Goal: Task Accomplishment & Management: Use online tool/utility

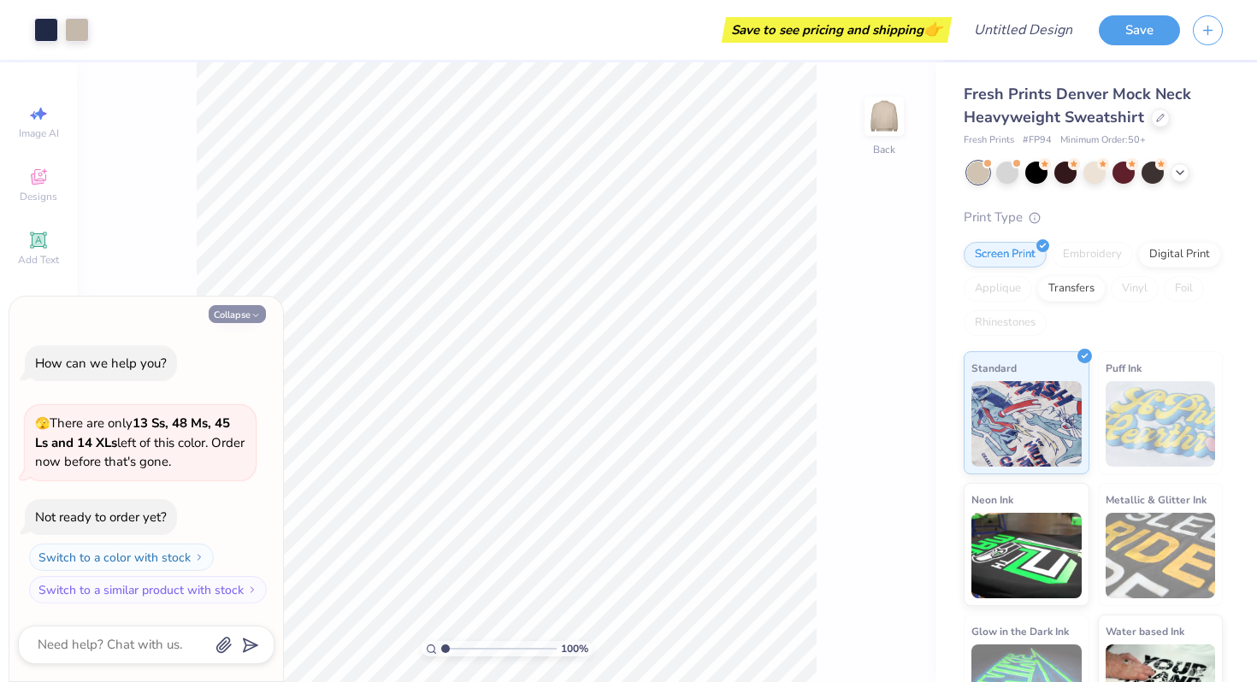
click at [227, 310] on button "Collapse" at bounding box center [237, 314] width 57 height 18
type textarea "x"
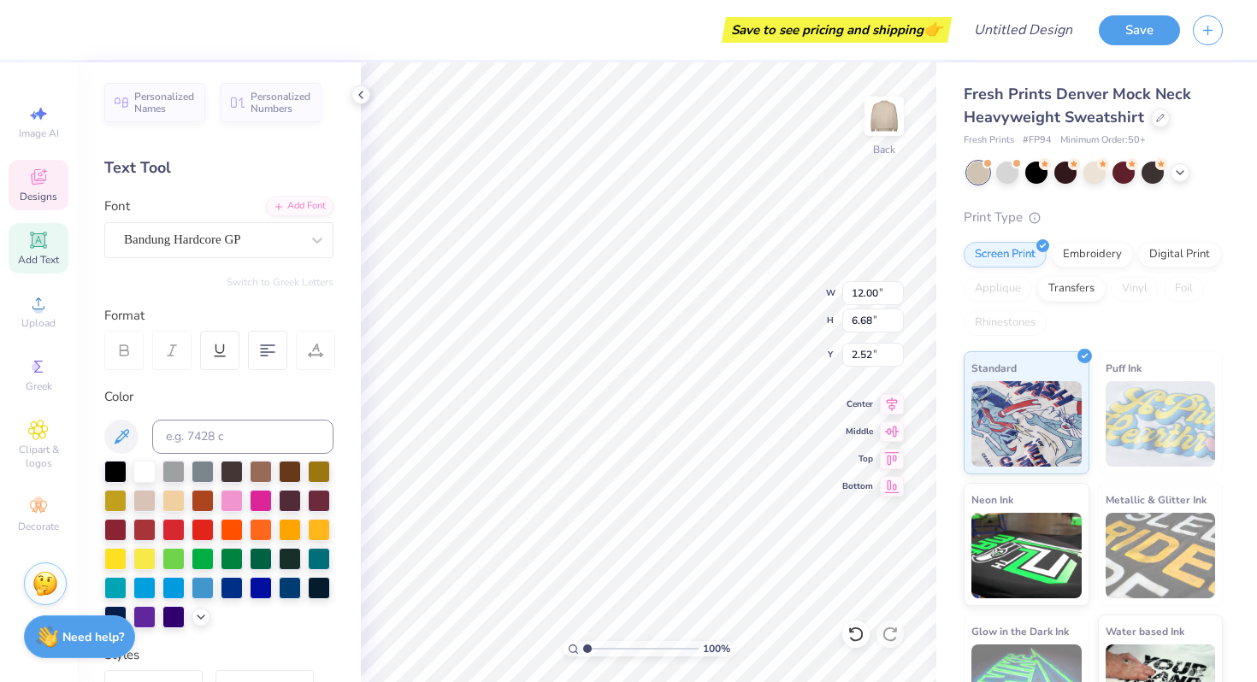
type textarea "S"
type textarea "zeta"
type textarea "dad's day"
type input "5.08"
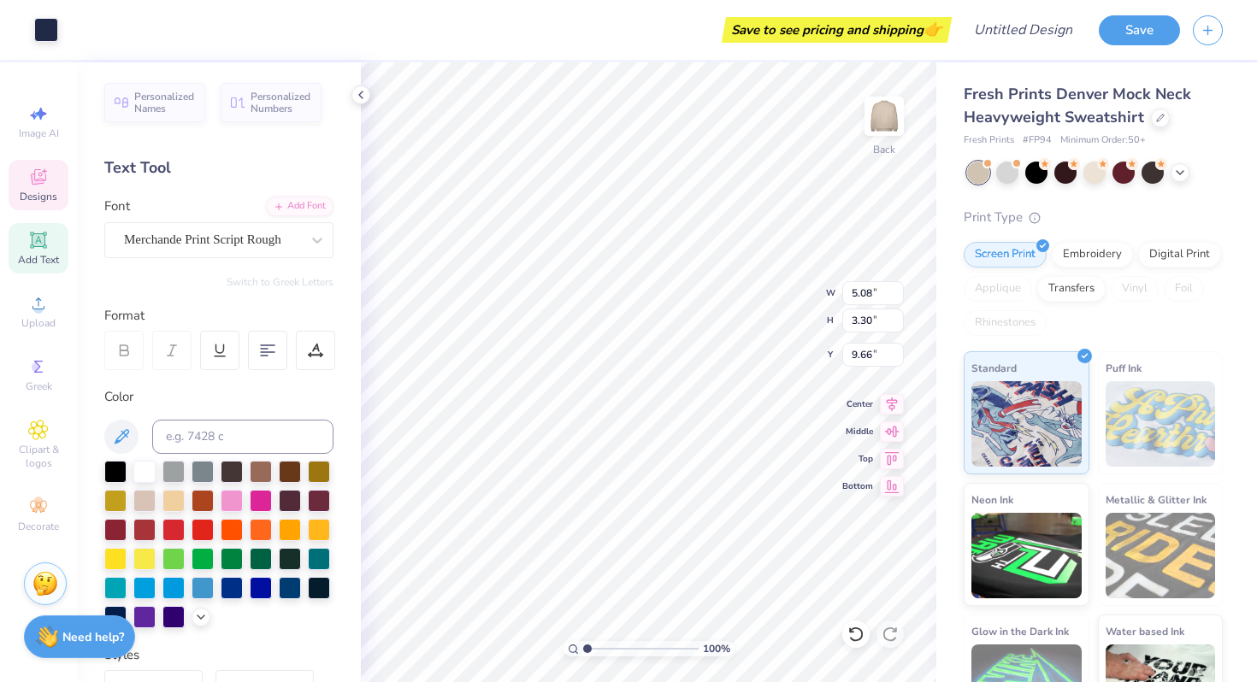
type input "3.30"
type input "9.66"
type input "2.13"
type input "1.33"
type input "11.12"
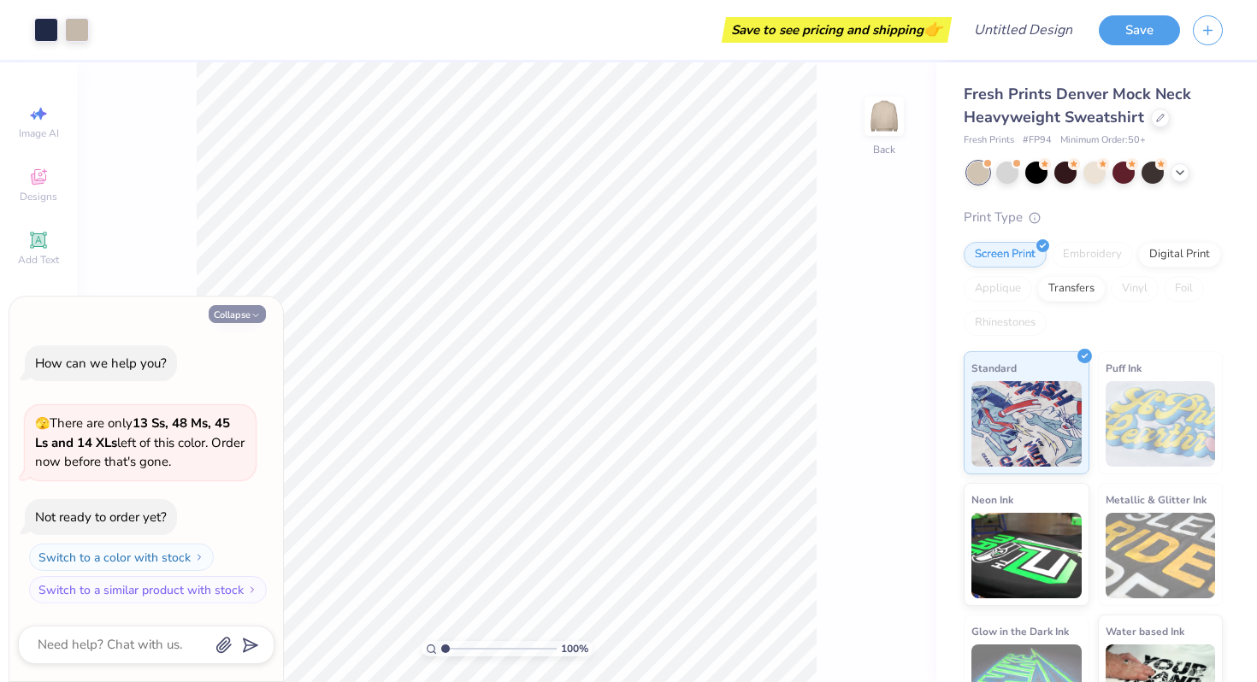
click at [228, 314] on button "Collapse" at bounding box center [237, 314] width 57 height 18
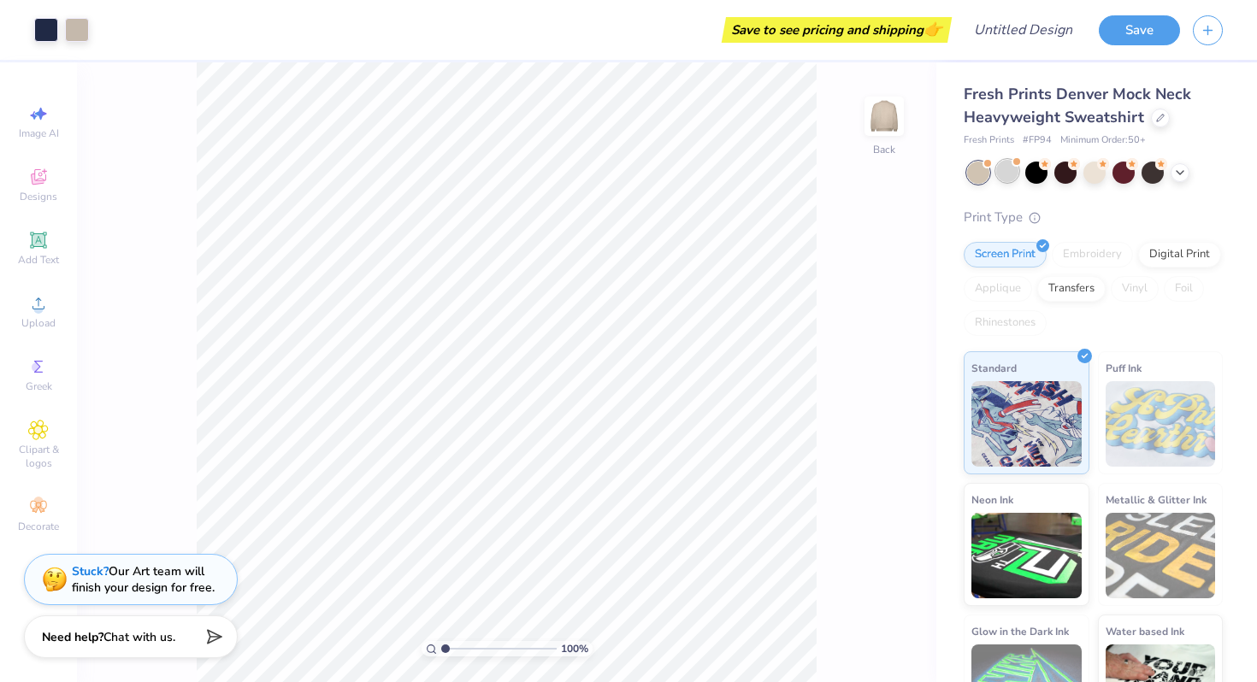
click at [1008, 180] on div at bounding box center [1007, 171] width 22 height 22
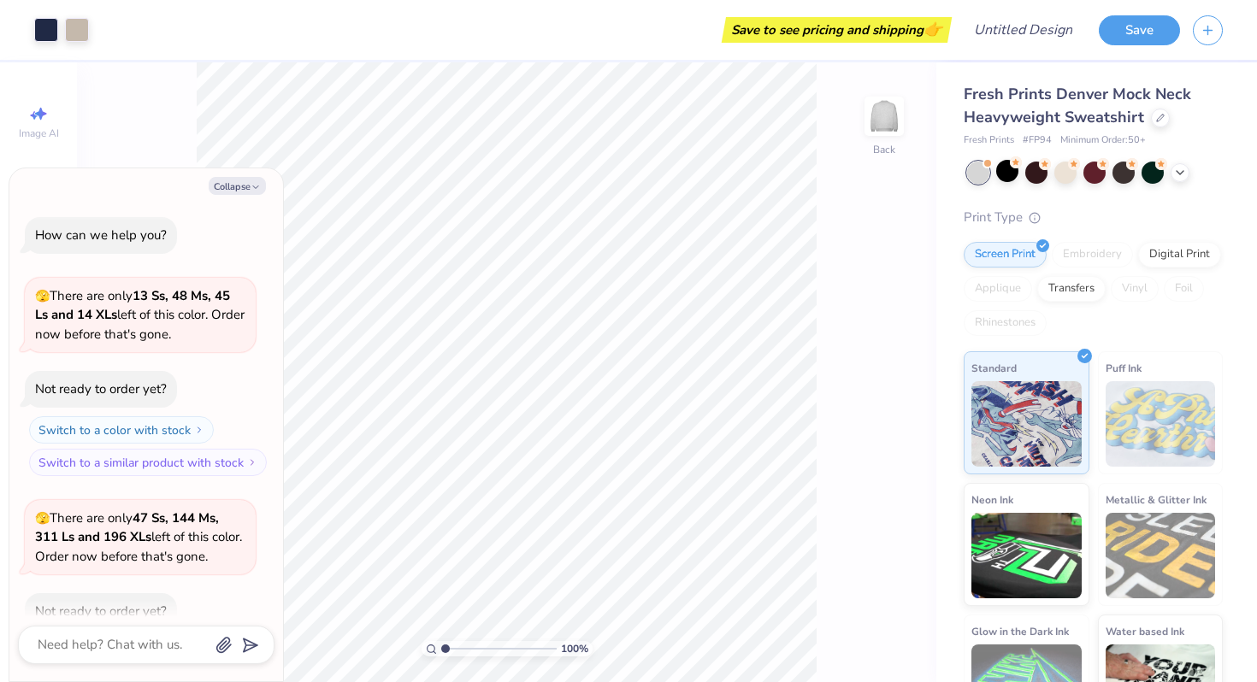
scroll to position [94, 0]
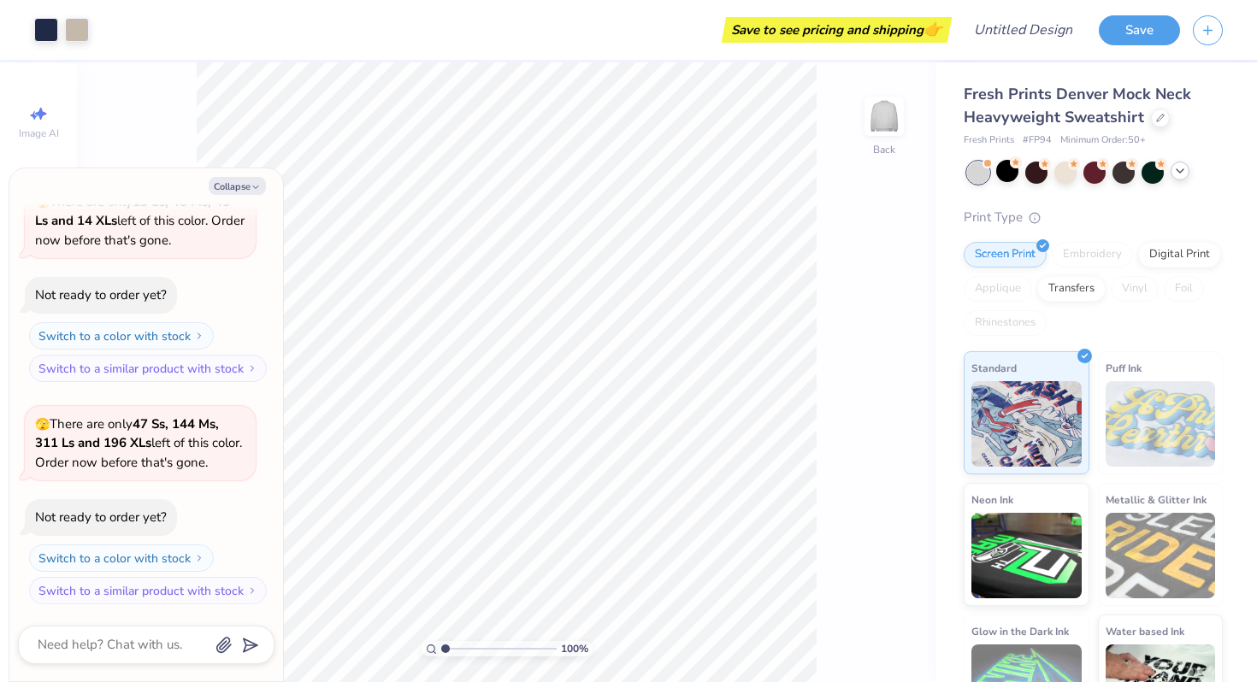
click at [1184, 168] on icon at bounding box center [1180, 171] width 14 height 14
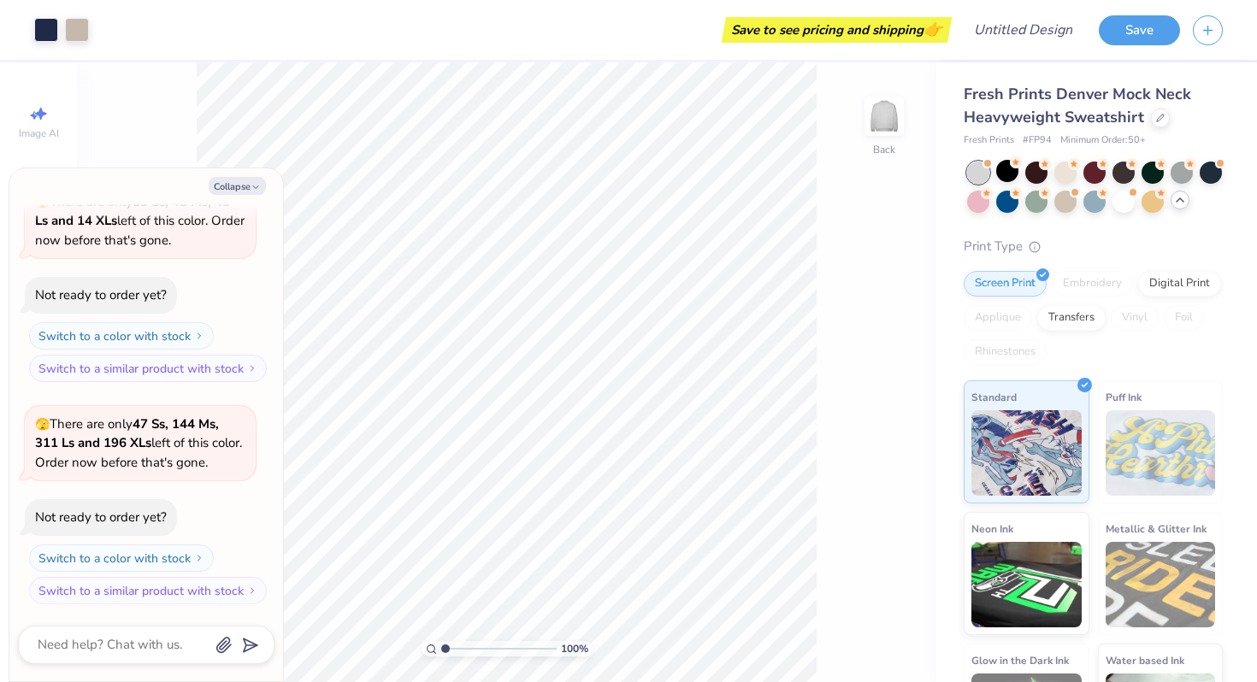
click at [1064, 201] on div at bounding box center [1065, 202] width 22 height 22
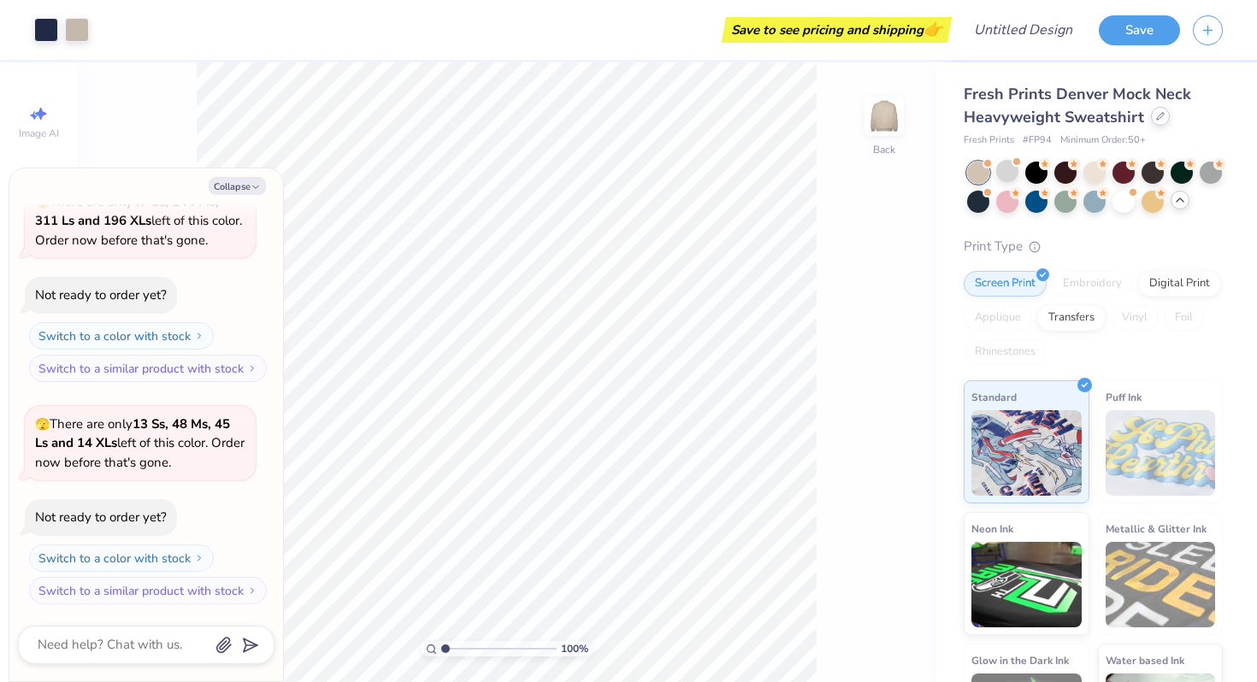
click at [1157, 118] on icon at bounding box center [1160, 116] width 9 height 9
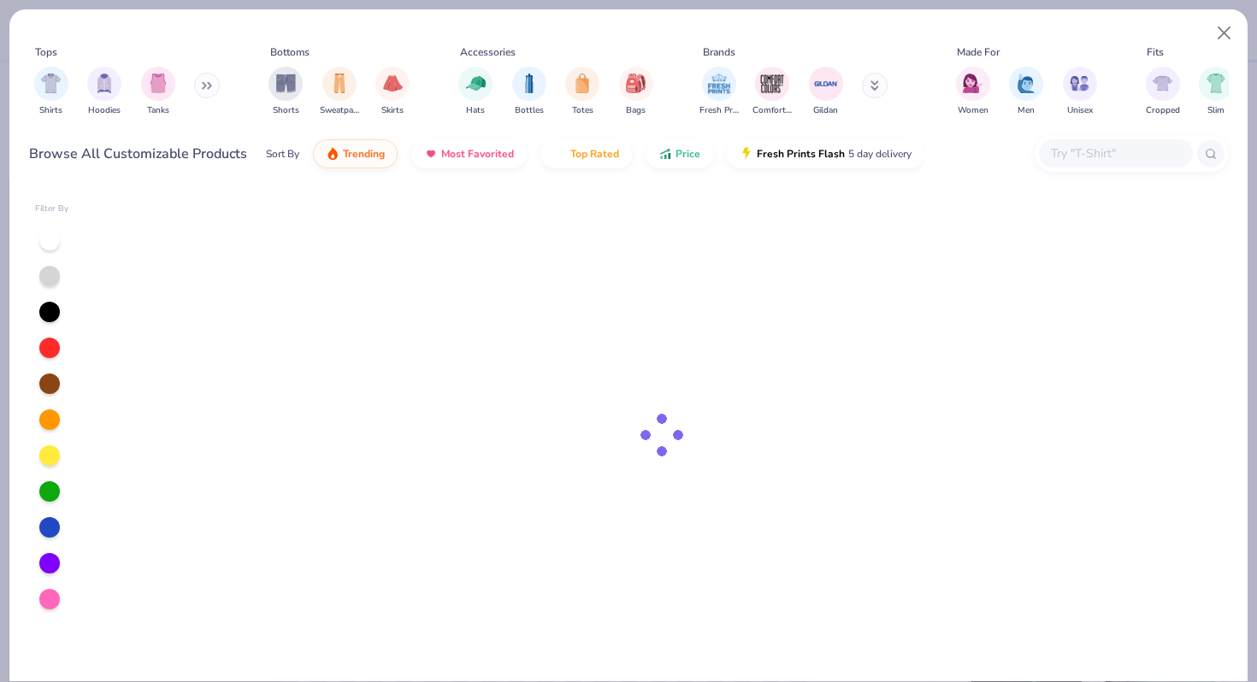
type textarea "x"
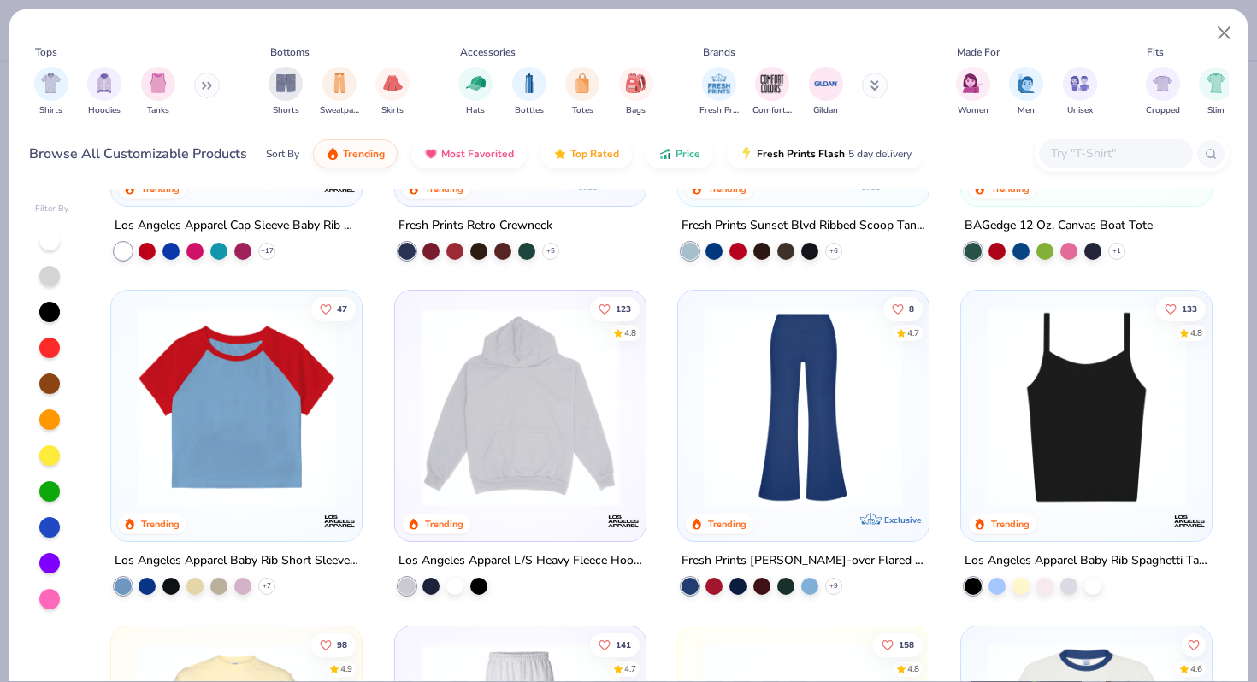
scroll to position [1597, 0]
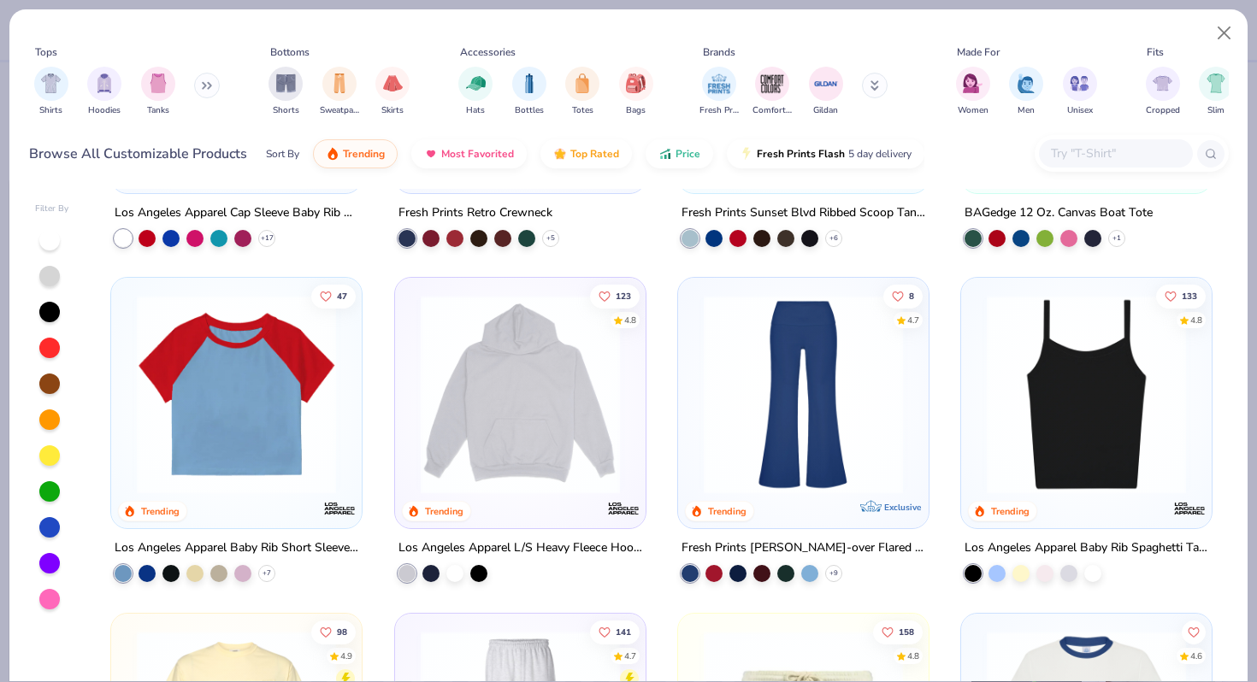
click at [1122, 166] on div at bounding box center [1116, 153] width 154 height 28
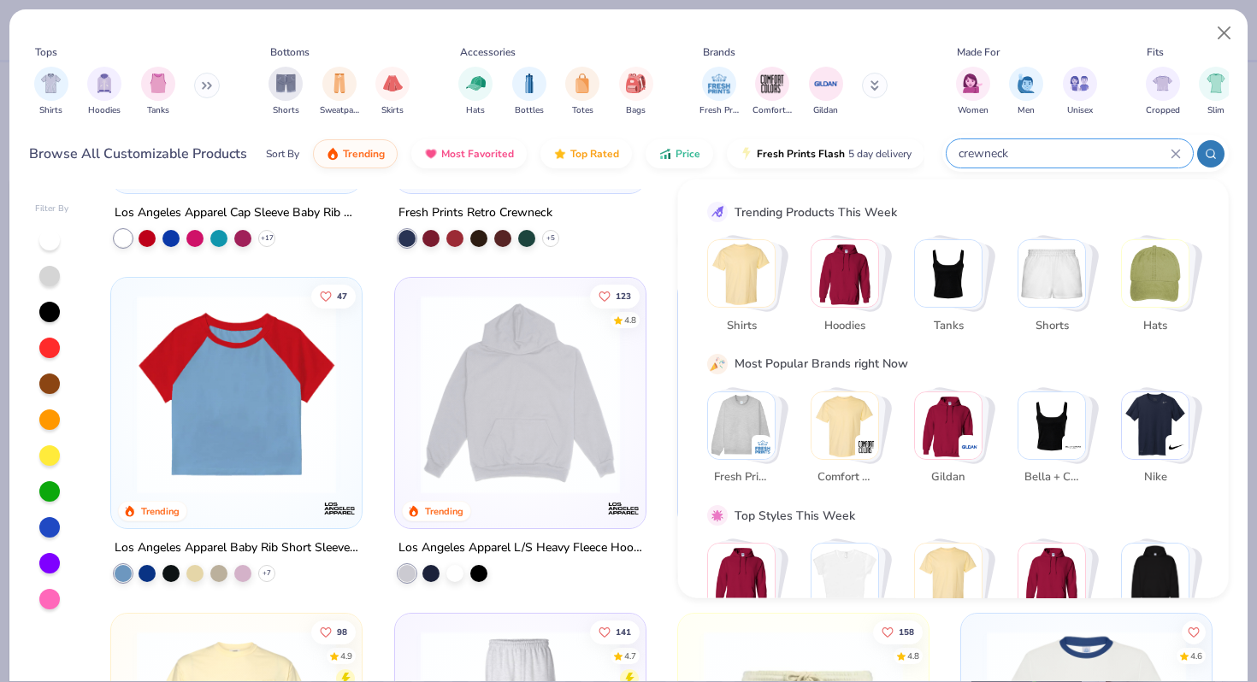
type input "crewneck"
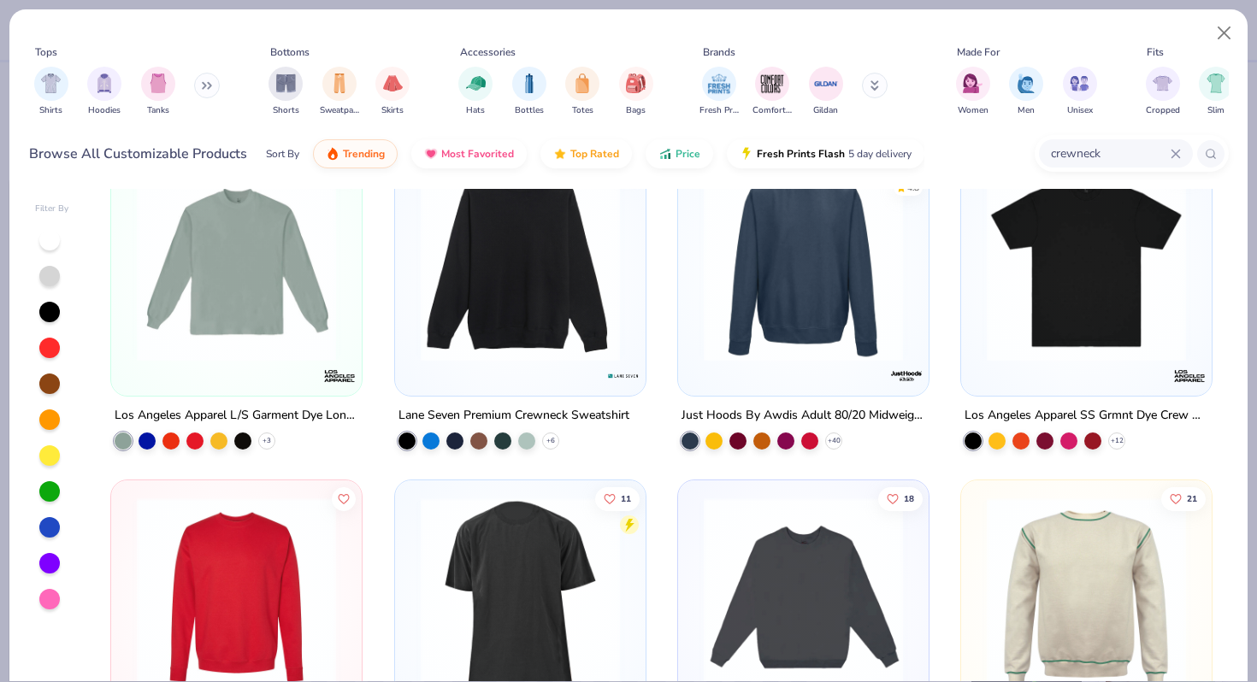
scroll to position [725, 0]
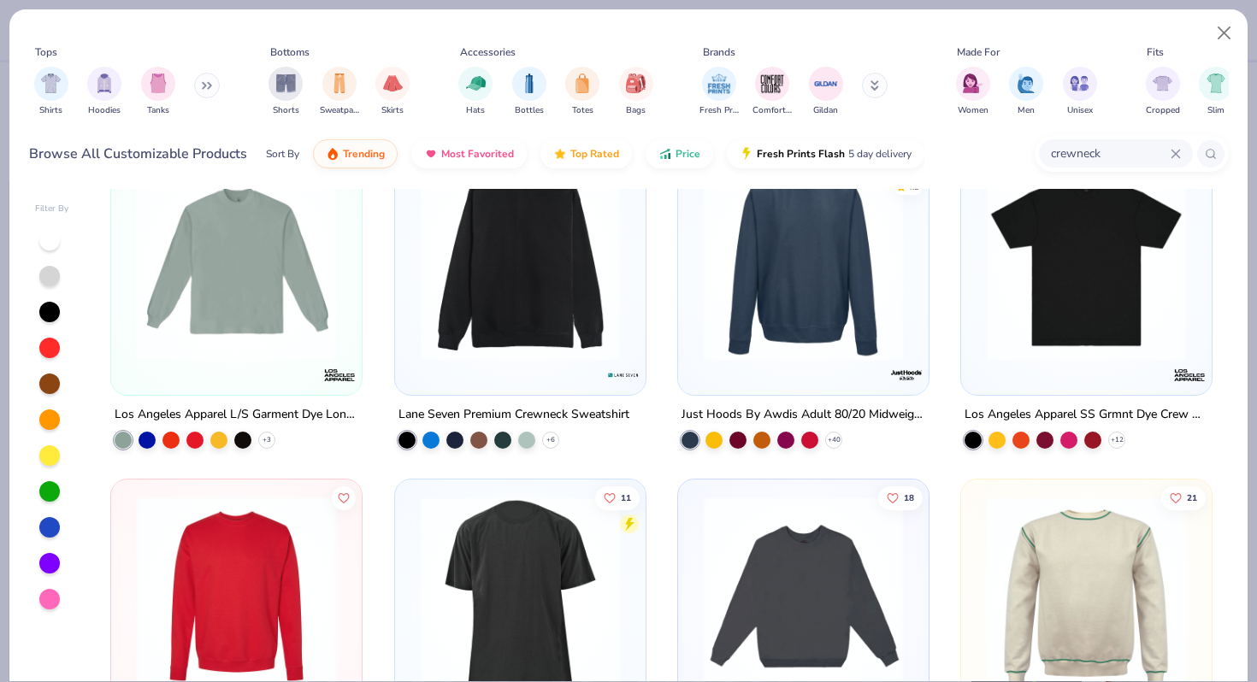
click at [526, 305] on img at bounding box center [519, 260] width 216 height 199
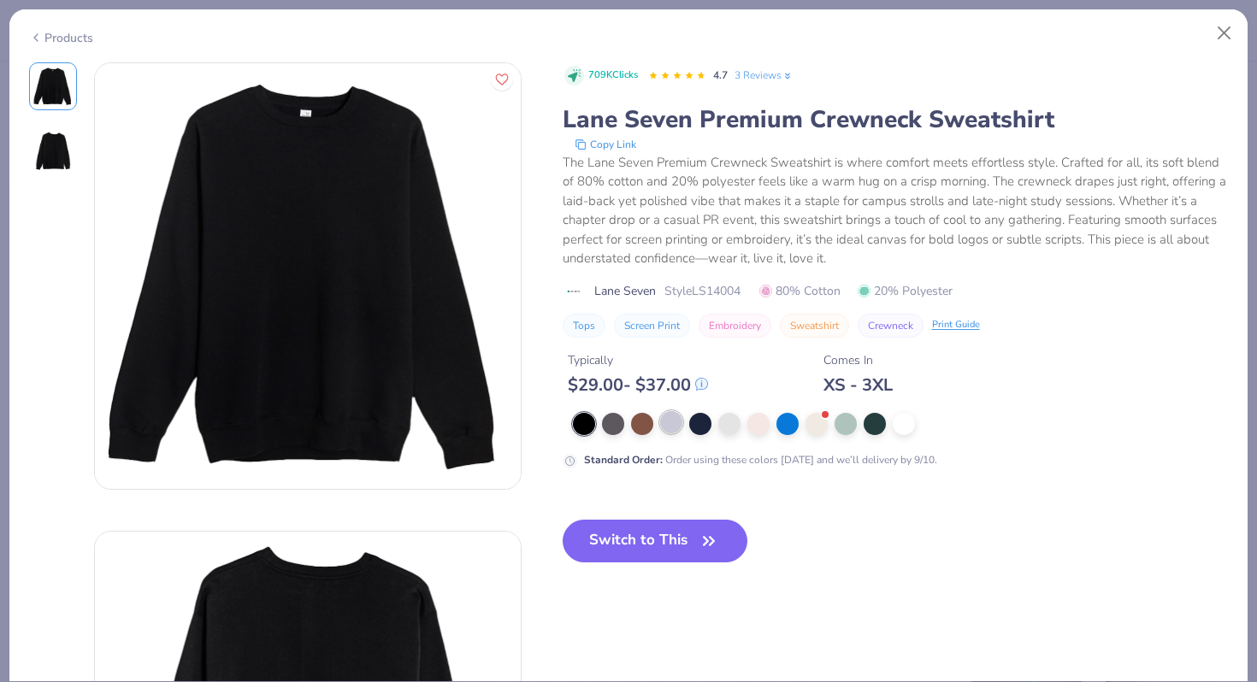
click at [667, 421] on div at bounding box center [671, 422] width 22 height 22
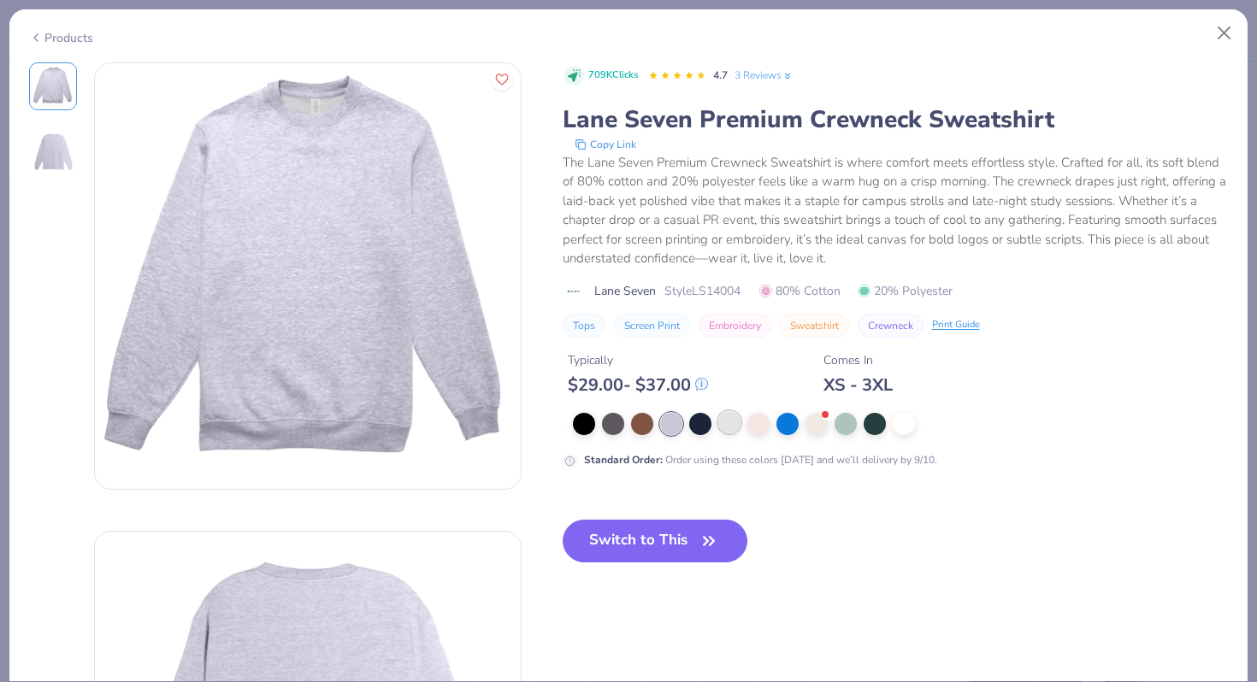
click at [729, 429] on div at bounding box center [729, 422] width 22 height 22
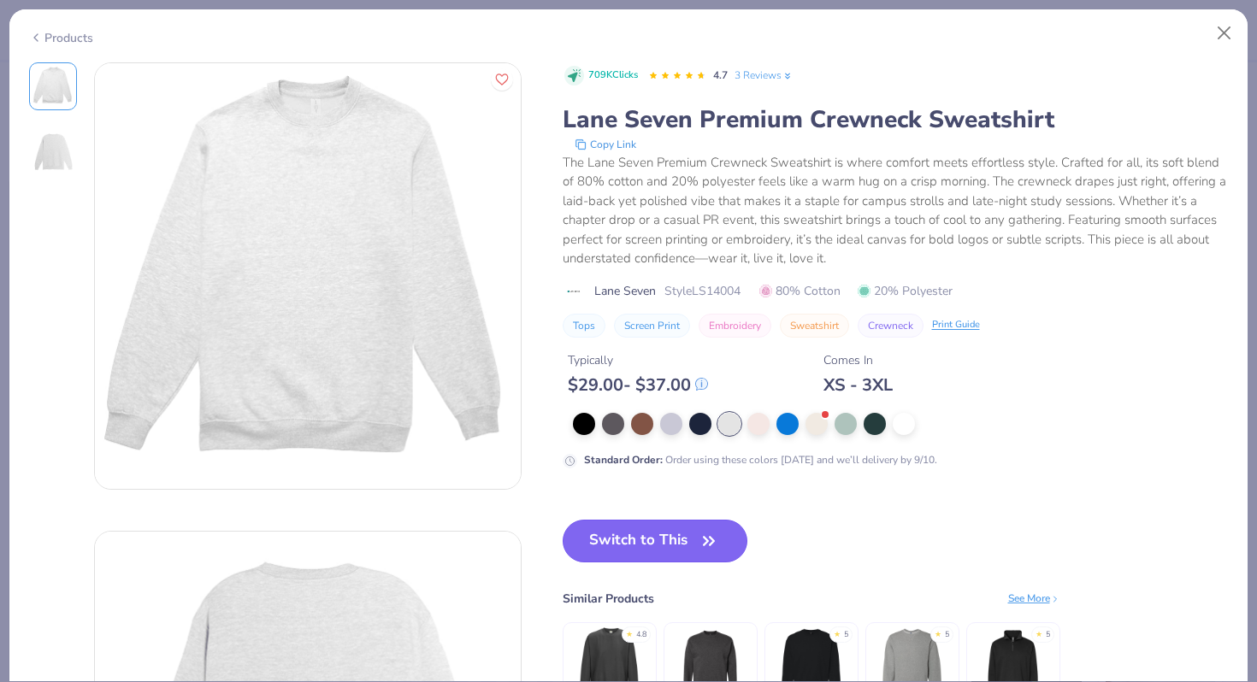
click at [668, 548] on button "Switch to This" at bounding box center [654, 541] width 185 height 43
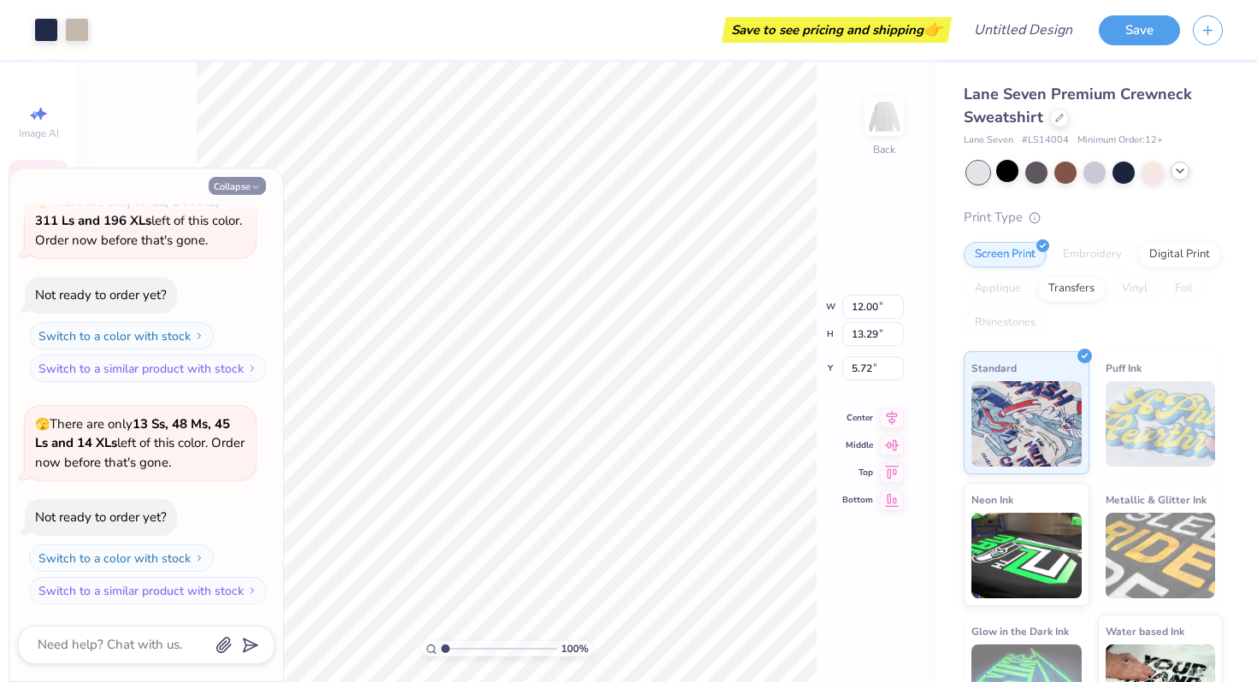
click at [246, 186] on button "Collapse" at bounding box center [237, 186] width 57 height 18
type textarea "x"
type input "3.00"
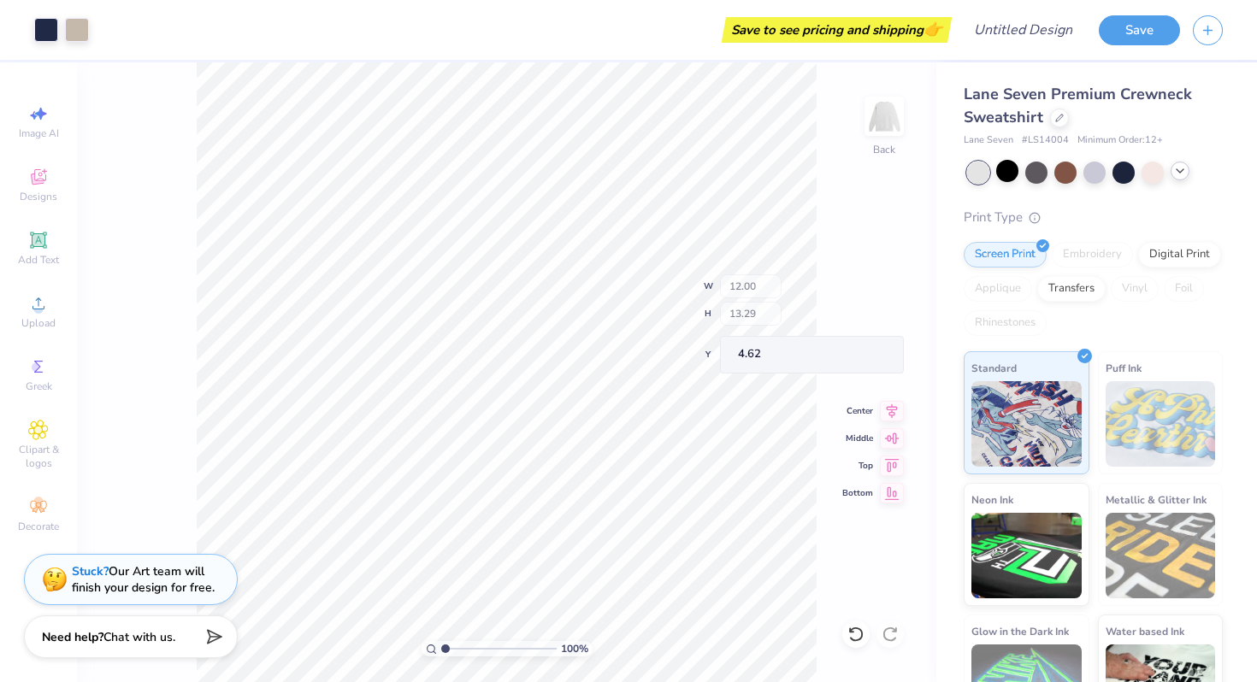
type input "4.62"
type input "4.71"
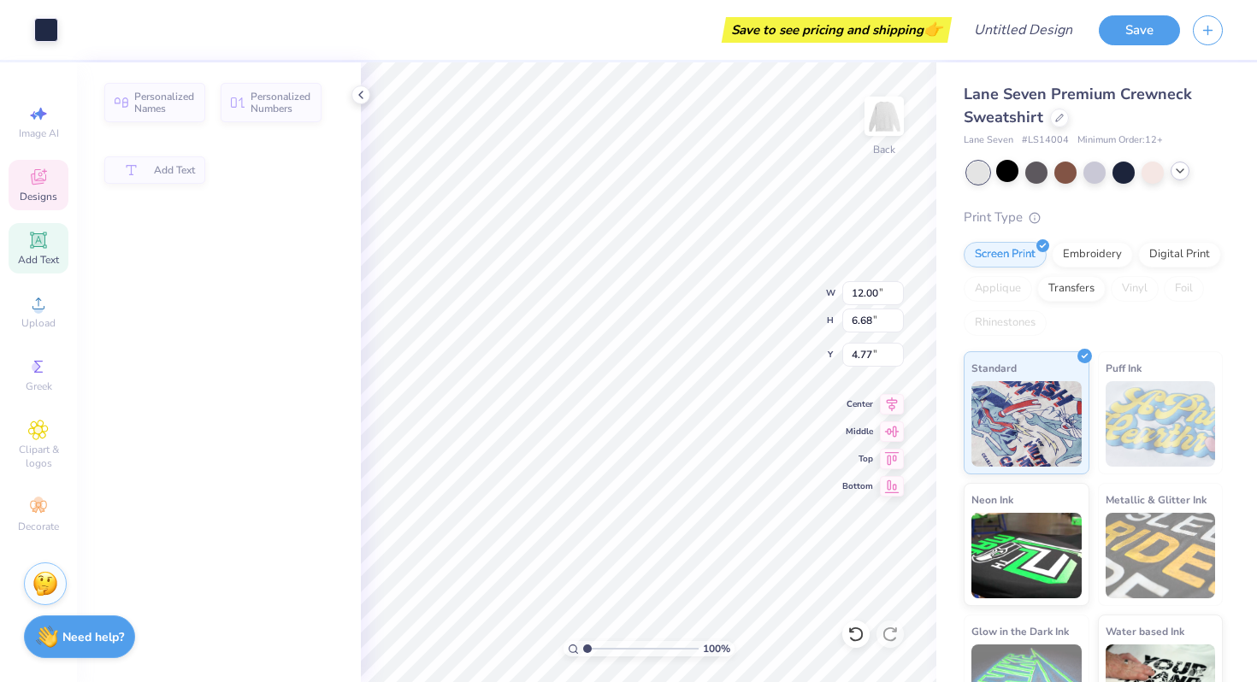
type input "4.77"
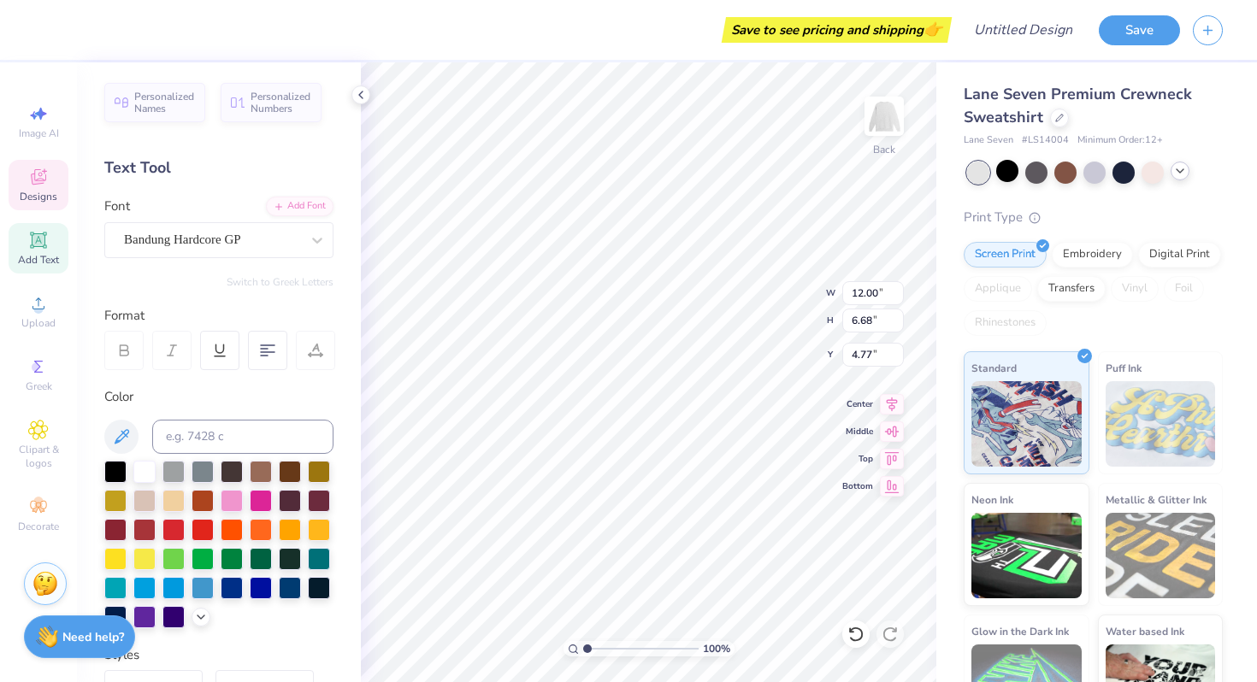
type textarea "S"
type textarea "p"
type textarea "purdue"
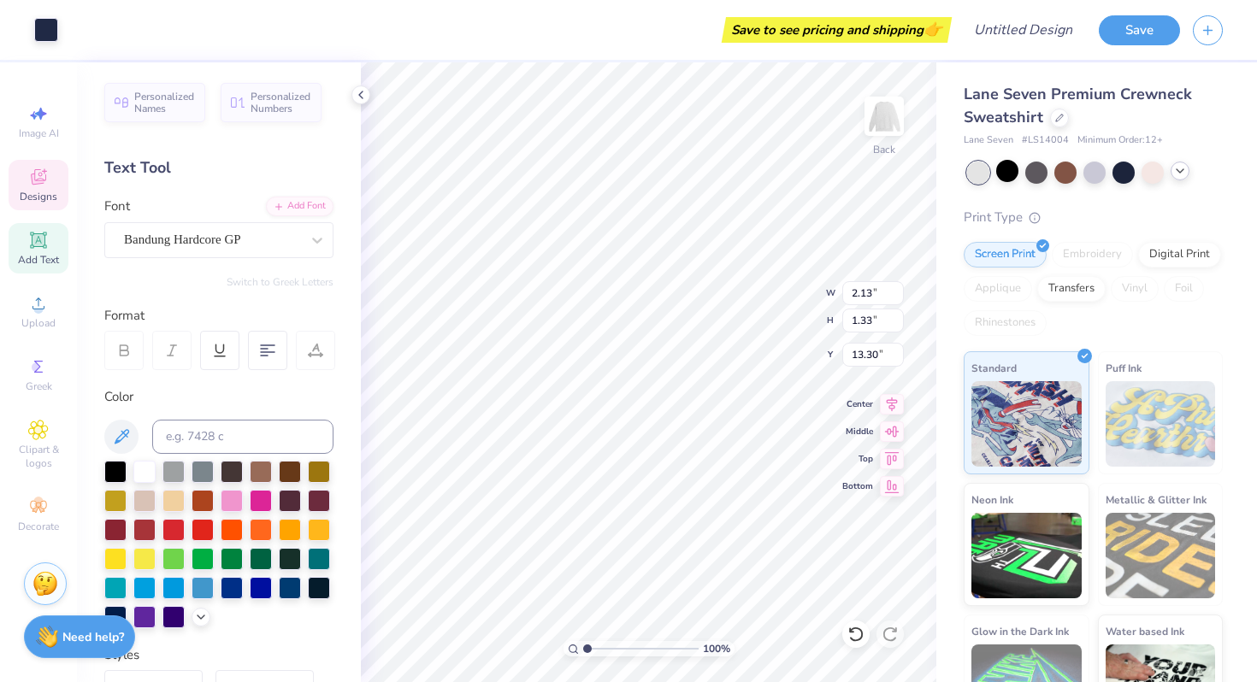
type input "2.13"
type input "1.33"
type input "13.30"
type input "5.08"
type input "3.30"
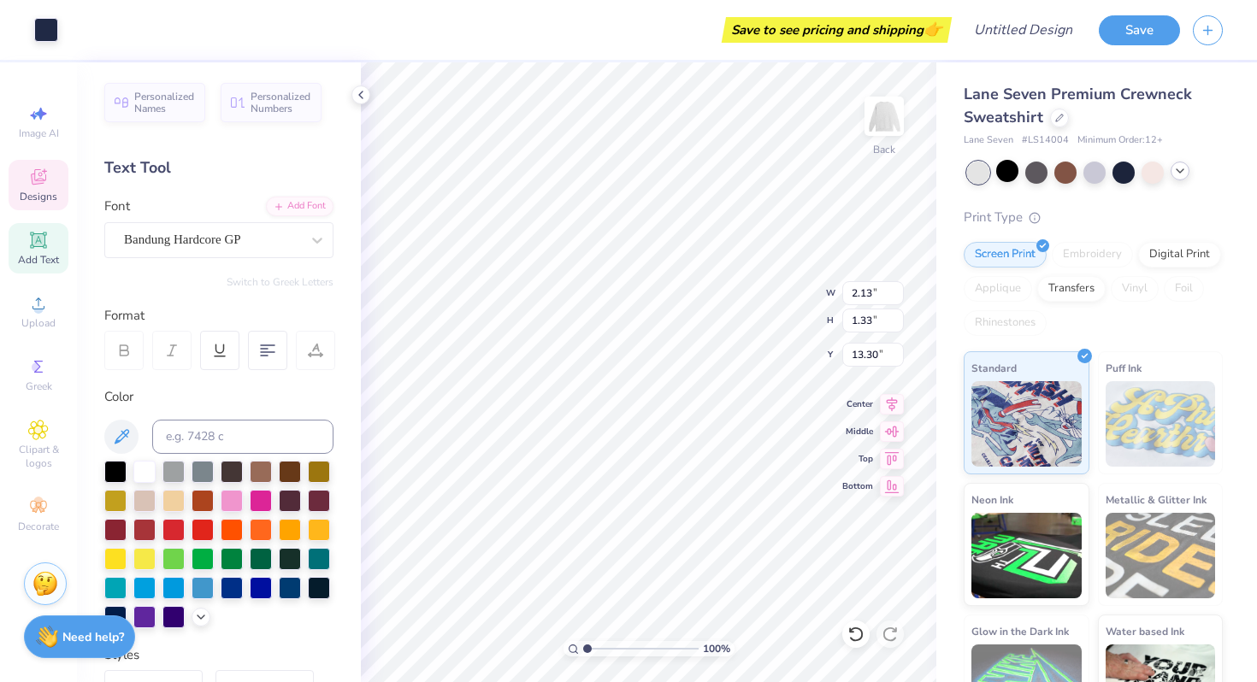
type input "11.84"
type input "2.03"
type input "1.25"
type input "13.35"
type input "2.13"
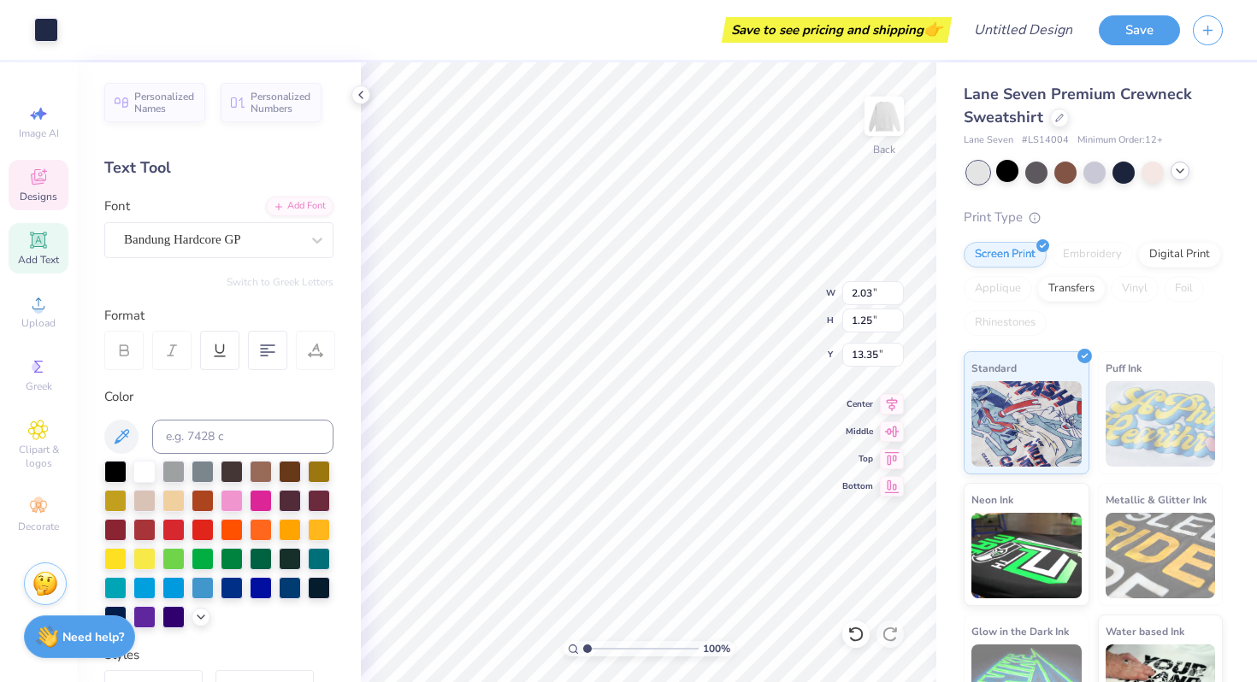
type input "1.33"
type input "13.30"
type input "9.64"
type input "8.18"
type input "9.82"
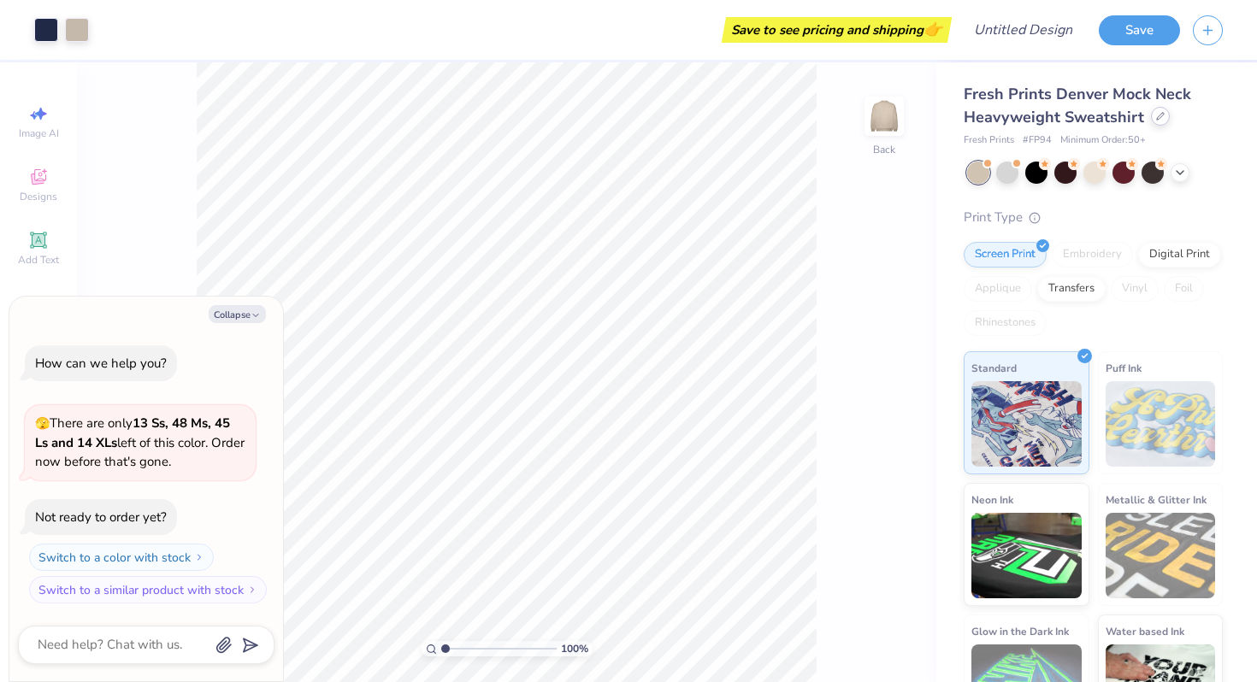
click at [1159, 121] on div at bounding box center [1160, 116] width 19 height 19
type textarea "x"
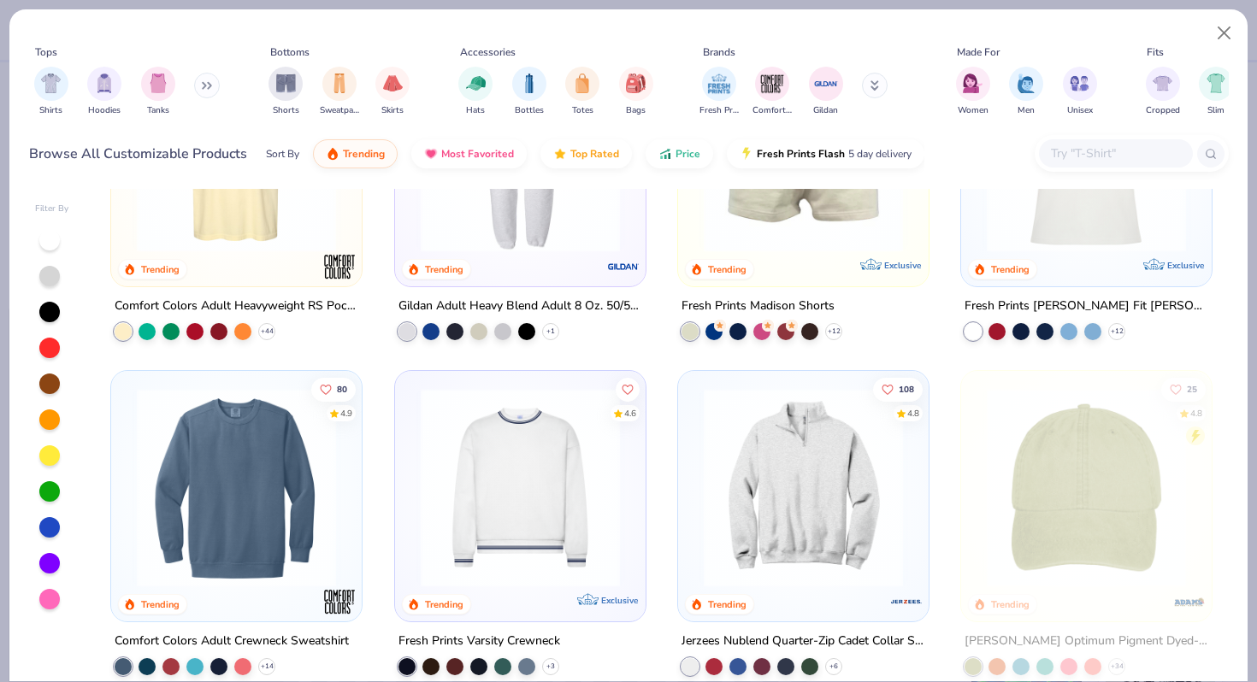
scroll to position [2236, 0]
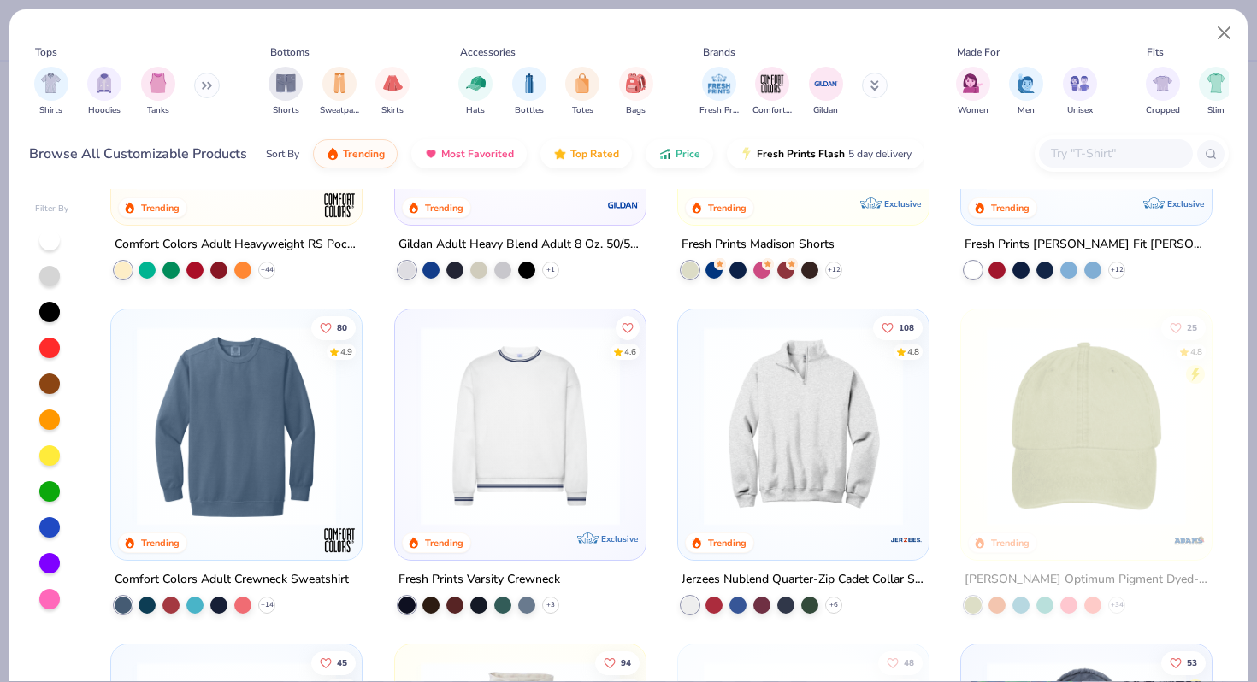
click at [1094, 156] on input "text" at bounding box center [1115, 154] width 132 height 20
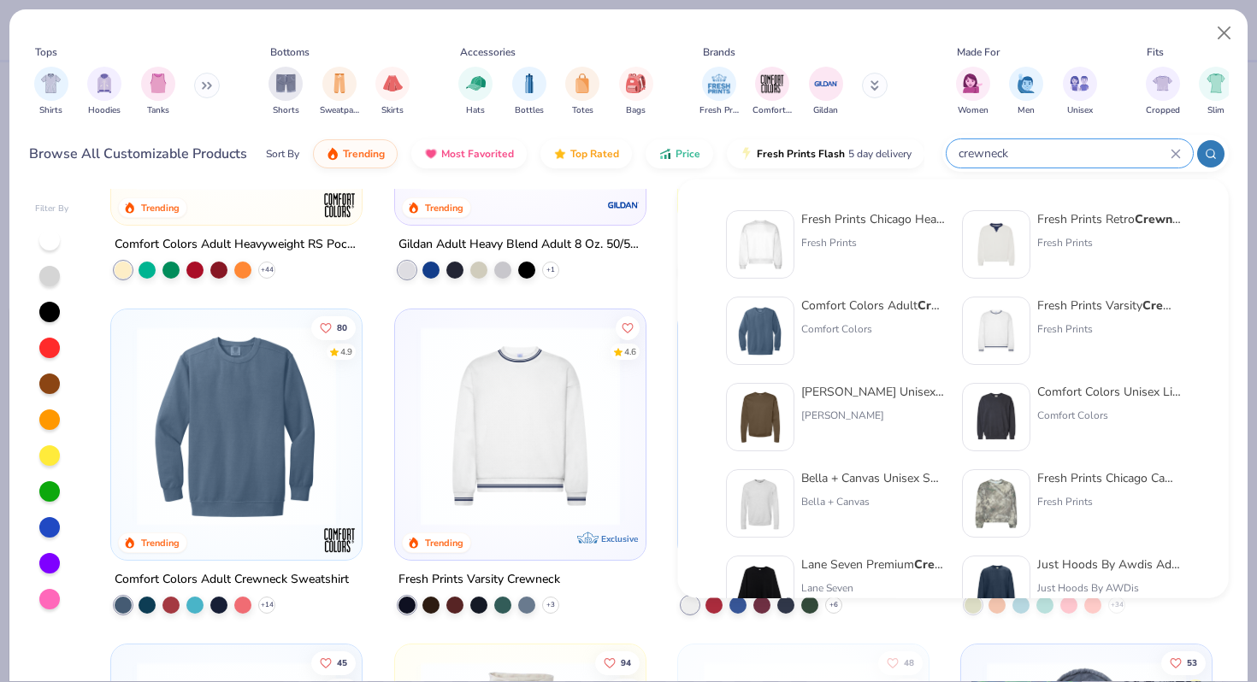
type input "crewneck"
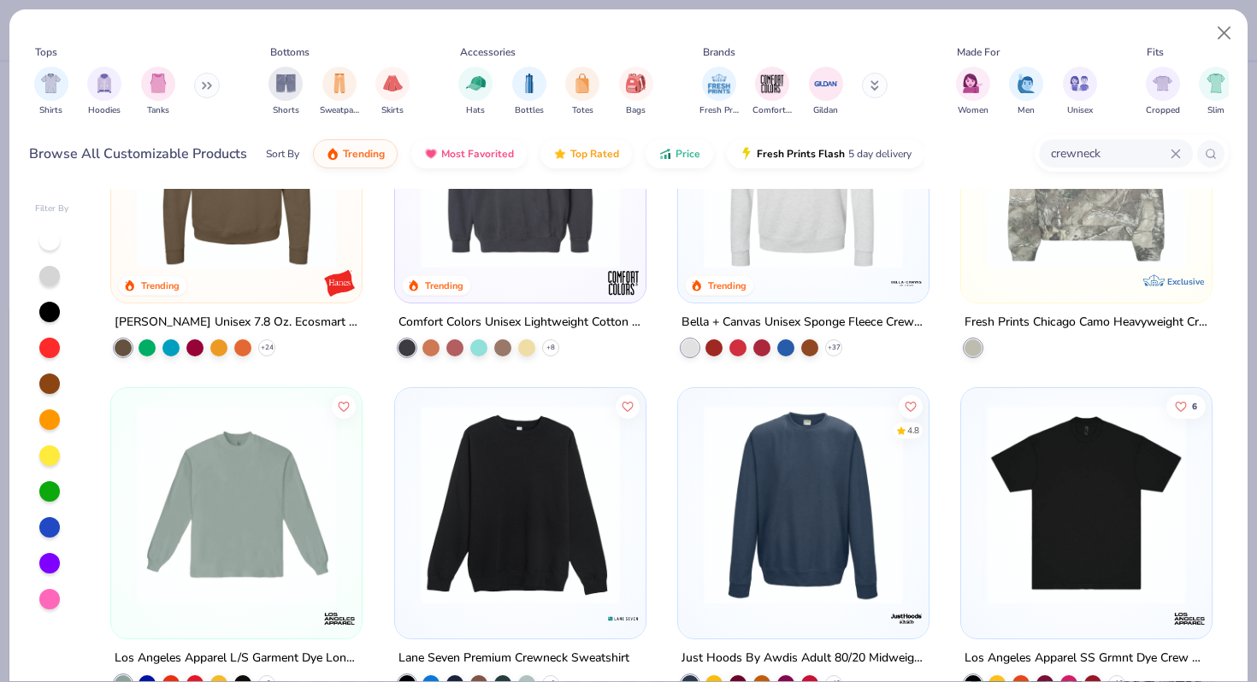
scroll to position [575, 0]
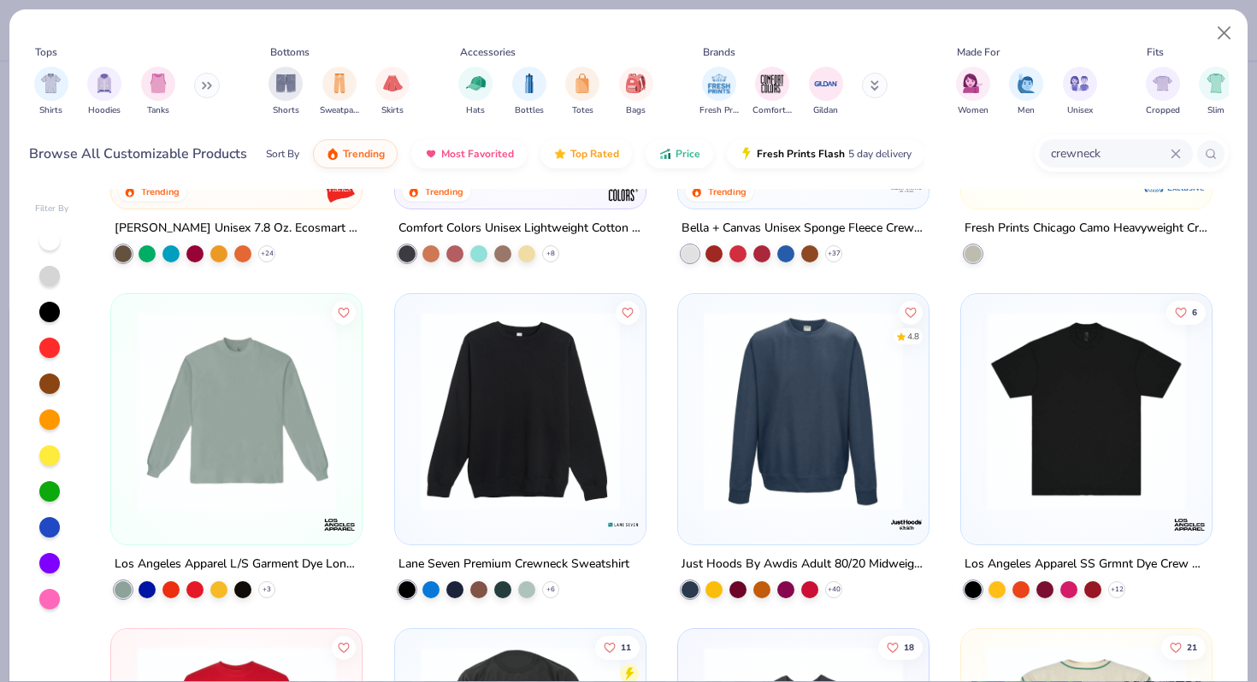
click at [510, 488] on img at bounding box center [520, 409] width 216 height 199
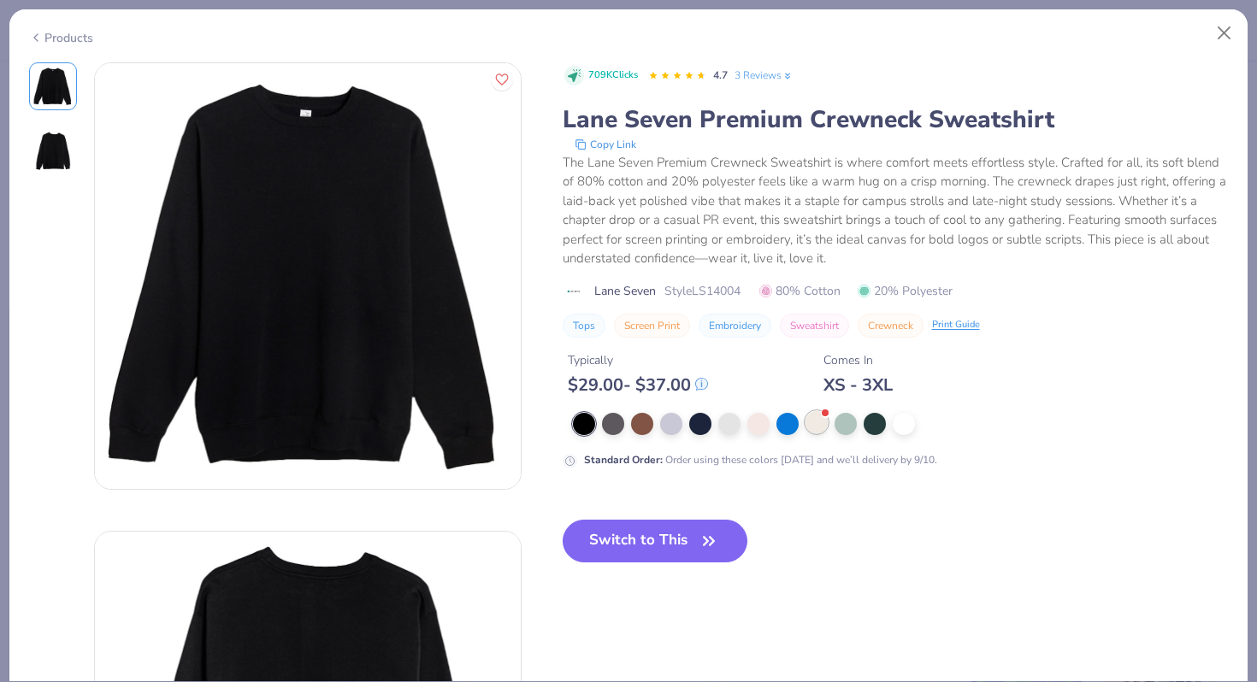
click at [815, 427] on div at bounding box center [816, 422] width 22 height 22
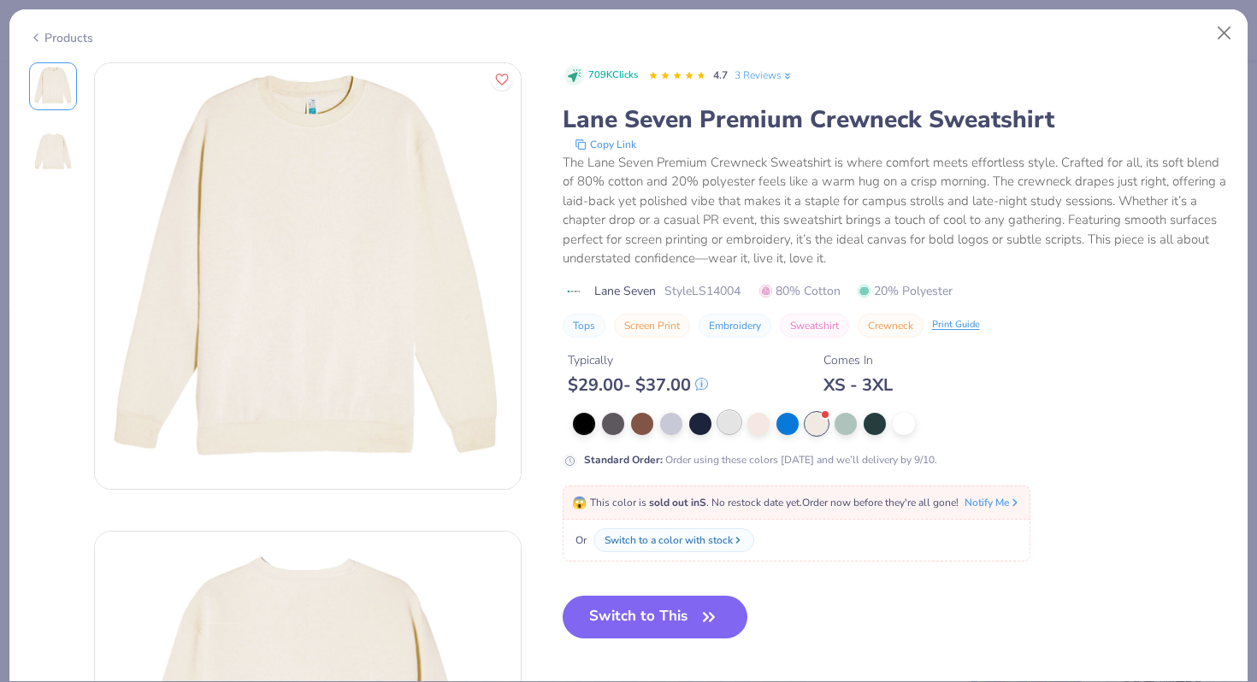
click at [734, 423] on div at bounding box center [729, 422] width 22 height 22
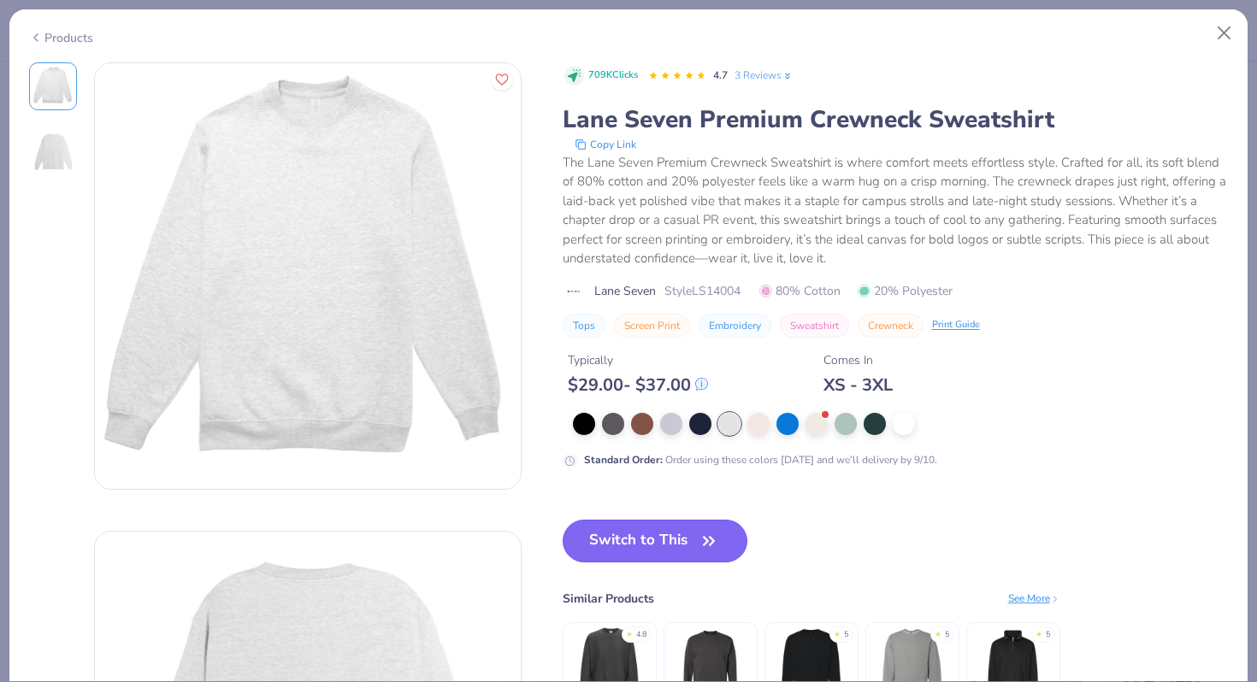
click at [665, 545] on button "Switch to This" at bounding box center [654, 541] width 185 height 43
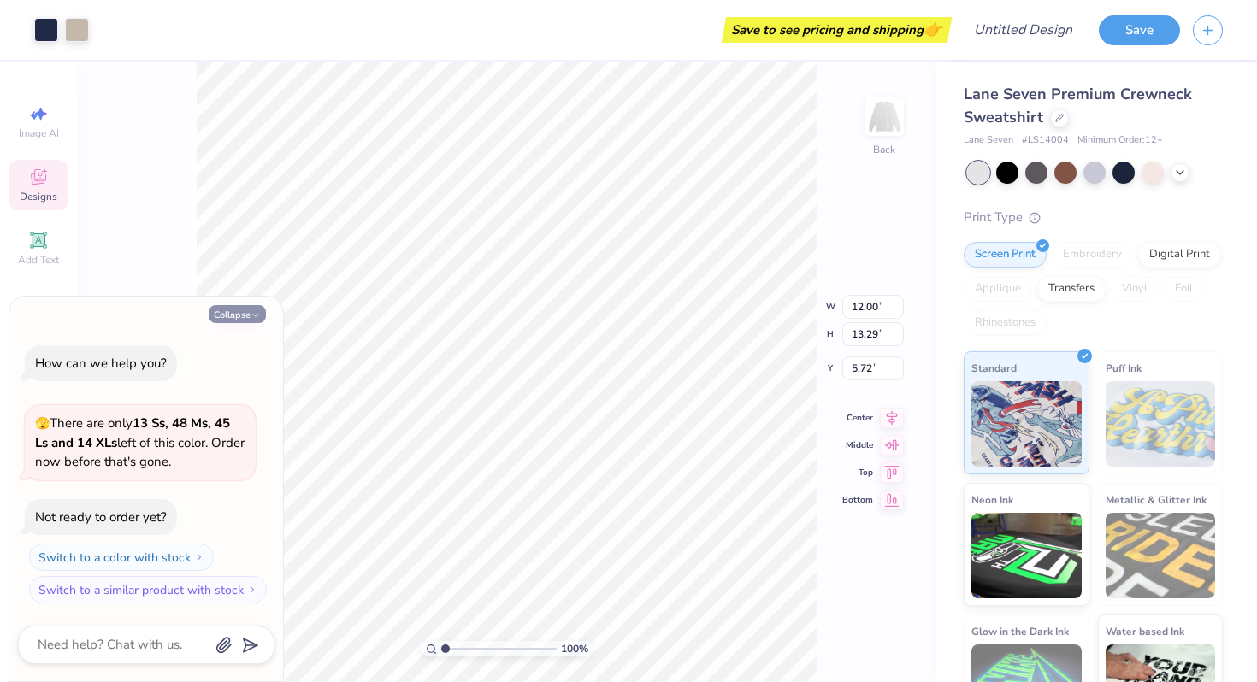
click at [241, 318] on button "Collapse" at bounding box center [237, 314] width 57 height 18
type textarea "x"
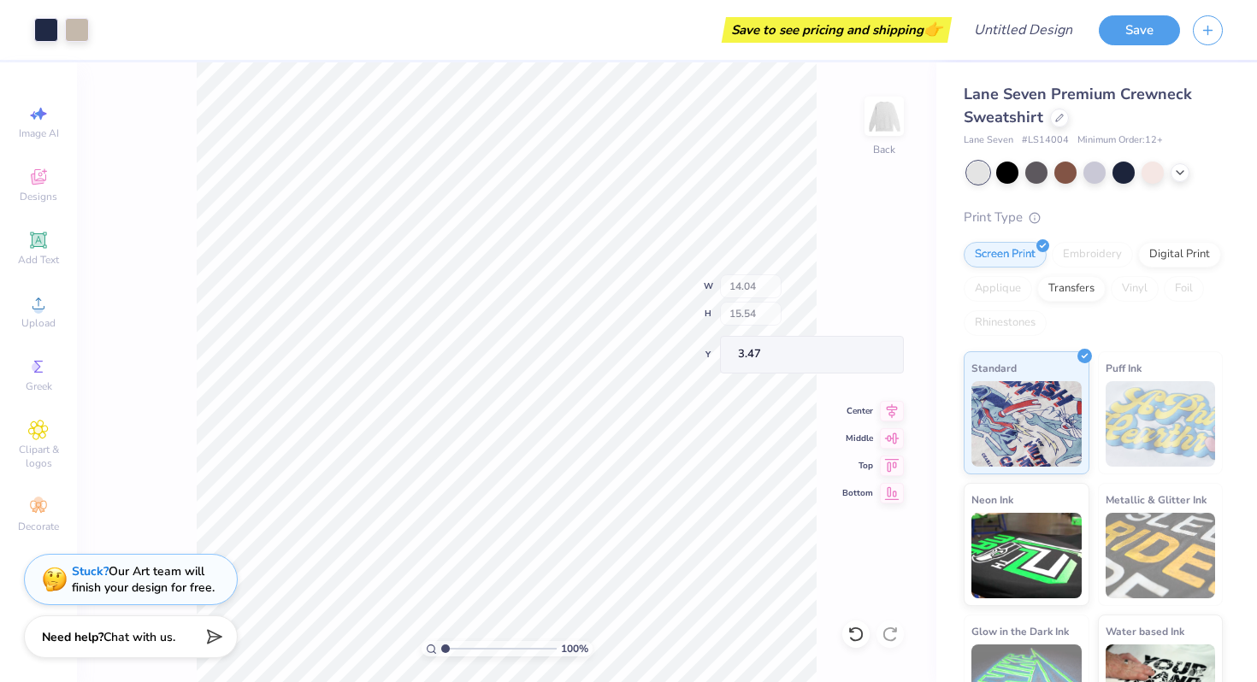
type input "14.04"
type input "15.54"
type input "3.47"
type input "3.00"
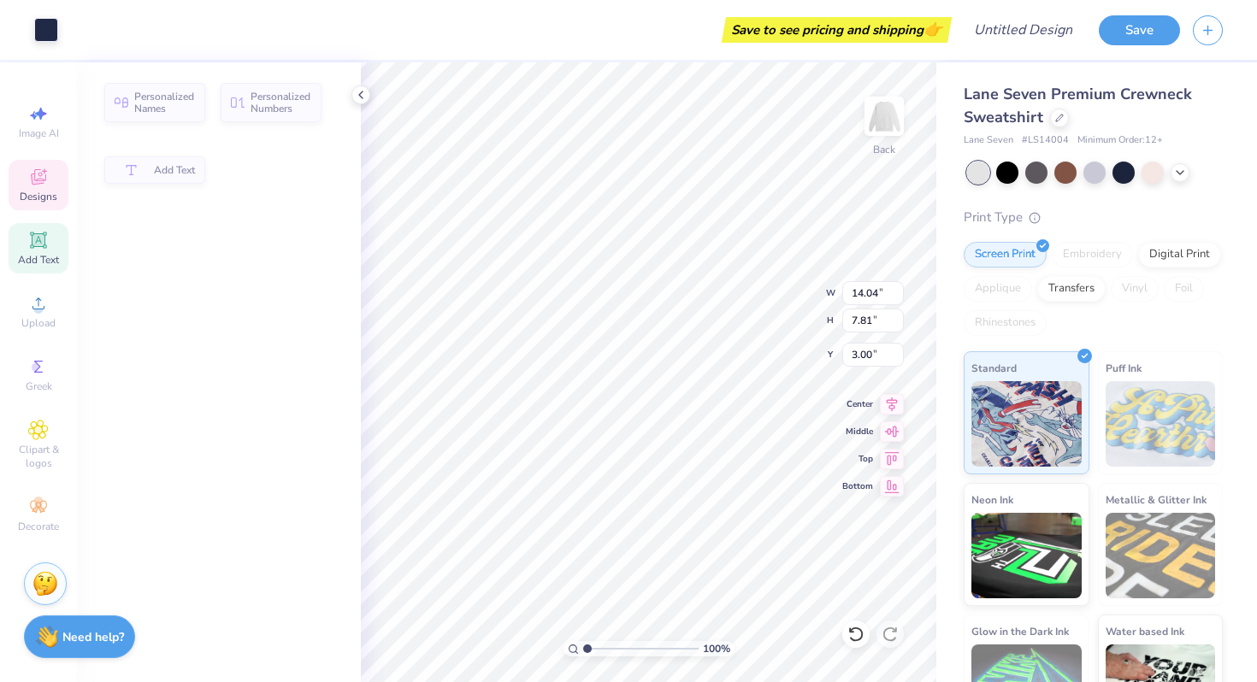
type input "7.81"
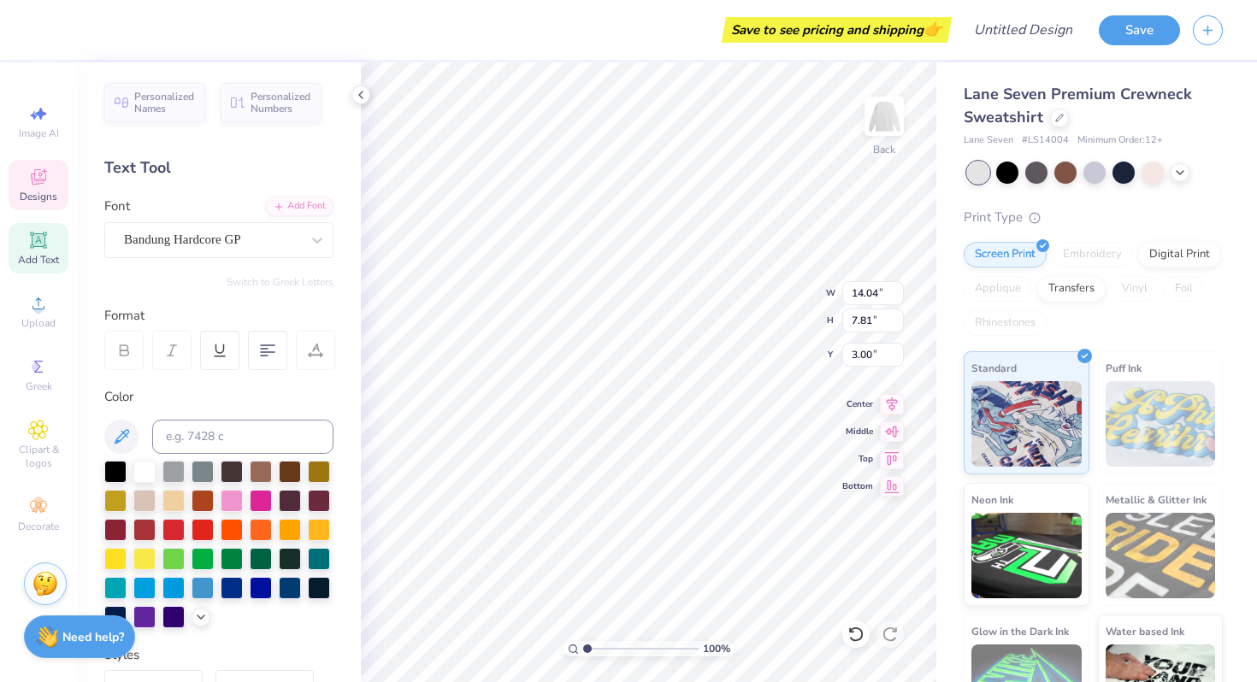
type textarea "S"
type textarea "purdue"
type textarea "dad's day"
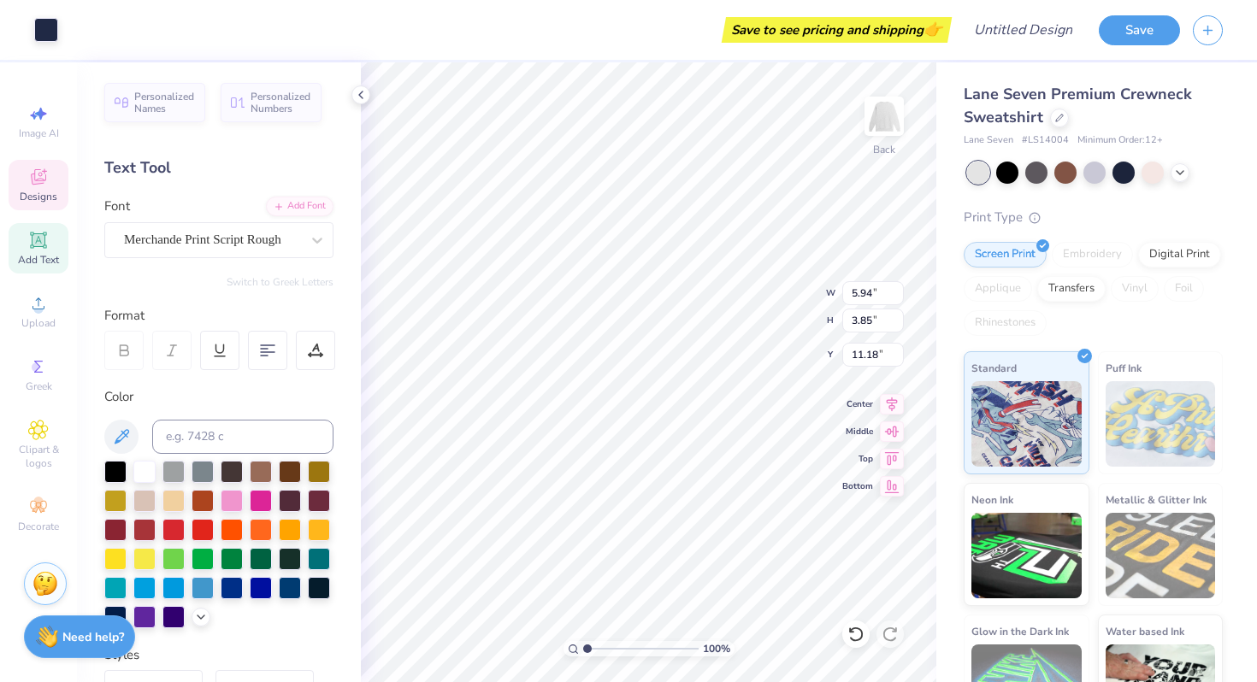
type input "5.94"
type input "3.85"
type input "11.18"
type input "7.03"
type input "1.87"
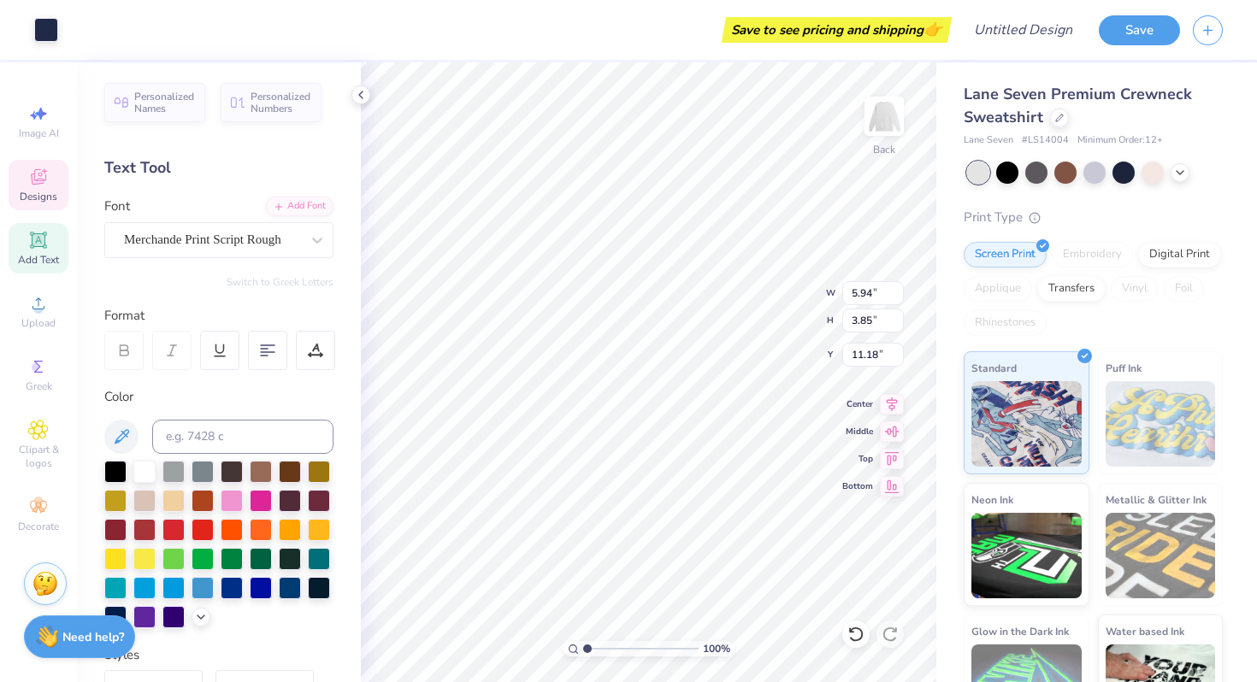
type input "16.66"
type textarea "dad's day 2025"
type input "5.94"
type input "3.85"
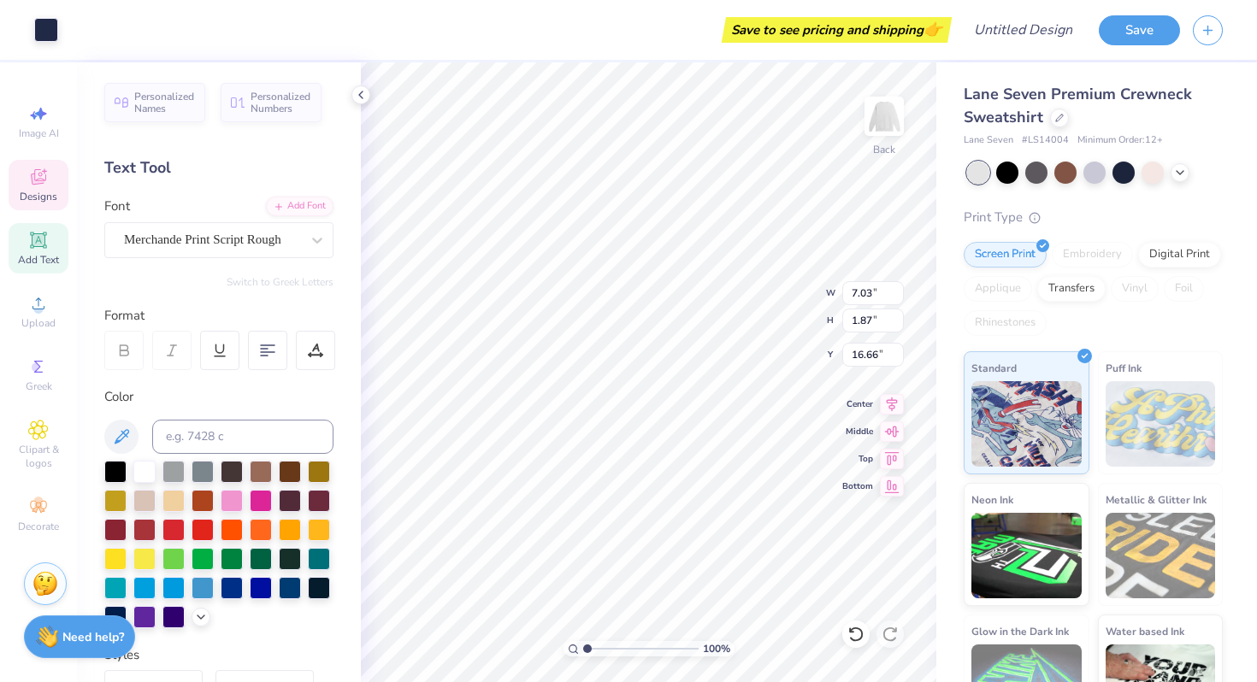
type input "11.18"
type input "2.49"
type input "1.56"
type input "13.06"
type input "2.37"
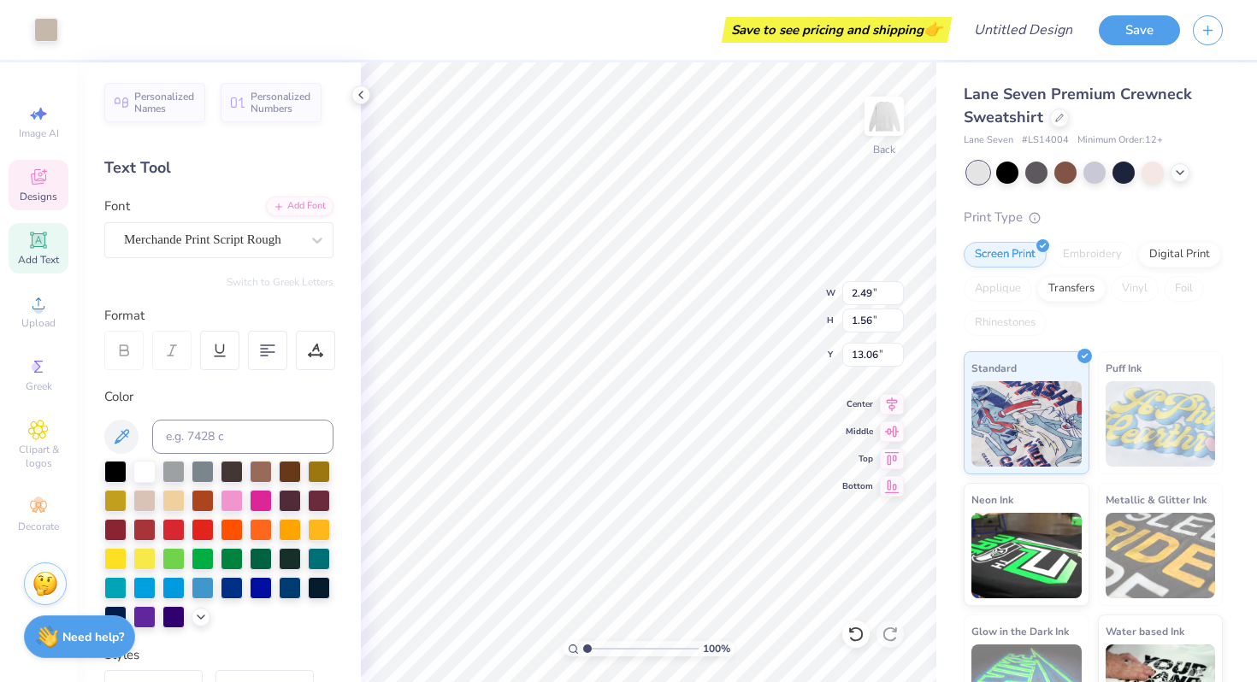
type input "1.46"
type input "13.11"
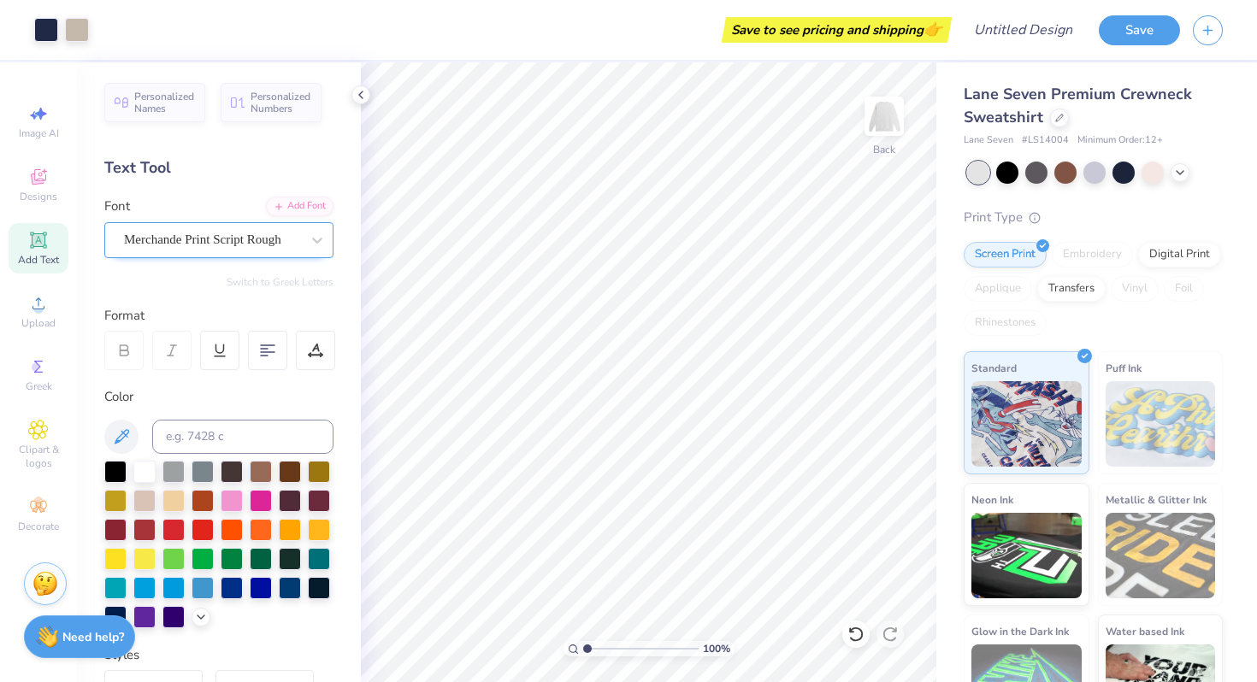
click at [290, 234] on div "Merchande Print Script Rough" at bounding box center [212, 240] width 180 height 26
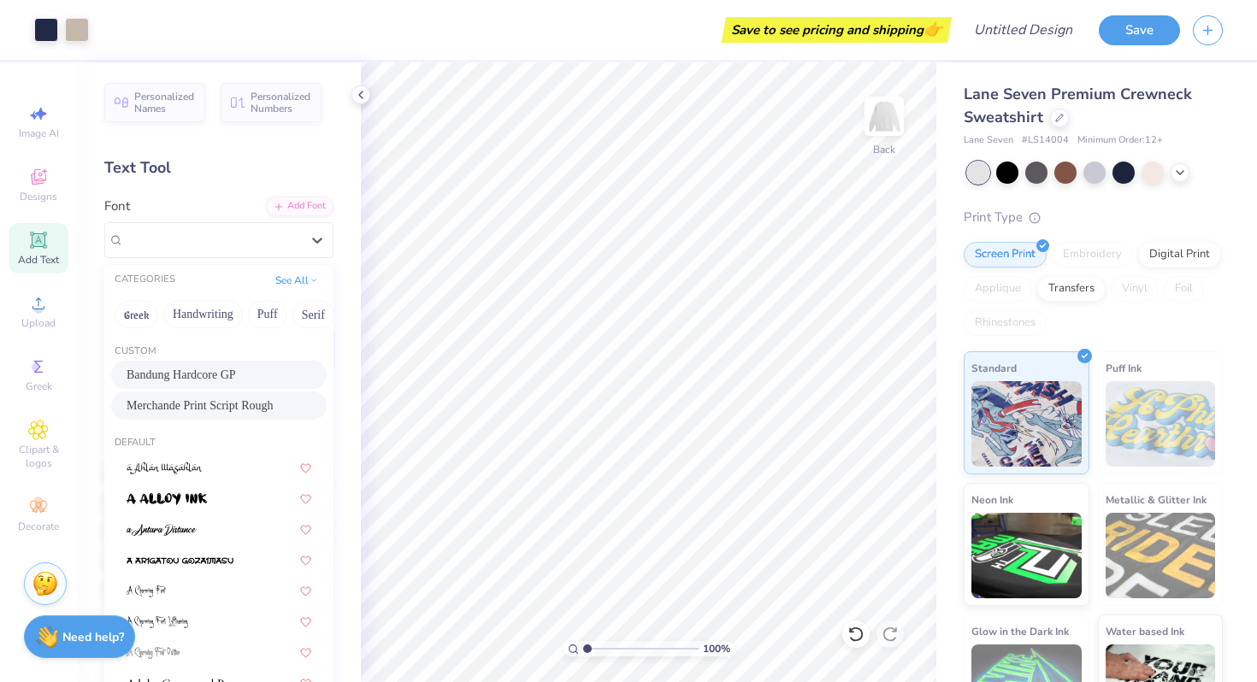
click at [245, 365] on div "Bandung Hardcore GP" at bounding box center [218, 375] width 215 height 28
click at [286, 205] on div "Add Font" at bounding box center [300, 207] width 68 height 20
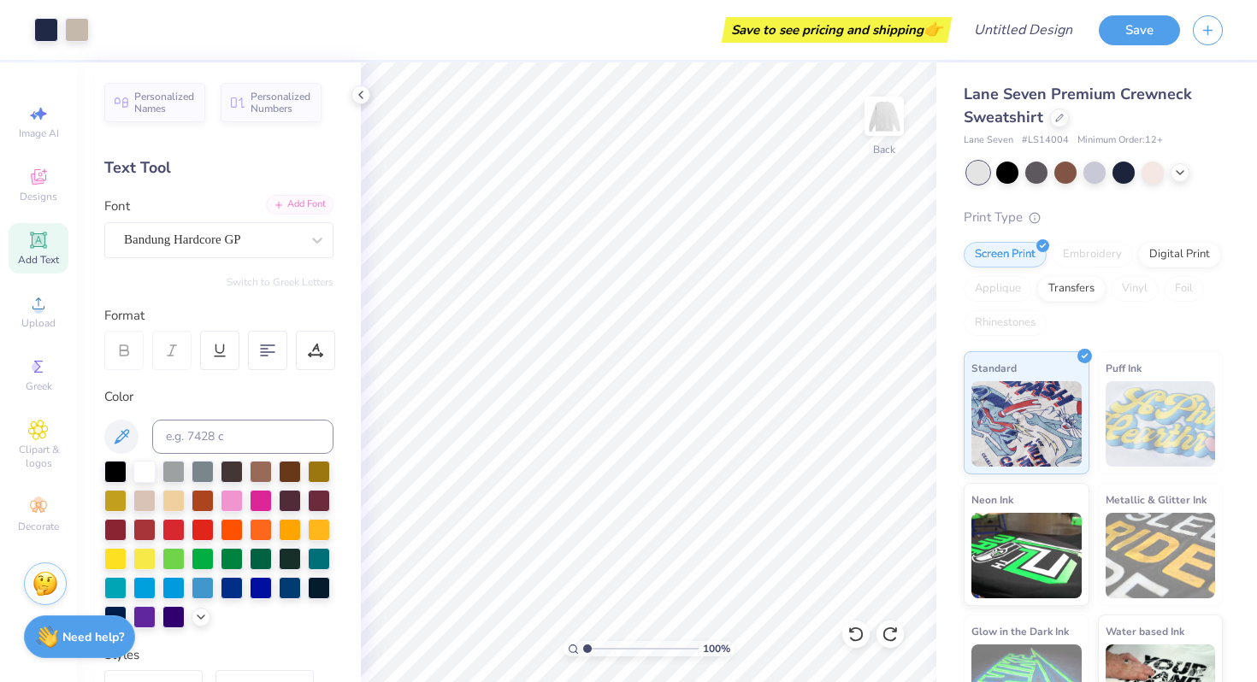
click at [309, 201] on div "Add Font" at bounding box center [300, 205] width 68 height 20
click at [259, 241] on div "Bandung Hardcore GP" at bounding box center [212, 240] width 180 height 26
click at [259, 241] on div "Bandung Hardcore GP" at bounding box center [212, 240] width 176 height 20
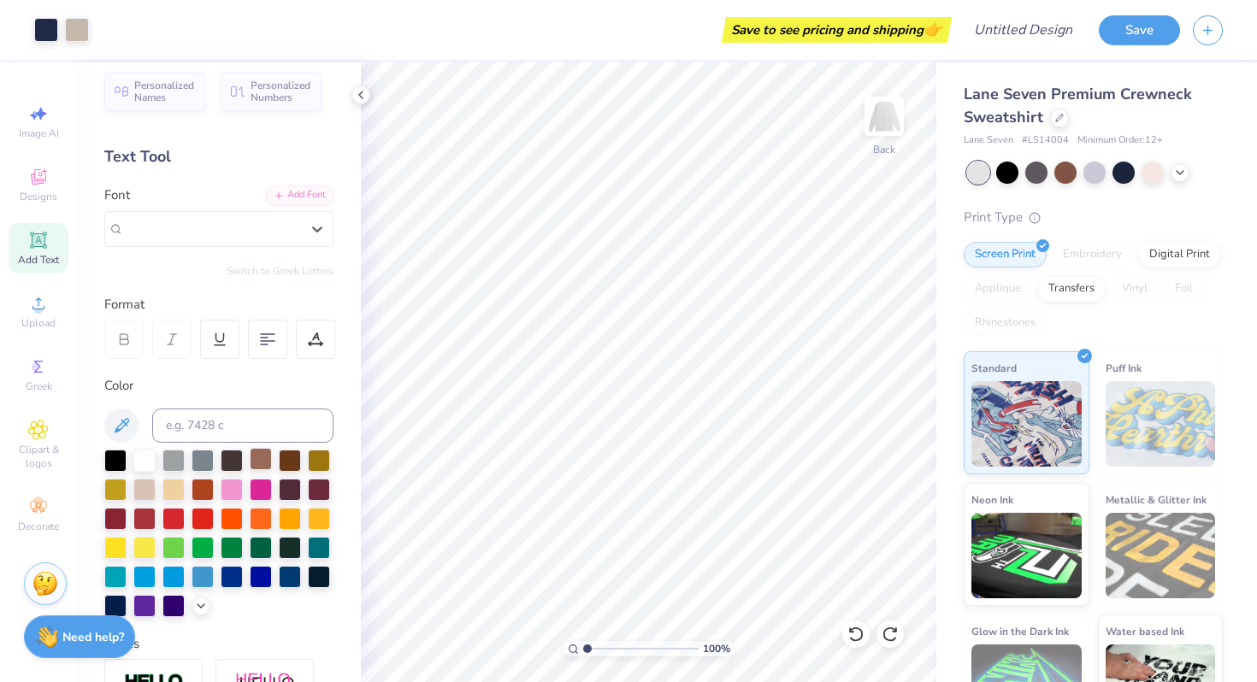
scroll to position [0, 0]
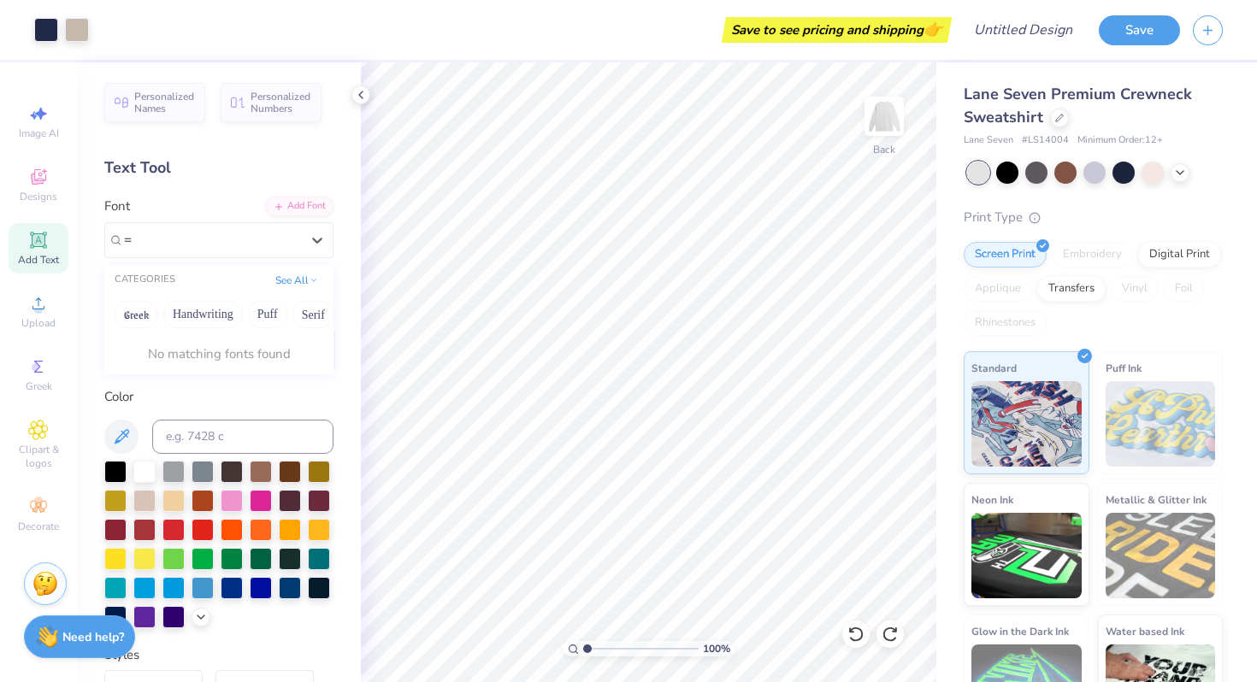
type input "="
click at [227, 154] on div "Personalized Names Personalized Numbers Text Tool Add Font Font 0 results avail…" at bounding box center [219, 372] width 284 height 620
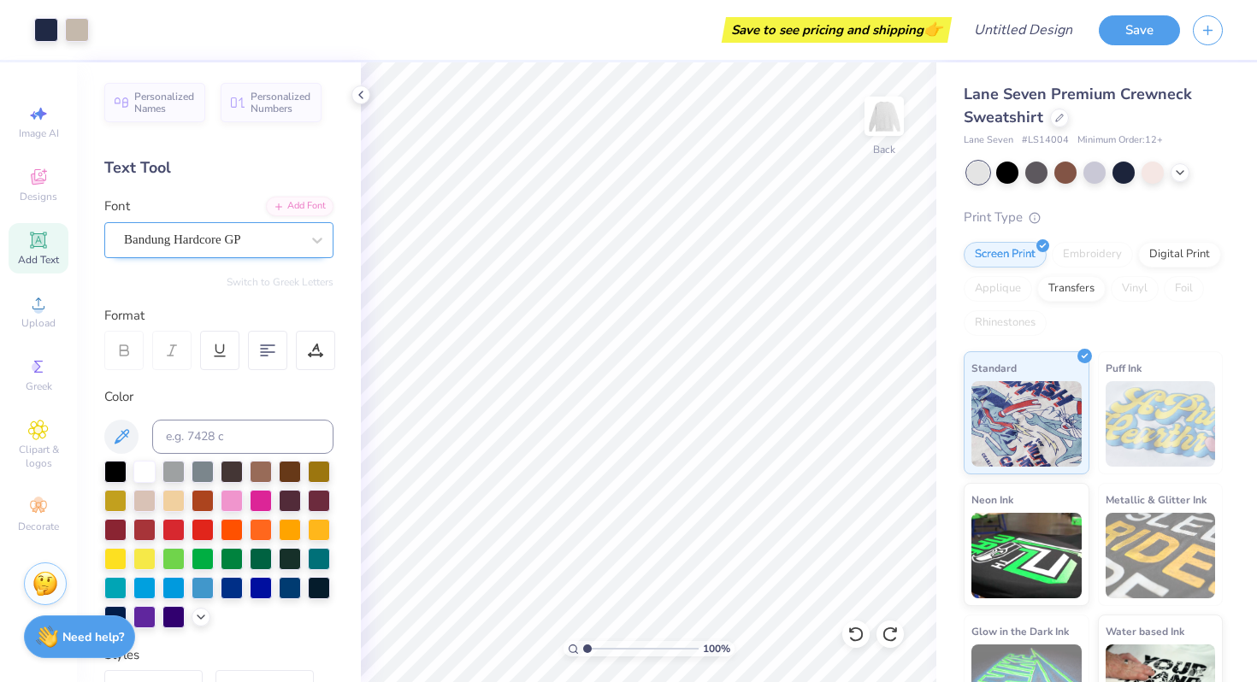
click at [291, 253] on div "Bandung Hardcore GP" at bounding box center [218, 240] width 229 height 36
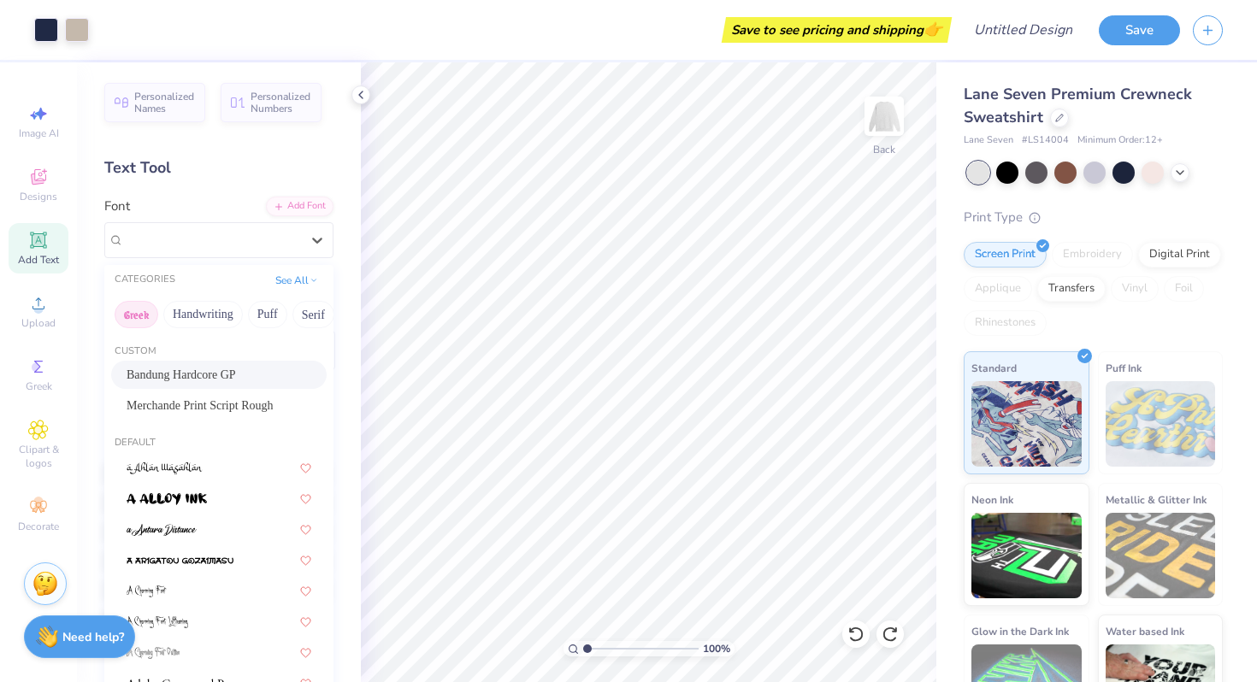
click at [141, 314] on button "Greek" at bounding box center [137, 314] width 44 height 27
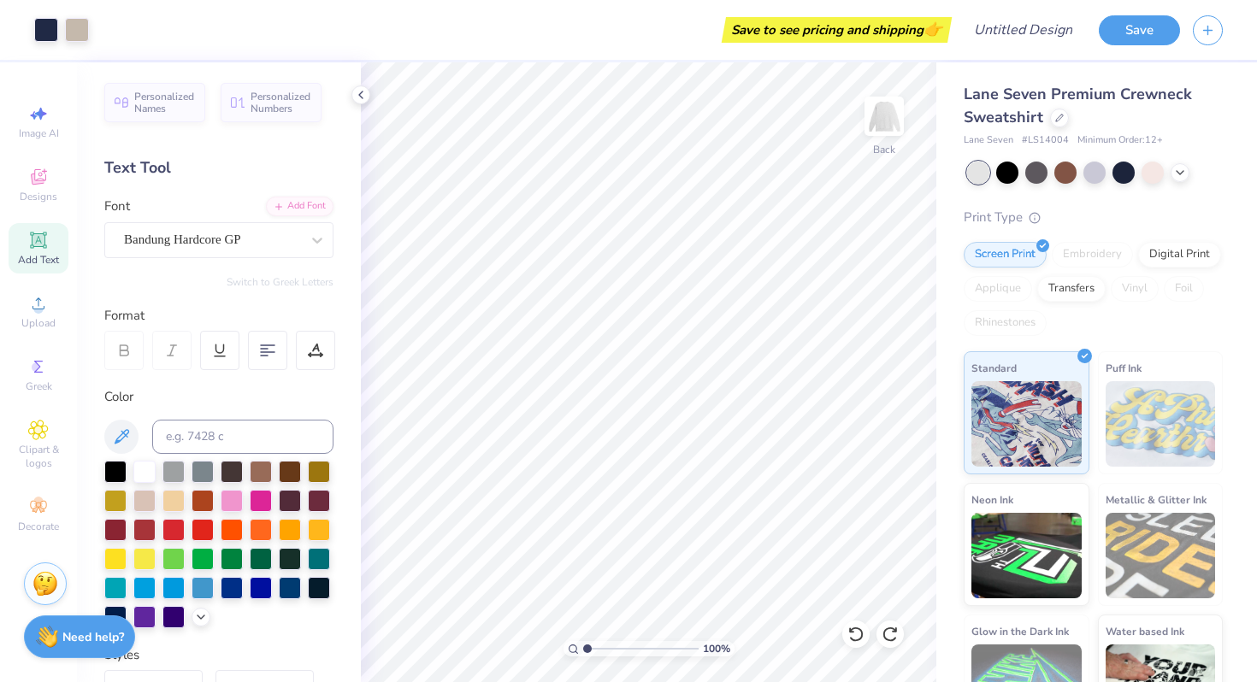
click at [231, 202] on div "Font Bandung Hardcore GP" at bounding box center [218, 228] width 229 height 62
click at [174, 100] on span "Personalized Names" at bounding box center [164, 100] width 61 height 24
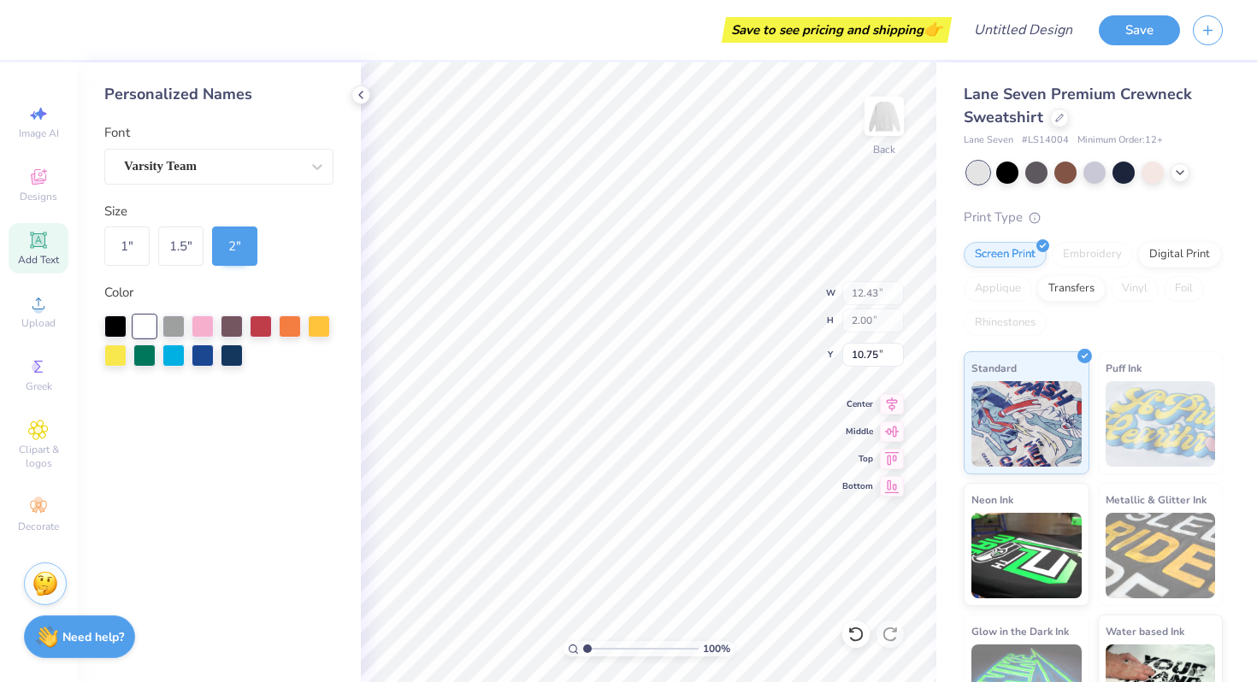
click at [277, 286] on div "Color" at bounding box center [218, 293] width 229 height 20
drag, startPoint x: 363, startPoint y: 102, endPoint x: 355, endPoint y: 94, distance: 11.5
click at [363, 102] on div at bounding box center [360, 94] width 19 height 19
click at [355, 94] on div "Personalized Names Font Varsity Team Size 1 " 1.5 " 2 " Color" at bounding box center [219, 372] width 284 height 620
type input "13.58"
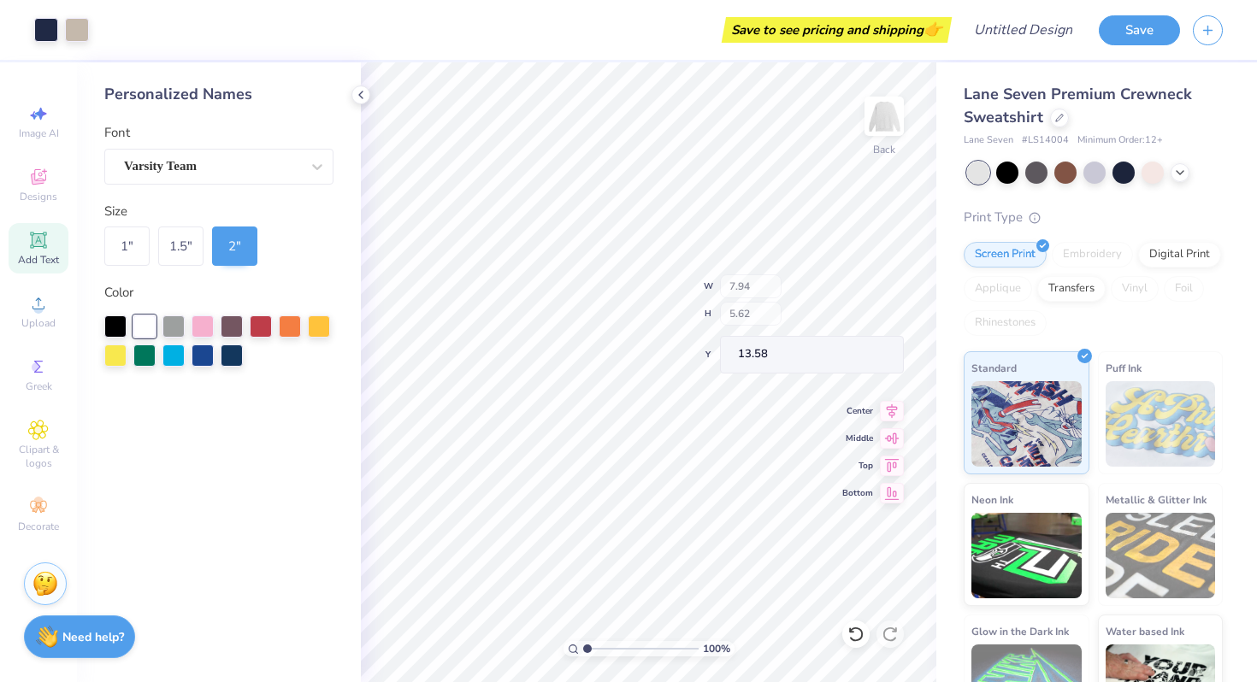
type input "7.94"
type input "5.62"
type input "11.23"
click at [111, 244] on div "1 "" at bounding box center [126, 246] width 45 height 39
click at [365, 90] on icon at bounding box center [361, 95] width 14 height 14
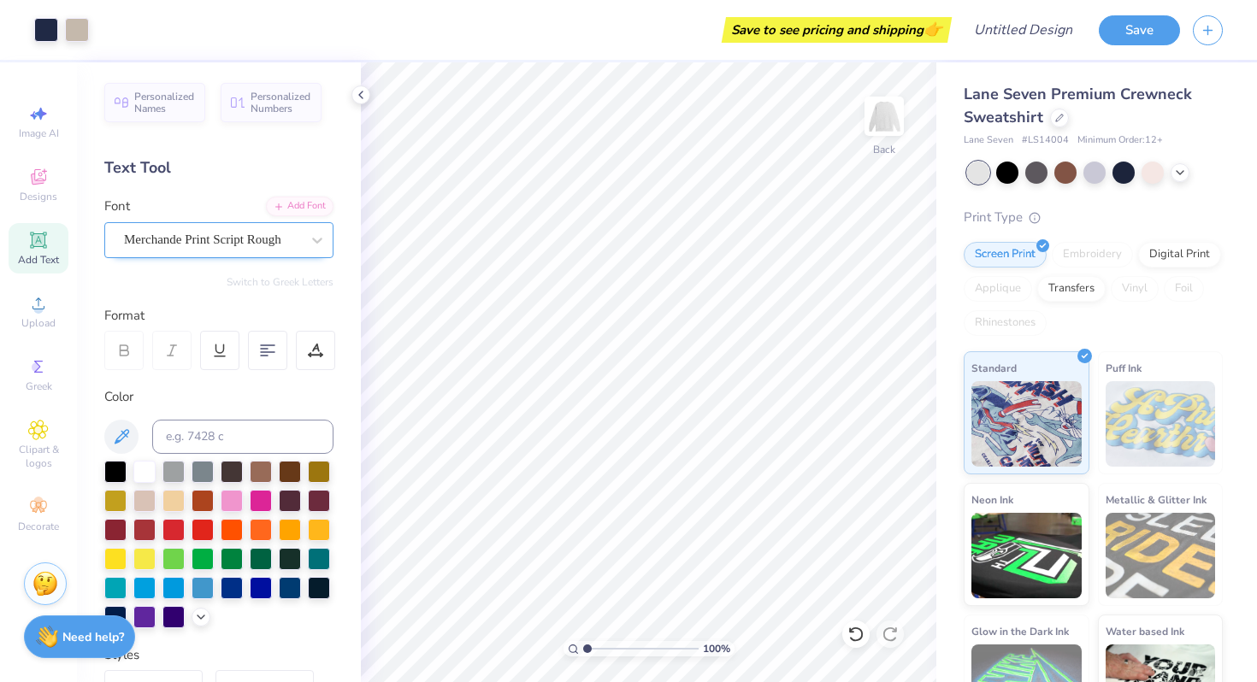
click at [256, 244] on div "Merchande Print Script Rough" at bounding box center [212, 240] width 180 height 26
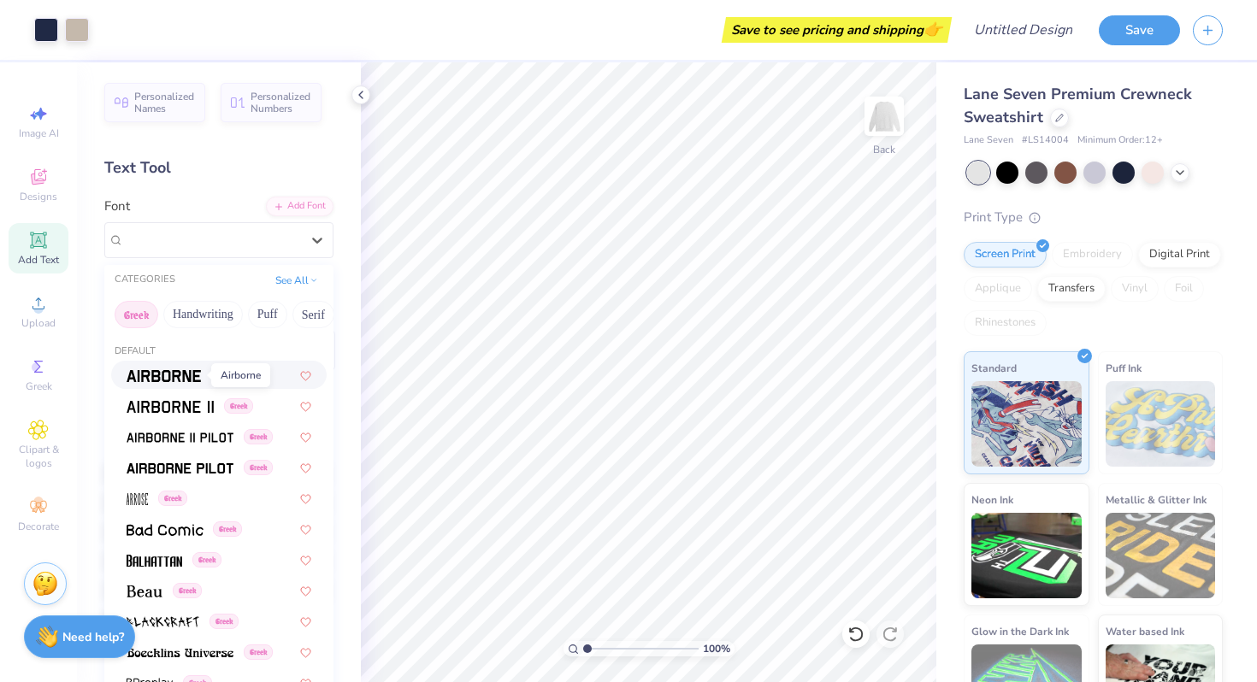
click at [162, 371] on img at bounding box center [164, 376] width 74 height 12
click at [215, 239] on div "Merchande Print Script Rough" at bounding box center [212, 240] width 180 height 26
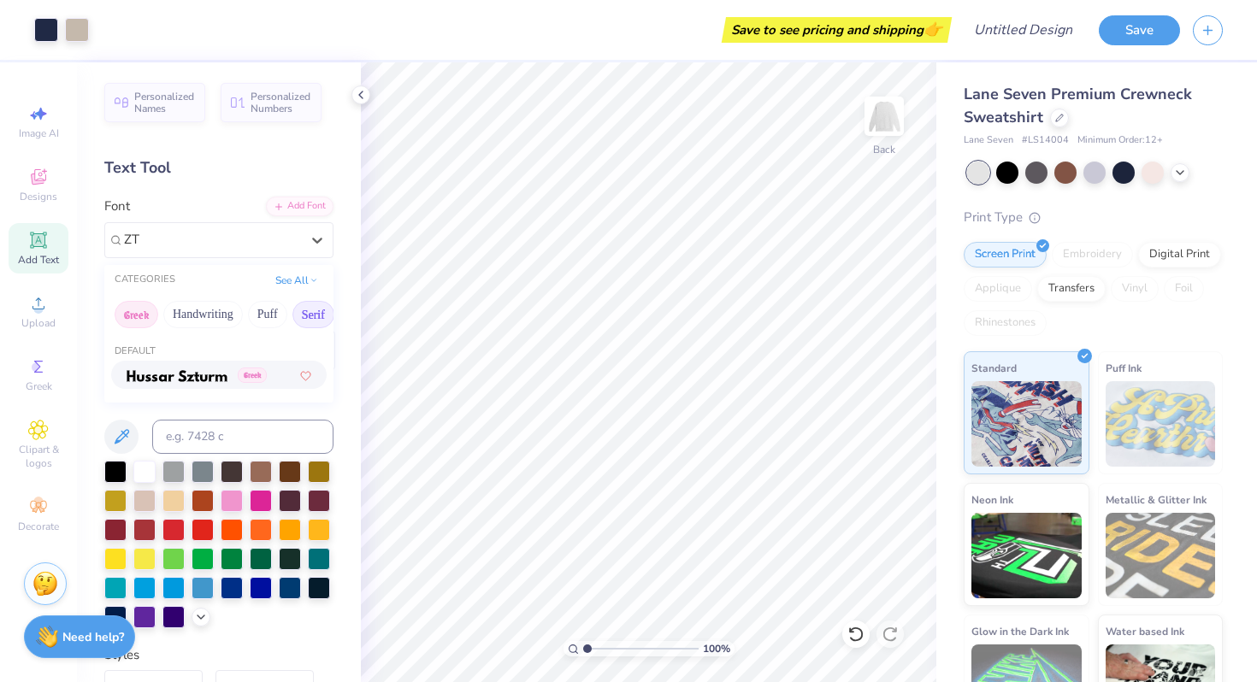
type input "Z"
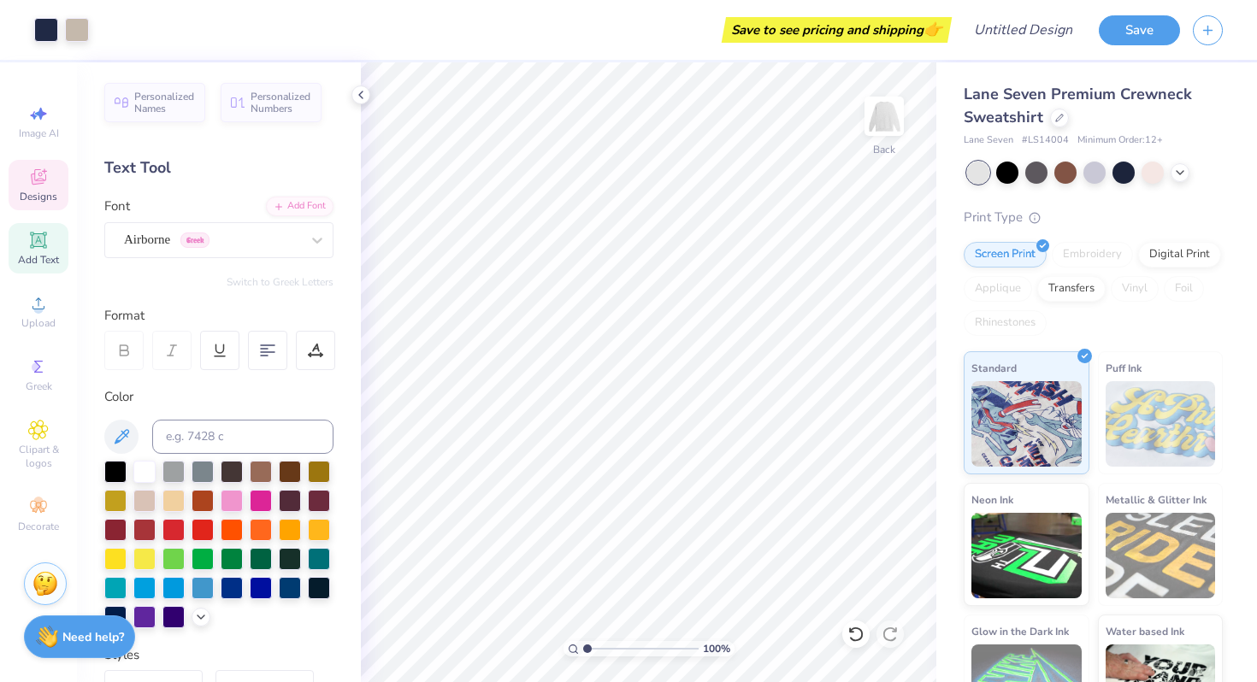
click at [42, 168] on icon at bounding box center [38, 177] width 21 height 21
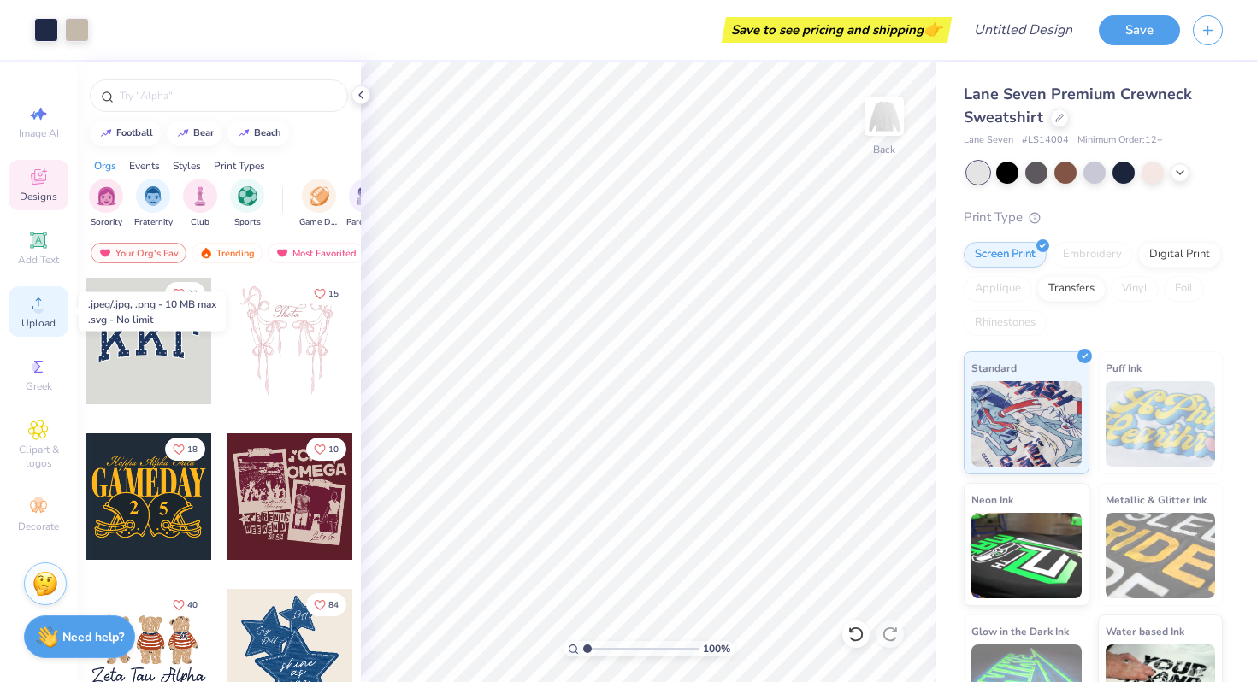
click at [38, 304] on icon at bounding box center [38, 303] width 21 height 21
click at [41, 395] on div "Greek" at bounding box center [39, 375] width 60 height 50
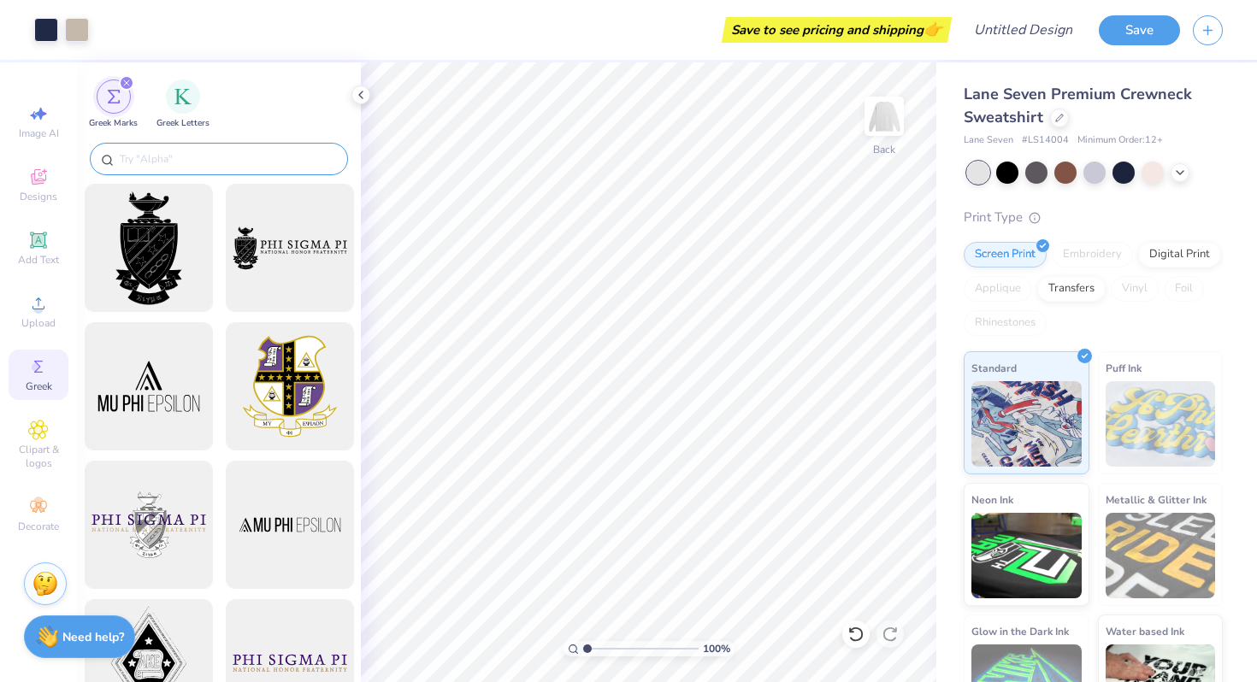
click at [181, 157] on input "text" at bounding box center [227, 158] width 219 height 17
click at [187, 110] on div "filter for Greek Letters" at bounding box center [183, 95] width 34 height 34
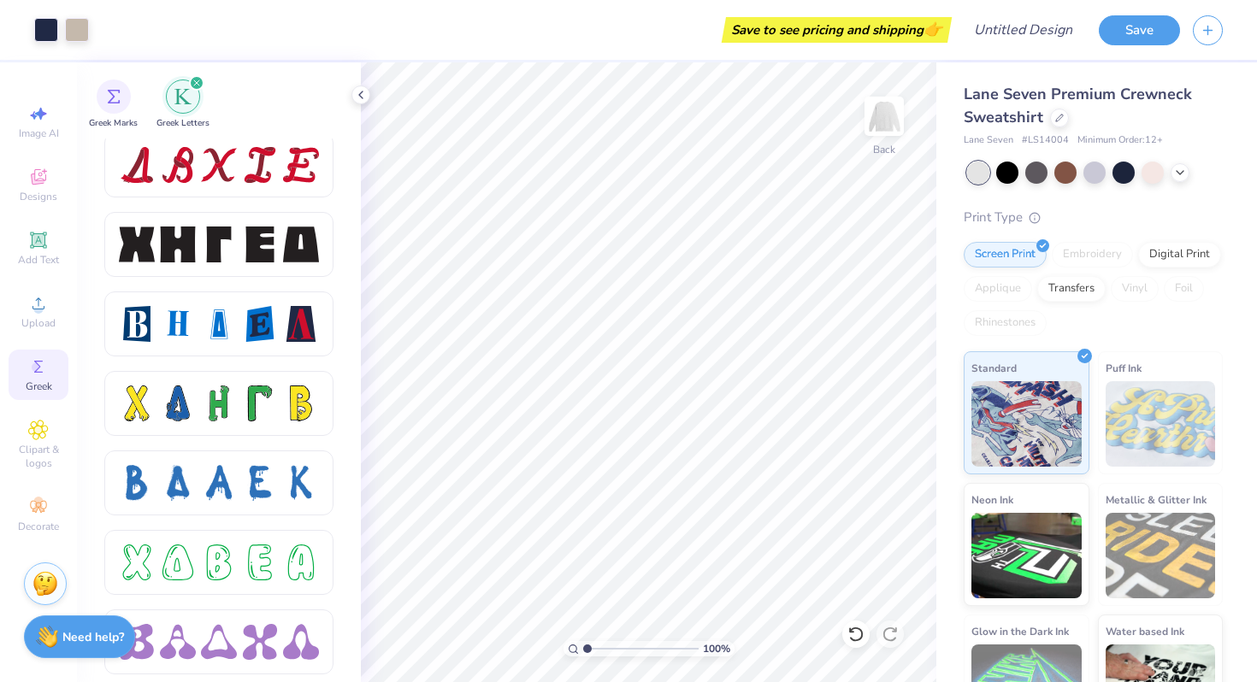
scroll to position [2209, 0]
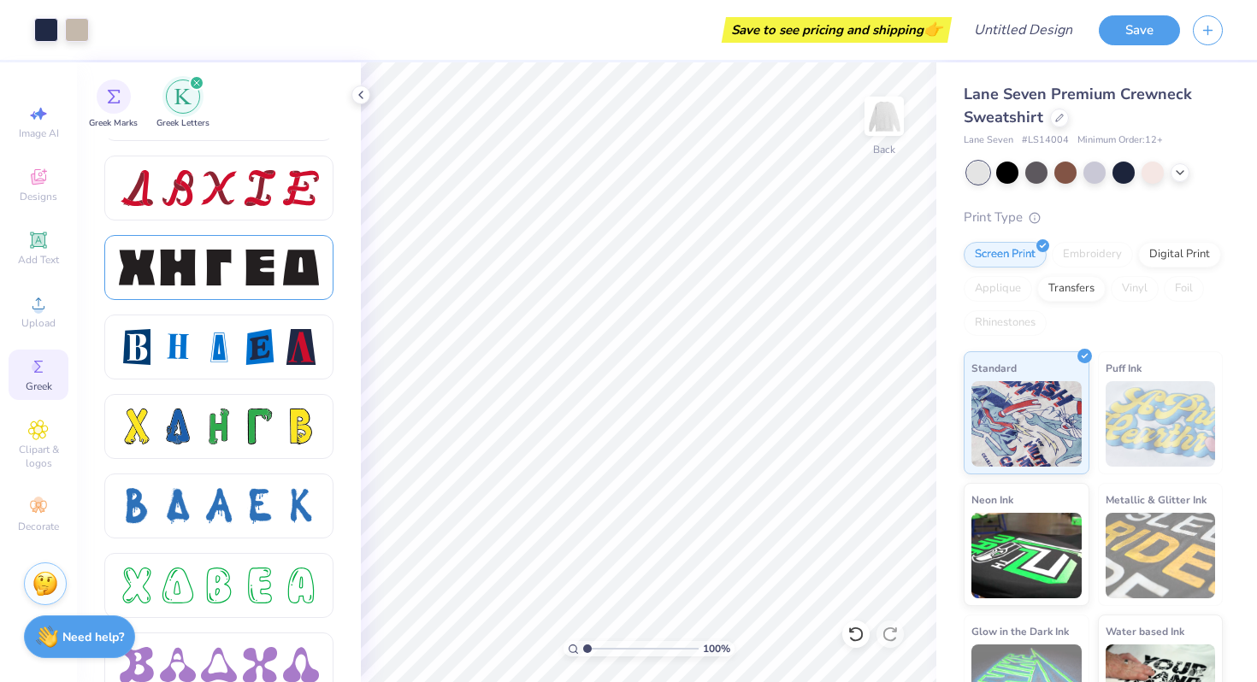
click at [168, 270] on div at bounding box center [178, 268] width 36 height 36
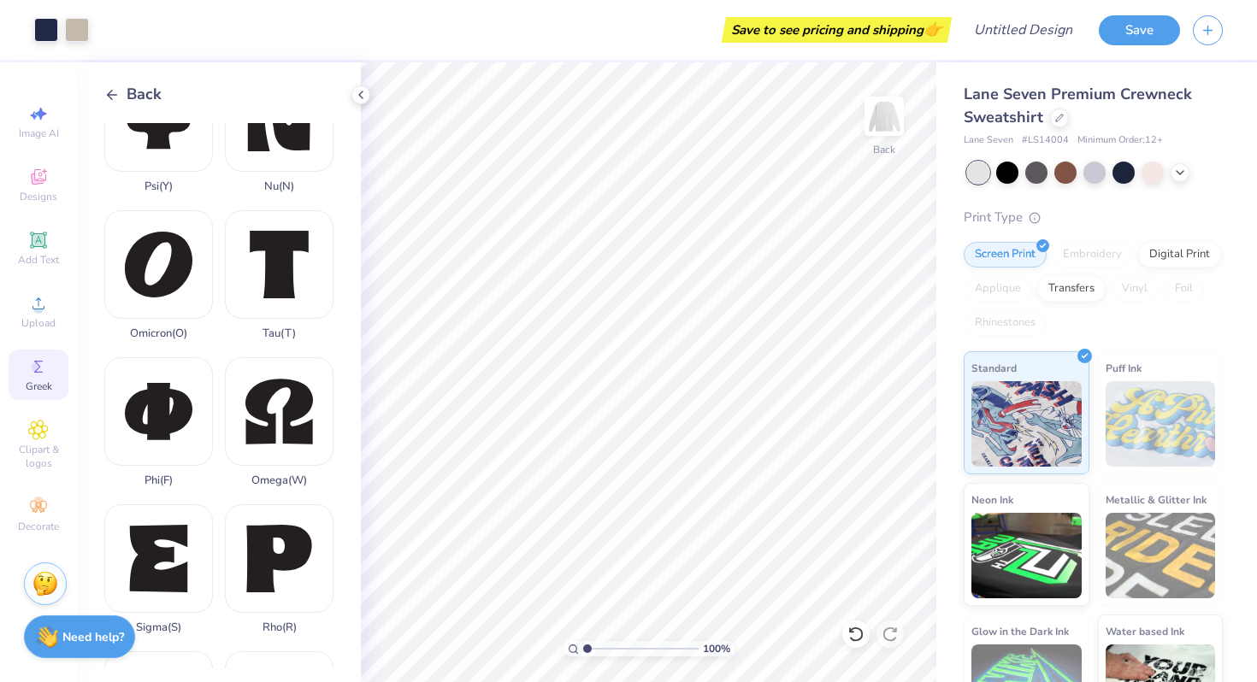
scroll to position [1222, 0]
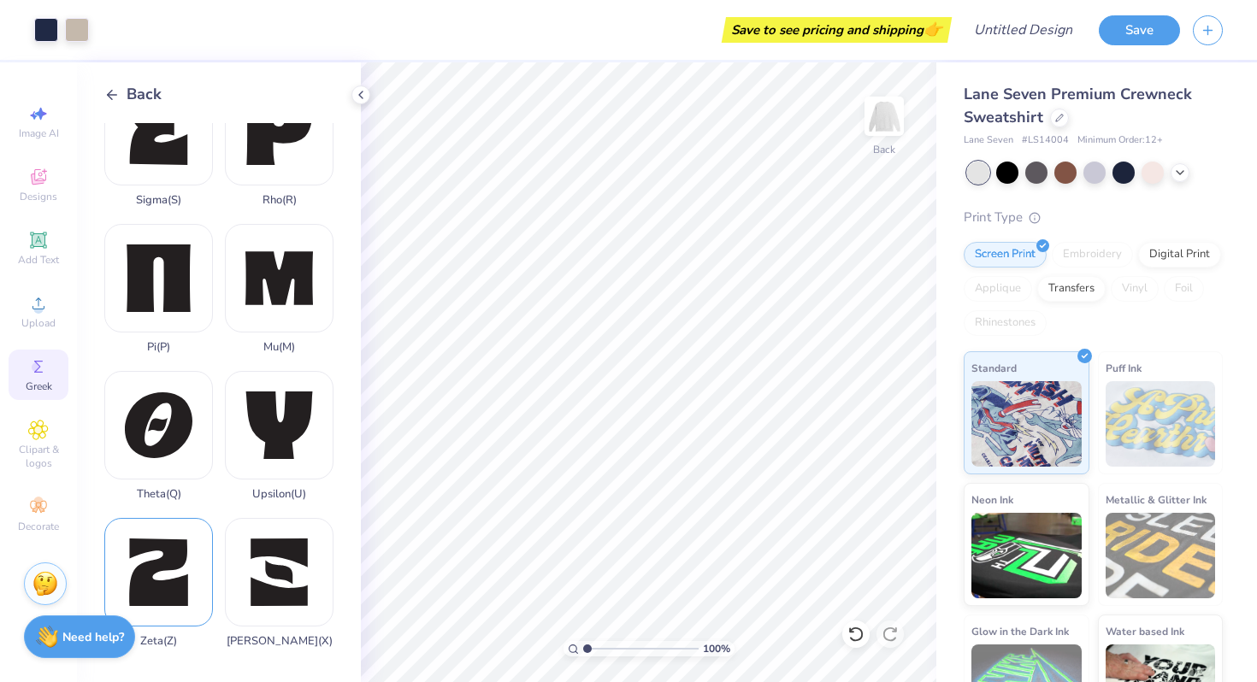
click at [166, 556] on div "Zeta ( Z )" at bounding box center [158, 583] width 109 height 130
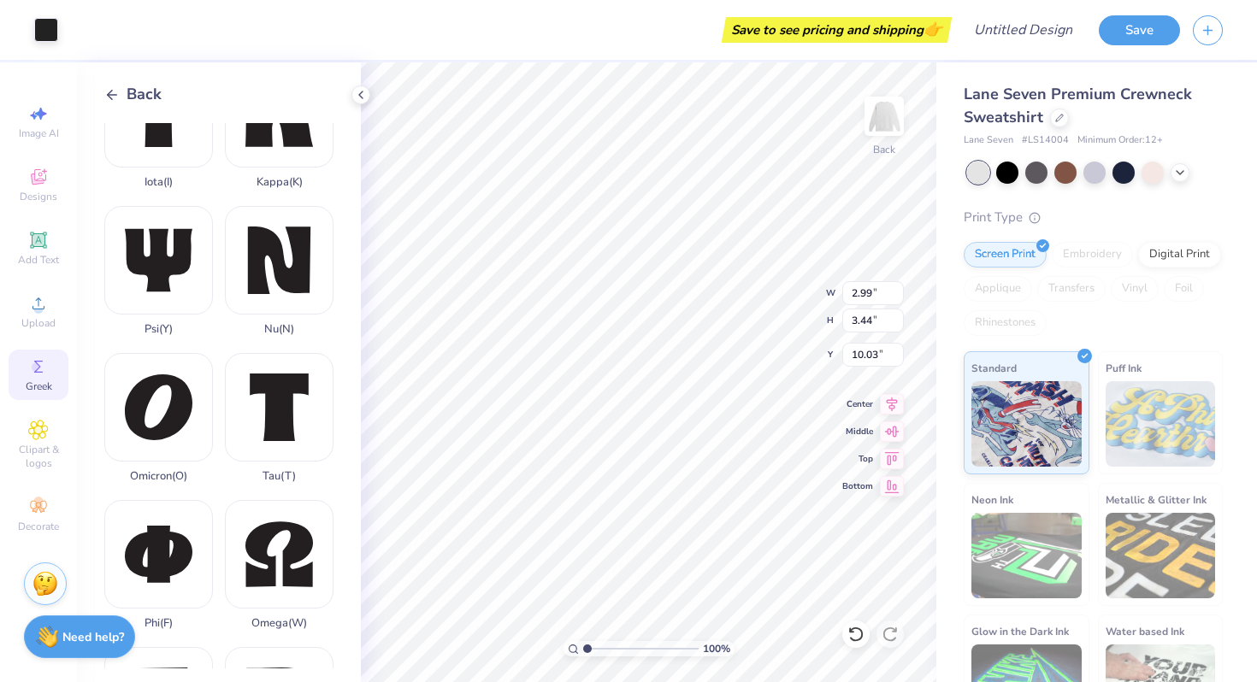
scroll to position [615, 0]
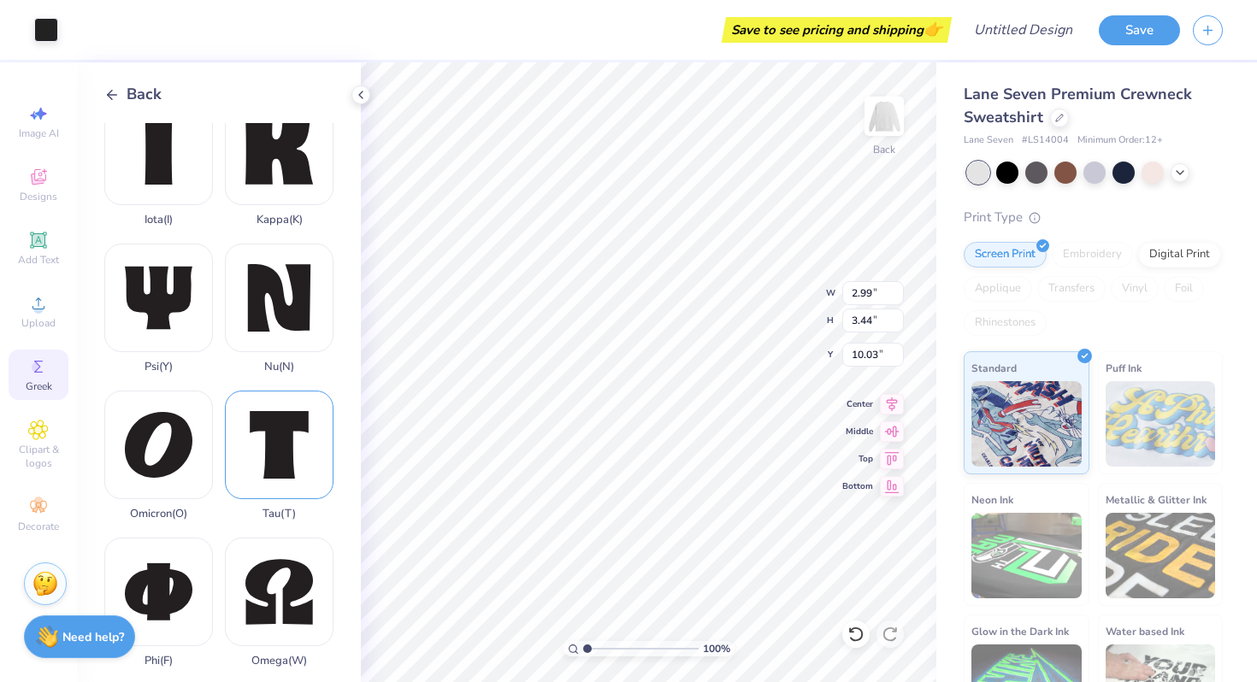
click at [284, 453] on div "Tau ( T )" at bounding box center [279, 456] width 109 height 130
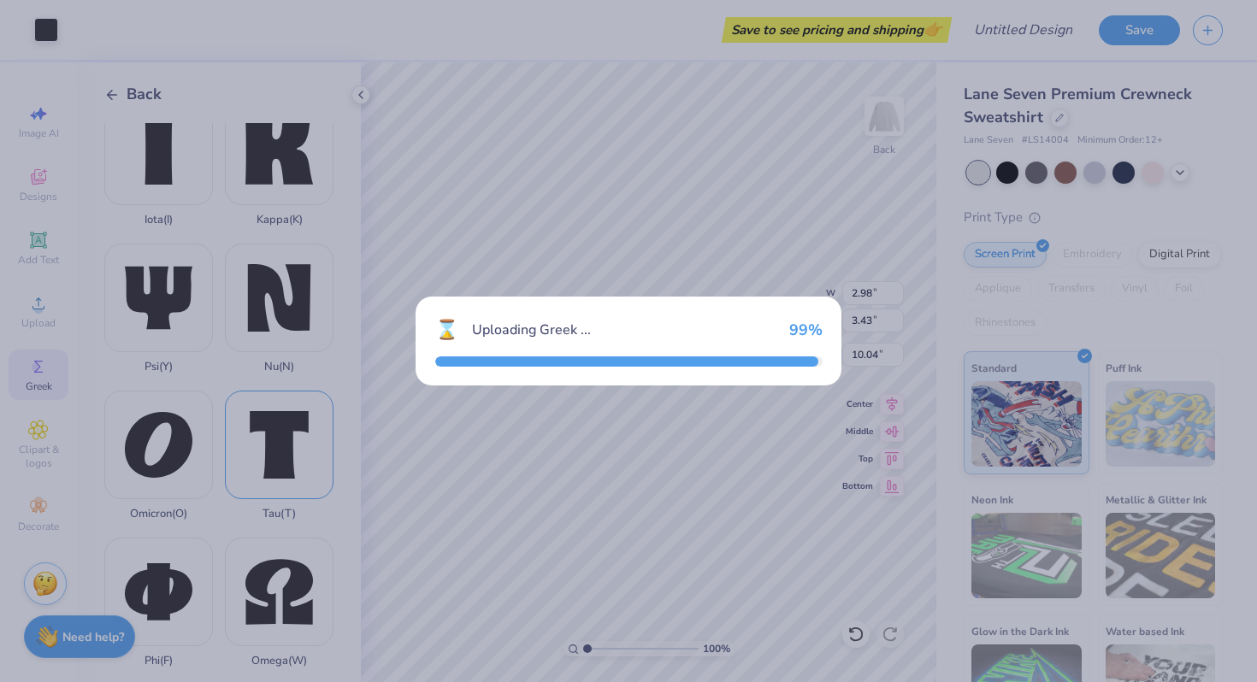
type input "2.98"
type input "3.43"
type input "10.04"
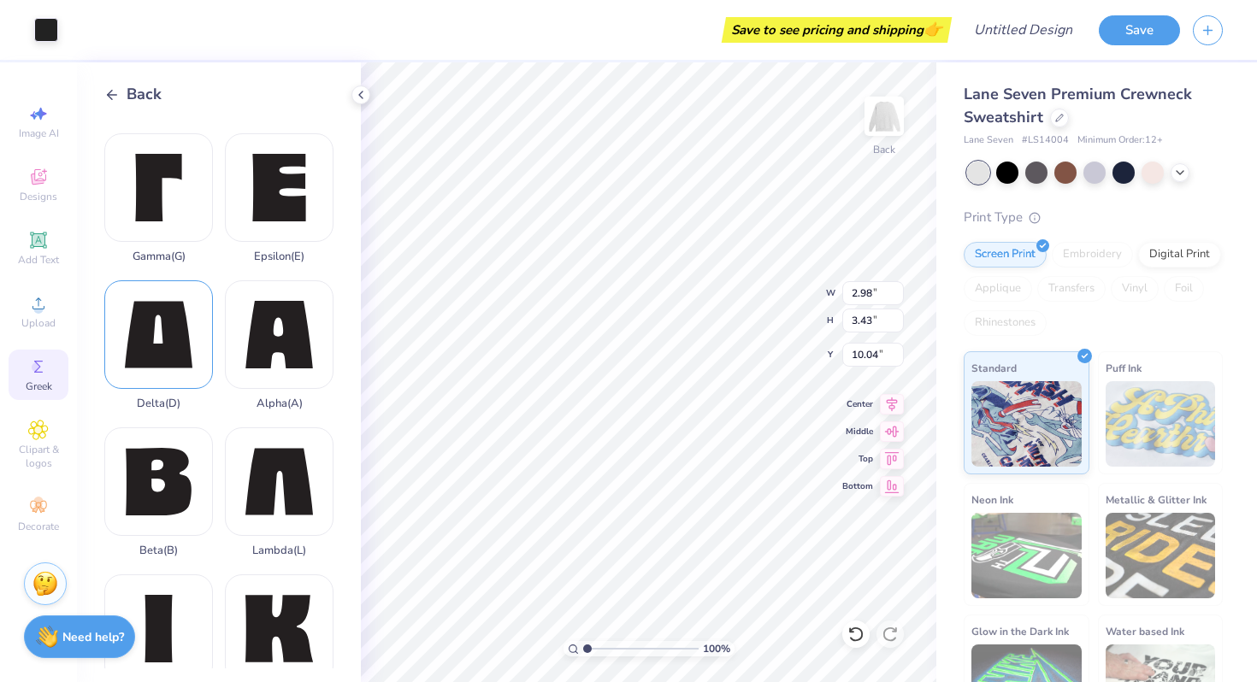
scroll to position [149, 0]
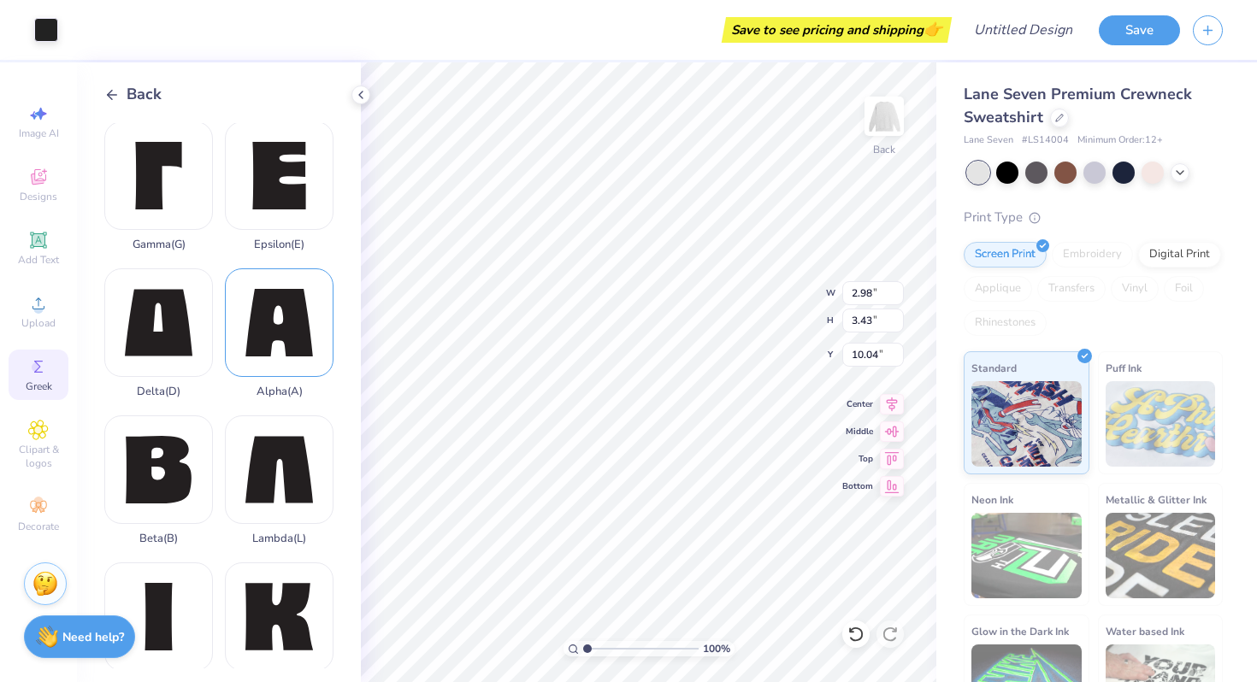
click at [271, 333] on div "Alpha ( A )" at bounding box center [279, 333] width 109 height 130
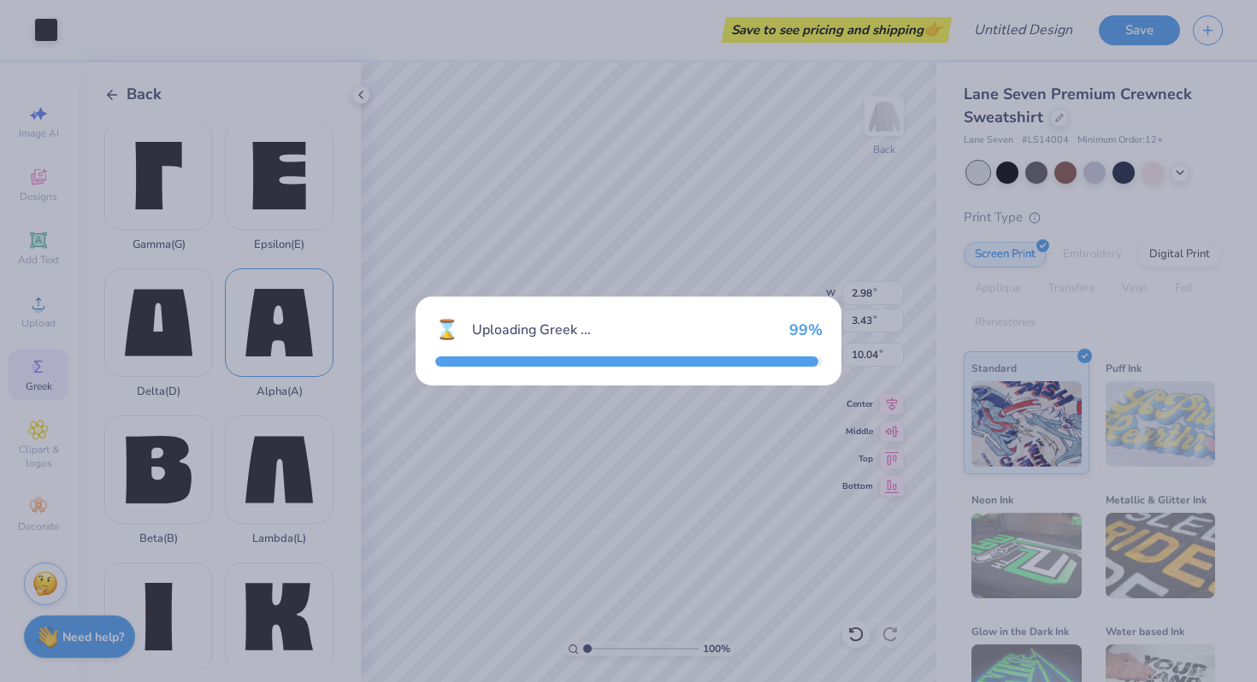
type input "3.41"
type input "10.03"
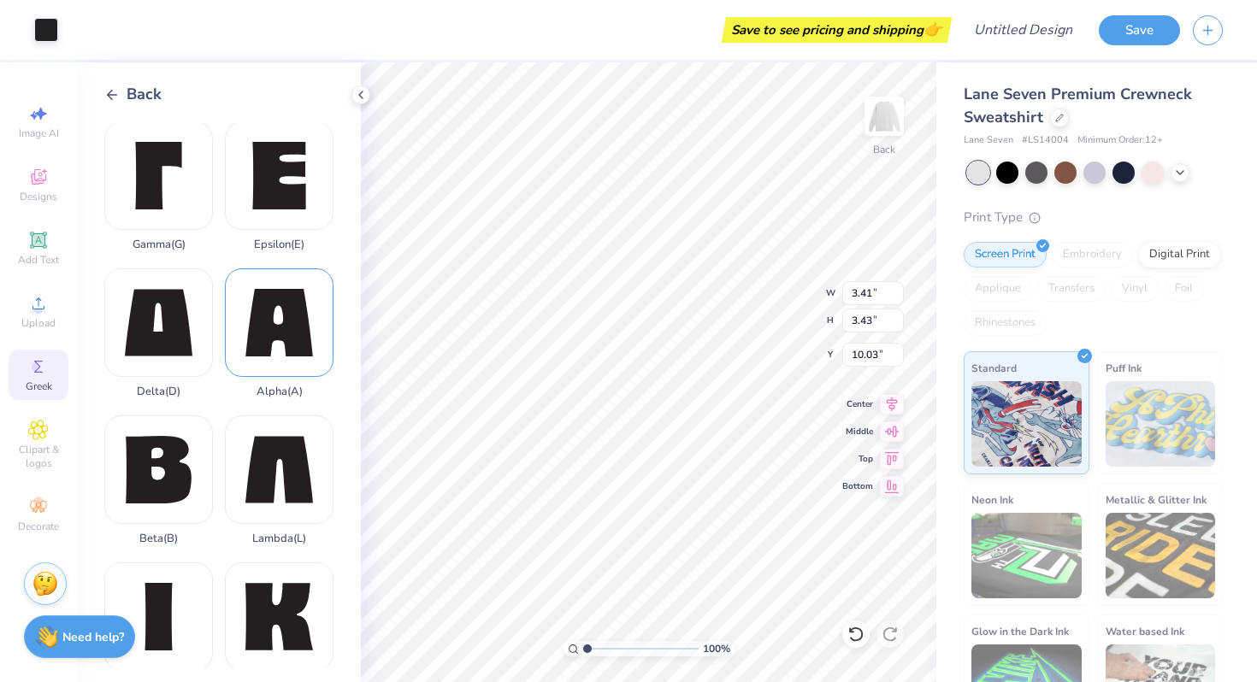
type input "2.98"
type input "10.04"
type input "2.99"
type input "3.44"
type input "10.03"
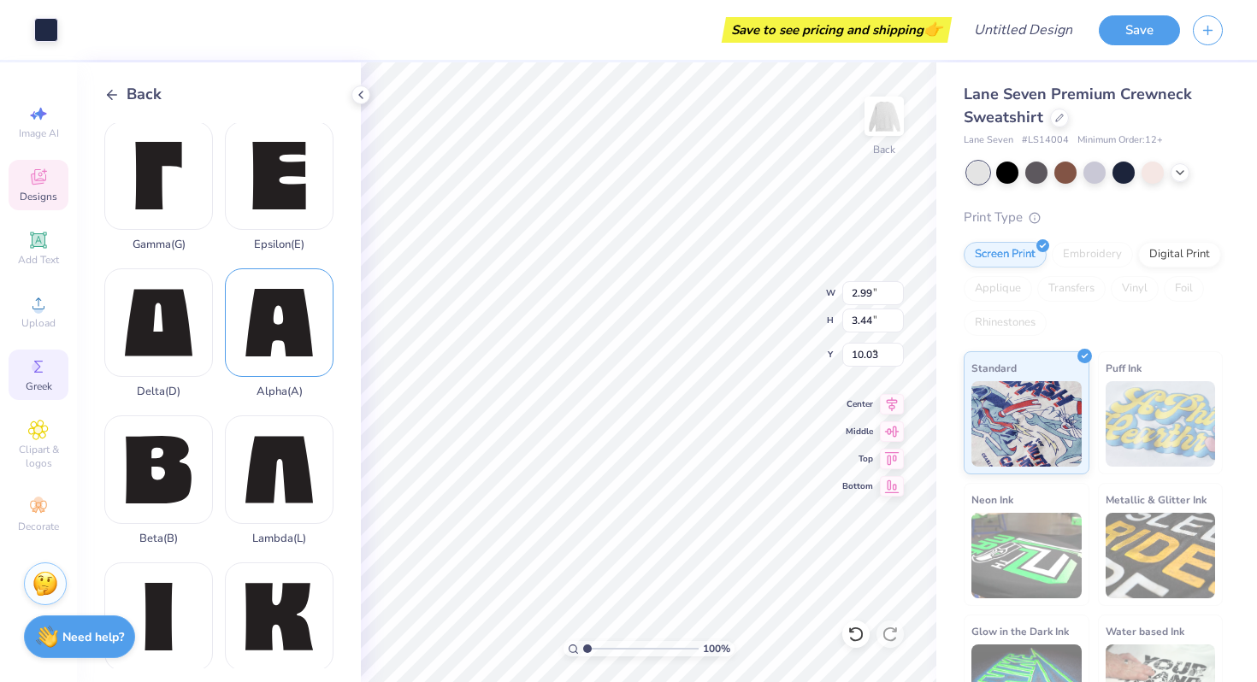
type input "6.10"
type input "5.25"
type input "6.98"
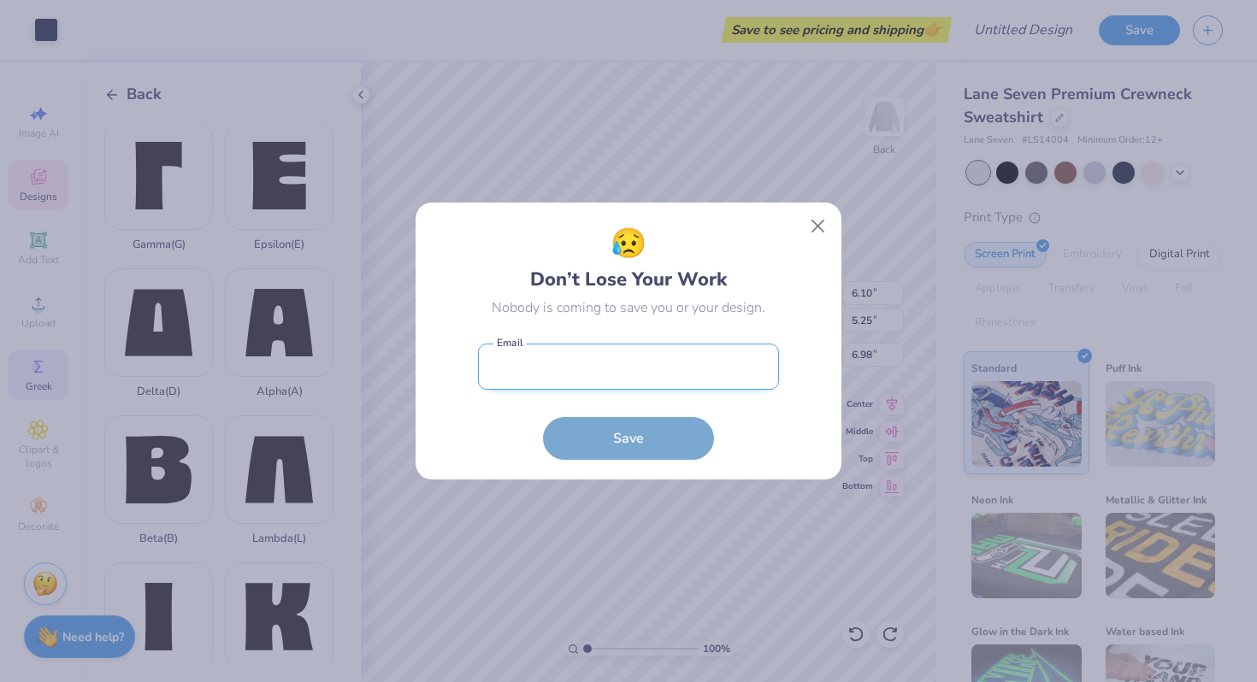
click at [580, 369] on input "email" at bounding box center [628, 367] width 301 height 47
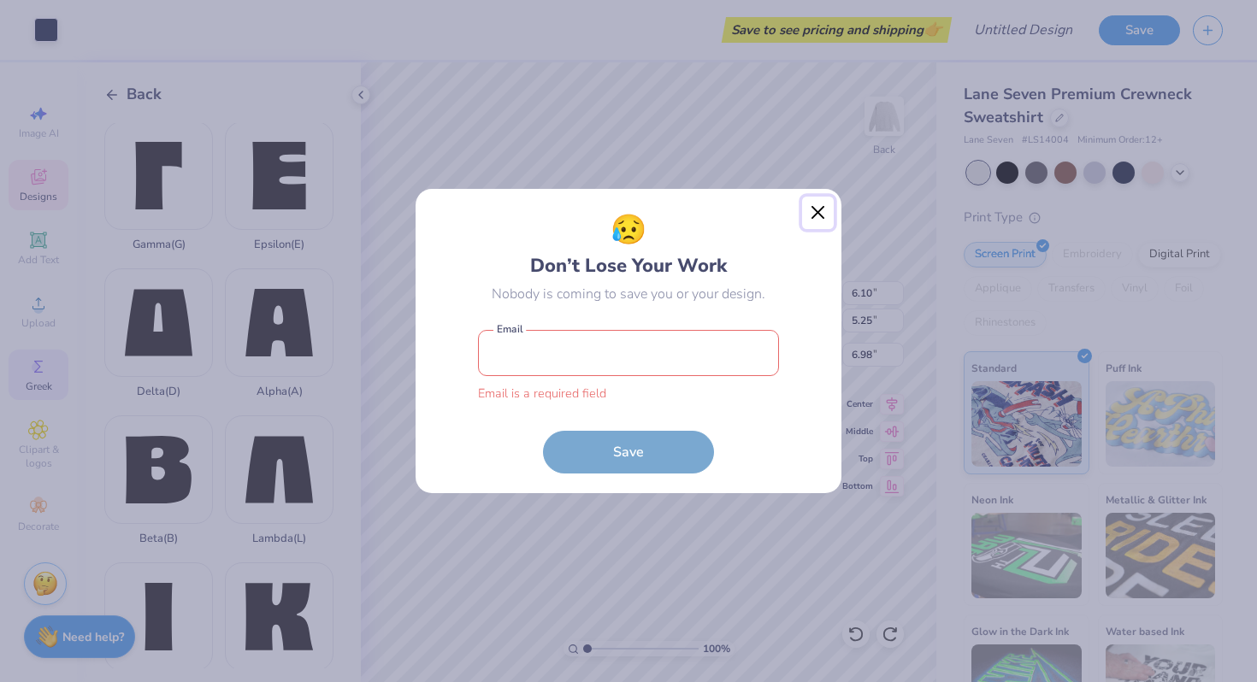
click at [816, 216] on button "Close" at bounding box center [818, 213] width 32 height 32
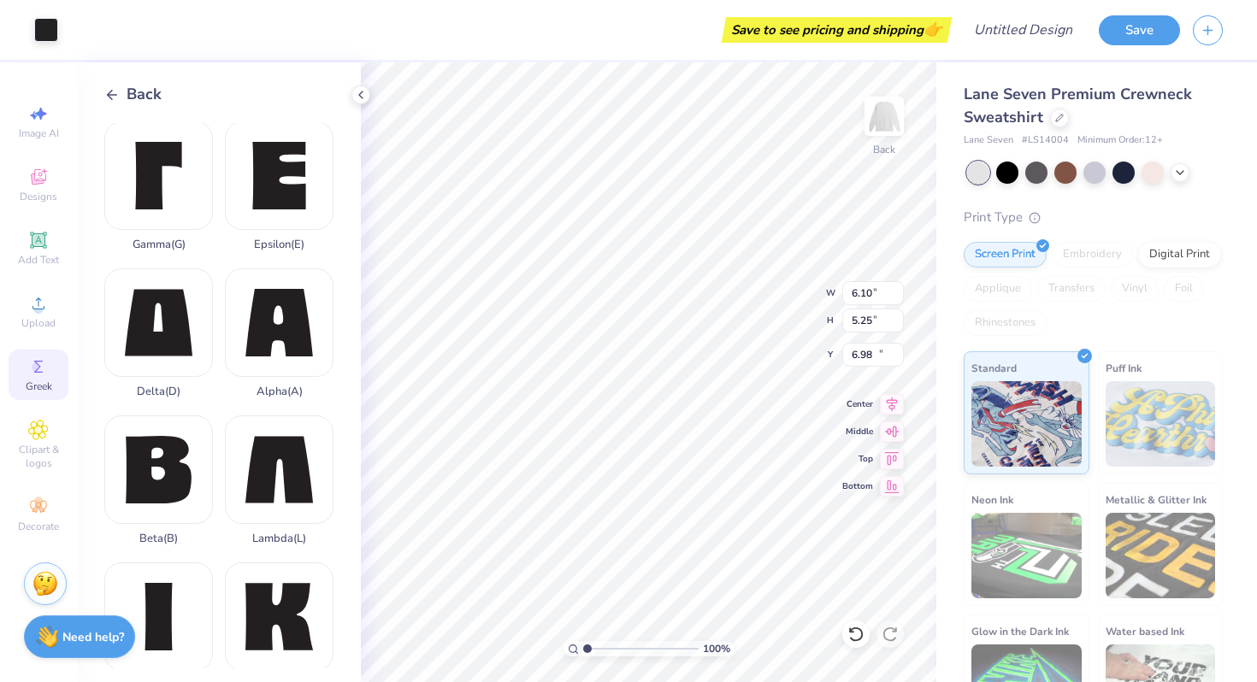
type input "2.99"
type input "3.44"
type input "17.95"
type input "3.86"
type input "4.10"
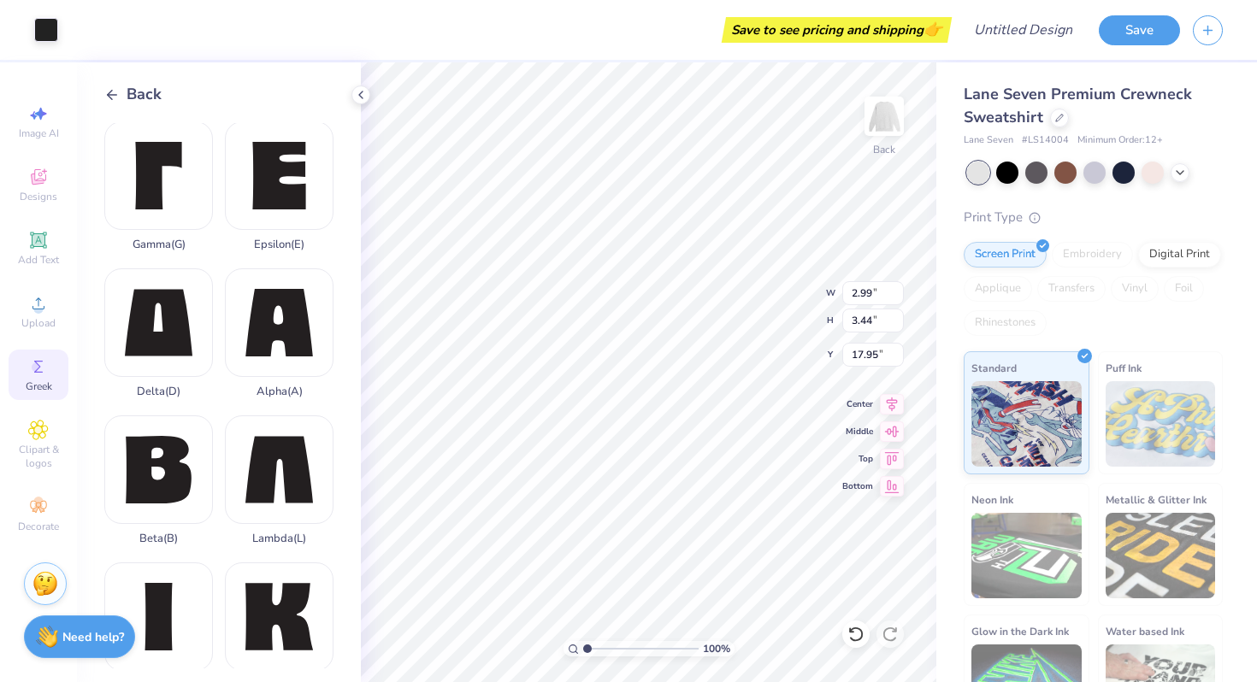
type input "17.65"
type input "1.58"
type input "1.68"
type input "19.55"
type input "2.98"
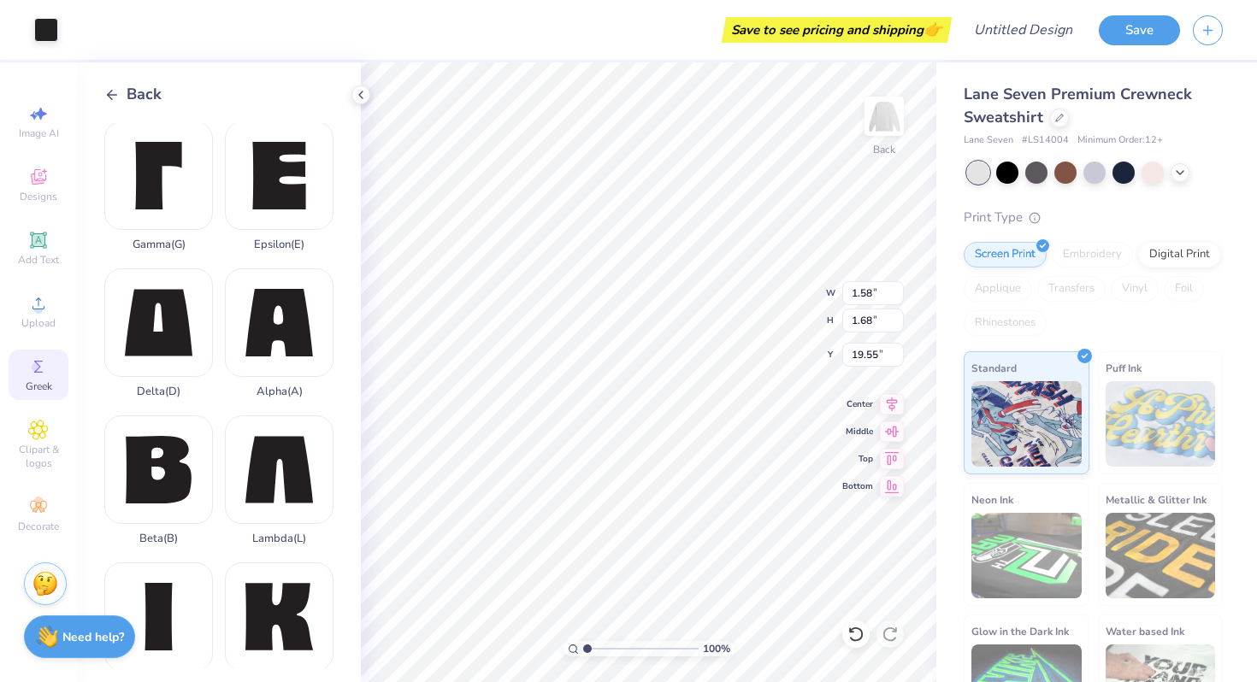
type input "3.43"
type input "12.23"
type input "3.20"
type input "3.95"
type input "11.87"
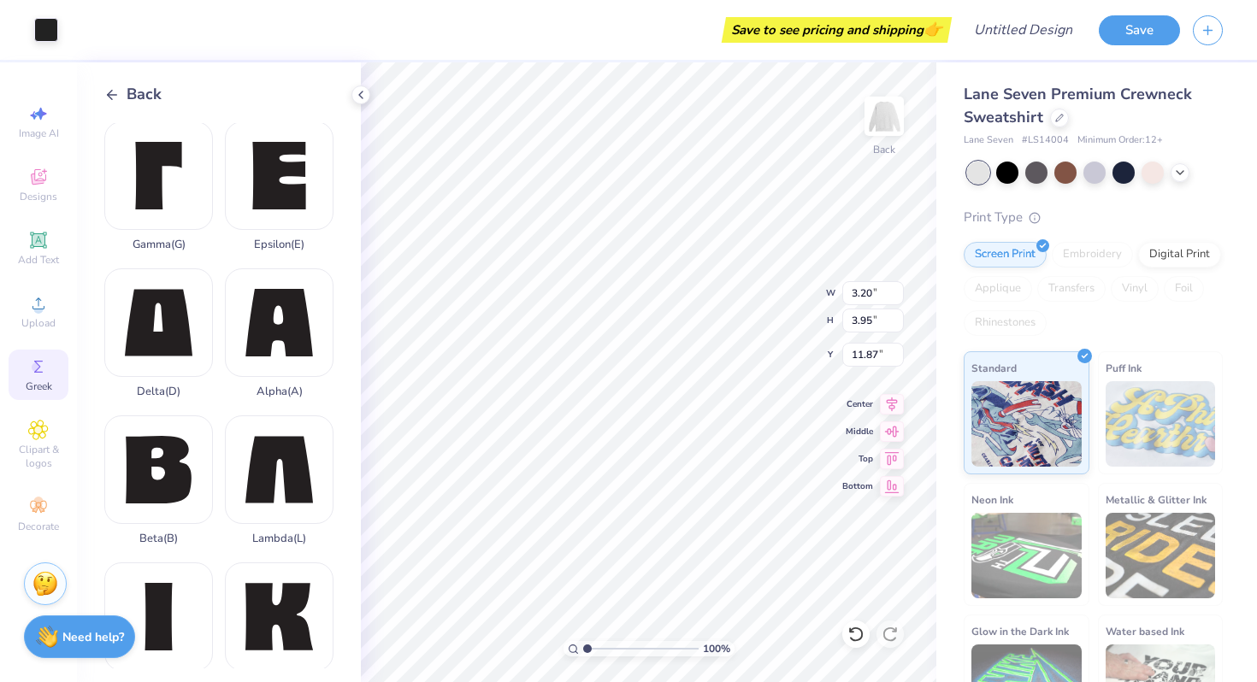
type input "1.55"
type input "1.92"
type input "13.55"
type input "3.41"
type input "3.43"
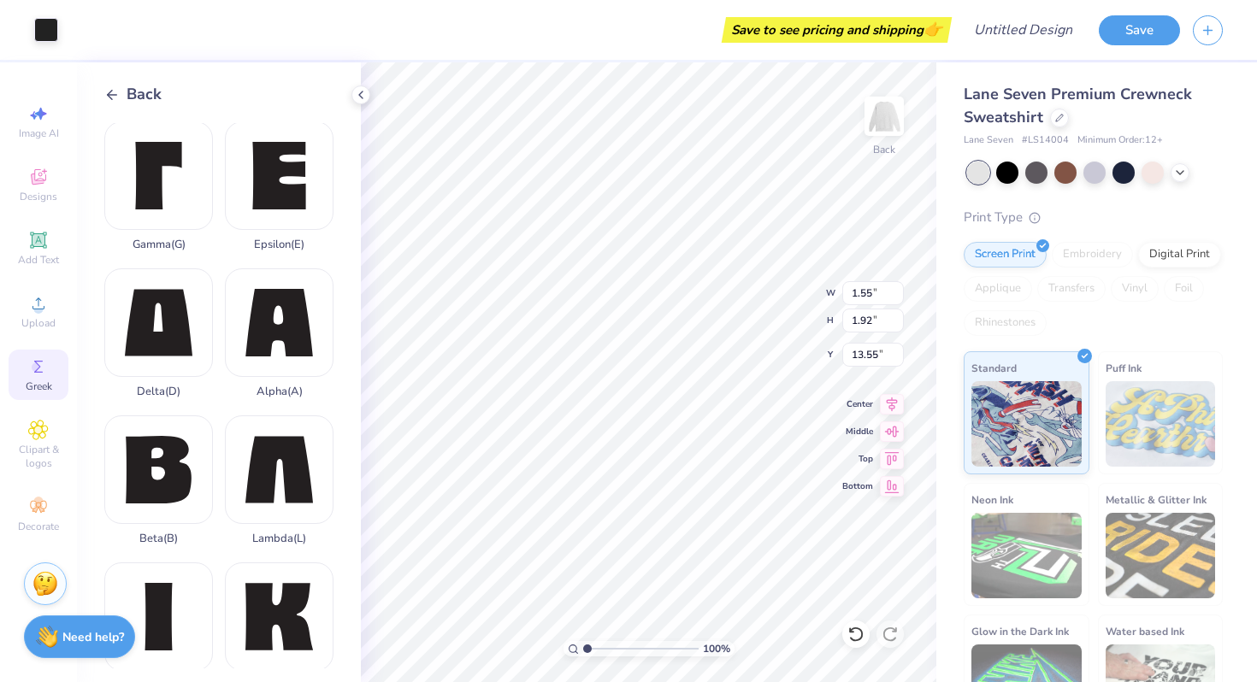
type input "15.09"
type input "3.85"
type input "4.16"
type input "14.79"
click at [47, 257] on span "Add Text" at bounding box center [38, 260] width 41 height 14
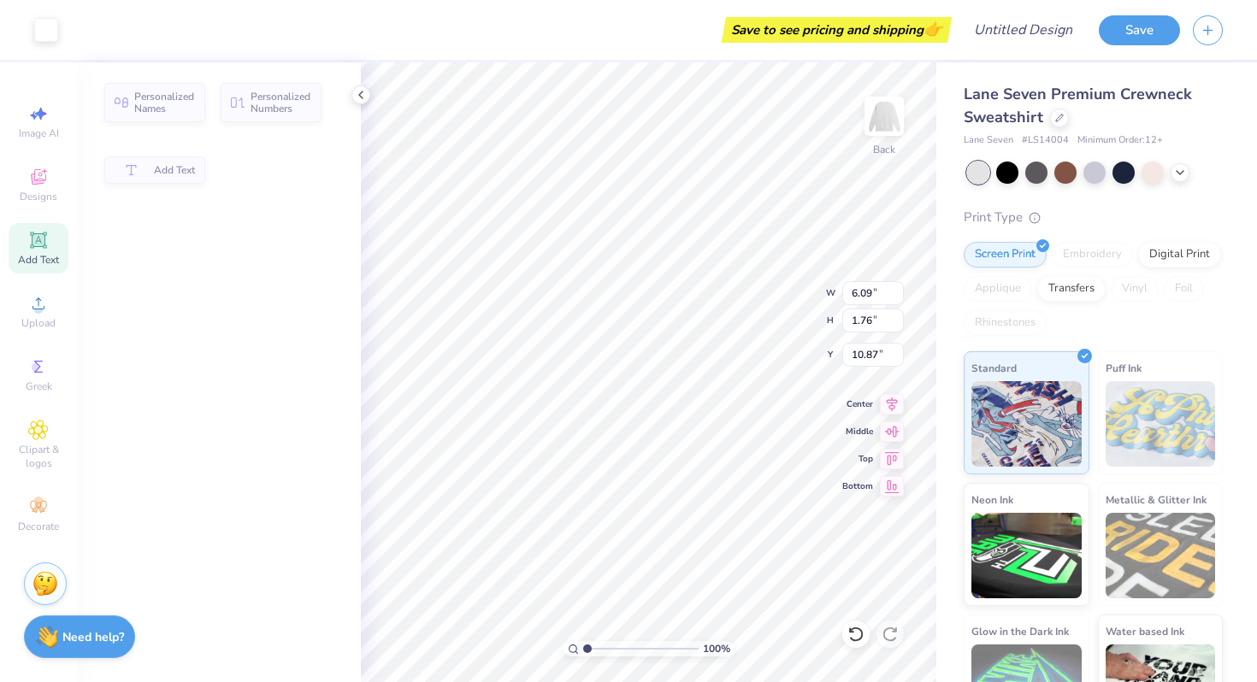
type input "6.09"
type input "1.76"
type input "10.87"
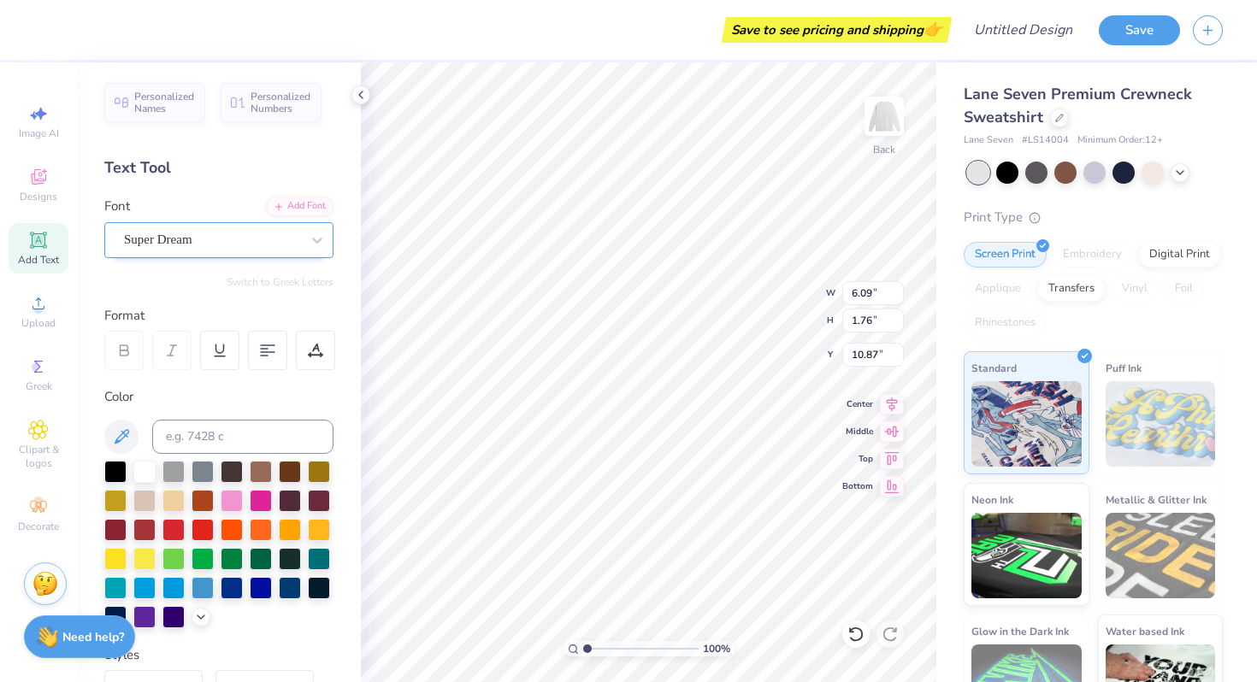
click at [171, 244] on div "Super Dream" at bounding box center [212, 240] width 180 height 26
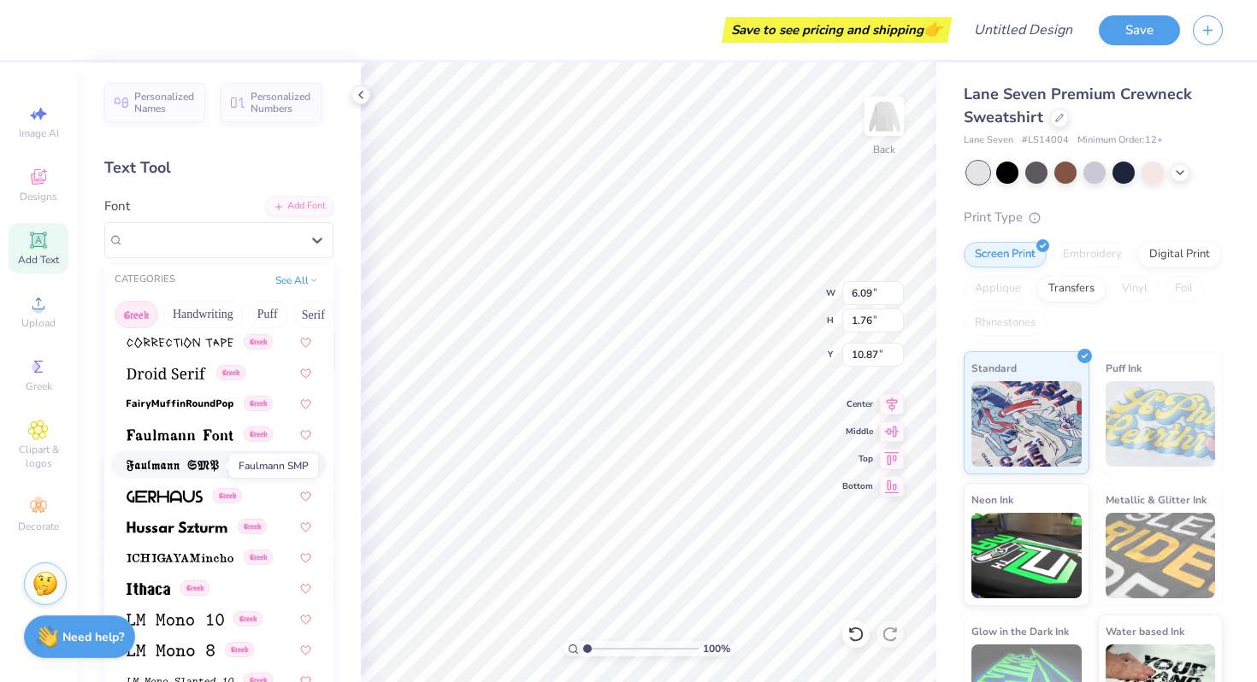
scroll to position [494, 0]
click at [166, 524] on img at bounding box center [177, 528] width 101 height 12
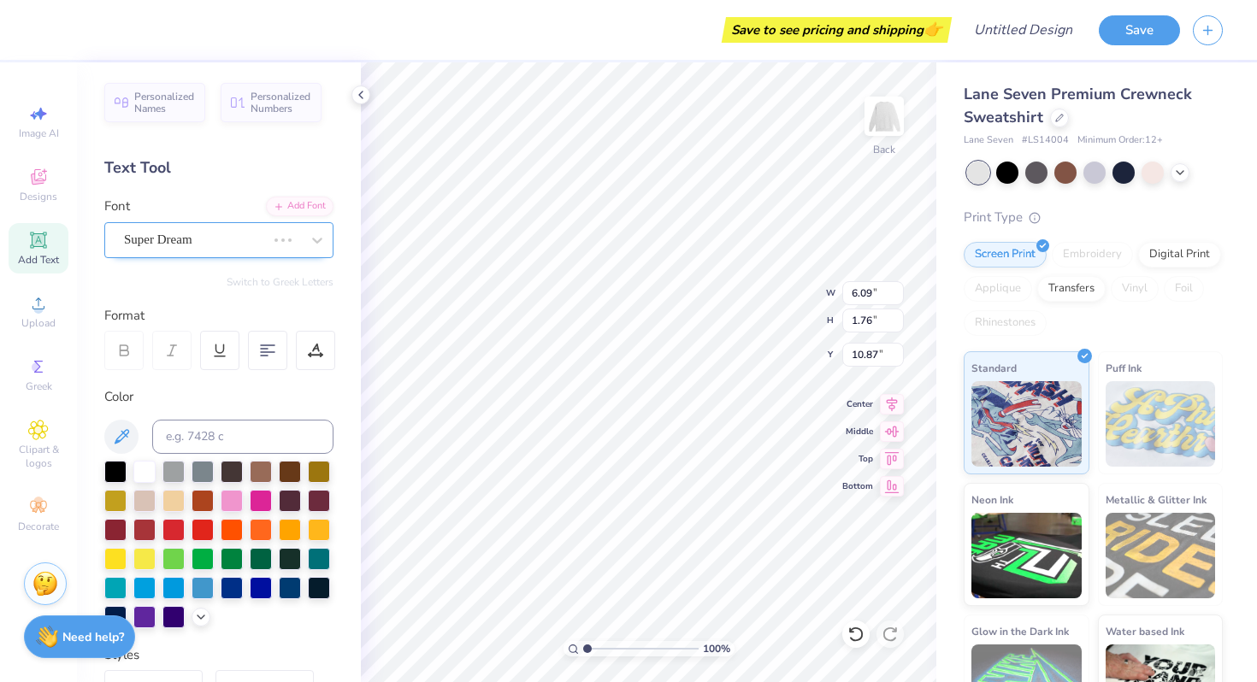
click at [170, 236] on div "Super Dream" at bounding box center [194, 240] width 145 height 26
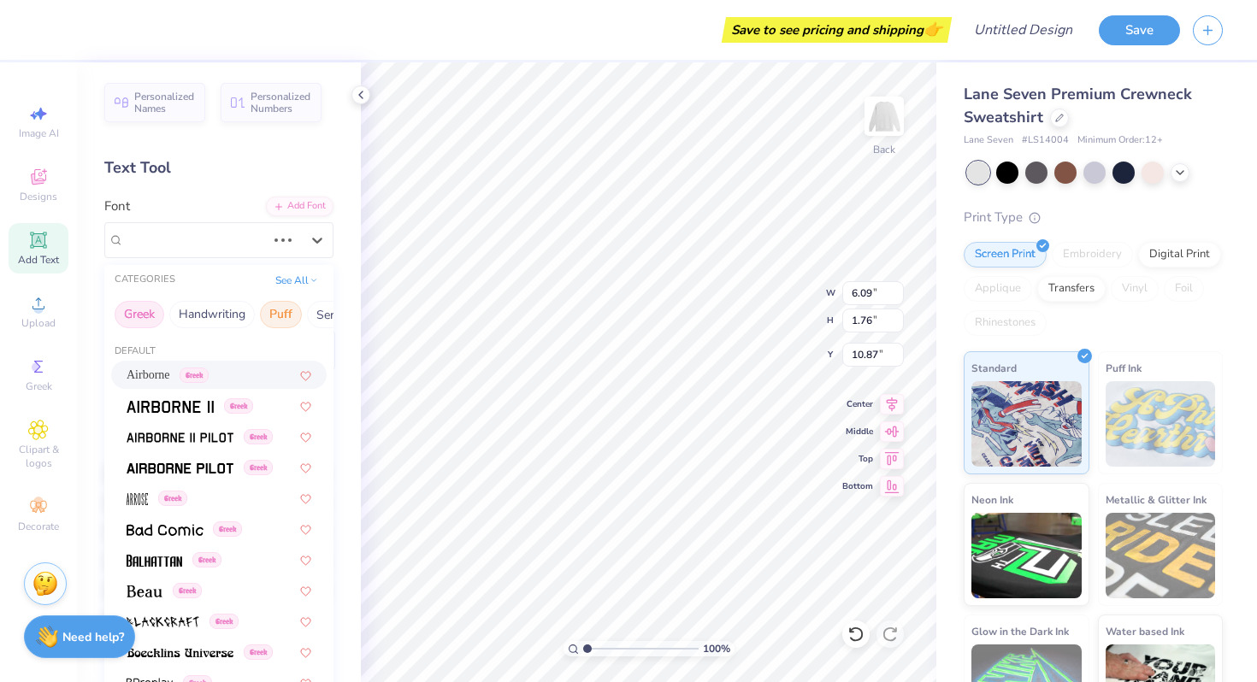
click at [201, 318] on button "Handwriting" at bounding box center [211, 314] width 85 height 27
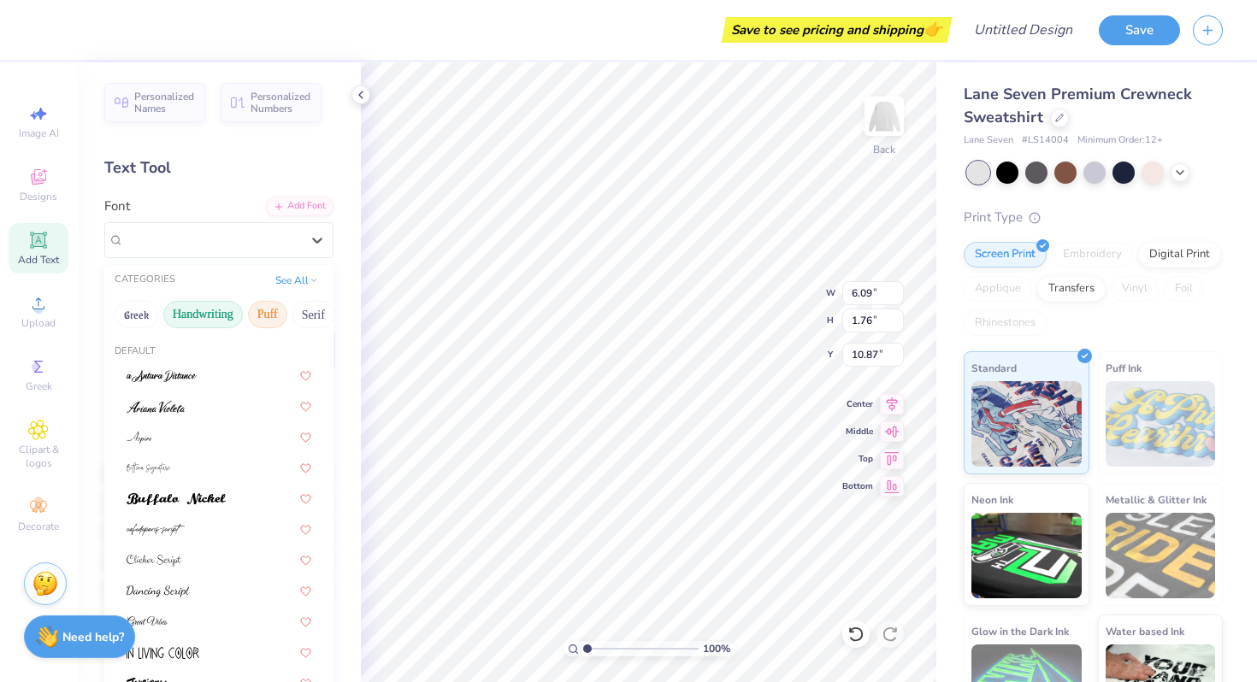
type input "6.56"
type input "2.28"
type input "10.61"
click at [266, 306] on button "Puff" at bounding box center [267, 314] width 39 height 27
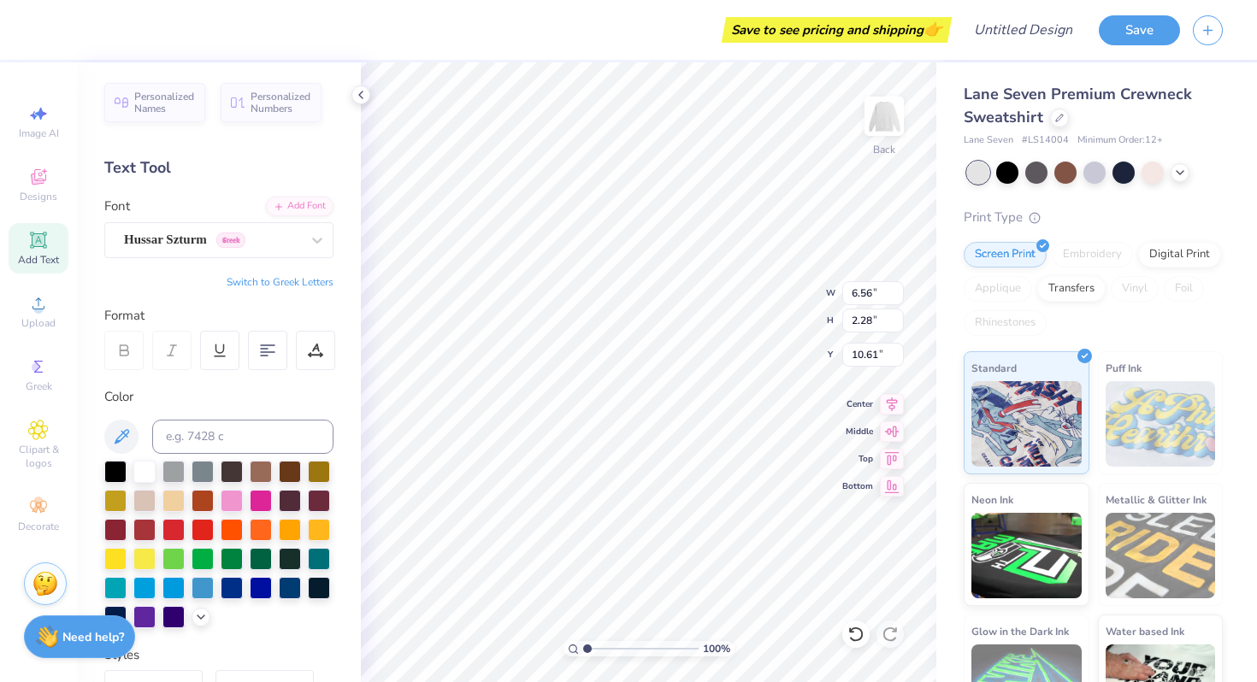
type textarea "ZTA"
type input "6.10"
type input "5.25"
type input "6.98"
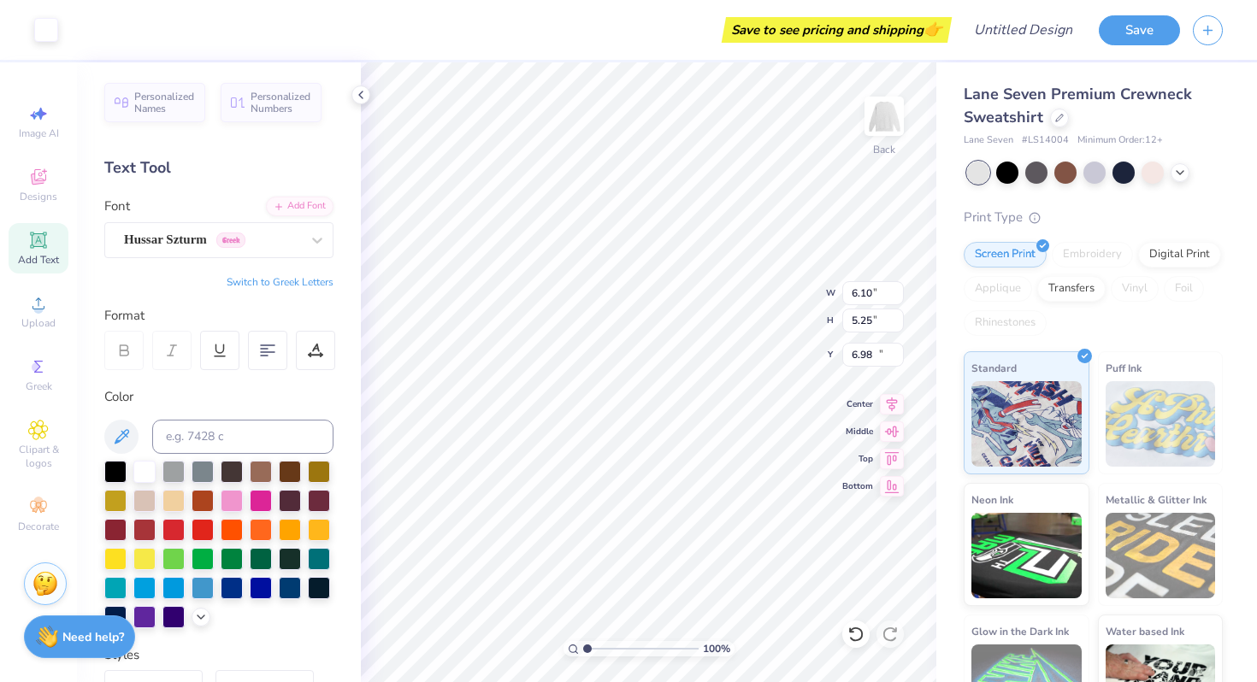
type input "5.69"
type input "2.28"
type input "10.61"
type input "5.90"
type input "3.49"
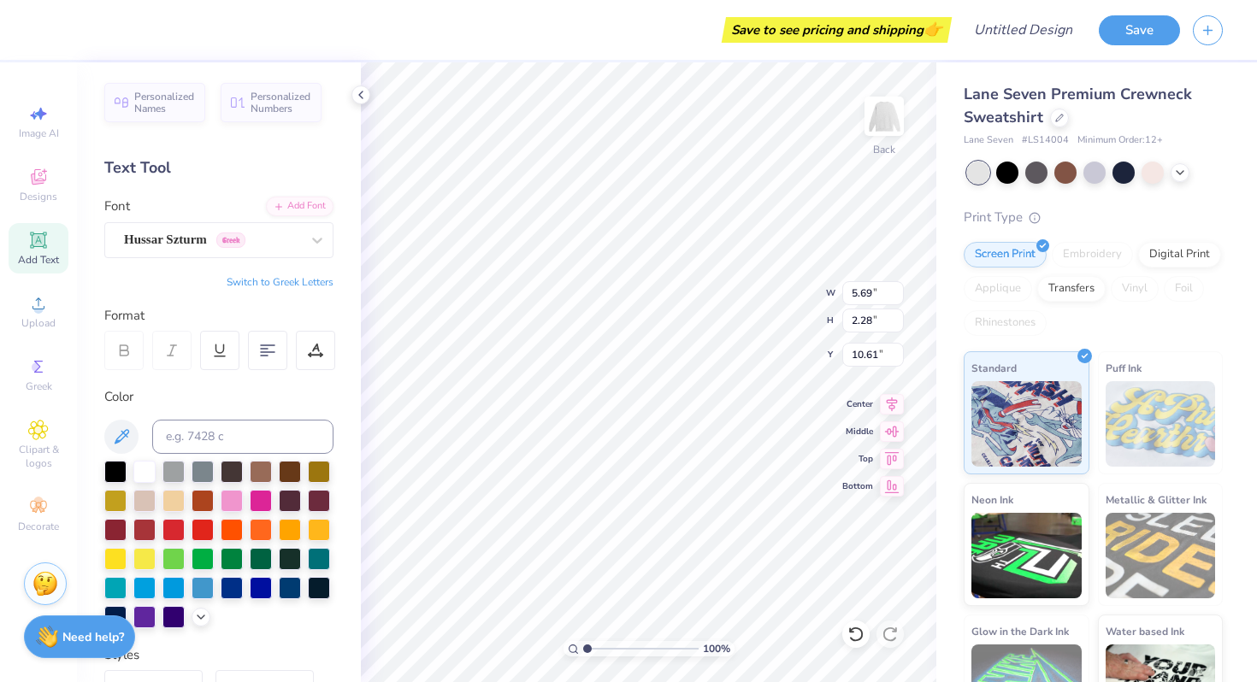
type input "10.17"
type input "3.01"
type input "1.78"
type input "11.08"
type input "10.70"
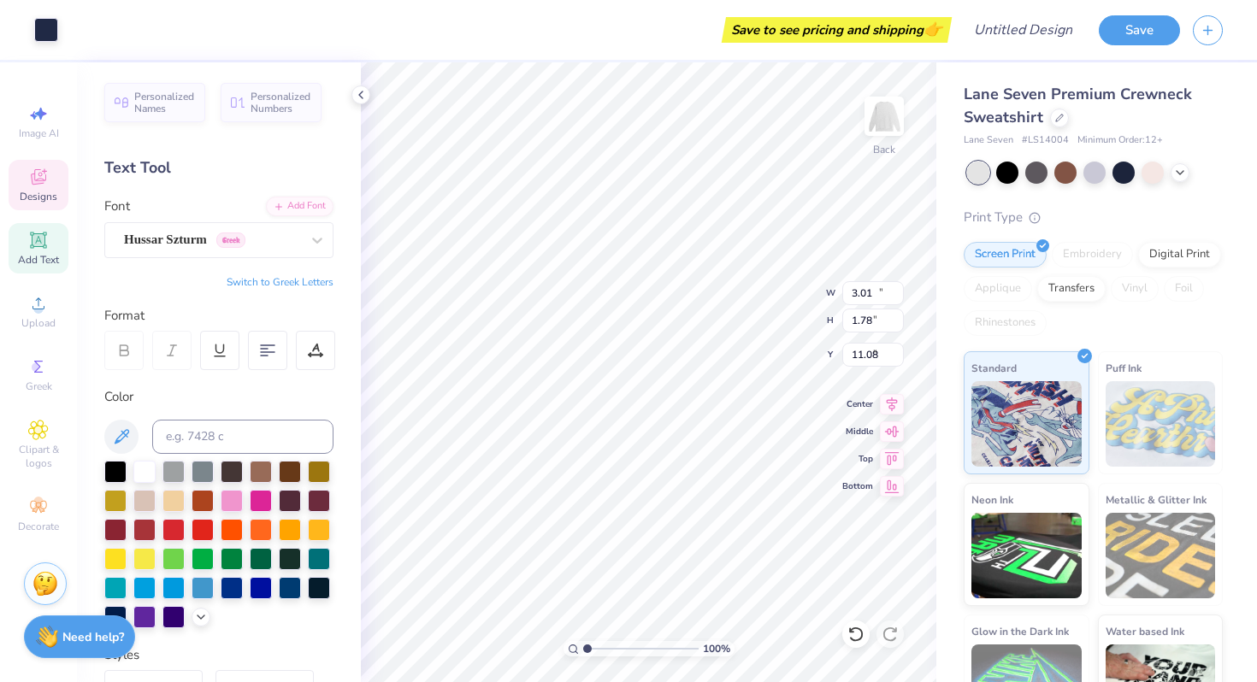
type input "5.60"
type input "8.98"
type input "3.01"
type input "1.78"
type input "10.86"
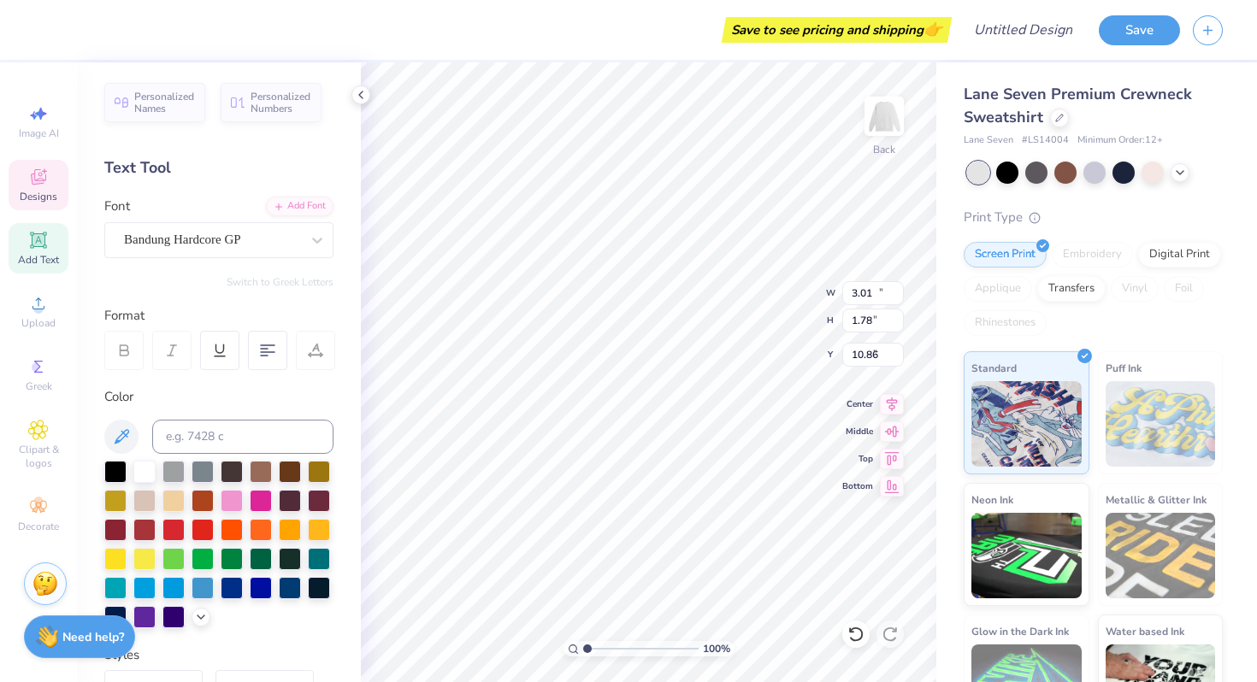
type input "14.04"
type input "7.81"
type input "5.70"
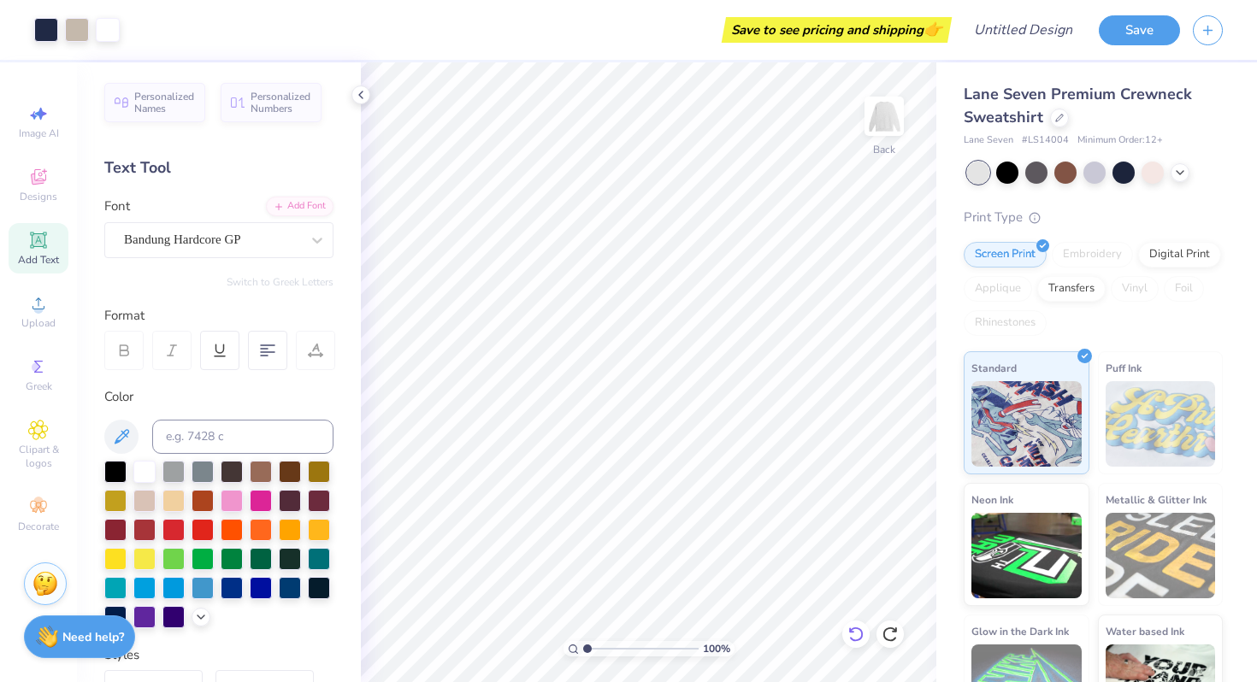
click at [855, 631] on icon at bounding box center [855, 634] width 17 height 17
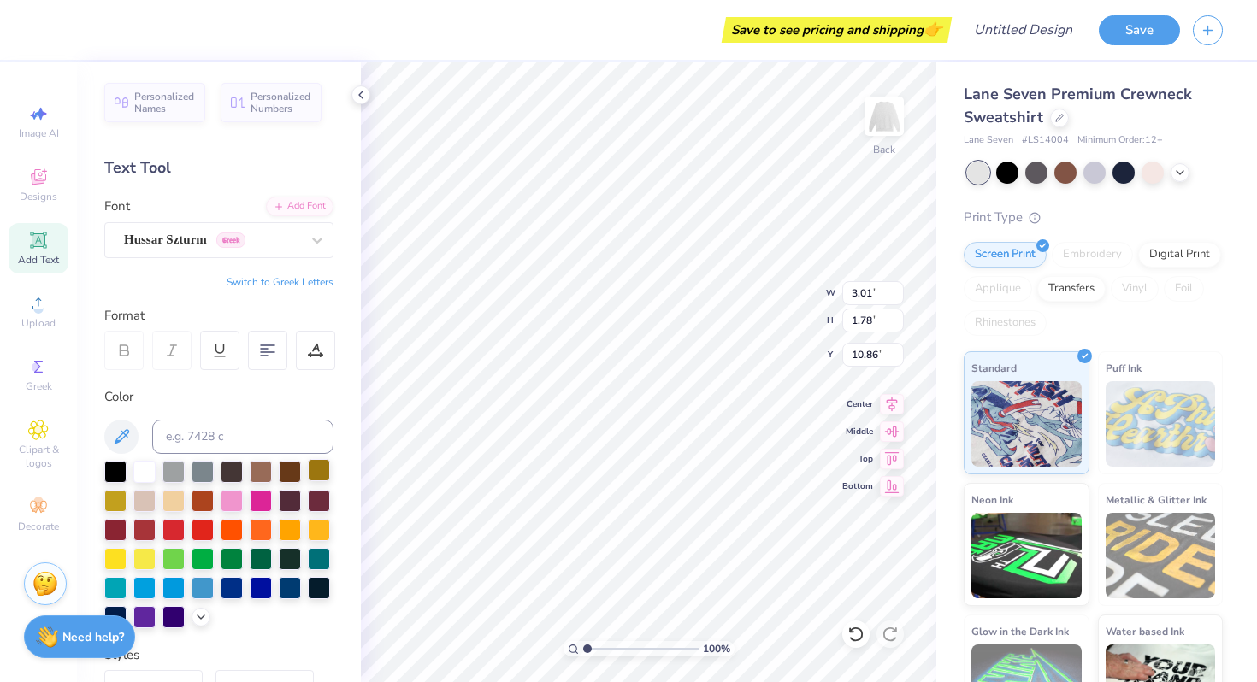
type input "12.27"
click at [323, 473] on div at bounding box center [319, 470] width 22 height 22
click at [109, 469] on div at bounding box center [115, 470] width 22 height 22
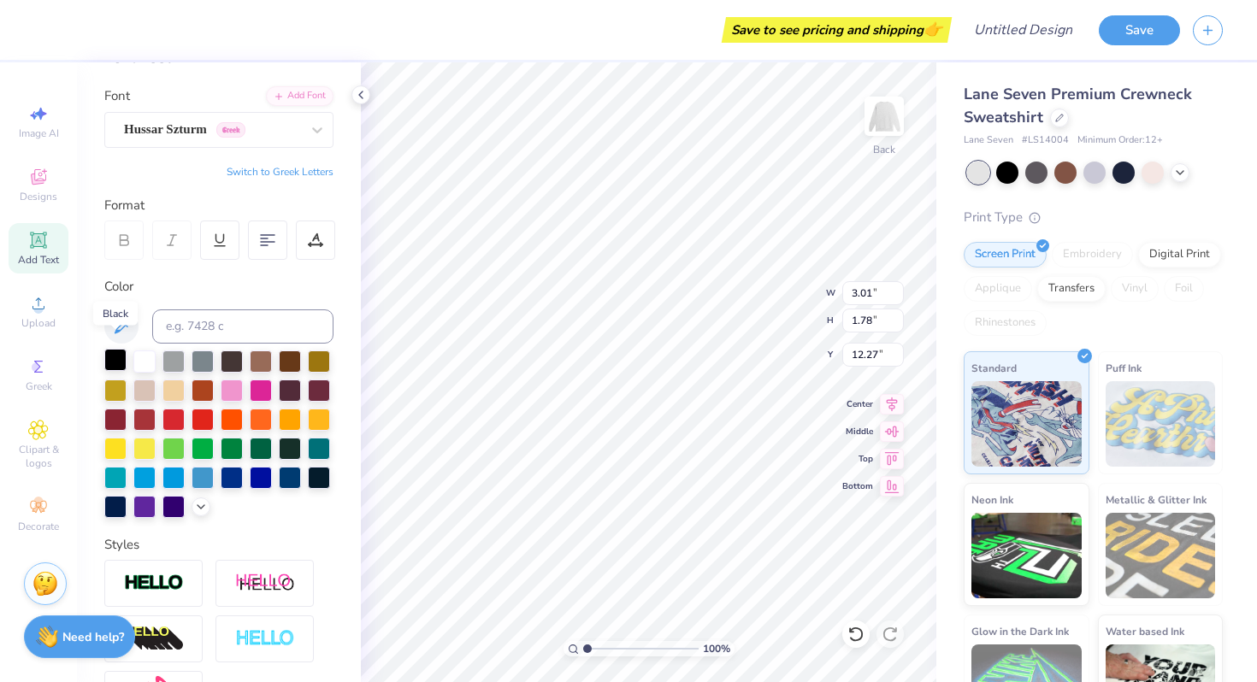
scroll to position [123, 0]
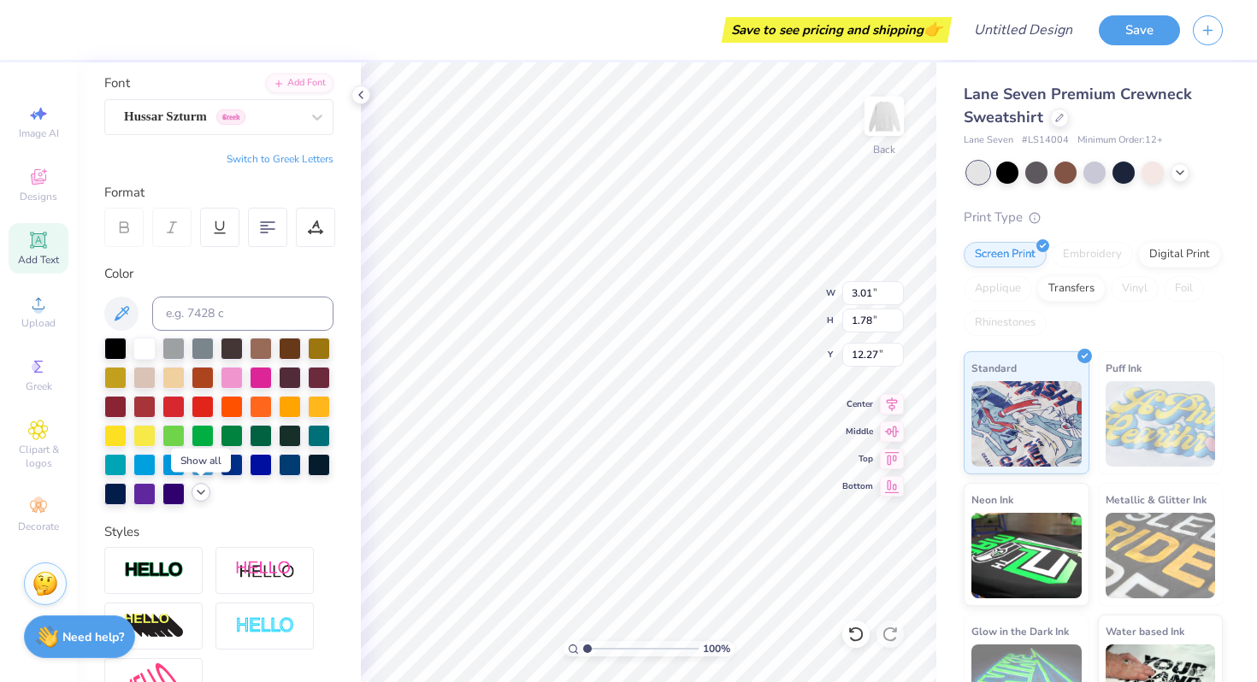
click at [197, 496] on icon at bounding box center [201, 493] width 14 height 14
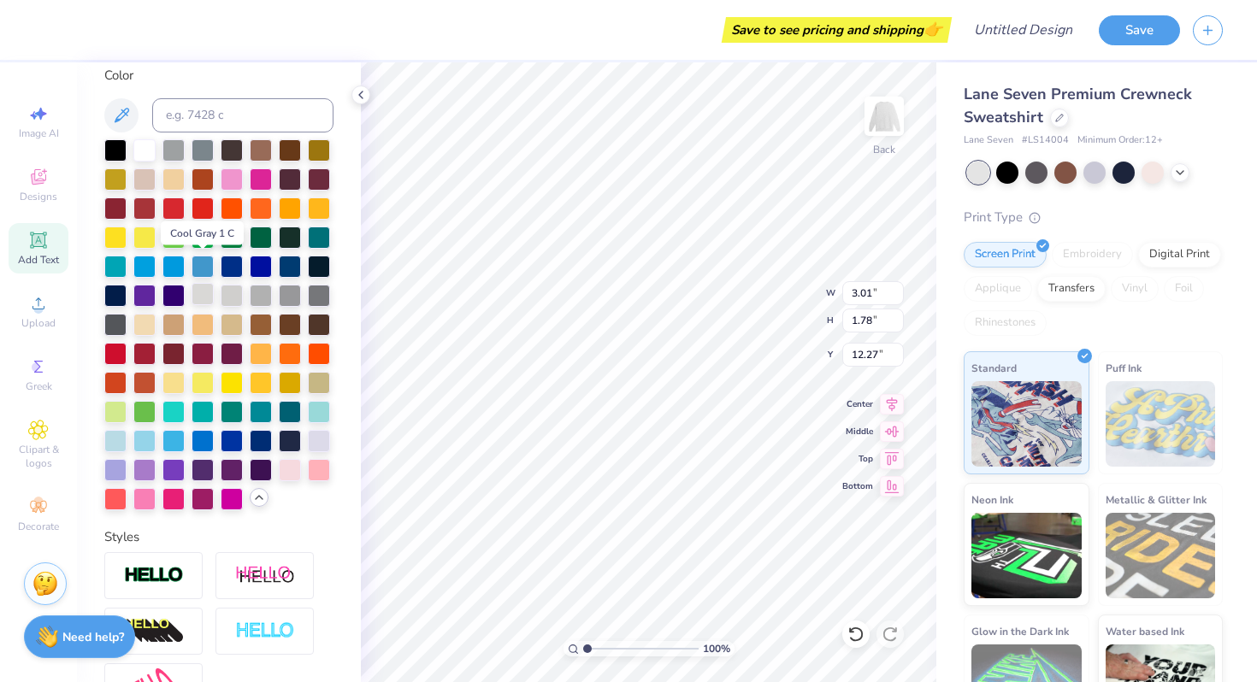
scroll to position [350, 0]
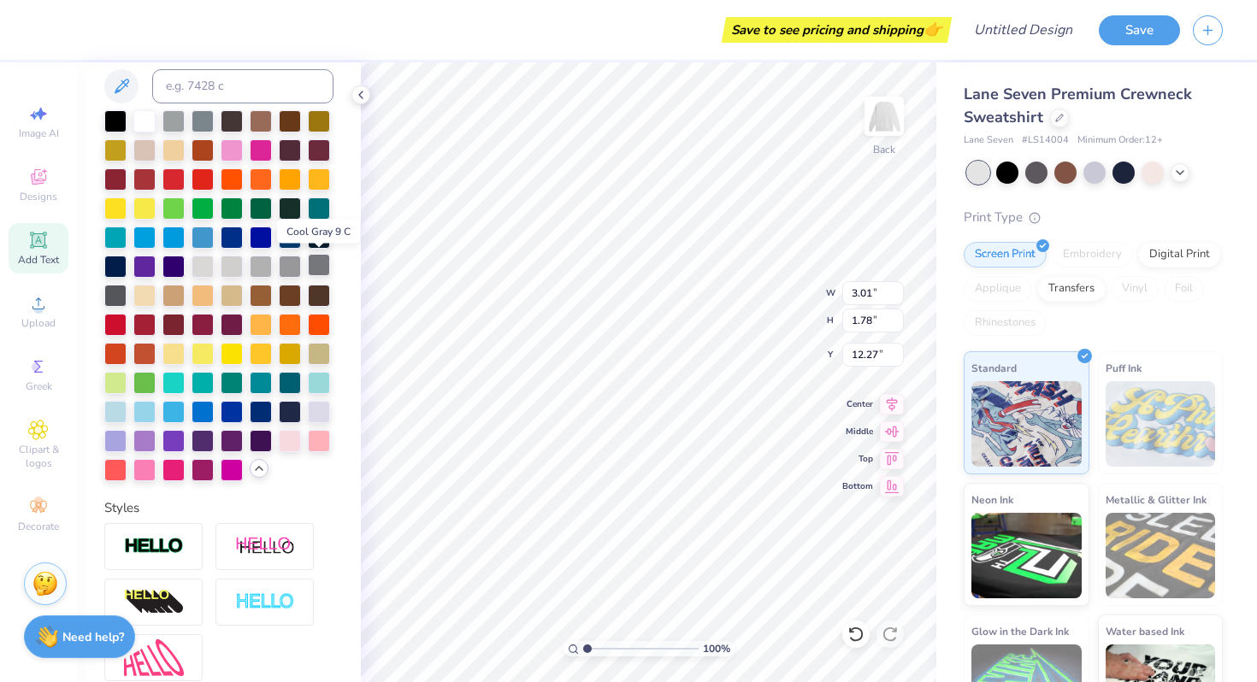
click at [326, 264] on div at bounding box center [319, 265] width 22 height 22
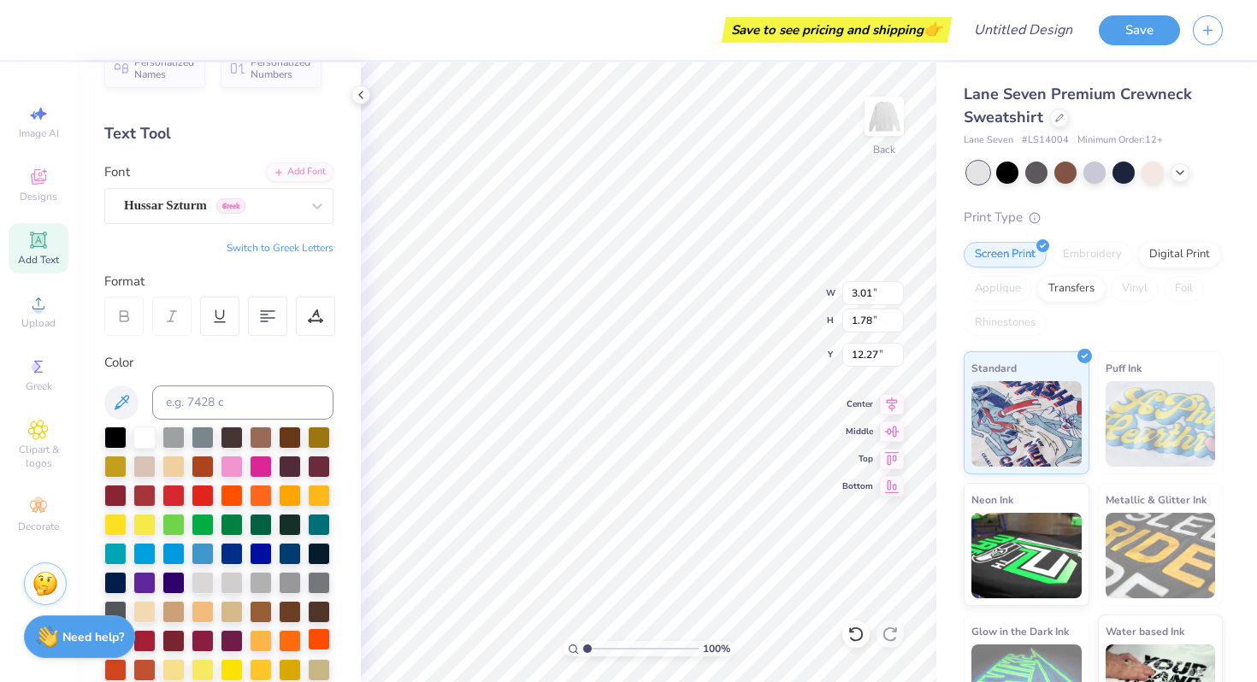
scroll to position [36, 0]
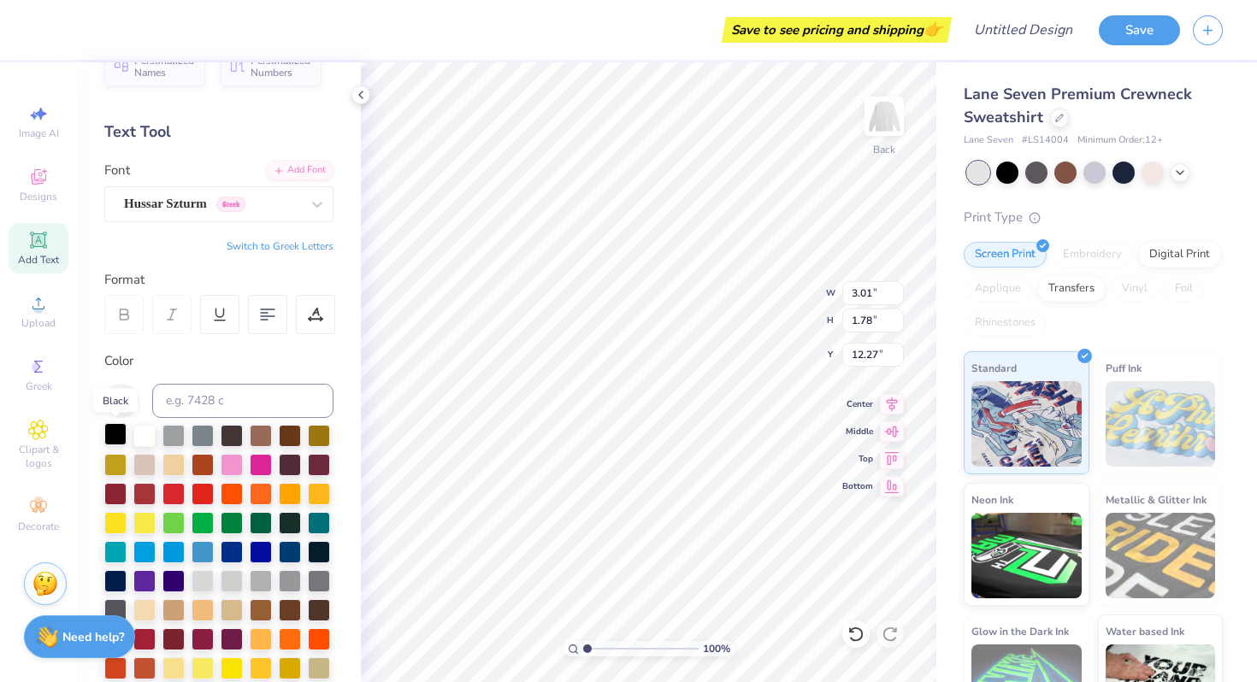
click at [121, 423] on div at bounding box center [115, 434] width 22 height 22
click at [121, 429] on div at bounding box center [115, 434] width 22 height 22
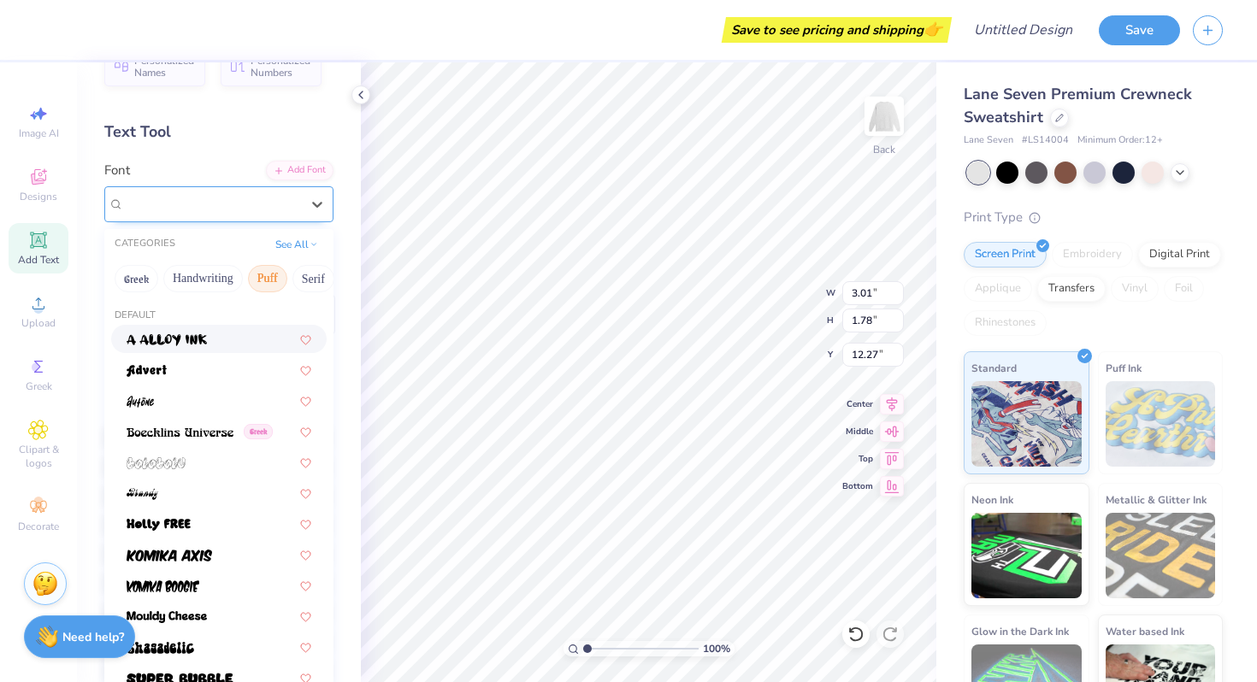
click at [297, 205] on div "Hussar Szturm Greek" at bounding box center [212, 204] width 180 height 26
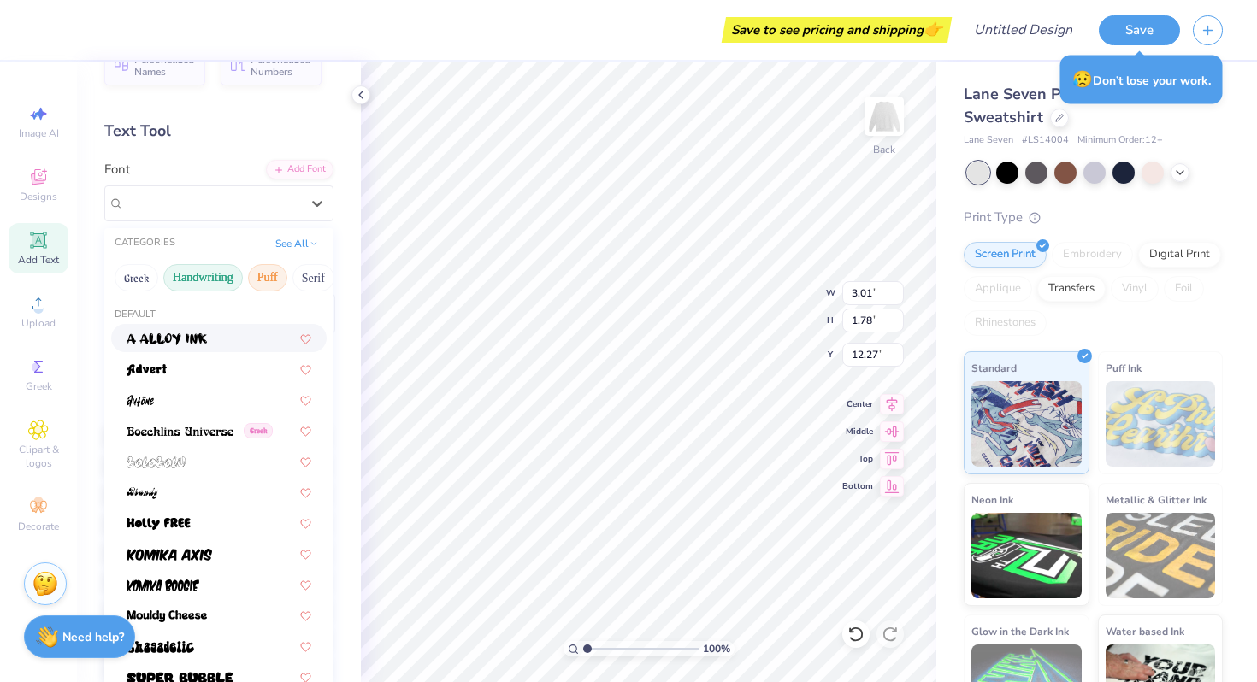
scroll to position [0, 0]
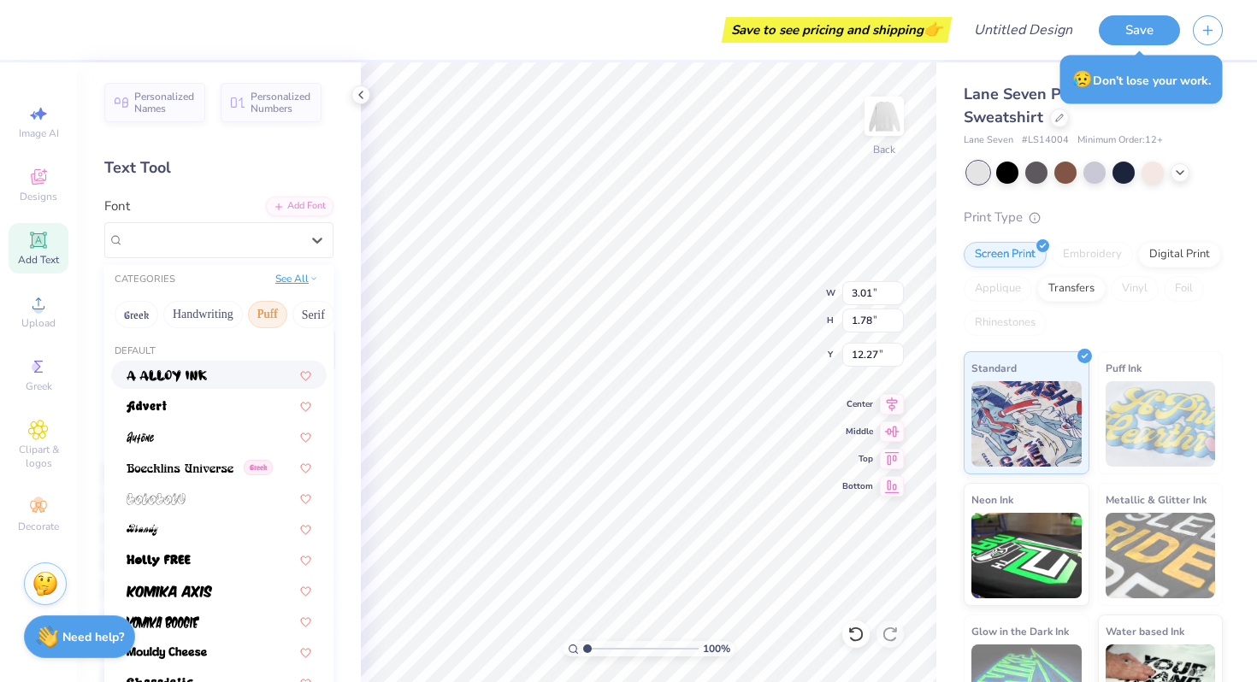
click at [283, 280] on button "See All" at bounding box center [296, 278] width 53 height 17
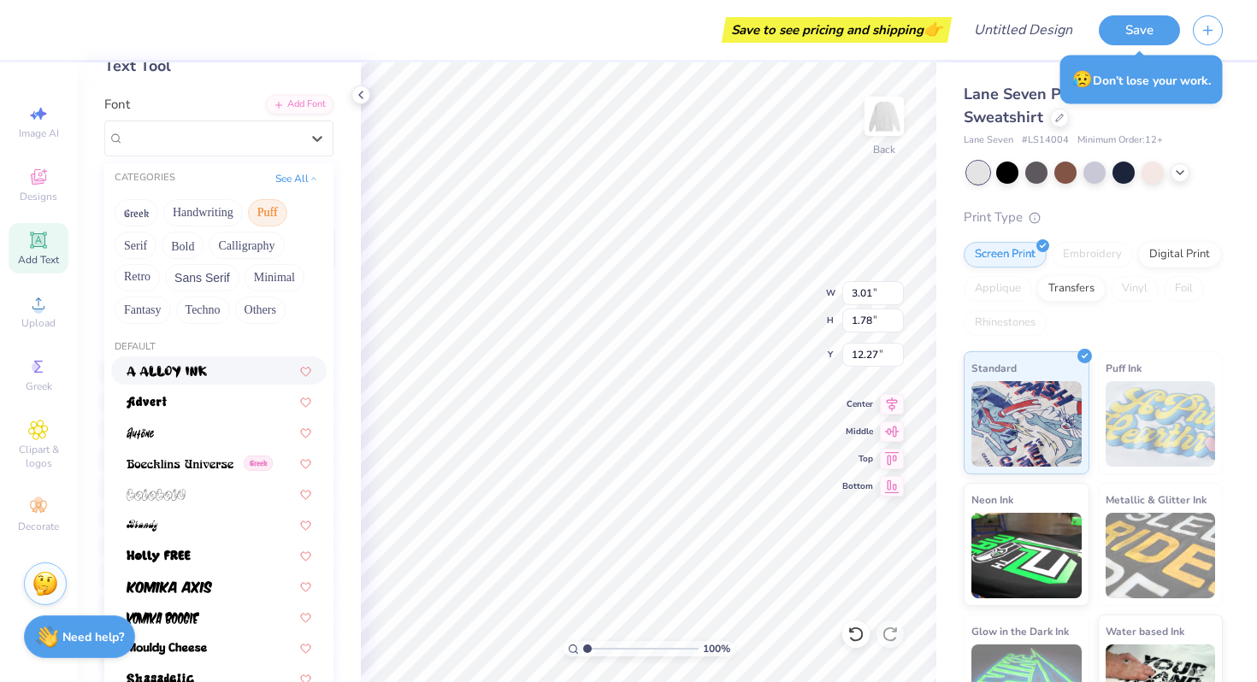
scroll to position [109, 0]
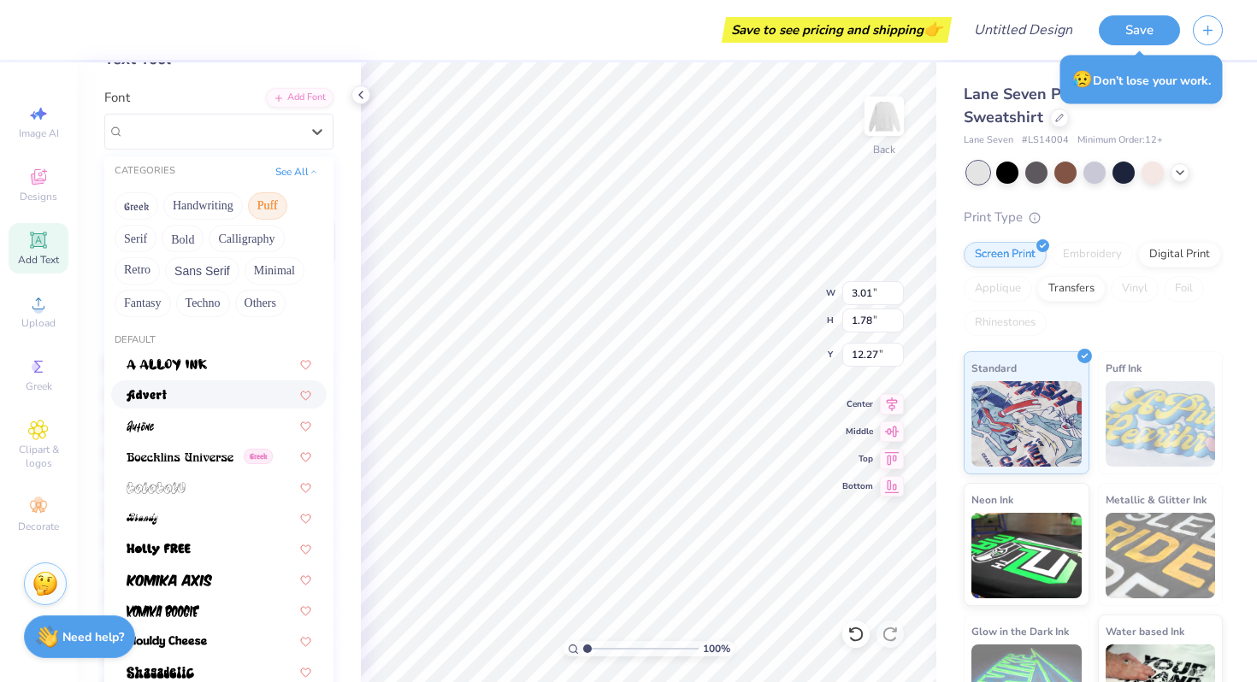
click at [154, 392] on img at bounding box center [147, 396] width 40 height 12
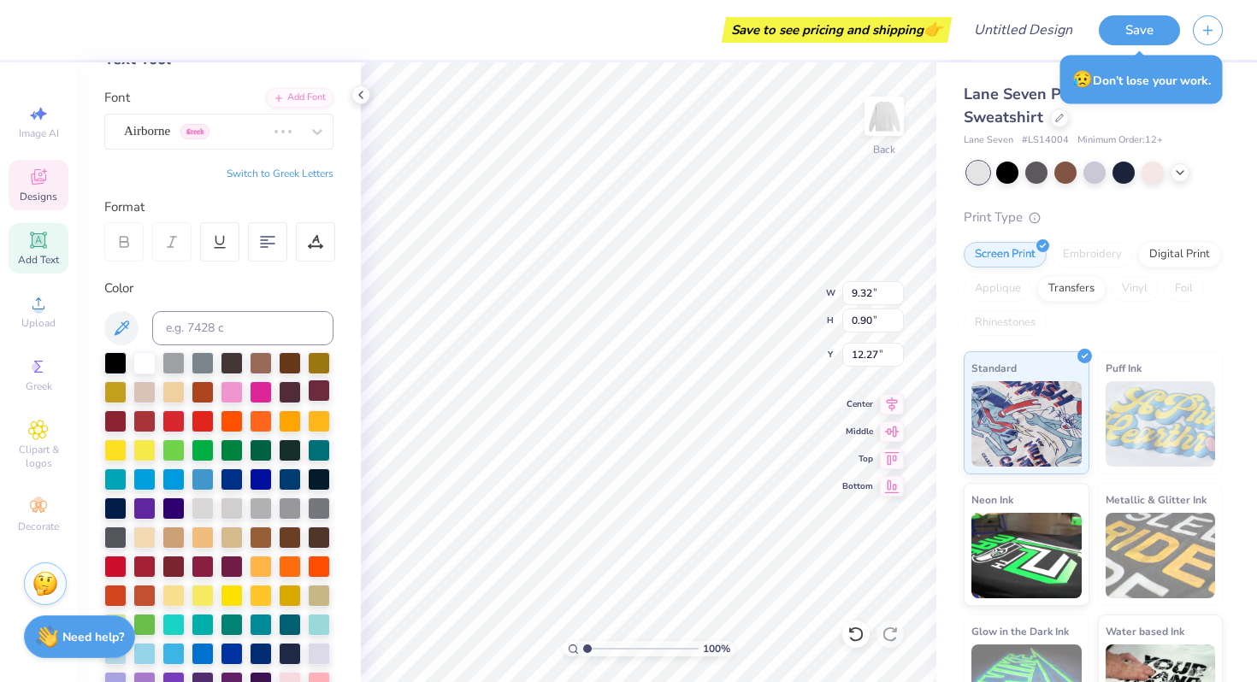
type input "9.32"
type input "0.90"
type input "16.85"
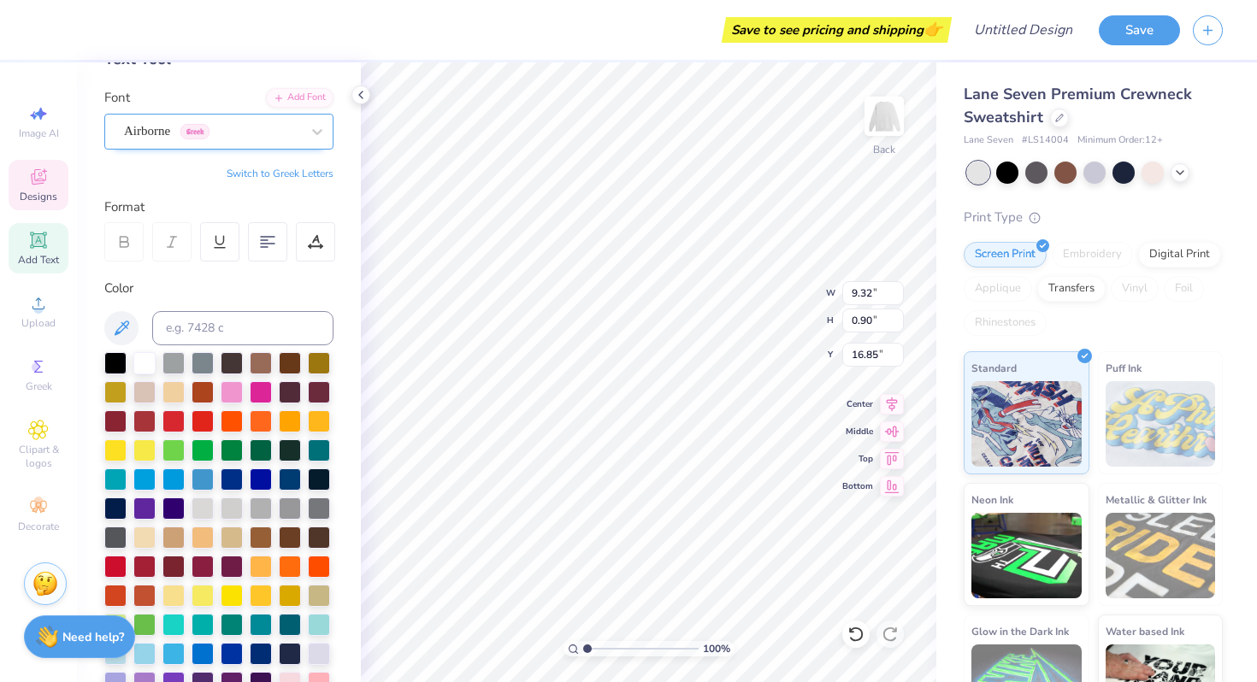
click at [162, 130] on div "Airborne Greek" at bounding box center [212, 131] width 180 height 26
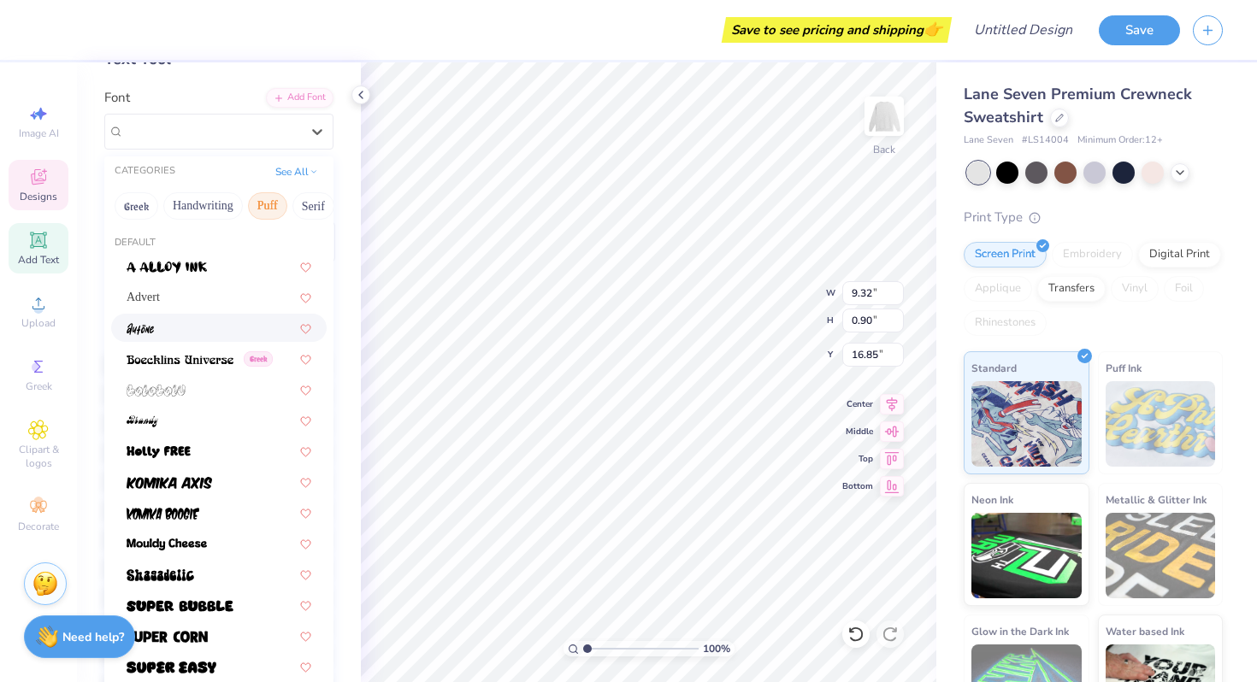
click at [174, 329] on div at bounding box center [219, 328] width 185 height 18
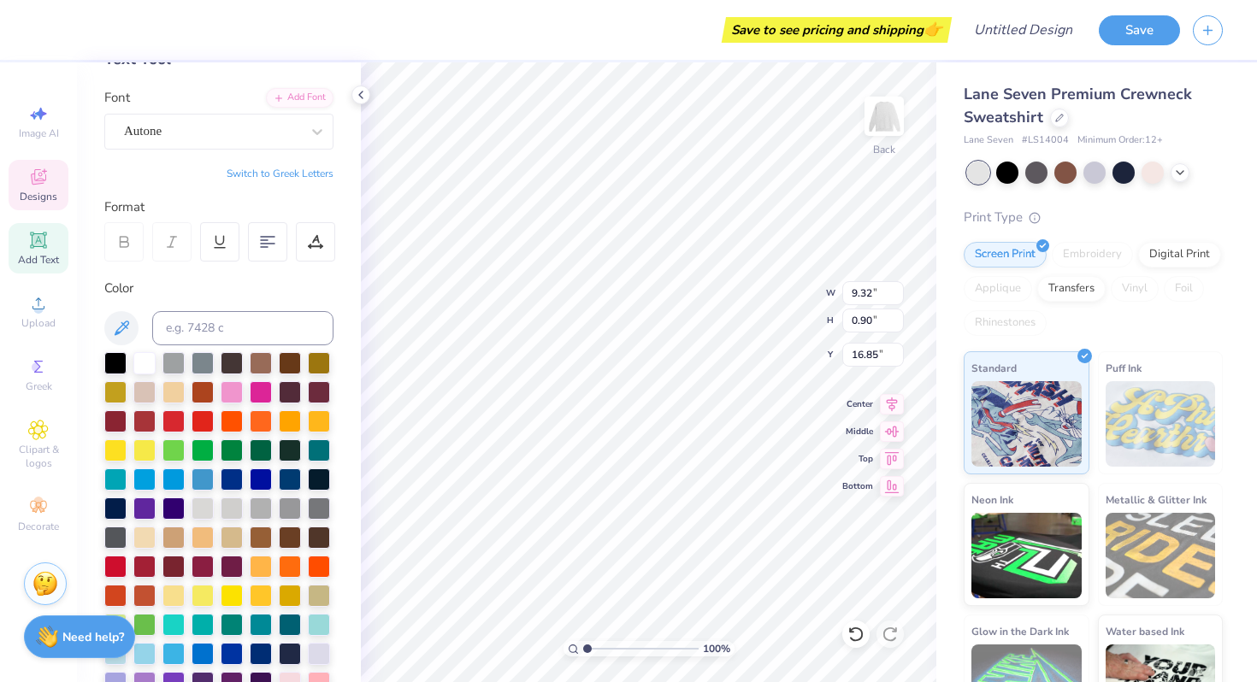
type input "5.40"
type input "1.13"
type input "16.73"
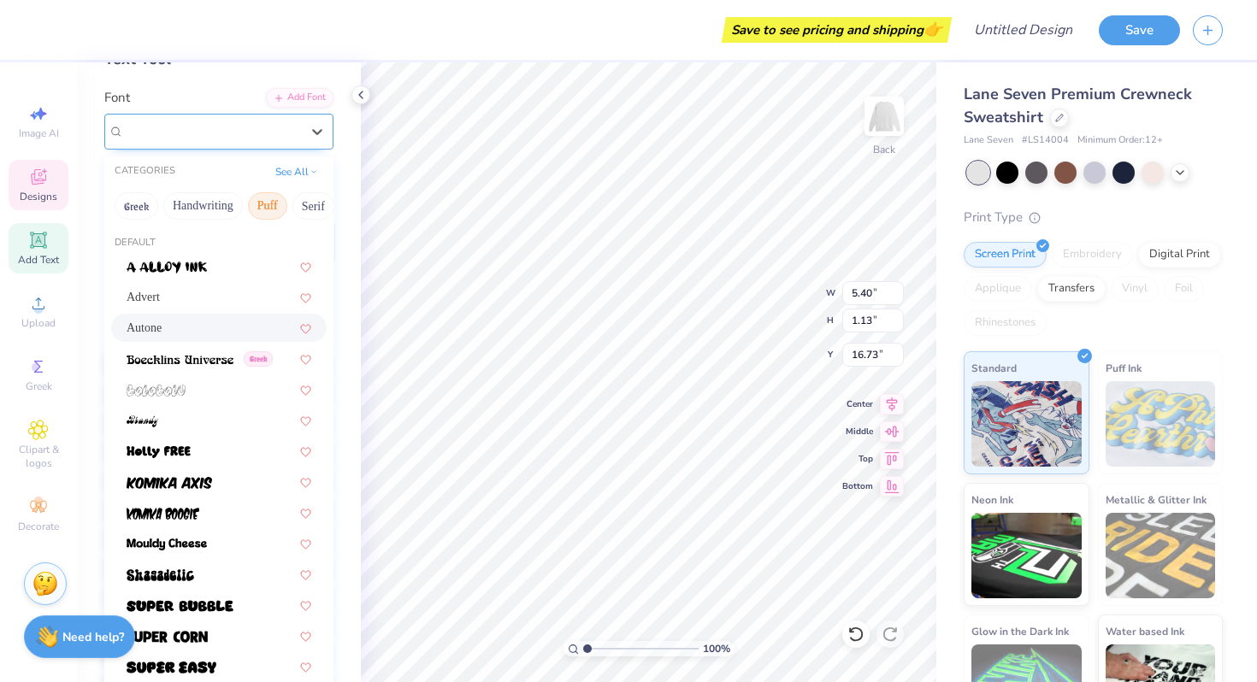
click at [196, 124] on div "Autone" at bounding box center [212, 131] width 180 height 26
click at [197, 209] on button "Handwriting" at bounding box center [202, 205] width 79 height 27
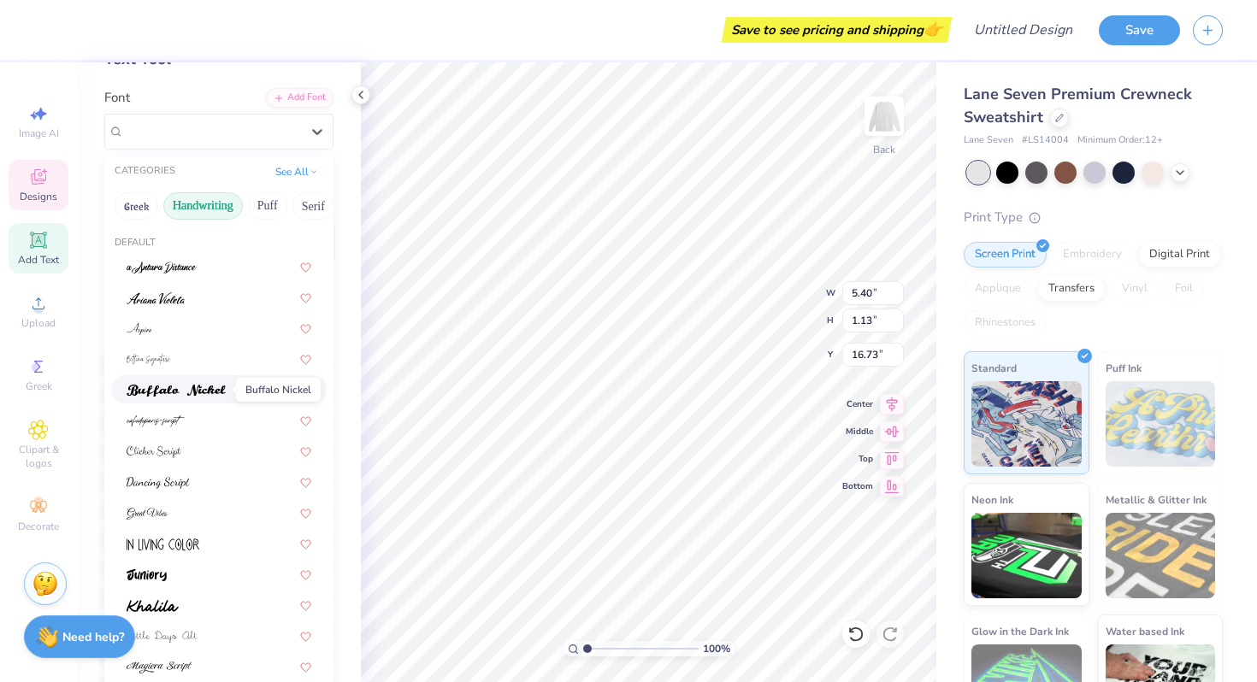
click at [171, 387] on img at bounding box center [176, 391] width 99 height 12
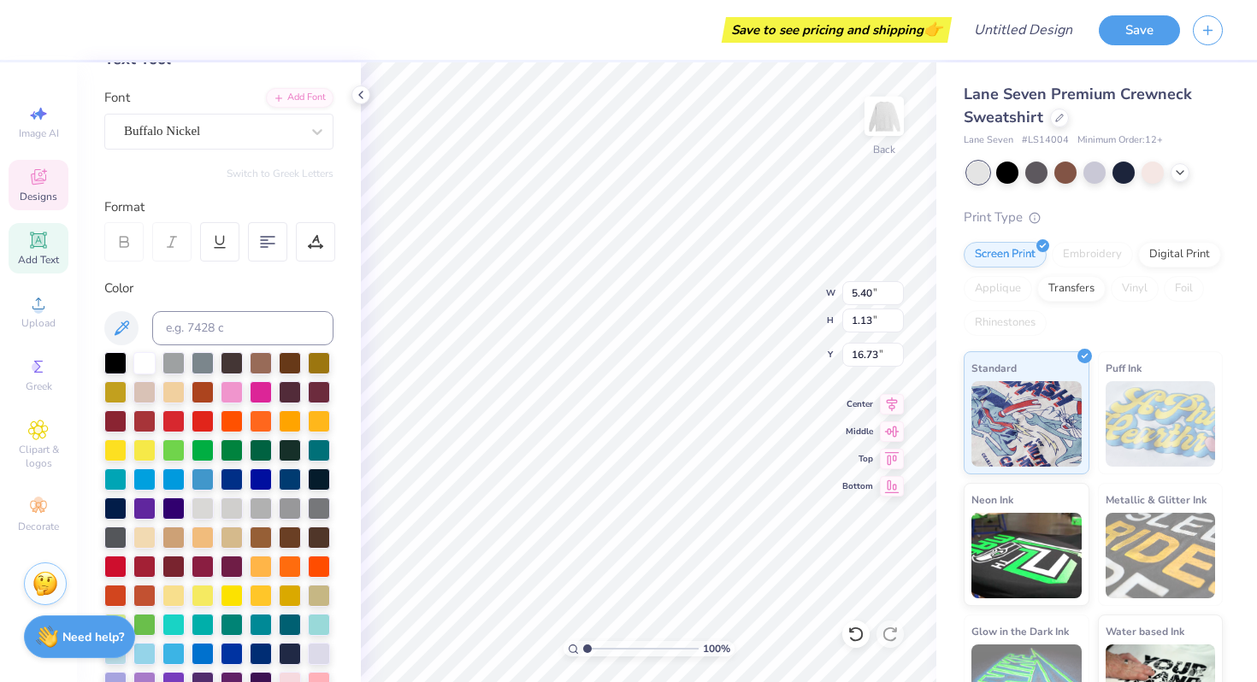
type input "7.83"
type input "0.92"
type input "16.84"
click at [194, 130] on div "Buffalo Nickel" at bounding box center [212, 131] width 180 height 26
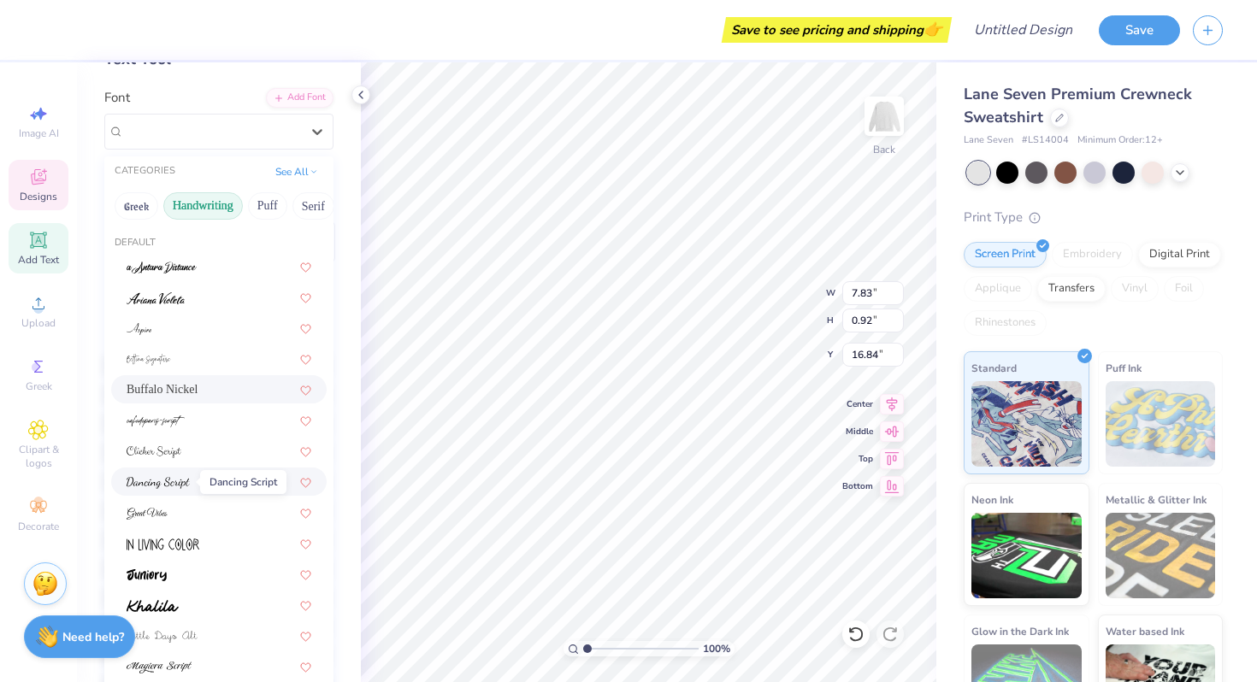
click at [177, 474] on span at bounding box center [158, 482] width 63 height 18
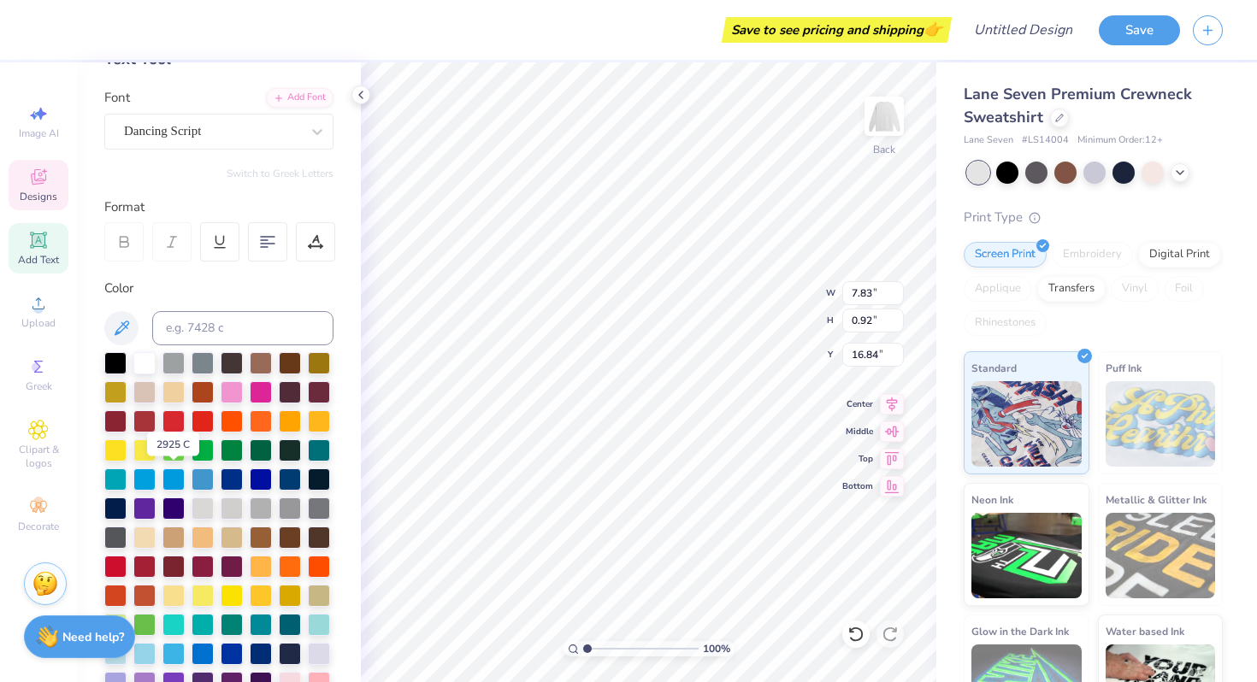
type input "7.09"
type input "1.23"
type input "16.69"
type input "2.36"
type input "1.49"
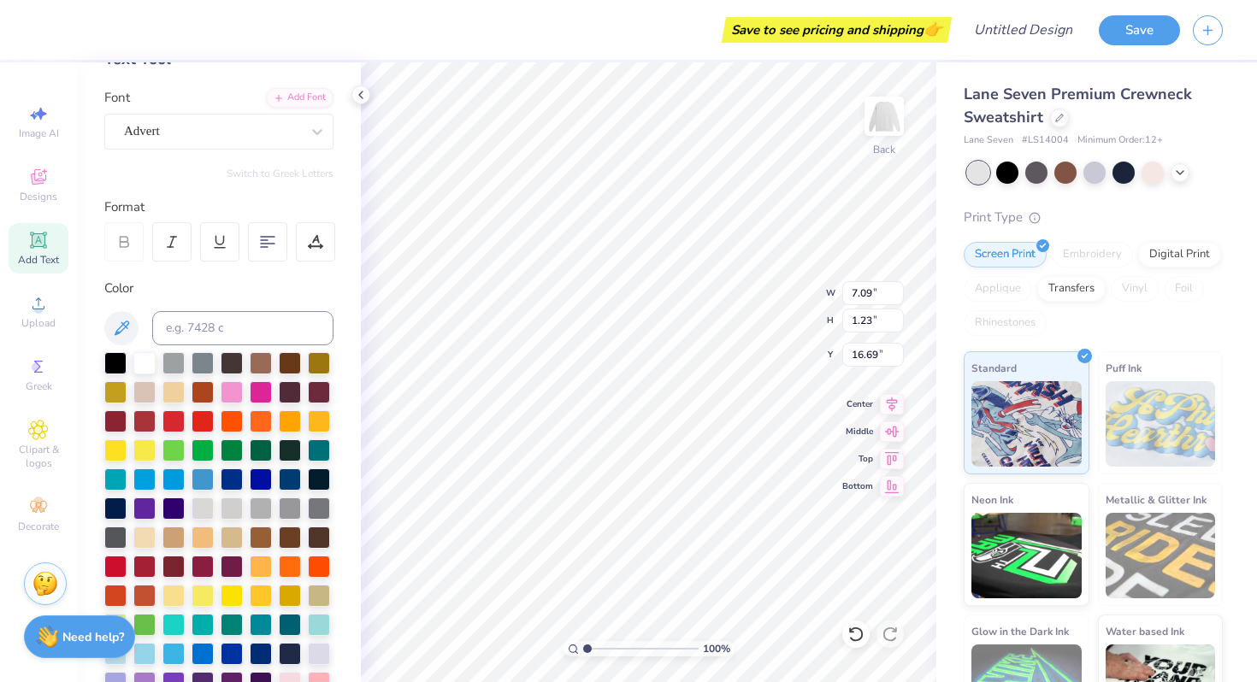
type input "12.42"
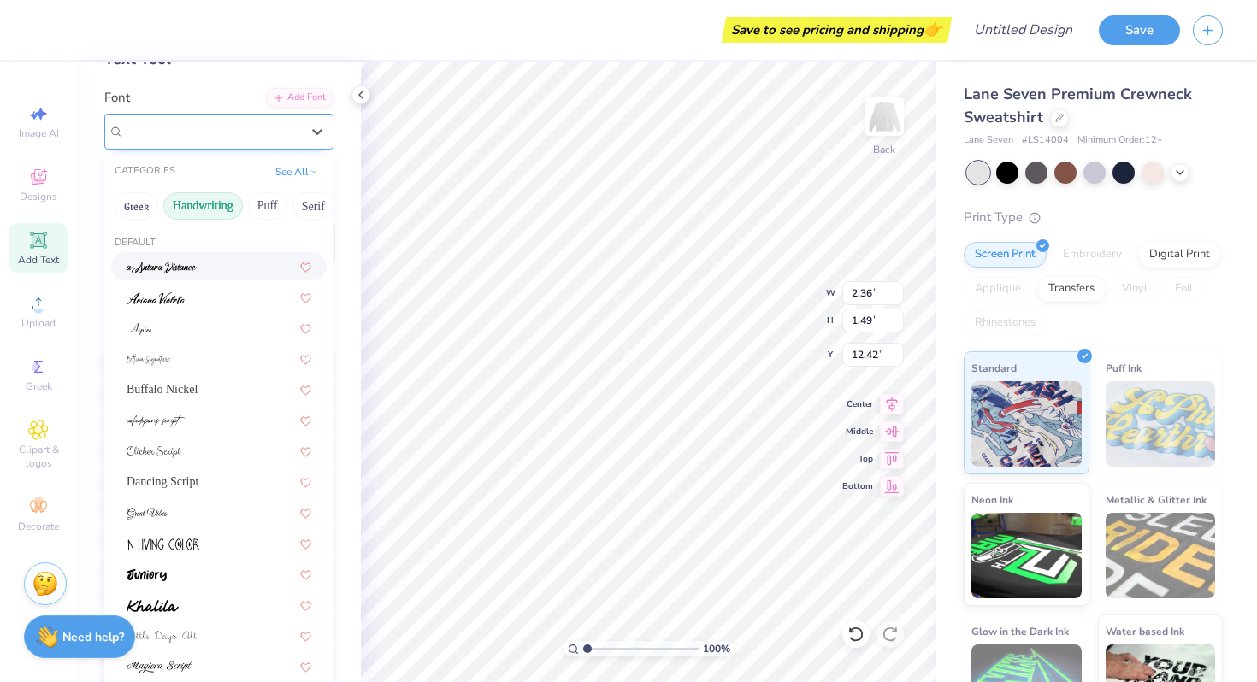
click at [208, 132] on div "Advert" at bounding box center [212, 131] width 180 height 26
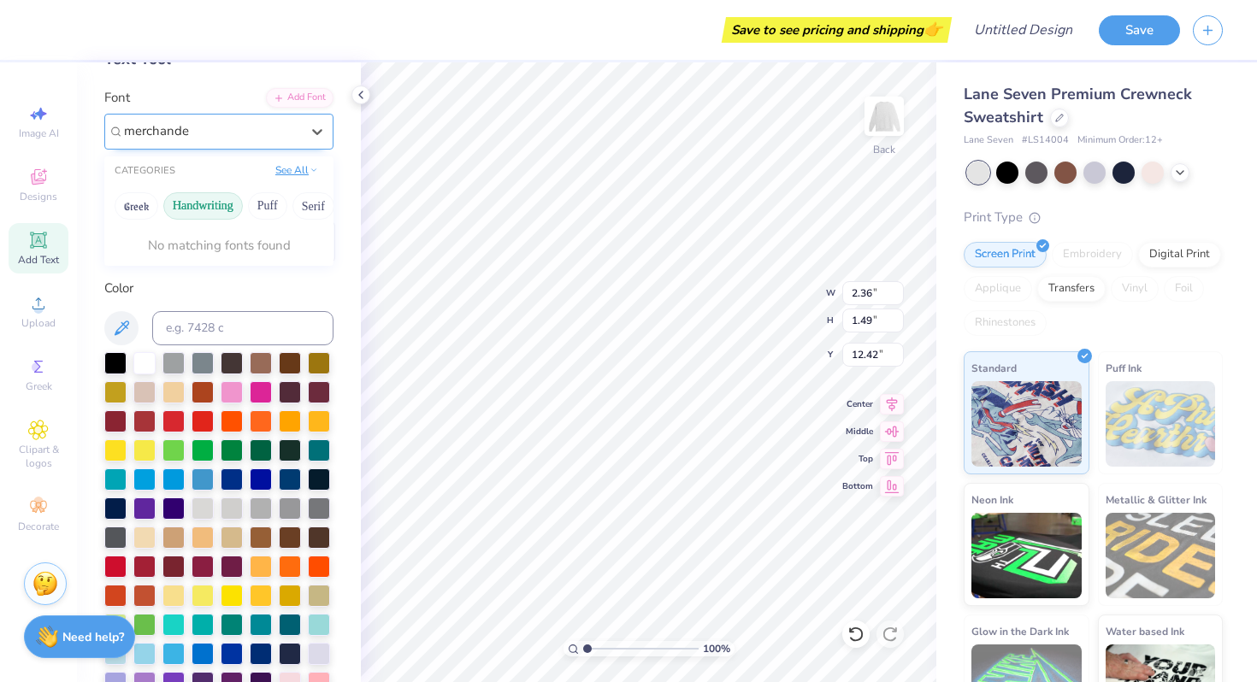
click at [300, 167] on button "See All" at bounding box center [296, 170] width 53 height 17
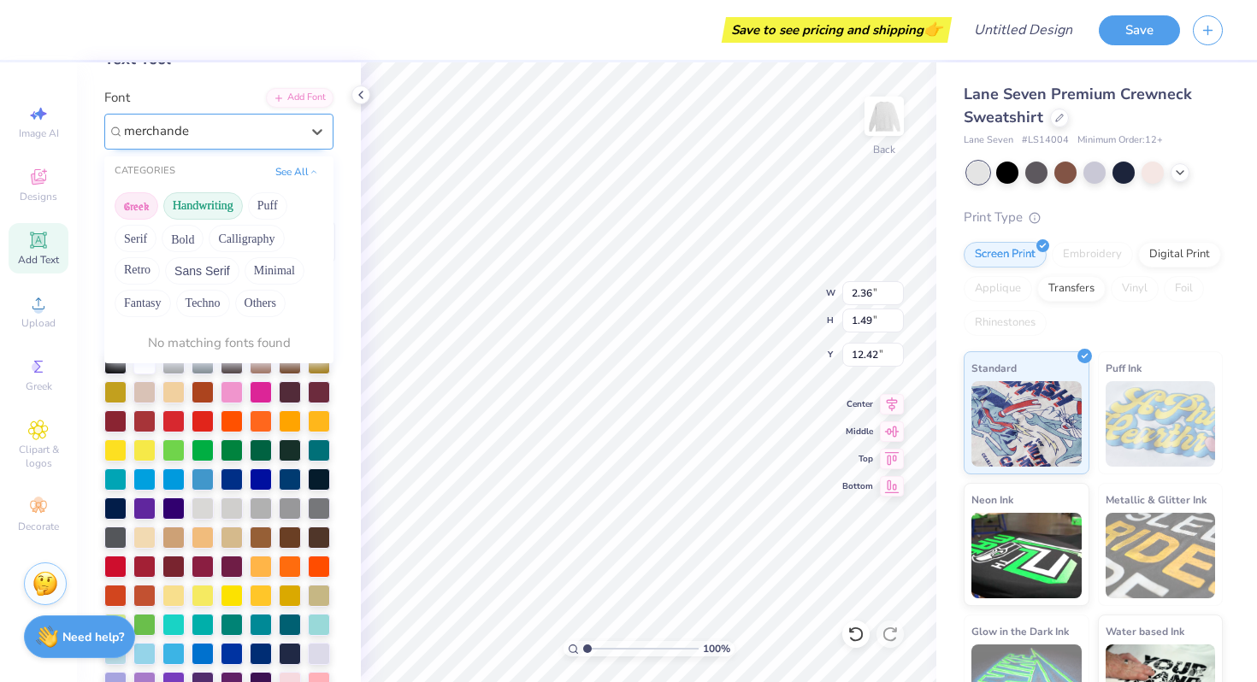
click at [127, 191] on div "Greek Handwriting Puff Serif Bold Calligraphy Retro Sans Serif Minimal Fantasy …" at bounding box center [218, 254] width 229 height 135
click at [129, 206] on button "Greek" at bounding box center [137, 205] width 44 height 27
click at [263, 211] on button "Puff" at bounding box center [267, 205] width 39 height 27
click at [121, 242] on button "Serif" at bounding box center [136, 238] width 42 height 27
click at [182, 241] on button "Bold" at bounding box center [183, 238] width 42 height 27
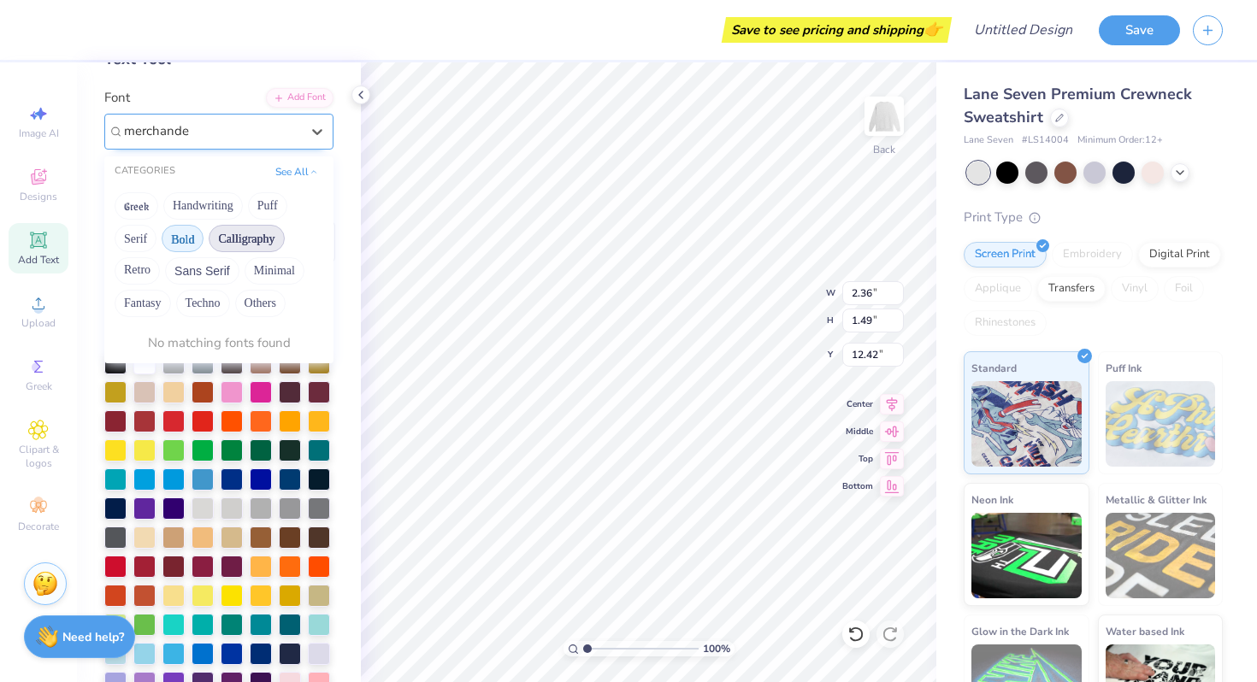
click at [222, 236] on button "Calligraphy" at bounding box center [246, 238] width 75 height 27
click at [134, 263] on button "Retro" at bounding box center [137, 270] width 45 height 27
click at [190, 263] on button "Sans Serif" at bounding box center [202, 270] width 74 height 27
click at [246, 273] on button "Minimal" at bounding box center [274, 270] width 60 height 27
click at [139, 301] on button "Fantasy" at bounding box center [143, 303] width 56 height 27
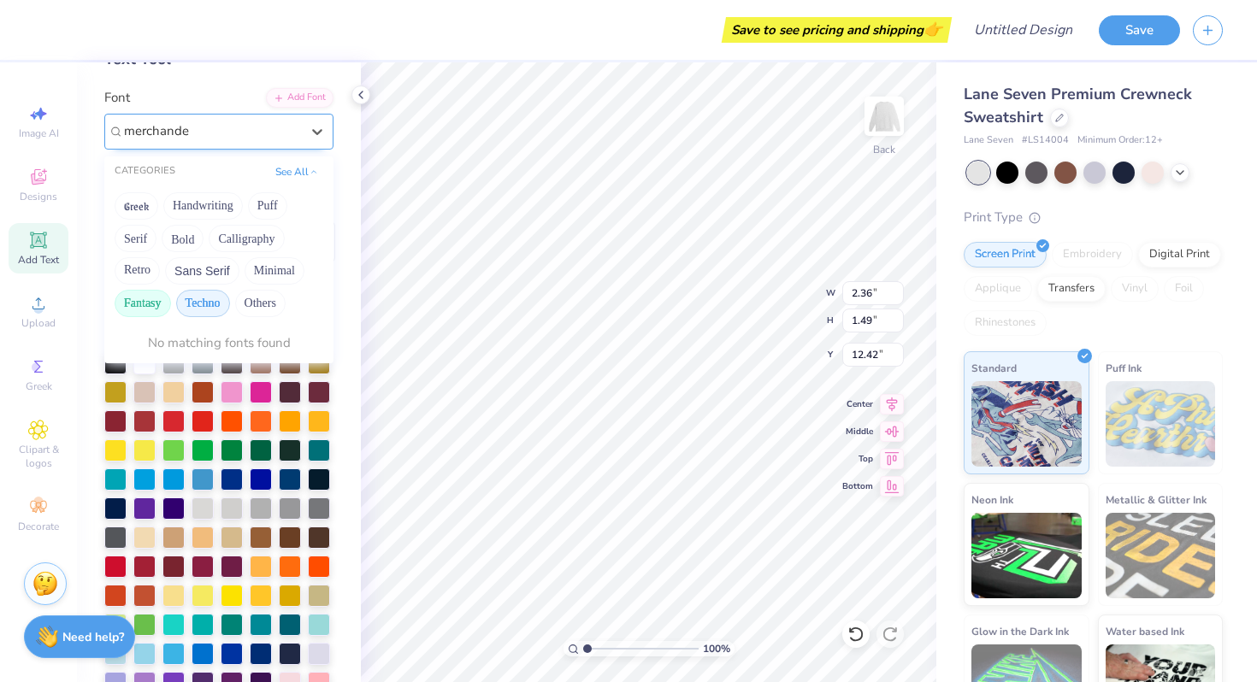
click at [202, 305] on button "Techno" at bounding box center [203, 303] width 54 height 27
click at [263, 311] on button "Others" at bounding box center [260, 303] width 50 height 27
click at [263, 315] on button "Others" at bounding box center [260, 303] width 50 height 27
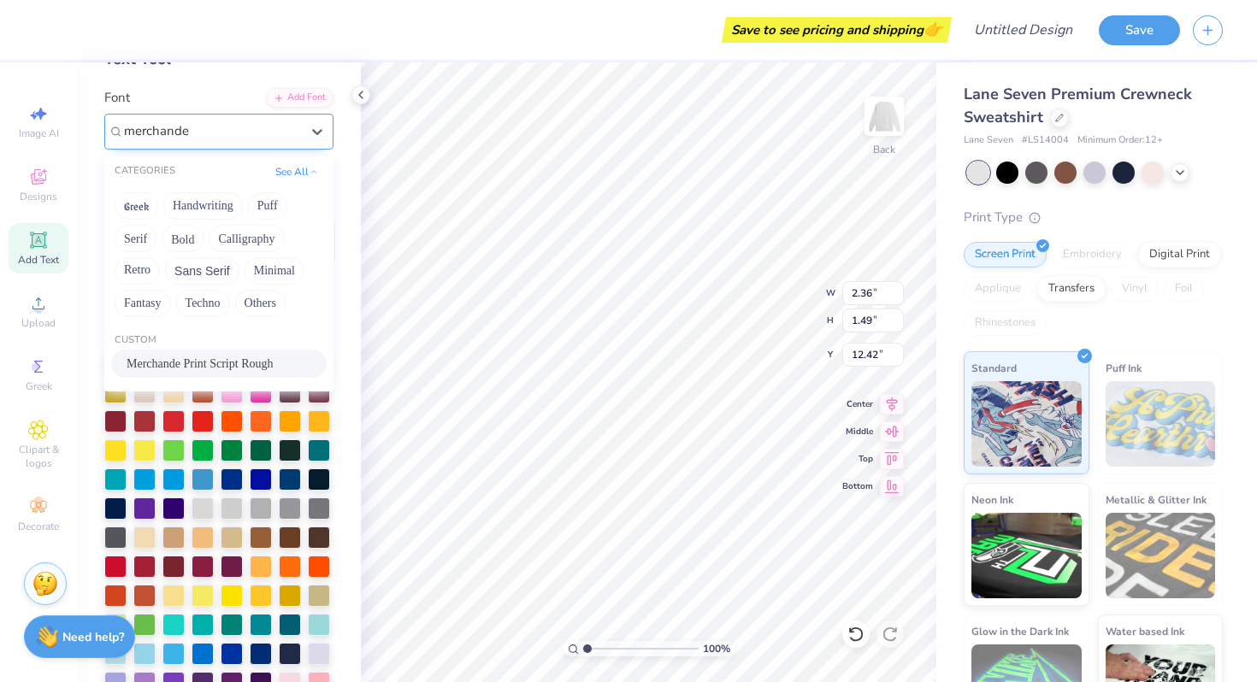
click at [233, 362] on span "Merchande Print Script Rough" at bounding box center [200, 364] width 146 height 18
type input "merchande"
click at [233, 362] on div at bounding box center [232, 363] width 22 height 22
type input "7.09"
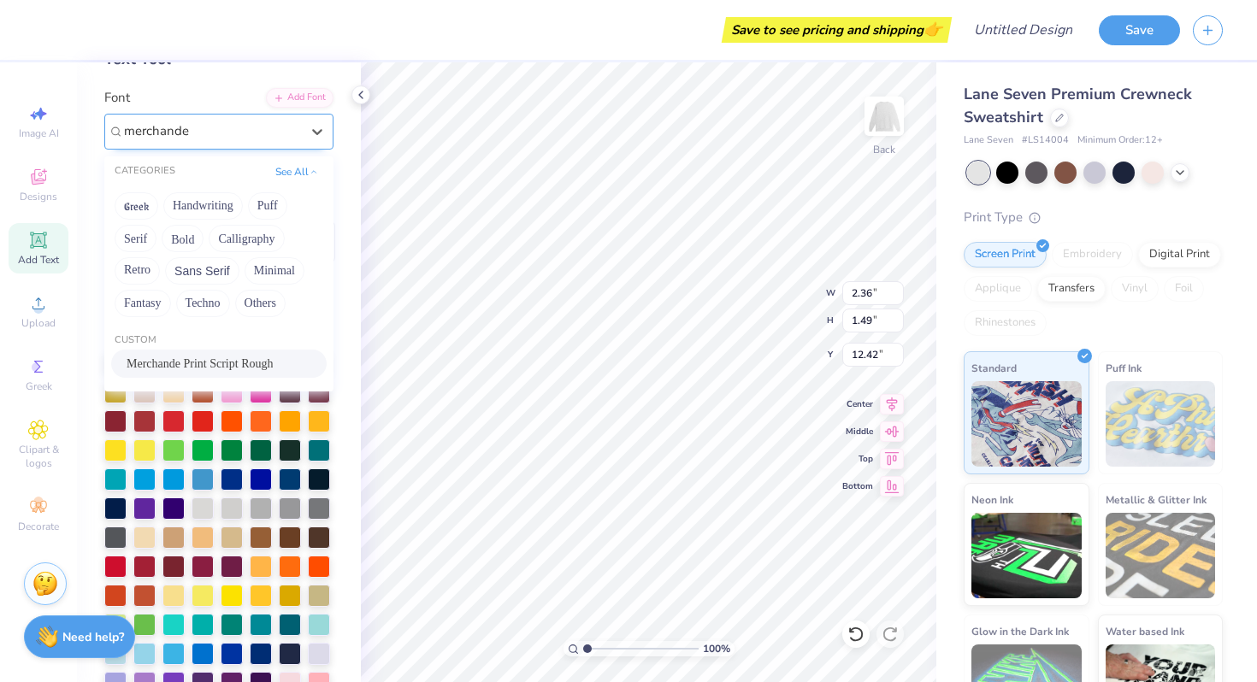
type input "1.23"
type input "16.85"
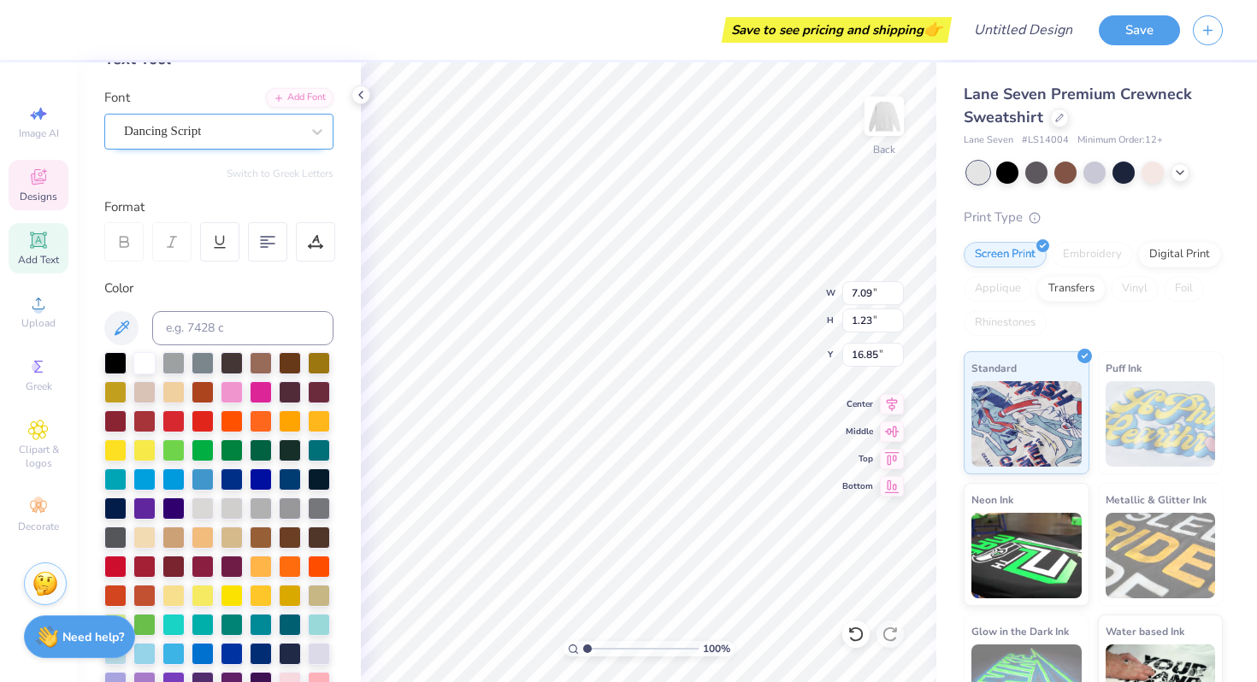
scroll to position [0, 1]
click at [185, 132] on div "Dancing Script" at bounding box center [212, 131] width 180 height 26
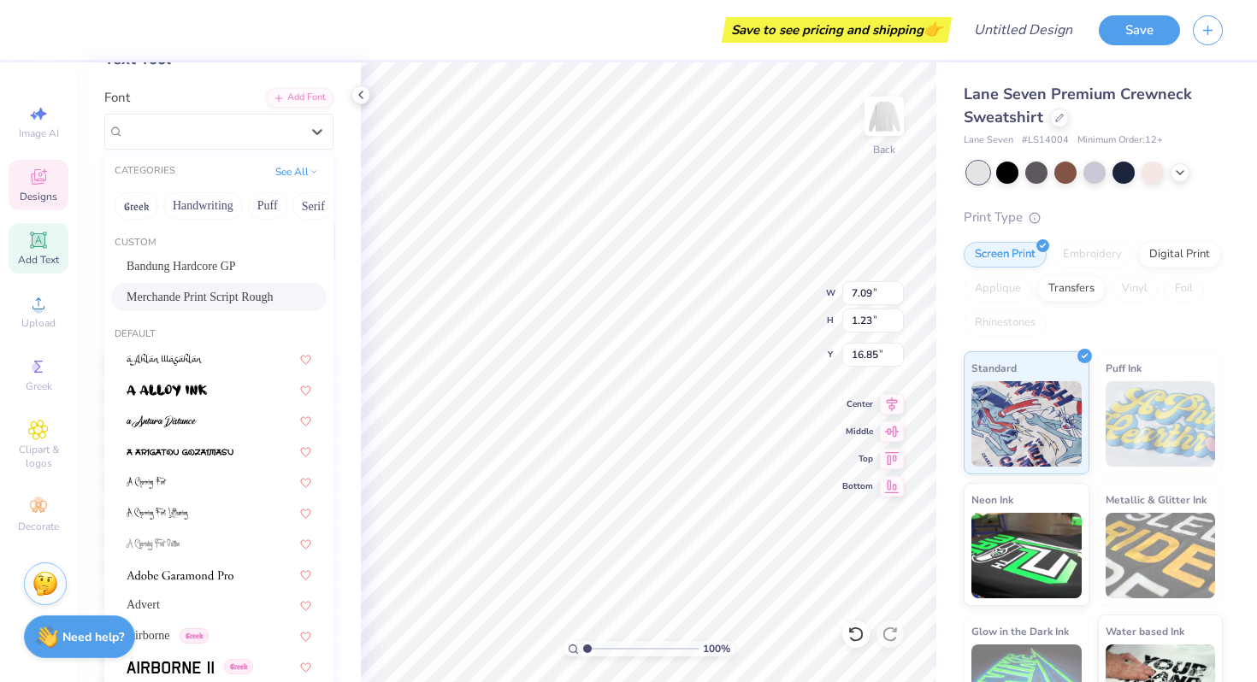
click at [165, 296] on span "Merchande Print Script Rough" at bounding box center [200, 297] width 146 height 18
click at [165, 296] on div "Color" at bounding box center [218, 289] width 229 height 20
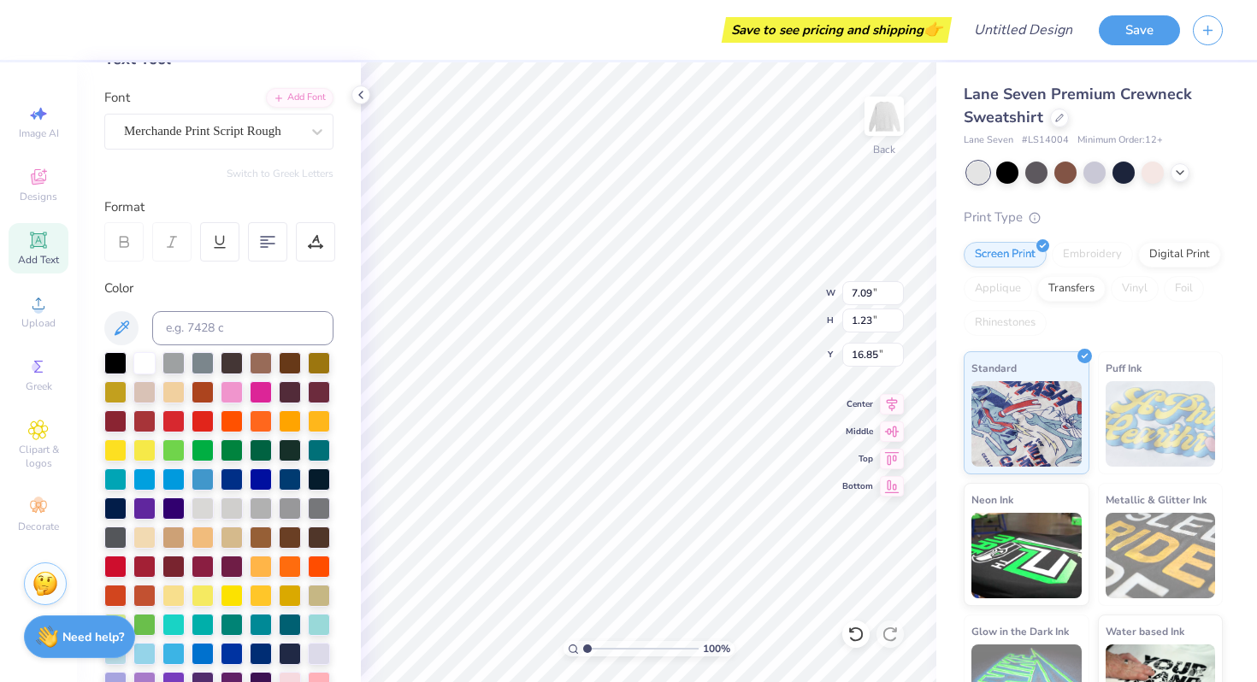
type input "3.78"
type input "2.14"
type input "12.17"
type input "5.94"
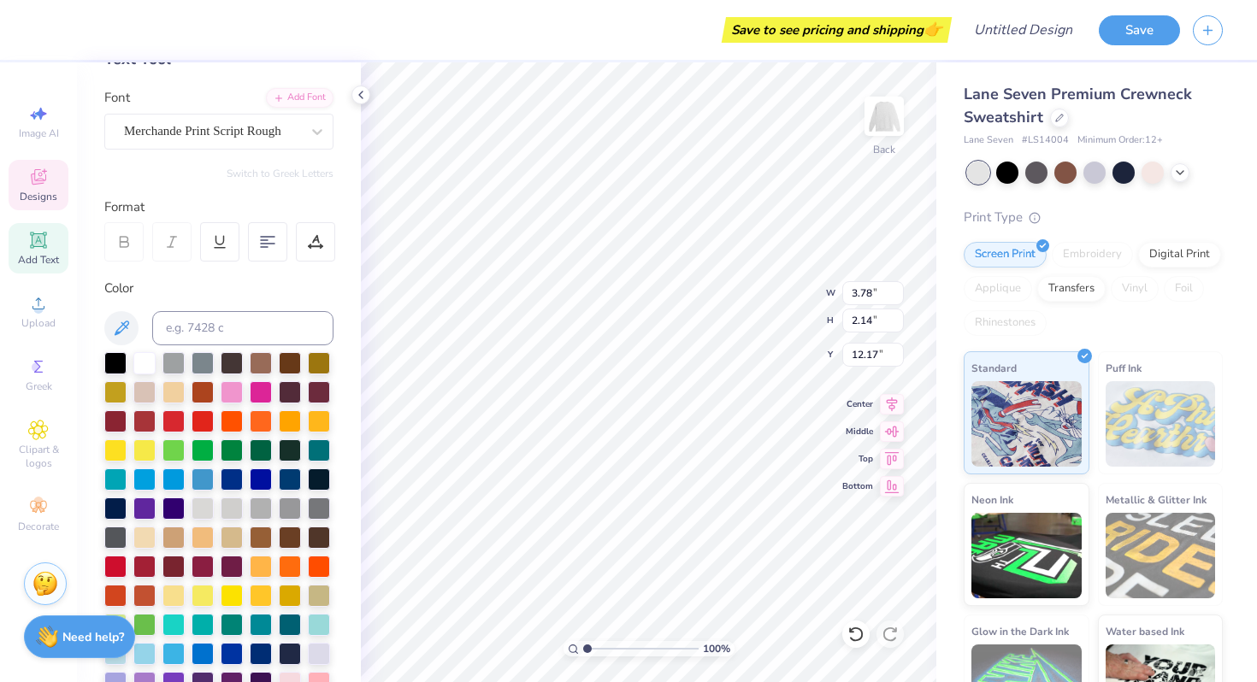
type input "3.85"
type input "11.23"
type input "3.78"
type input "2.14"
type input "12.17"
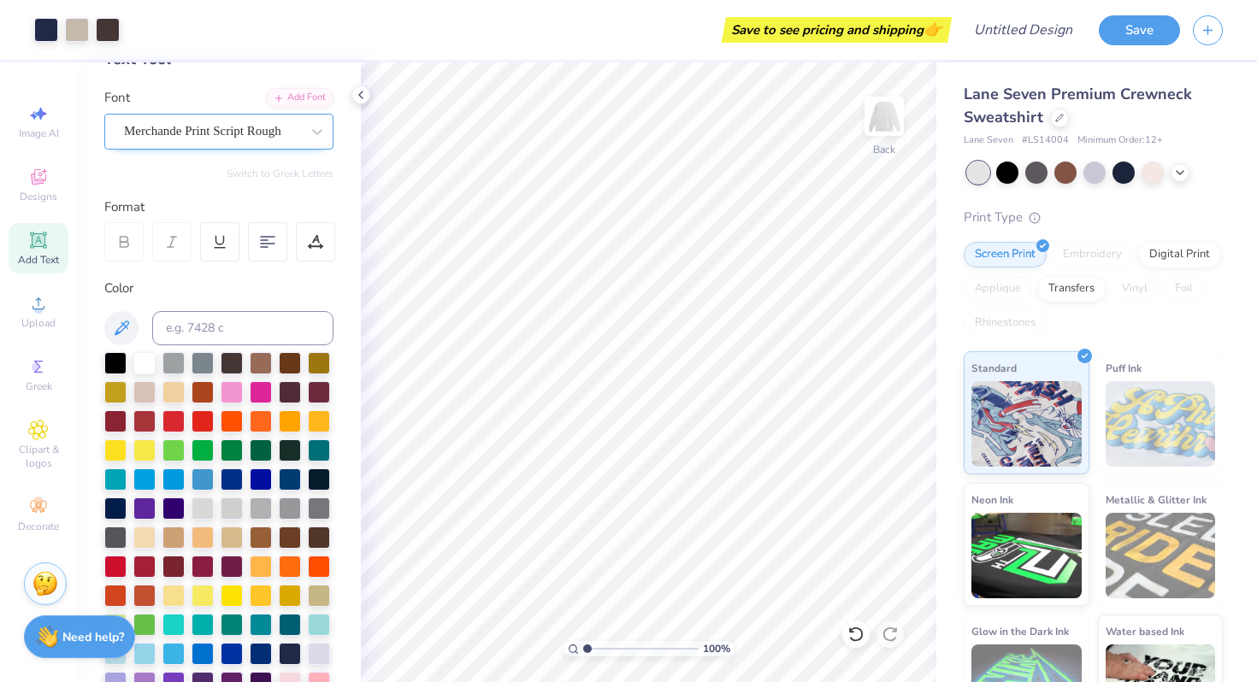
click at [209, 132] on div "Merchande Print Script Rough" at bounding box center [212, 131] width 180 height 26
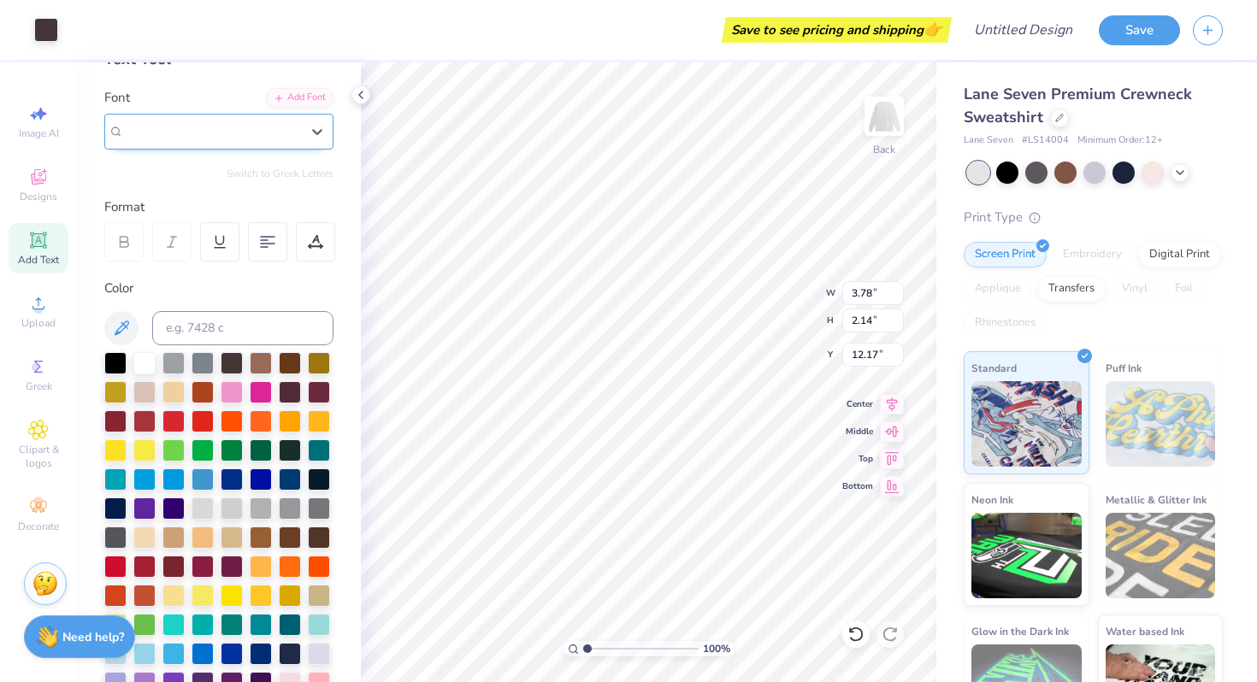
click at [222, 134] on span "Merchande Print Script Rough" at bounding box center [202, 131] width 157 height 20
click at [297, 124] on div "Merchande Print Script Rough" at bounding box center [212, 131] width 176 height 20
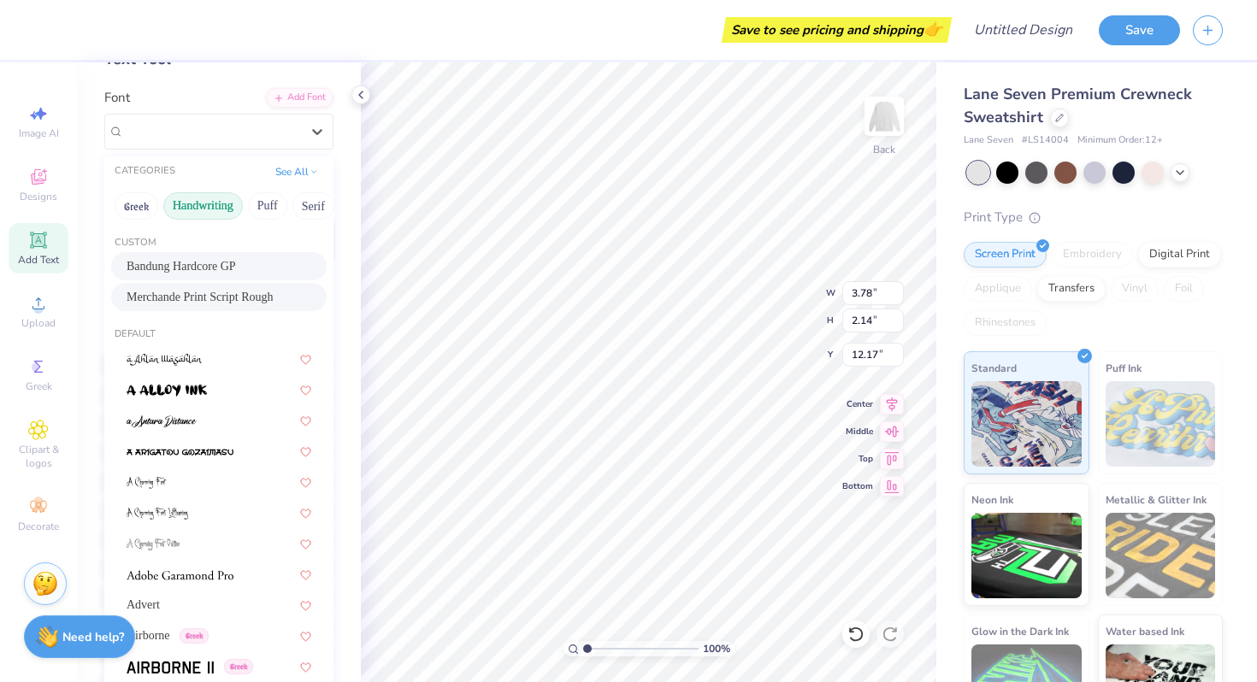
scroll to position [0, 9]
click at [307, 205] on button "Serif" at bounding box center [304, 205] width 42 height 27
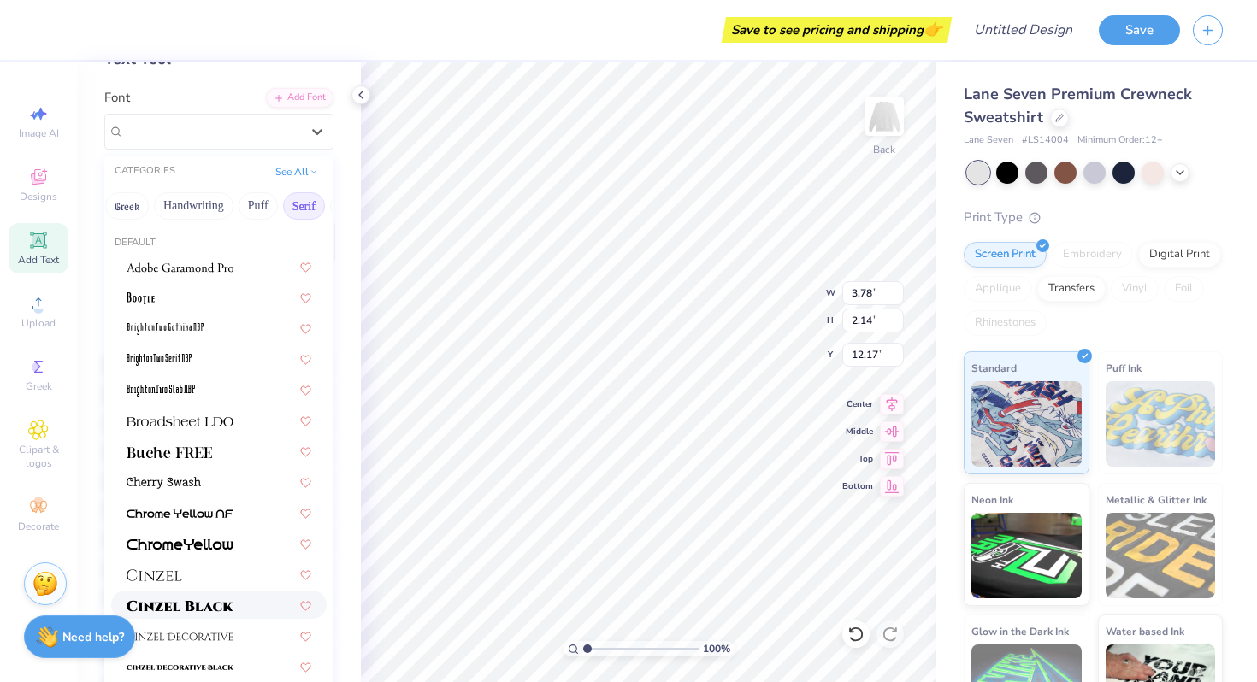
click at [177, 600] on img at bounding box center [180, 606] width 107 height 12
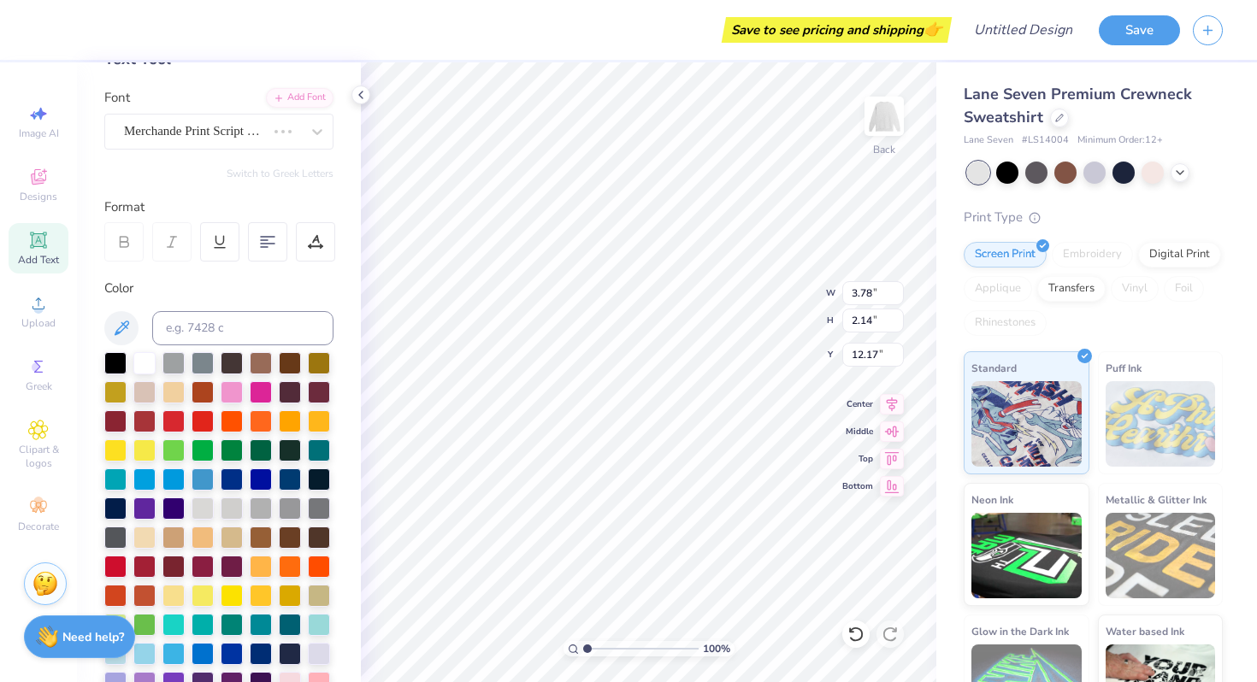
click at [177, 600] on div at bounding box center [173, 596] width 22 height 22
click at [115, 355] on div at bounding box center [115, 361] width 22 height 22
type input "5.94"
type input "3.85"
type input "11.32"
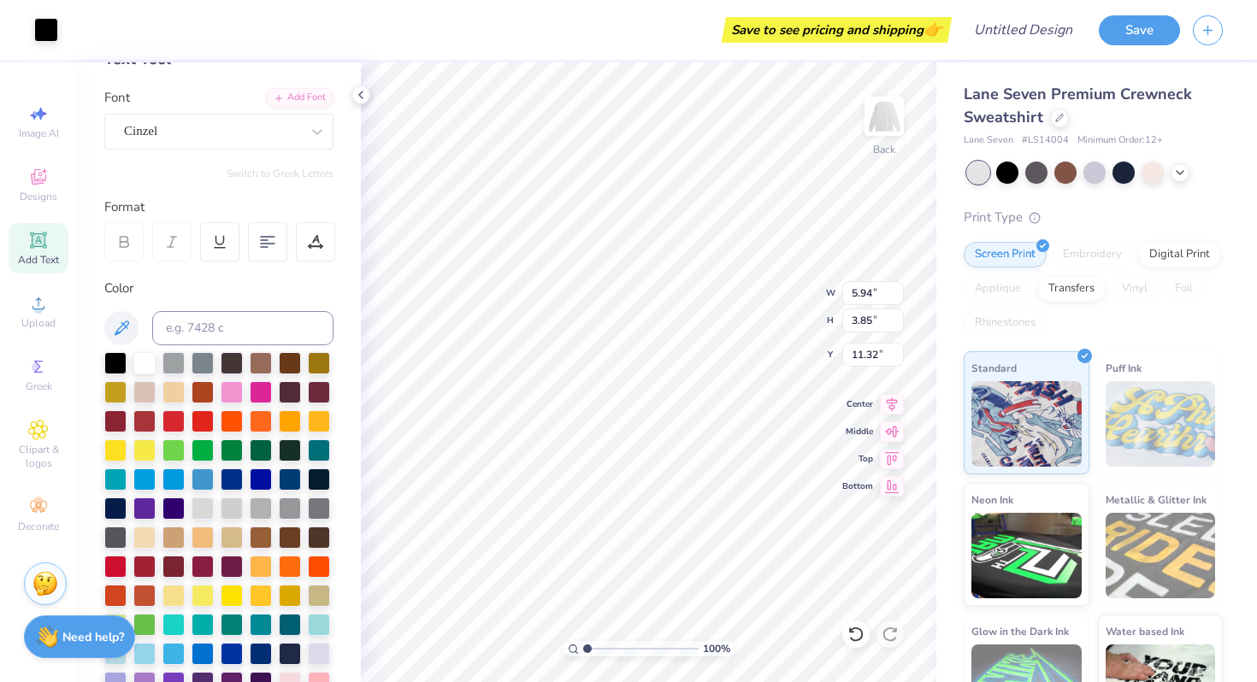
type input "2.70"
type input "1.47"
type input "12.51"
click at [122, 395] on div at bounding box center [115, 392] width 22 height 22
click at [116, 392] on div at bounding box center [115, 392] width 22 height 22
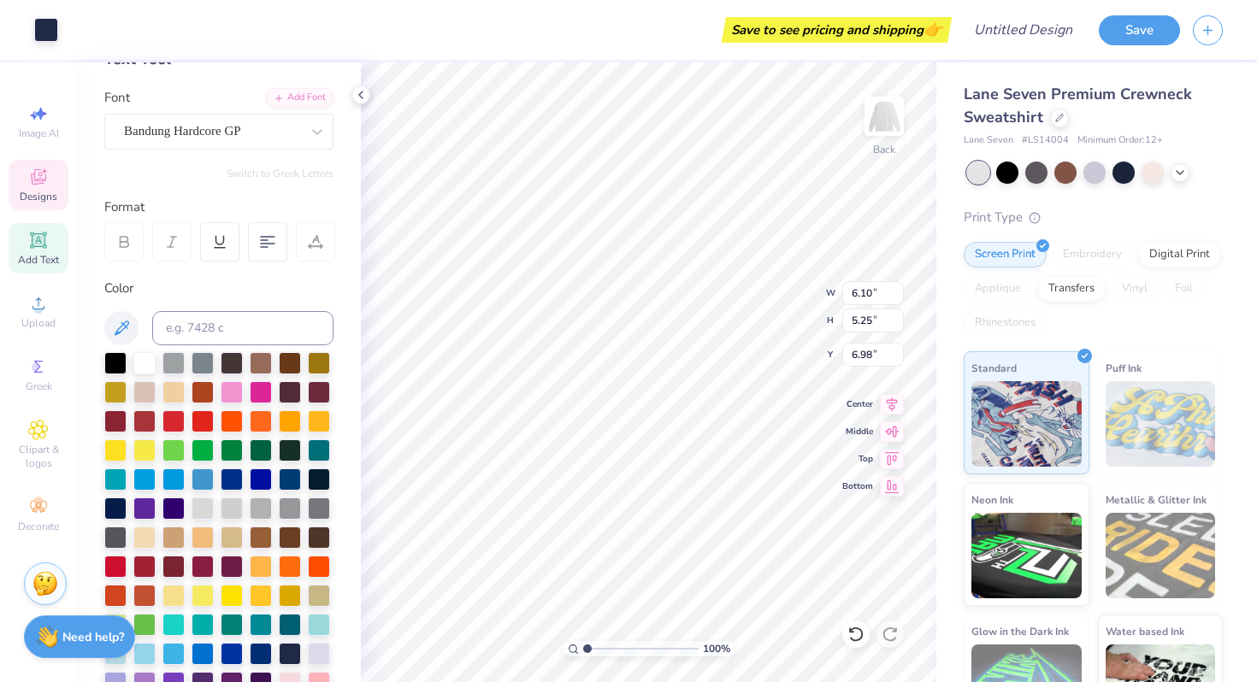
click at [114, 393] on div at bounding box center [115, 392] width 22 height 22
click at [641, 650] on input "range" at bounding box center [640, 648] width 115 height 15
type input "1.3"
type input "14.04"
type input "7.81"
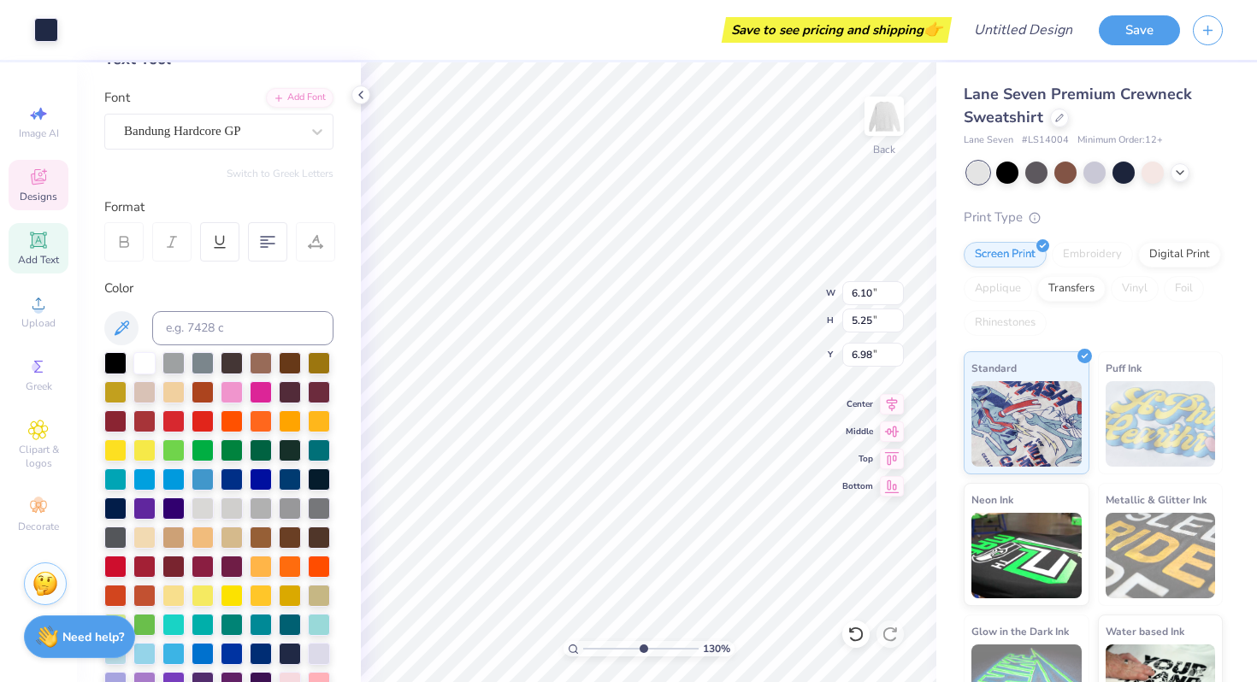
type input "3.00"
type input "2.39"
type textarea "x"
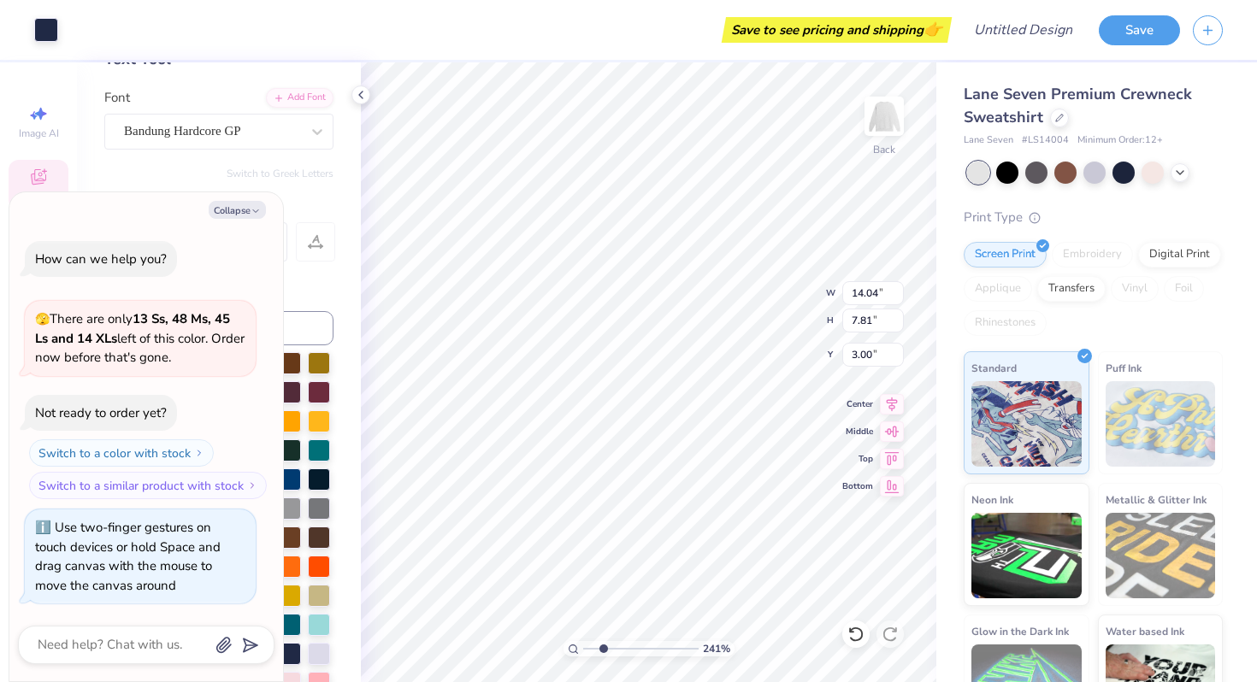
type input "2.41"
type textarea "x"
type input "2.55"
type textarea "x"
type input "1.84"
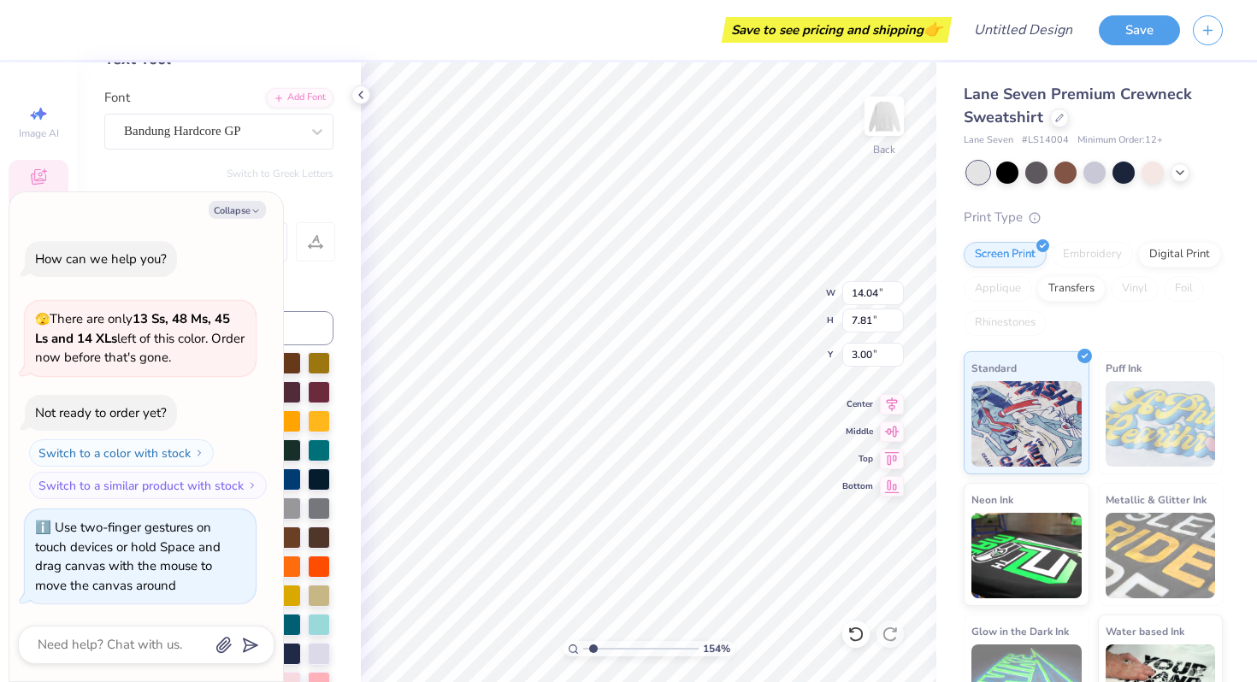
click at [596, 645] on input "range" at bounding box center [640, 648] width 115 height 15
type textarea "x"
type input "6.10"
type input "5.25"
type input "6.98"
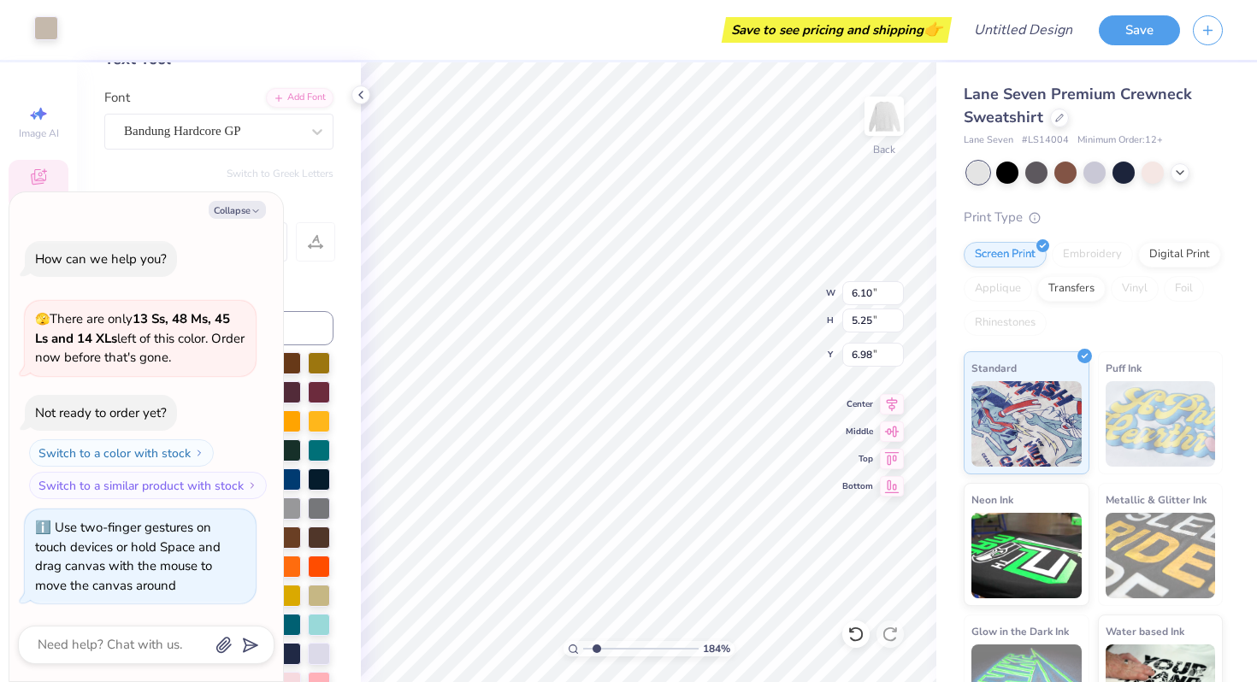
click at [44, 21] on div at bounding box center [46, 28] width 24 height 24
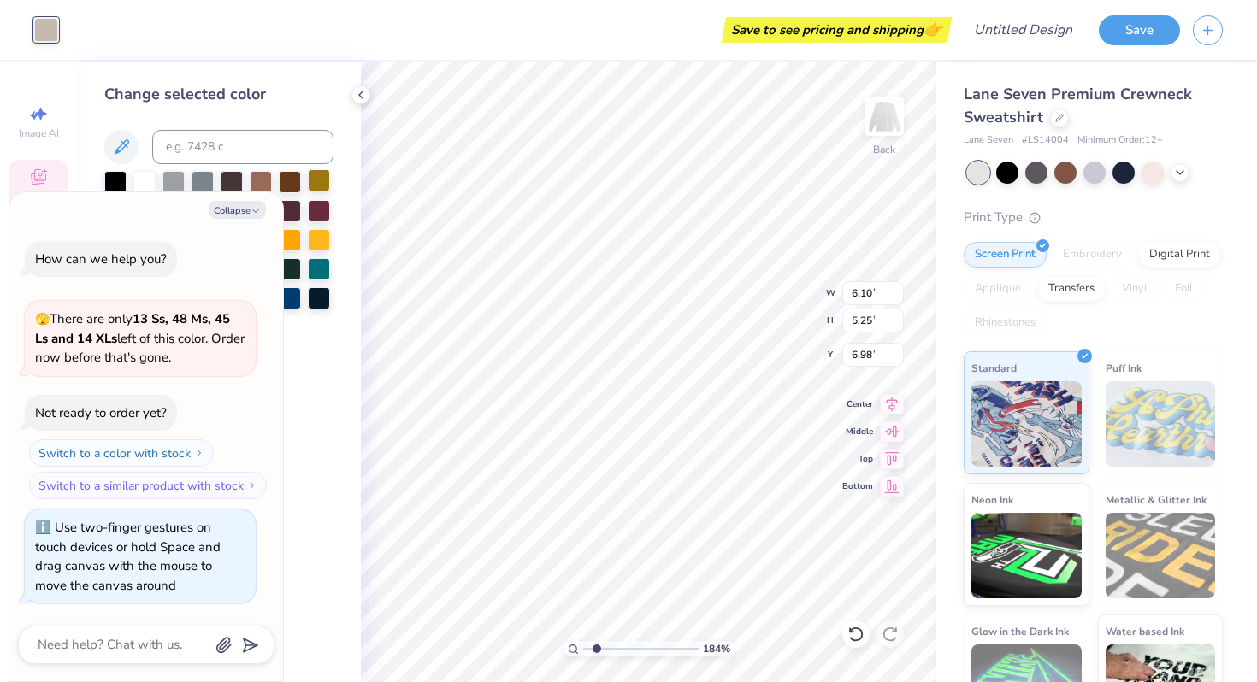
click at [321, 179] on div at bounding box center [319, 180] width 22 height 22
click at [253, 209] on icon "button" at bounding box center [255, 211] width 10 height 10
type textarea "x"
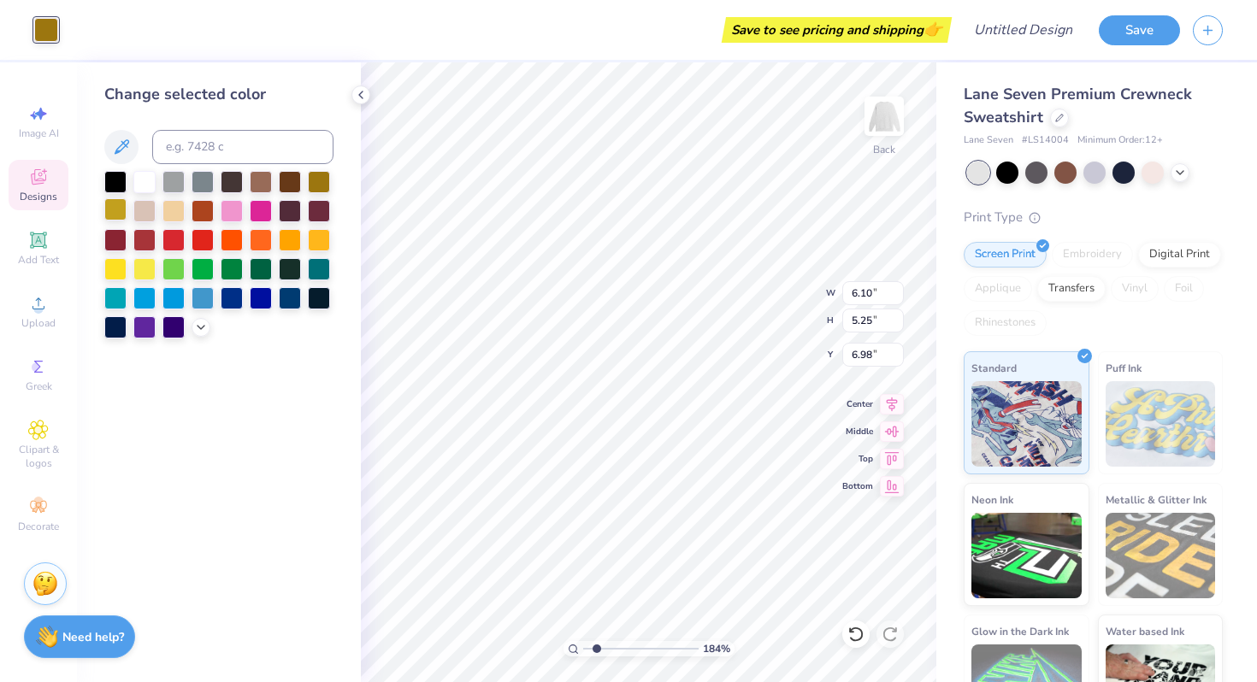
click at [123, 207] on div at bounding box center [115, 209] width 22 height 22
click at [202, 329] on icon at bounding box center [201, 326] width 14 height 14
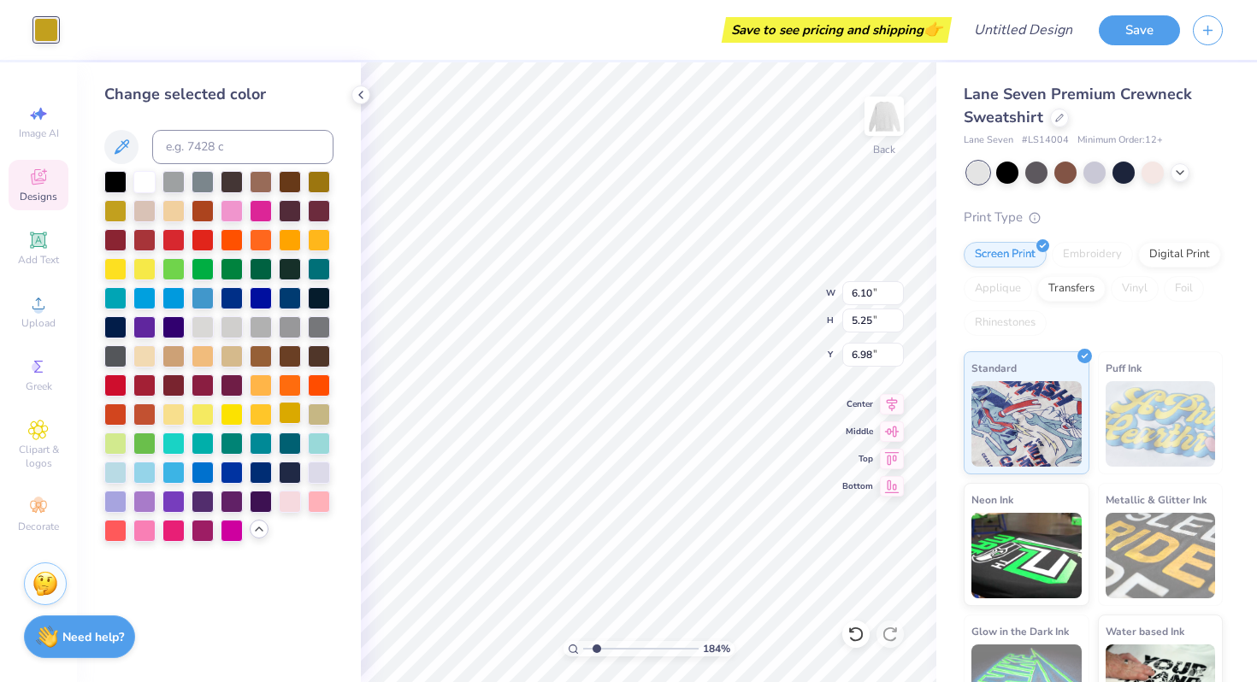
click at [287, 415] on div at bounding box center [290, 413] width 22 height 22
click at [152, 207] on div at bounding box center [144, 209] width 22 height 22
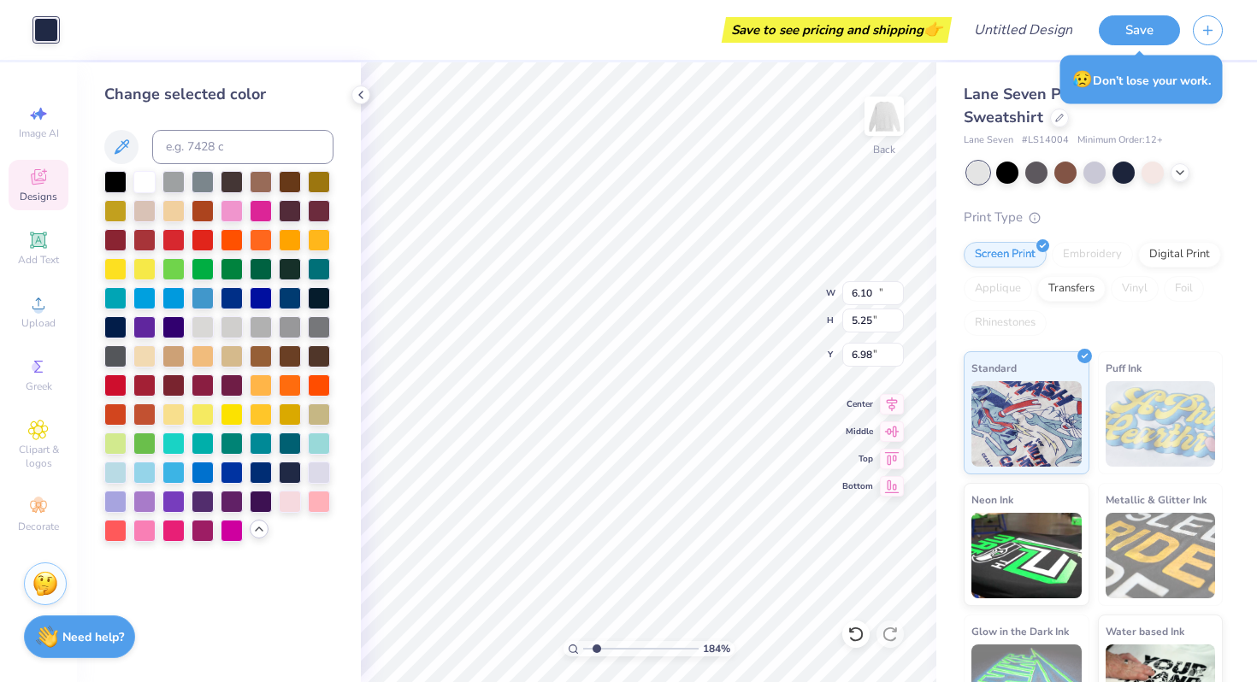
type input "14.04"
type input "7.81"
type input "3.00"
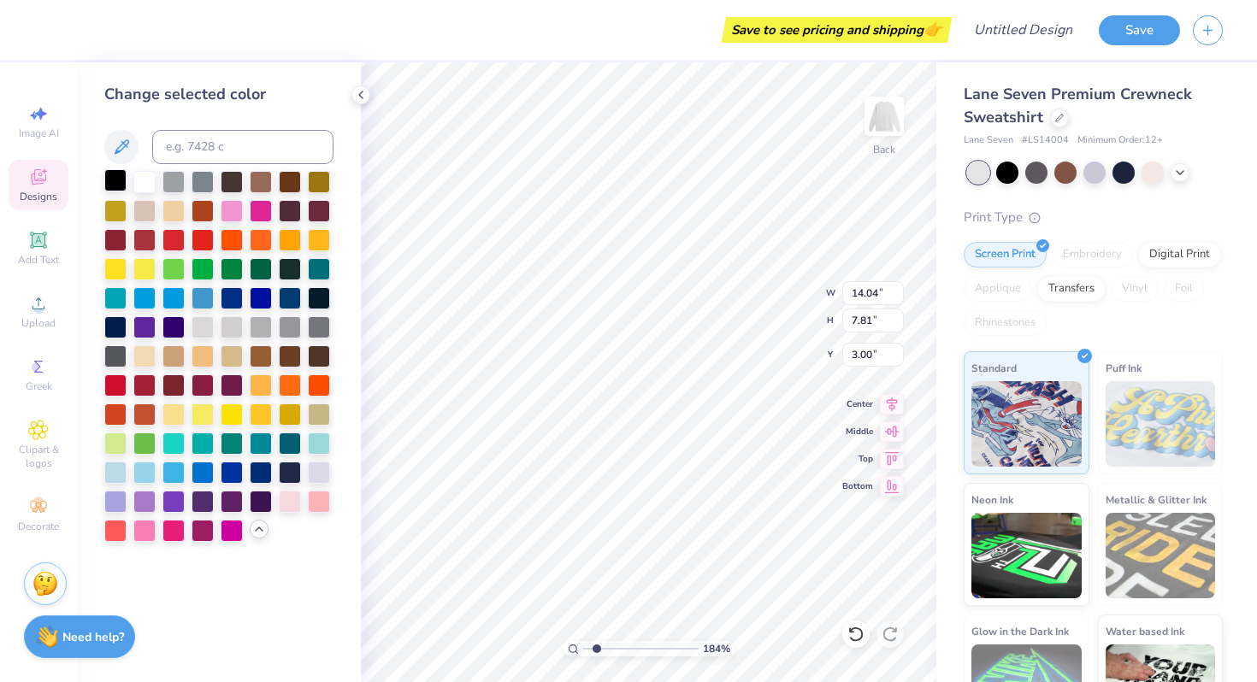
click at [124, 180] on div at bounding box center [115, 180] width 22 height 22
click at [109, 174] on div at bounding box center [115, 180] width 22 height 22
click at [321, 182] on div at bounding box center [319, 180] width 22 height 22
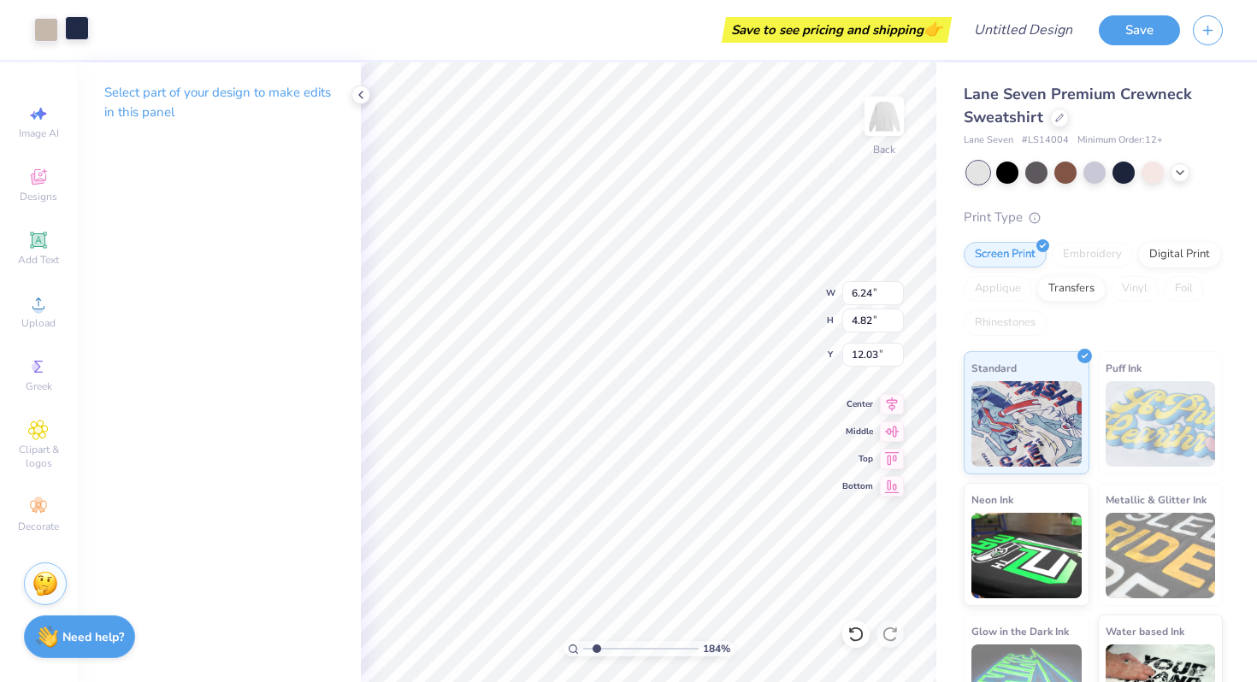
click at [83, 34] on div at bounding box center [77, 28] width 24 height 24
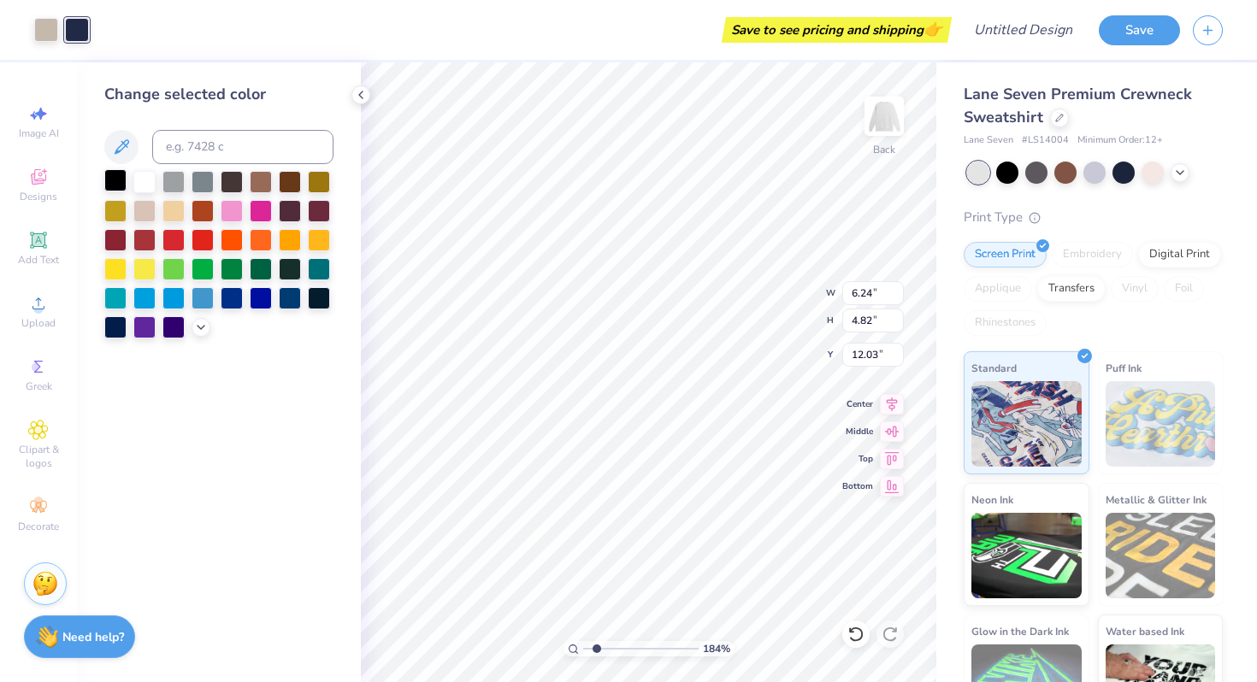
click at [113, 171] on div at bounding box center [115, 180] width 22 height 22
click at [115, 180] on div at bounding box center [115, 180] width 22 height 22
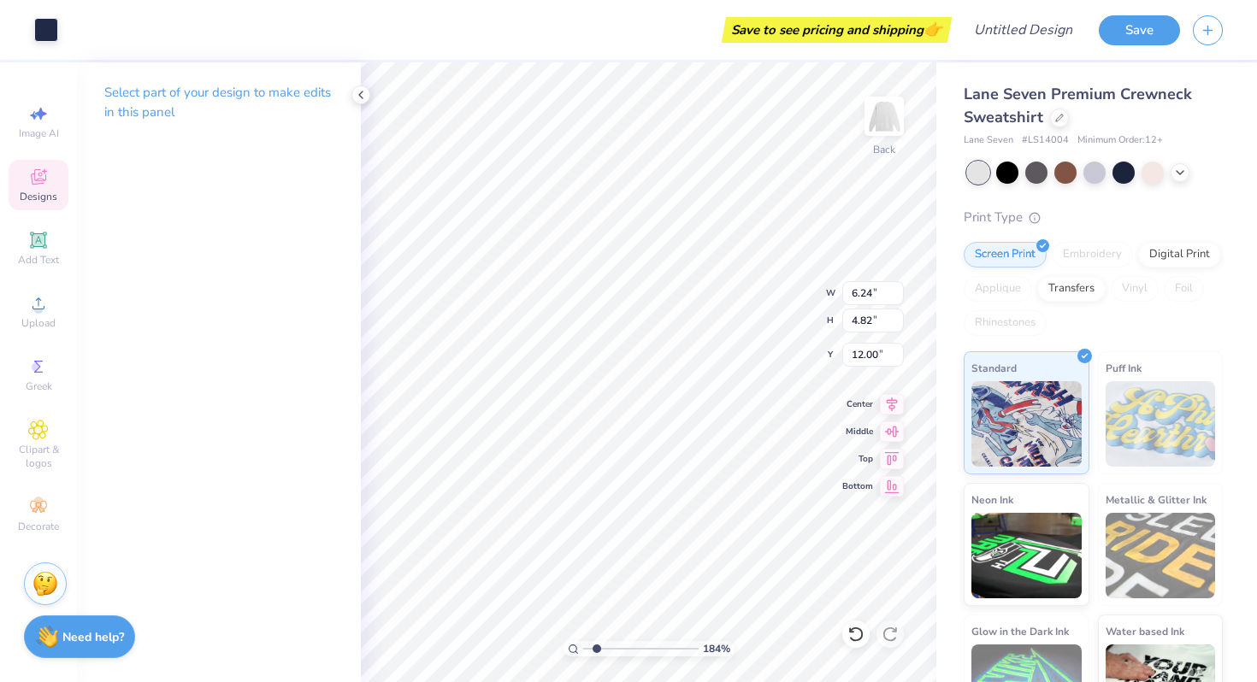
type input "12.03"
click at [42, 33] on div at bounding box center [46, 28] width 24 height 24
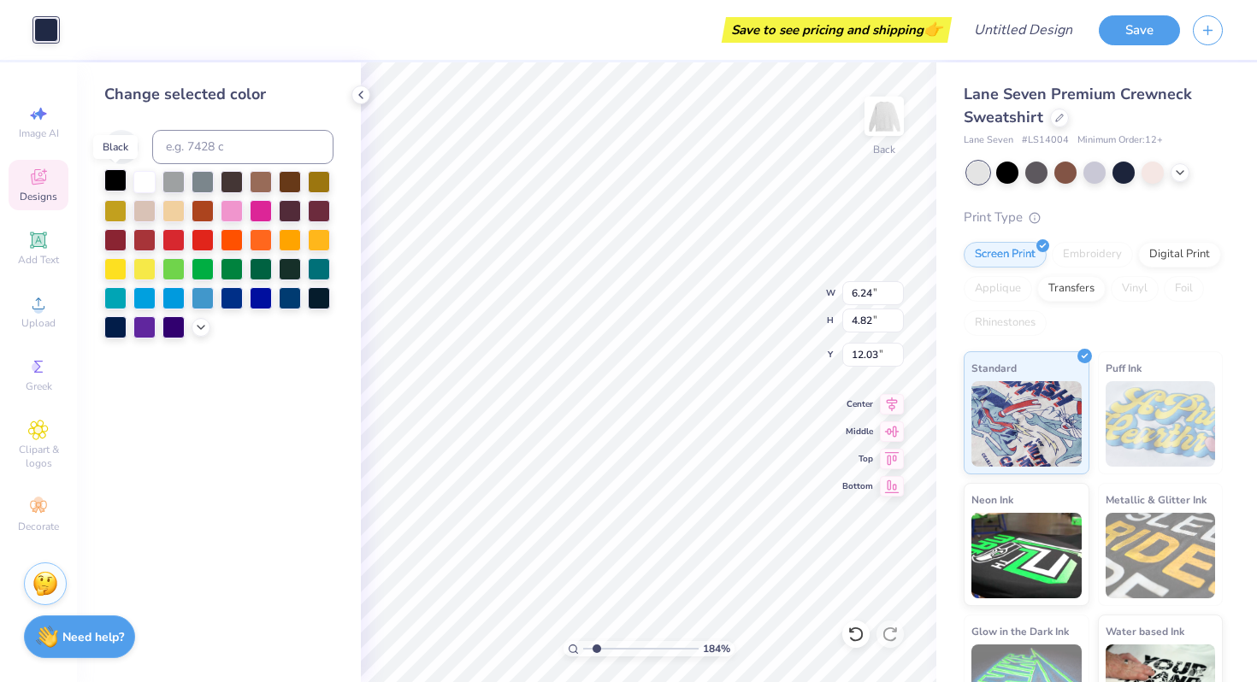
click at [107, 180] on div at bounding box center [115, 180] width 22 height 22
click at [116, 174] on div at bounding box center [115, 180] width 22 height 22
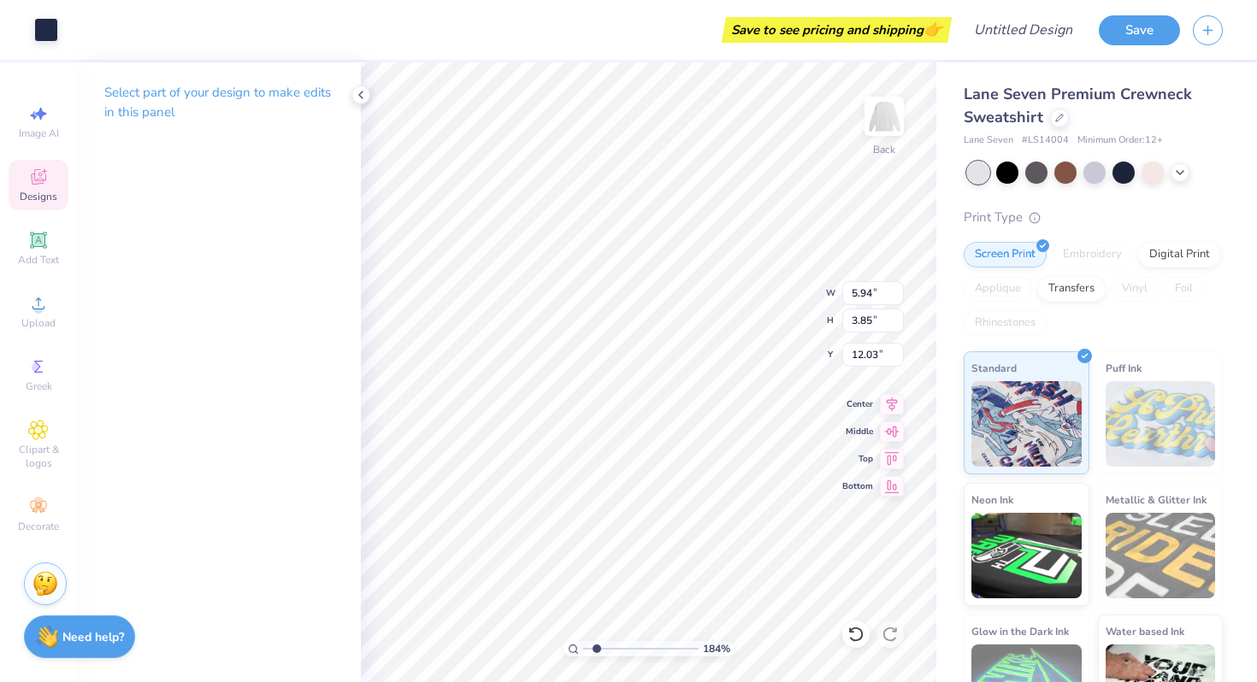
type input "5.94"
type input "3.85"
type input "11.32"
click at [44, 22] on div at bounding box center [46, 28] width 24 height 24
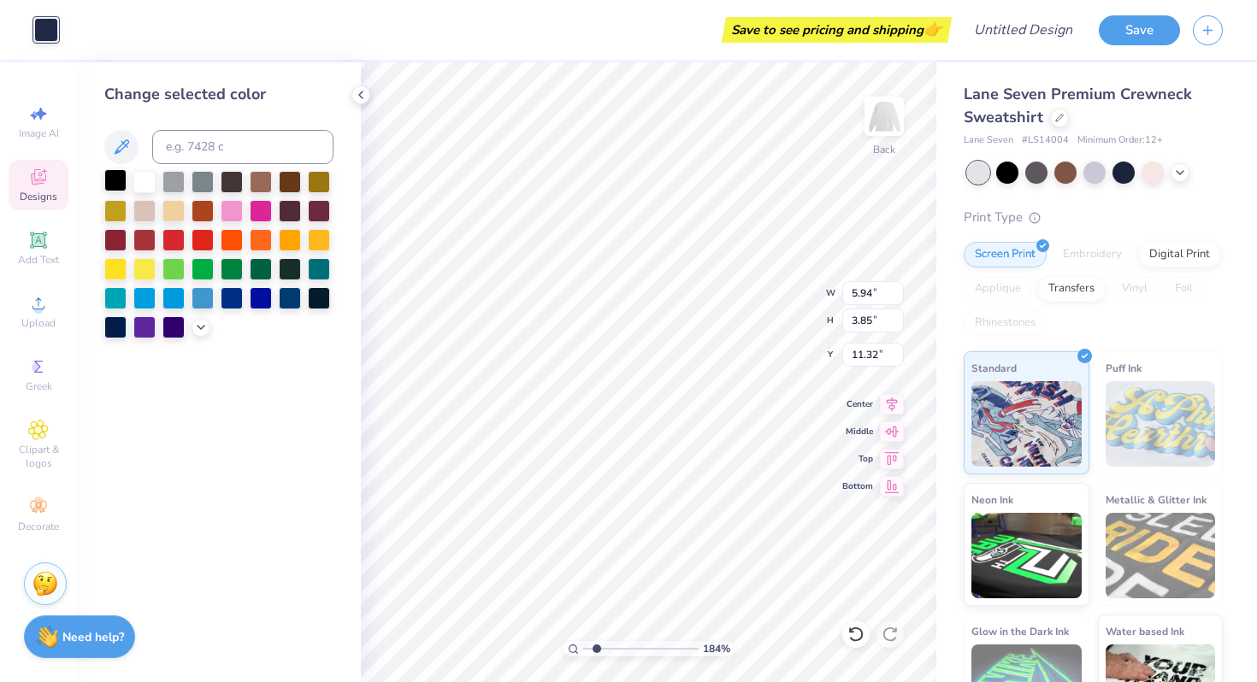
click at [111, 174] on div at bounding box center [115, 180] width 22 height 22
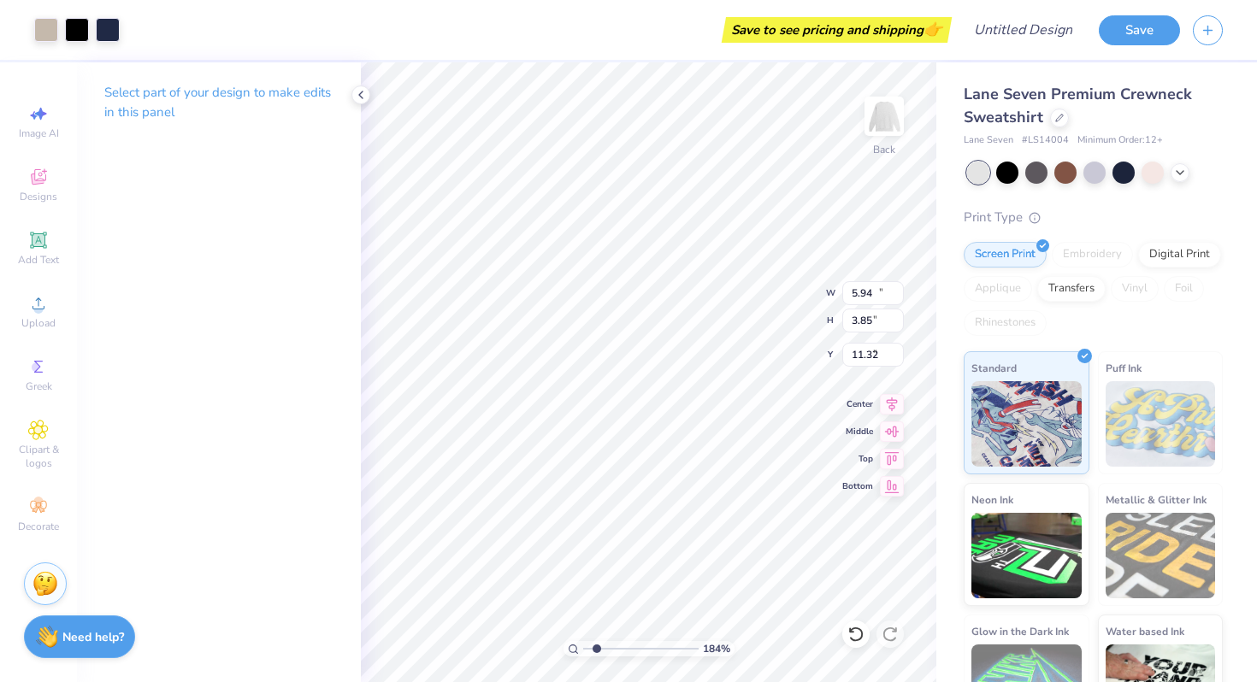
type input "11.33"
type input "7.87"
type input "8.98"
click at [113, 31] on div at bounding box center [108, 28] width 24 height 24
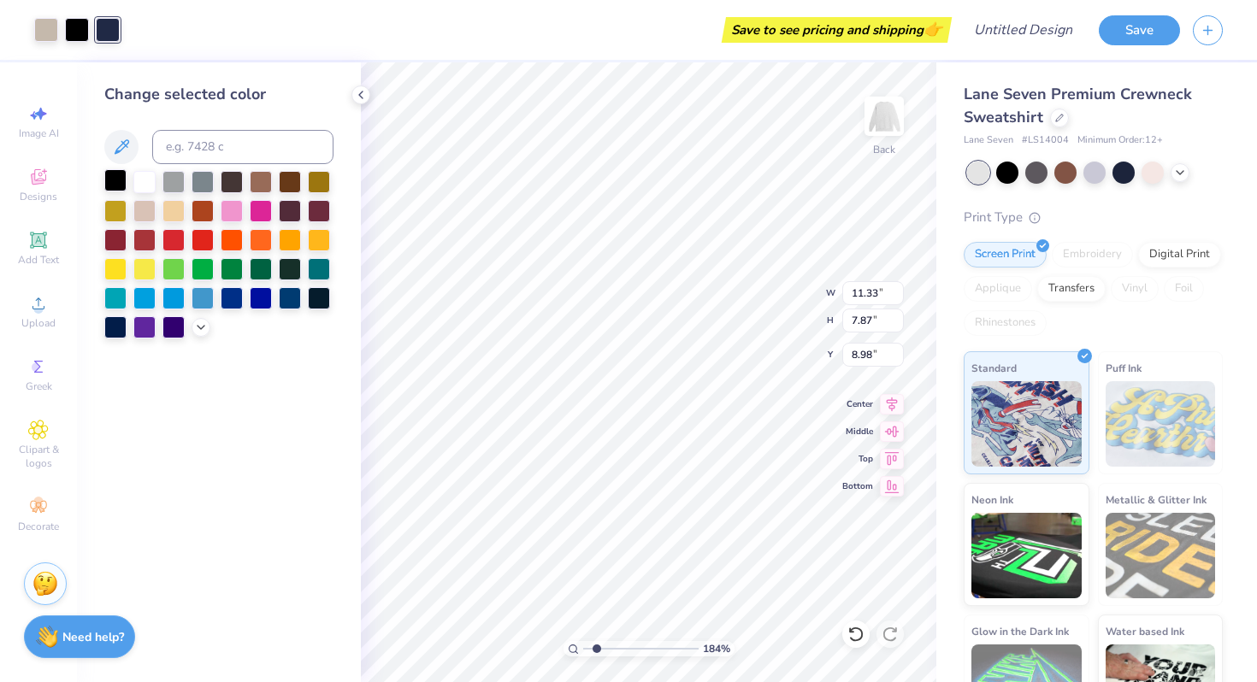
click at [115, 176] on div at bounding box center [115, 180] width 22 height 22
type input "6.10"
type input "5.25"
type input "6.98"
click at [113, 180] on div at bounding box center [115, 180] width 22 height 22
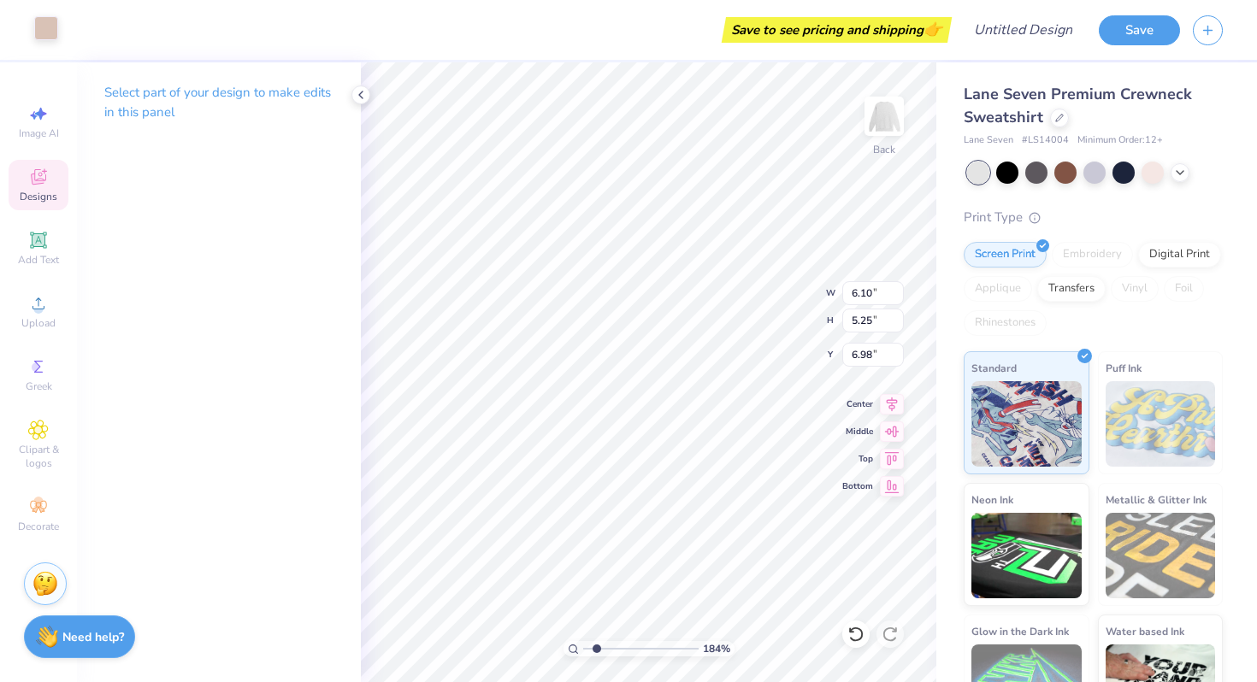
click at [47, 18] on div at bounding box center [46, 28] width 24 height 24
click at [45, 21] on div at bounding box center [46, 28] width 24 height 24
click at [46, 32] on div at bounding box center [46, 28] width 24 height 24
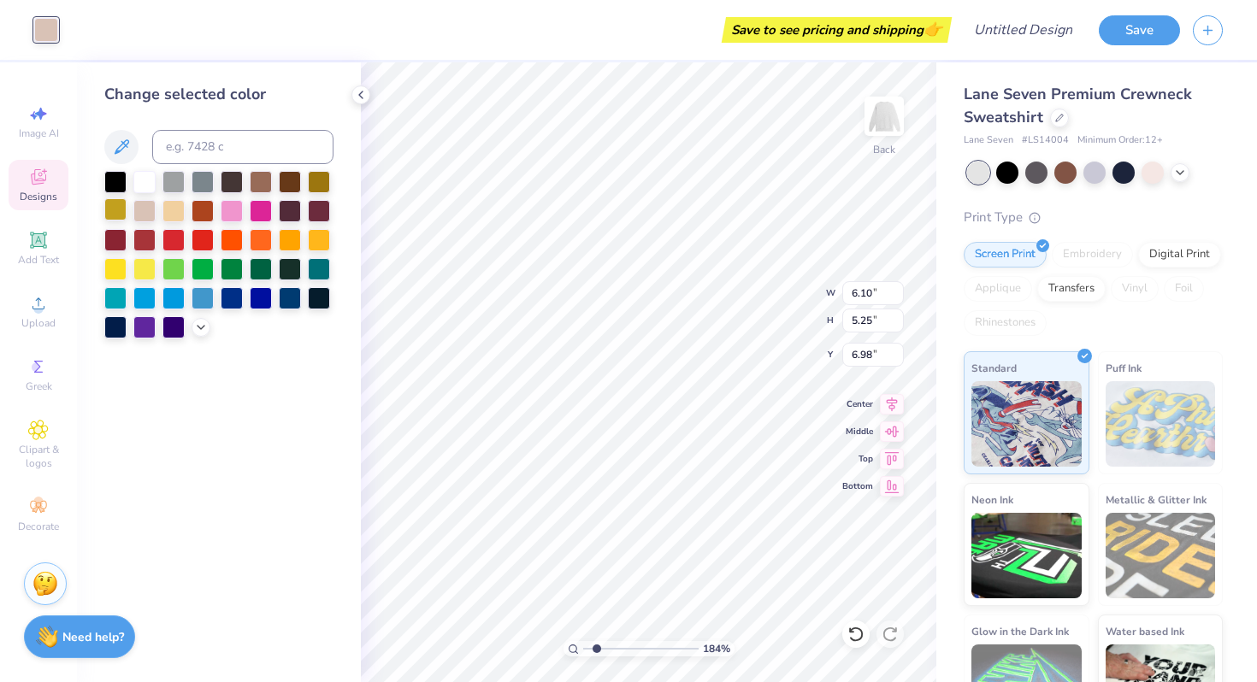
click at [112, 209] on div at bounding box center [115, 209] width 22 height 22
click at [140, 184] on div at bounding box center [144, 180] width 22 height 22
click at [168, 210] on div at bounding box center [173, 209] width 22 height 22
click at [122, 150] on icon at bounding box center [121, 147] width 21 height 21
click at [126, 143] on icon at bounding box center [121, 147] width 21 height 21
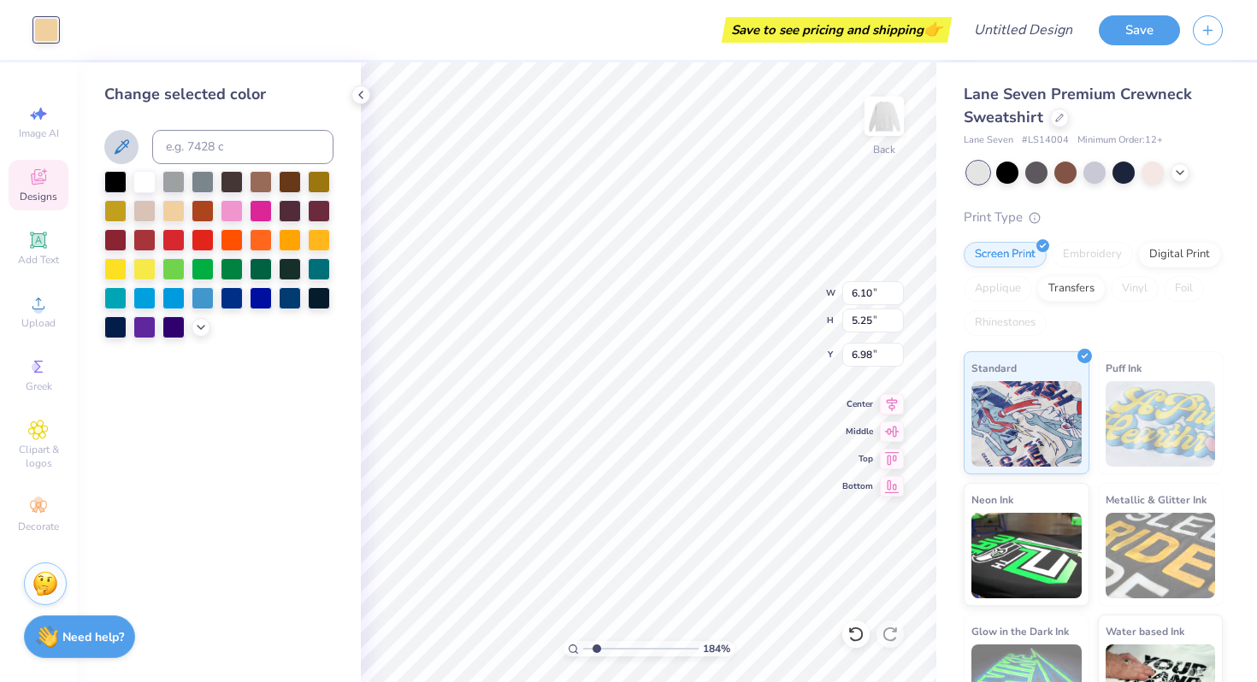
click at [126, 142] on icon at bounding box center [121, 147] width 21 height 21
click at [121, 138] on icon at bounding box center [121, 147] width 21 height 21
click at [127, 137] on icon at bounding box center [121, 147] width 21 height 21
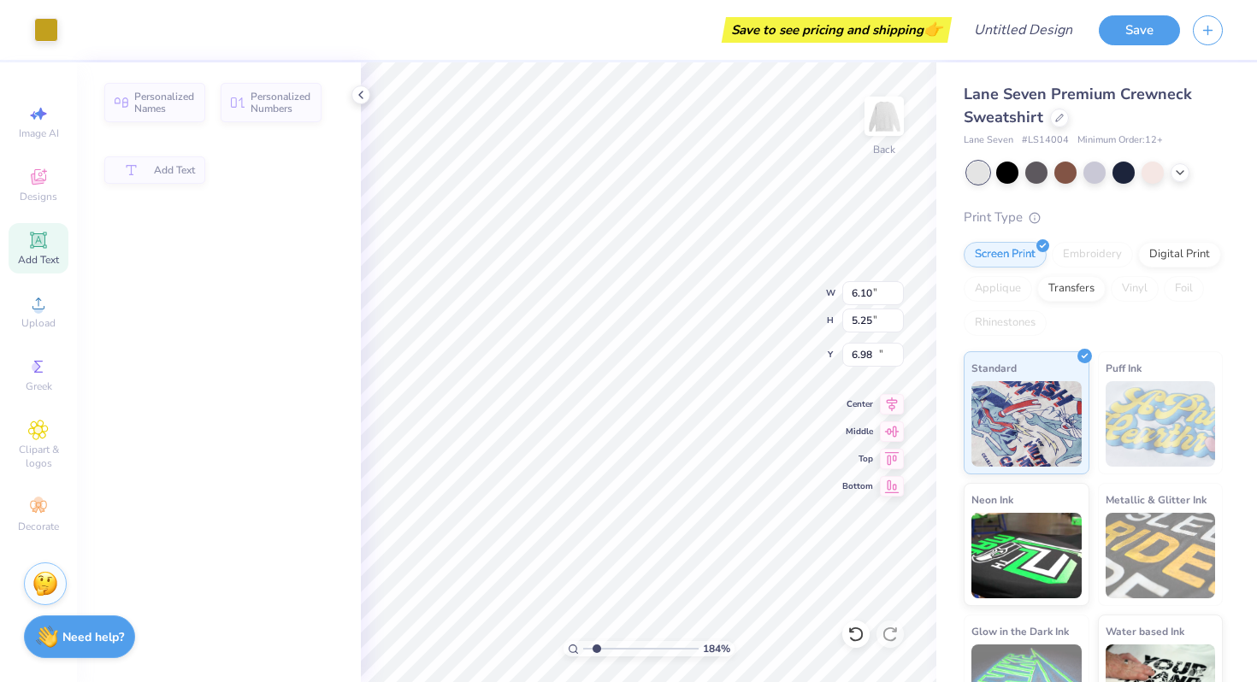
type input "2.70"
type input "1.47"
type input "12.51"
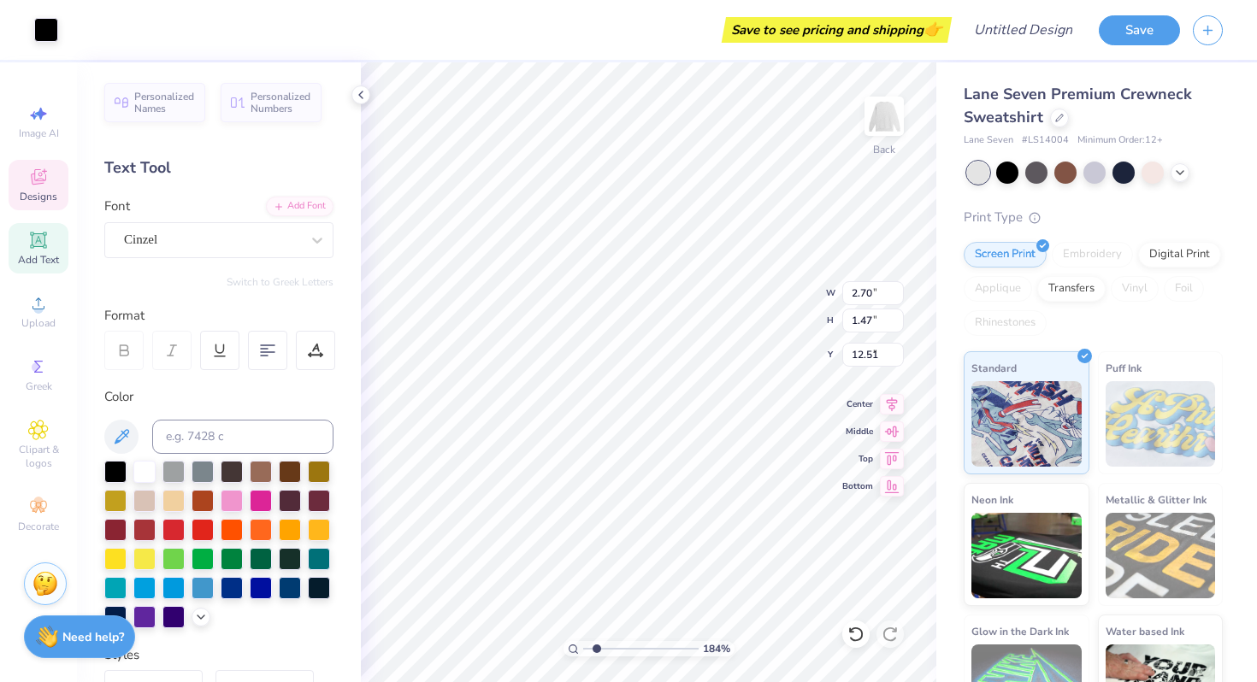
type input "6.10"
type input "5.25"
type input "6.98"
type input "1"
click at [583, 653] on input "range" at bounding box center [640, 648] width 115 height 15
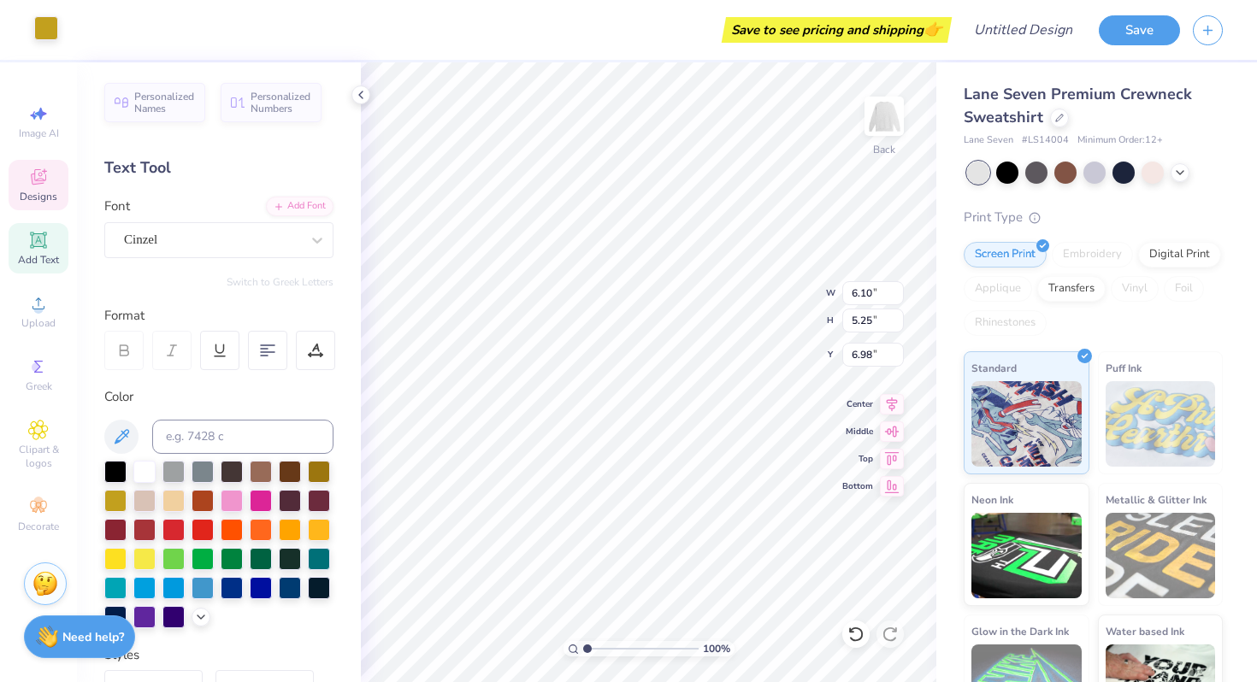
click at [44, 26] on div at bounding box center [46, 28] width 24 height 24
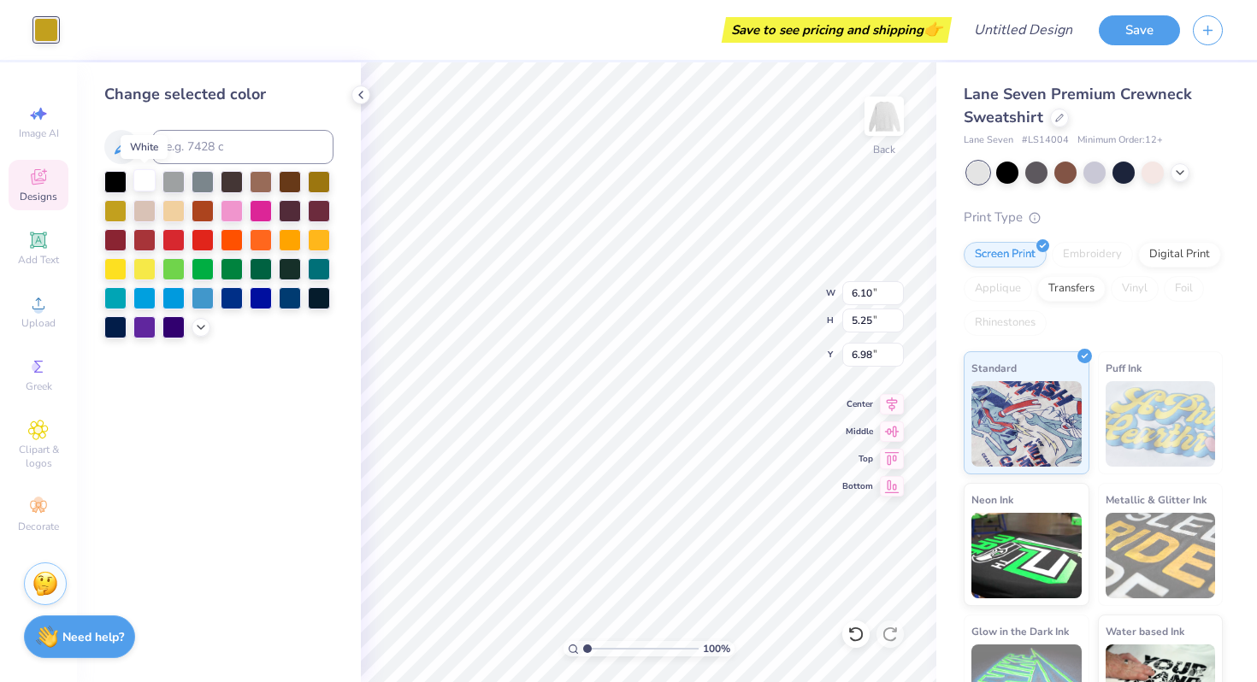
click at [144, 181] on div at bounding box center [144, 180] width 22 height 22
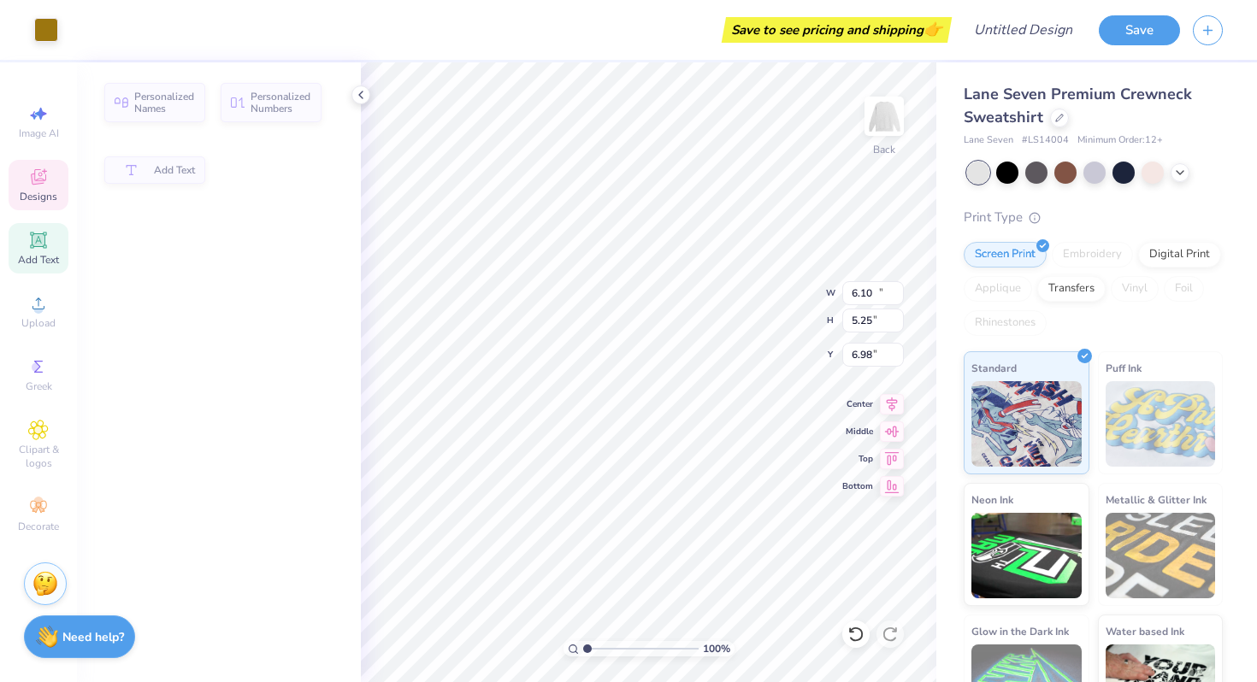
type input "14.04"
type input "7.81"
type input "3.00"
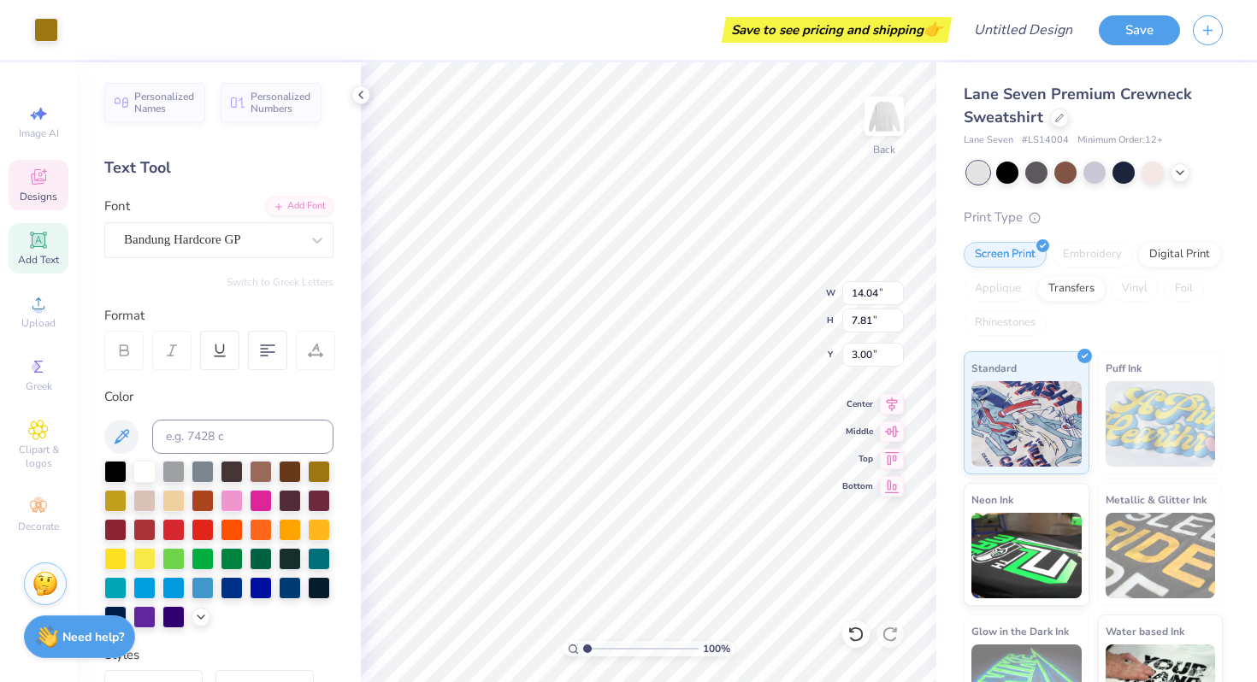
type input "14.04"
type input "7.81"
type input "3.00"
type input "2.70"
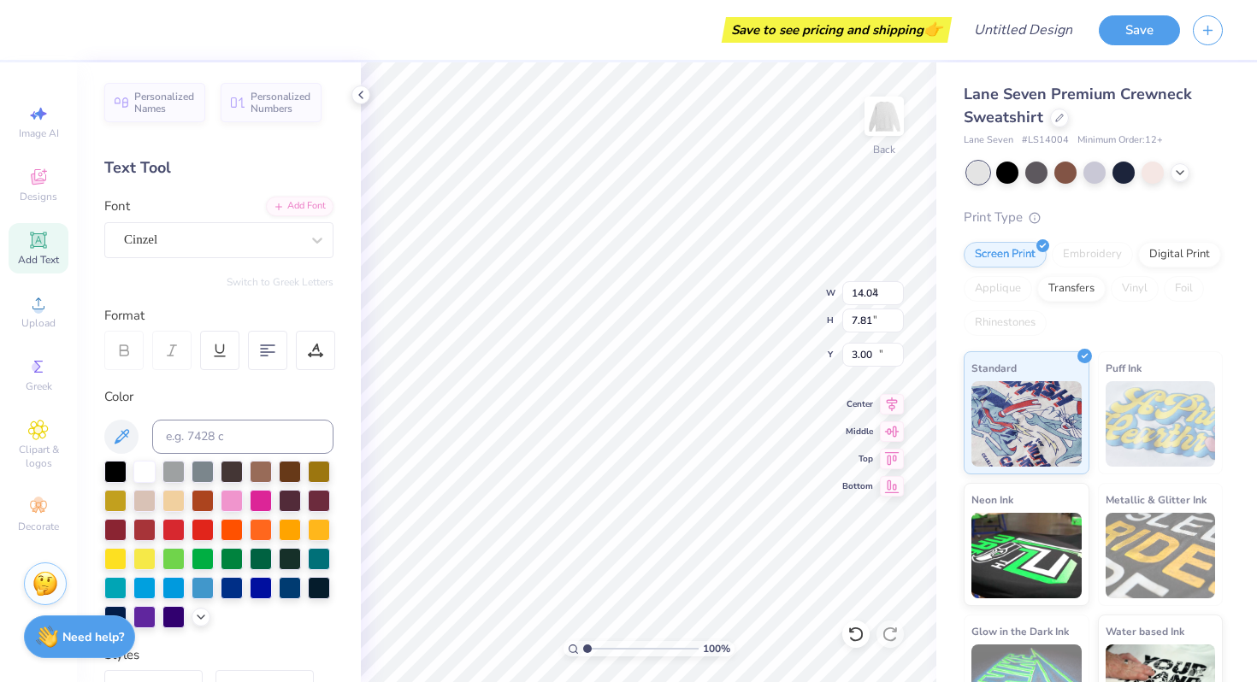
type input "1.47"
type input "12.51"
click at [237, 236] on div "Cinzel" at bounding box center [212, 240] width 180 height 26
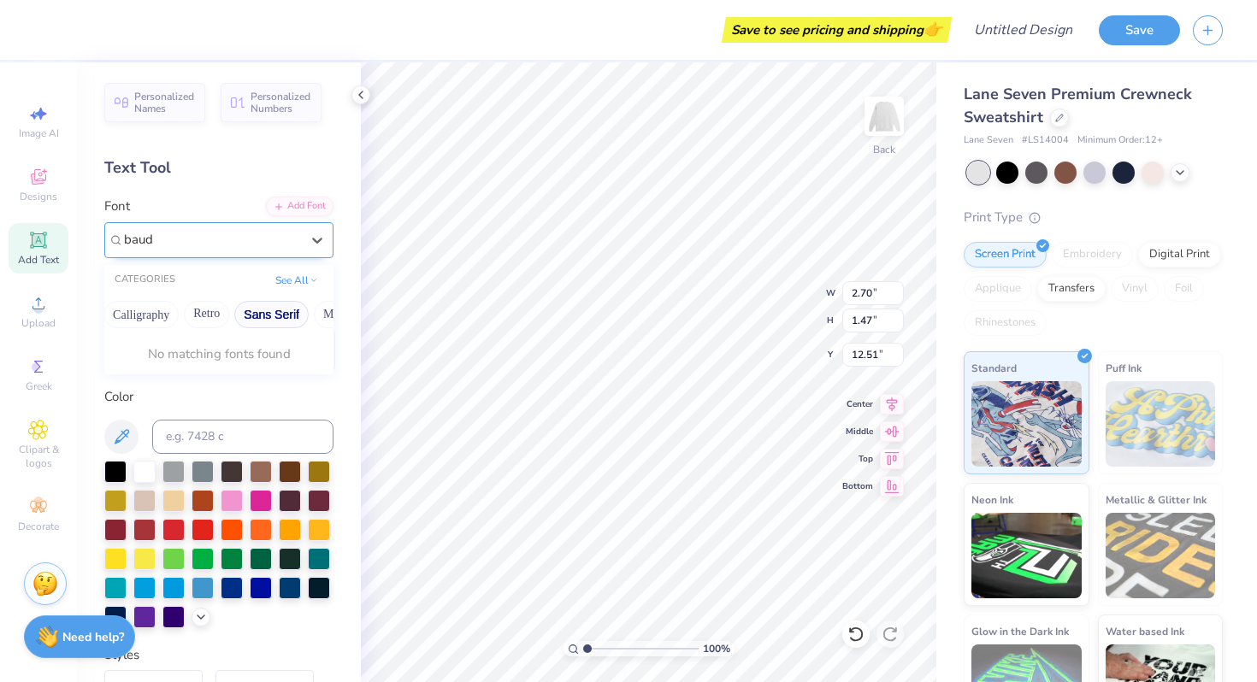
click at [278, 314] on button "Sans Serif" at bounding box center [271, 314] width 74 height 27
click at [296, 274] on button "See All" at bounding box center [296, 278] width 53 height 17
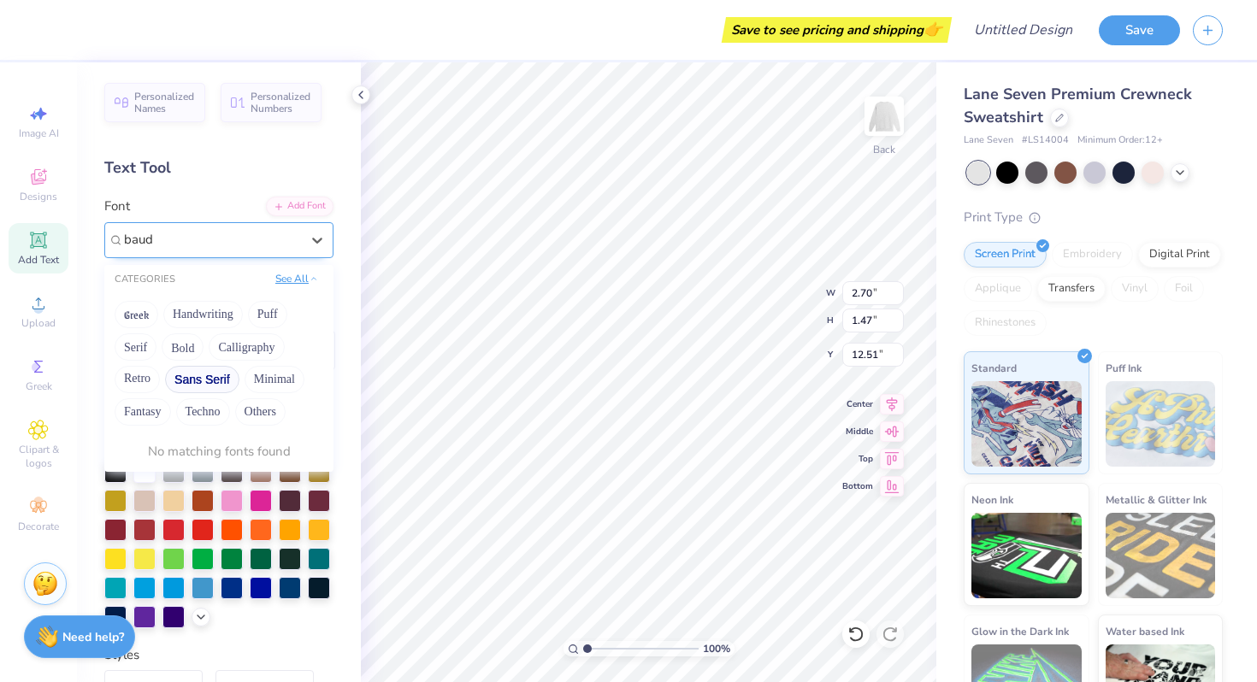
scroll to position [0, 0]
click at [255, 411] on button "Others" at bounding box center [260, 411] width 50 height 27
click at [197, 415] on button "Techno" at bounding box center [203, 411] width 54 height 27
click at [144, 416] on button "Fantasy" at bounding box center [143, 411] width 56 height 27
click at [261, 379] on button "Minimal" at bounding box center [274, 379] width 60 height 27
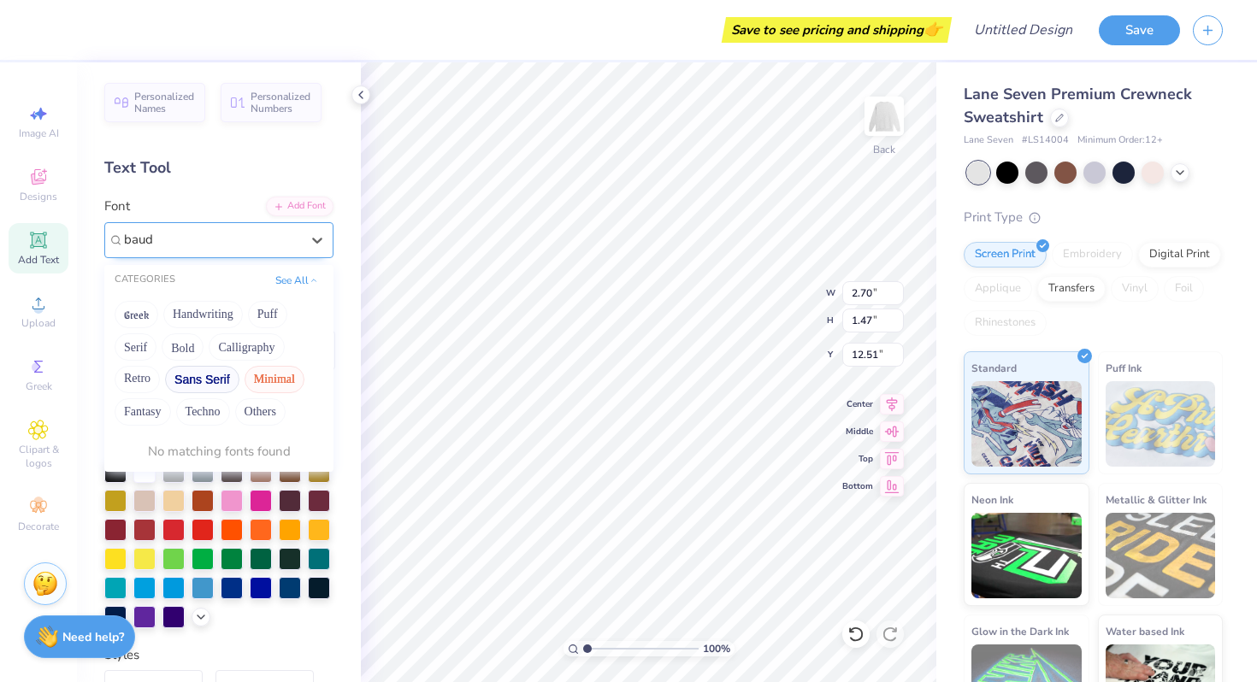
click at [189, 377] on button "Sans Serif" at bounding box center [202, 379] width 74 height 27
click at [128, 362] on div "Greek Handwriting Puff Serif Bold Calligraphy Retro Sans Serif Minimal Fantasy …" at bounding box center [218, 363] width 229 height 135
click at [128, 370] on button "Retro" at bounding box center [137, 379] width 45 height 27
click at [170, 347] on div "Greek Handwriting Puff Serif Bold Calligraphy Retro Sans Serif Minimal Fantasy …" at bounding box center [218, 363] width 229 height 135
click at [190, 347] on button "Bold" at bounding box center [183, 346] width 42 height 27
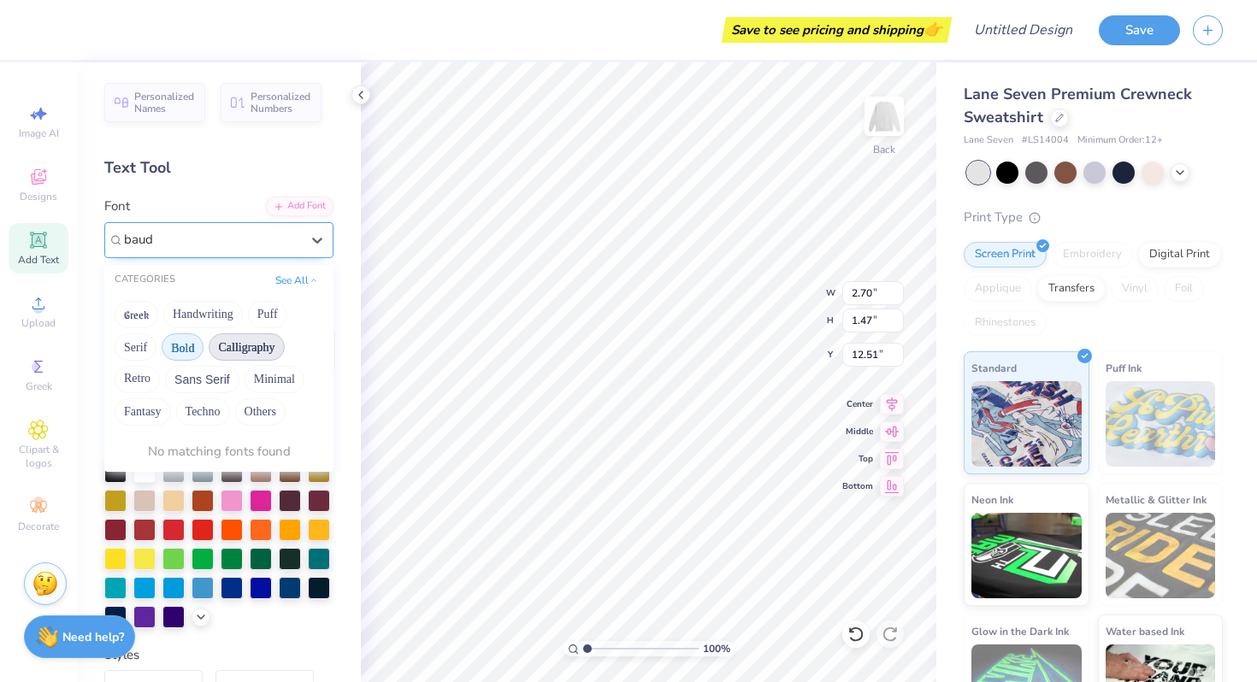
click at [259, 355] on button "Calligraphy" at bounding box center [246, 346] width 75 height 27
click at [212, 317] on button "Handwriting" at bounding box center [202, 314] width 79 height 27
click at [158, 314] on div "Greek Handwriting Puff Serif Bold Calligraphy Retro Sans Serif Minimal Fantasy …" at bounding box center [218, 363] width 229 height 135
click at [149, 315] on button "Greek" at bounding box center [137, 314] width 44 height 27
type input "baud"
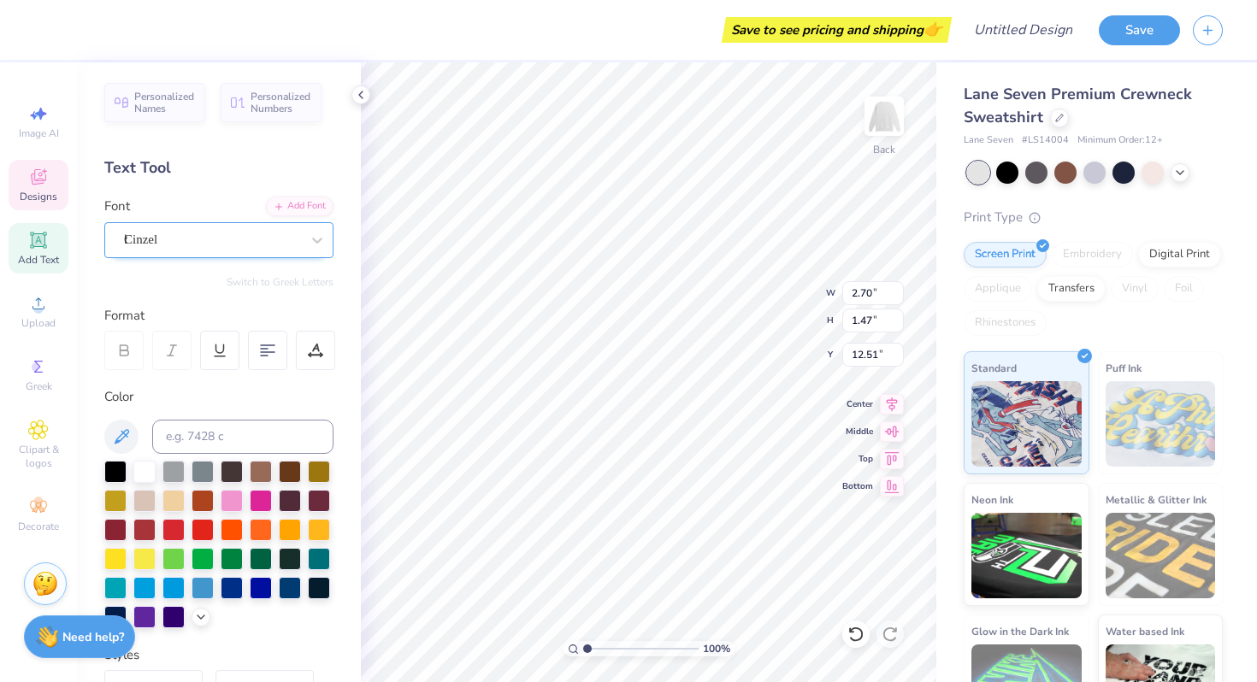
type input "14.04"
type input "7.81"
type input "3.00"
type input "2.70"
type input "1.47"
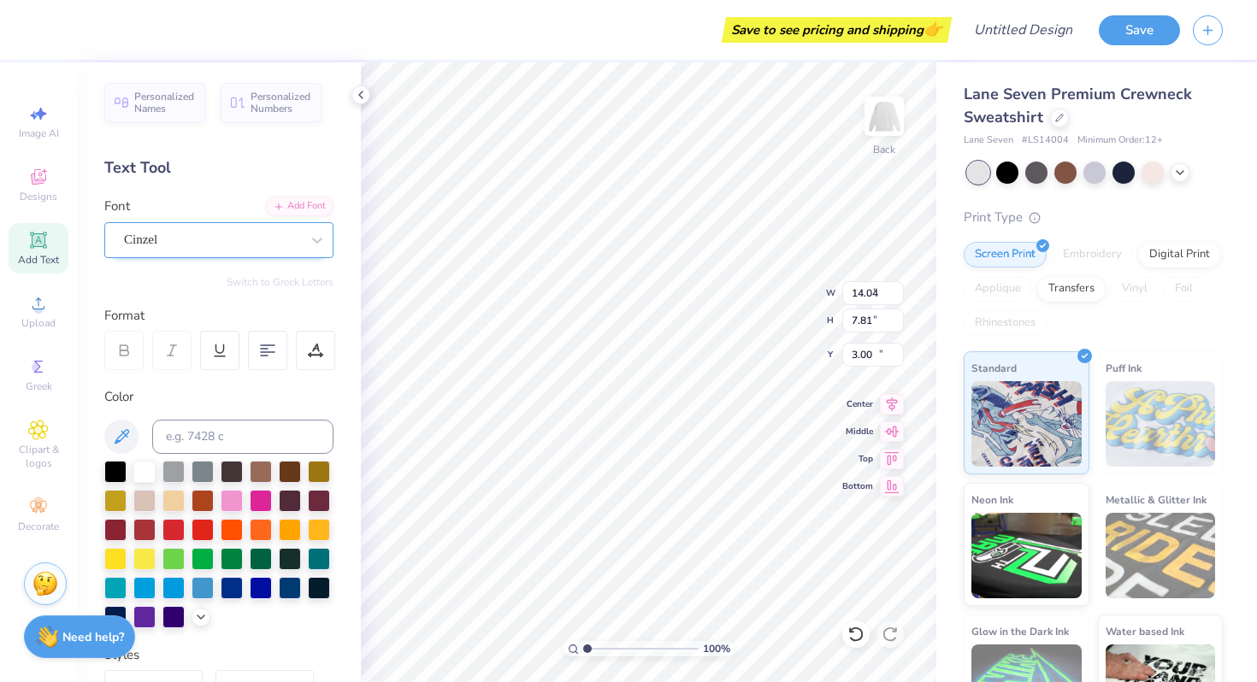
type input "12.51"
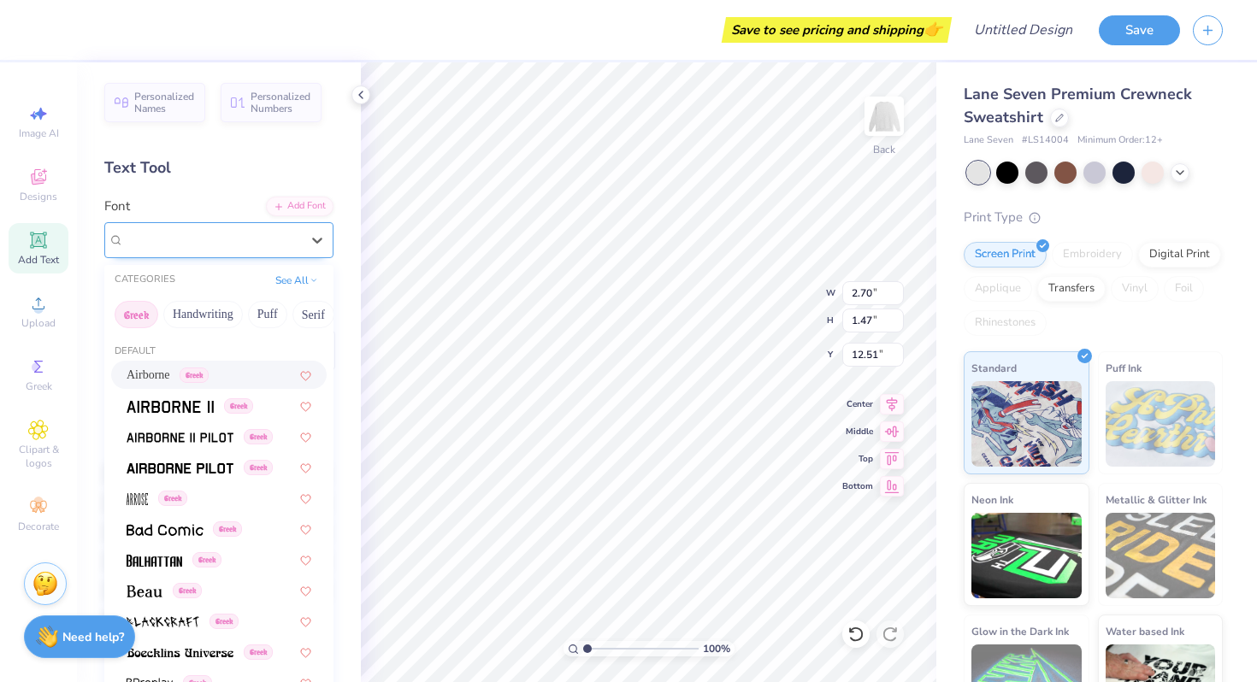
click at [183, 238] on div "Cinzel" at bounding box center [212, 240] width 180 height 26
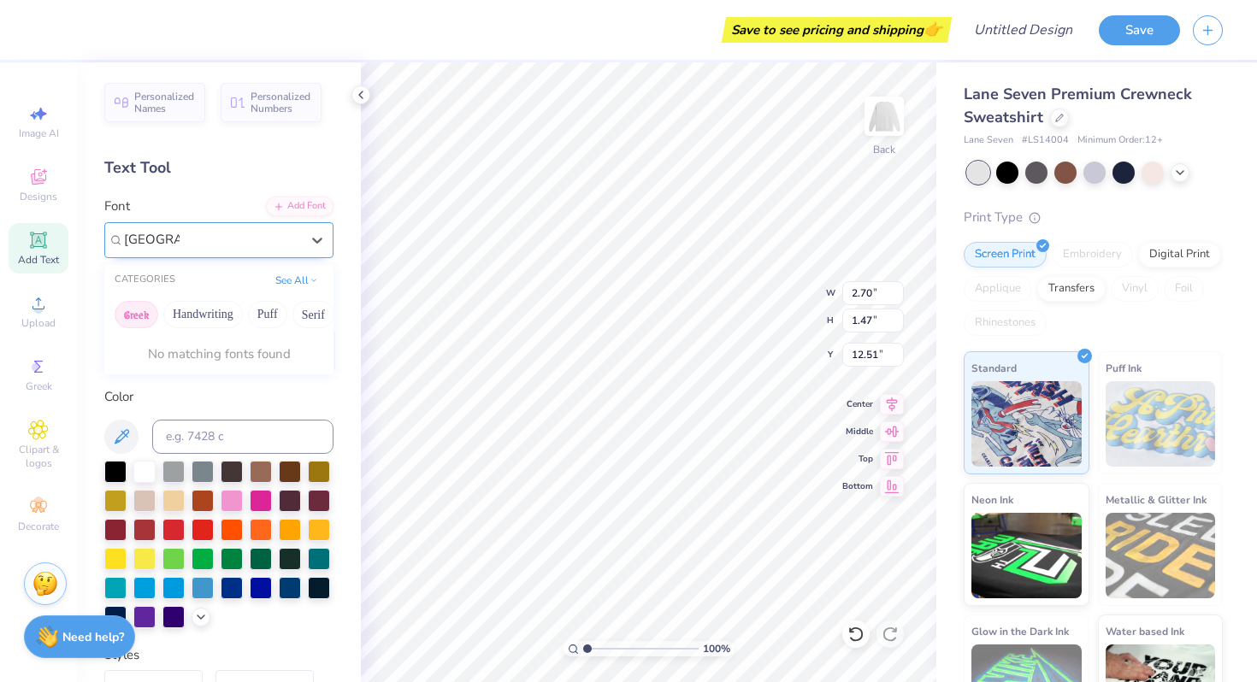
type input "[GEOGRAPHIC_DATA]"
click at [288, 276] on button "See All" at bounding box center [296, 278] width 53 height 17
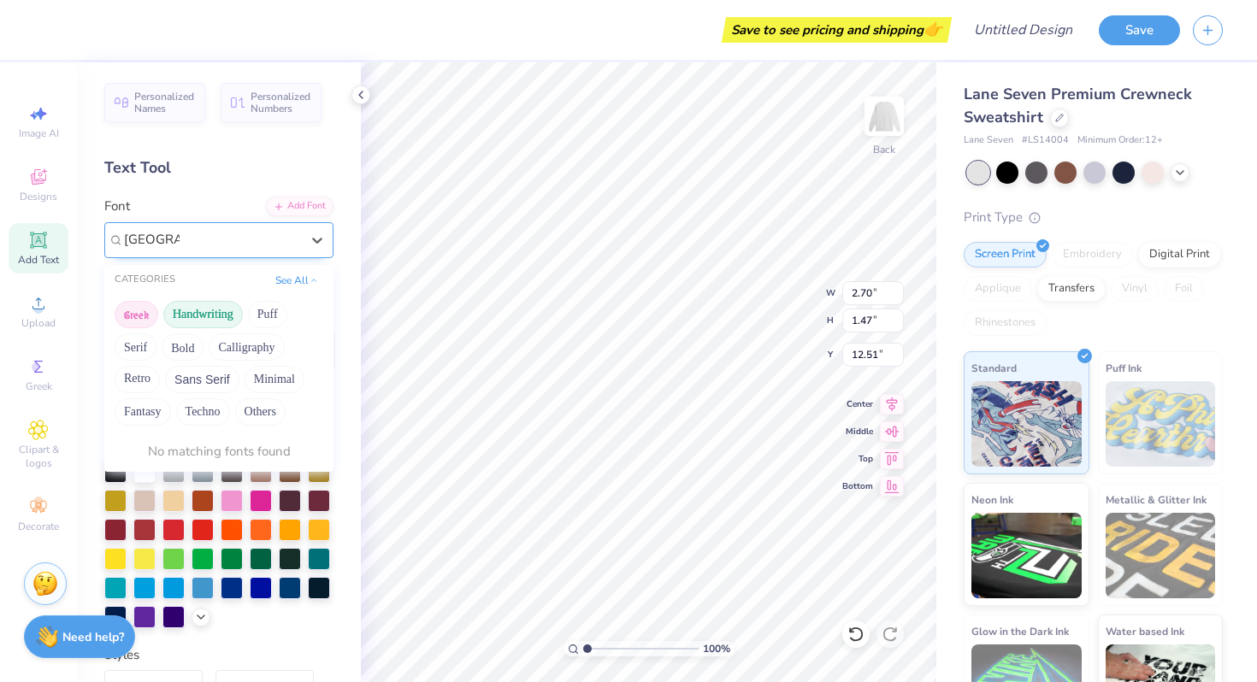
click at [206, 315] on button "Handwriting" at bounding box center [202, 314] width 79 height 27
click at [266, 321] on button "Puff" at bounding box center [267, 314] width 39 height 27
click at [136, 345] on button "Serif" at bounding box center [136, 346] width 42 height 27
click at [194, 352] on button "Bold" at bounding box center [183, 346] width 42 height 27
click at [238, 351] on button "Calligraphy" at bounding box center [246, 346] width 75 height 27
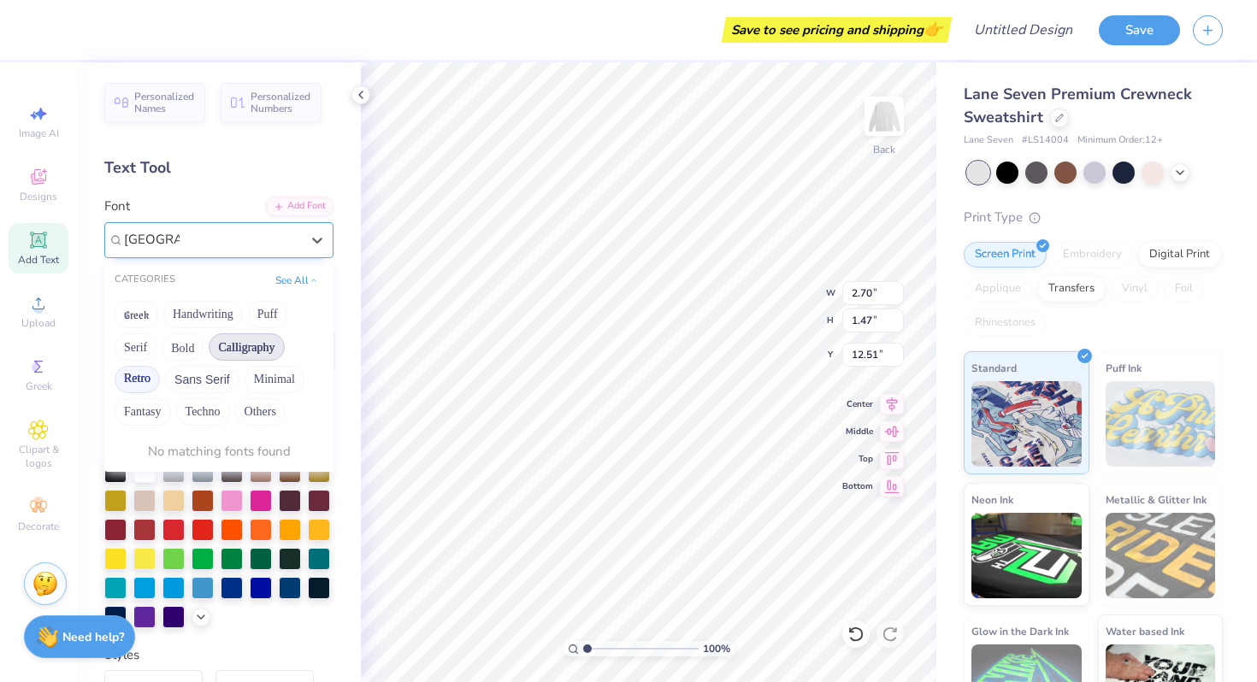
click at [145, 379] on button "Retro" at bounding box center [137, 379] width 45 height 27
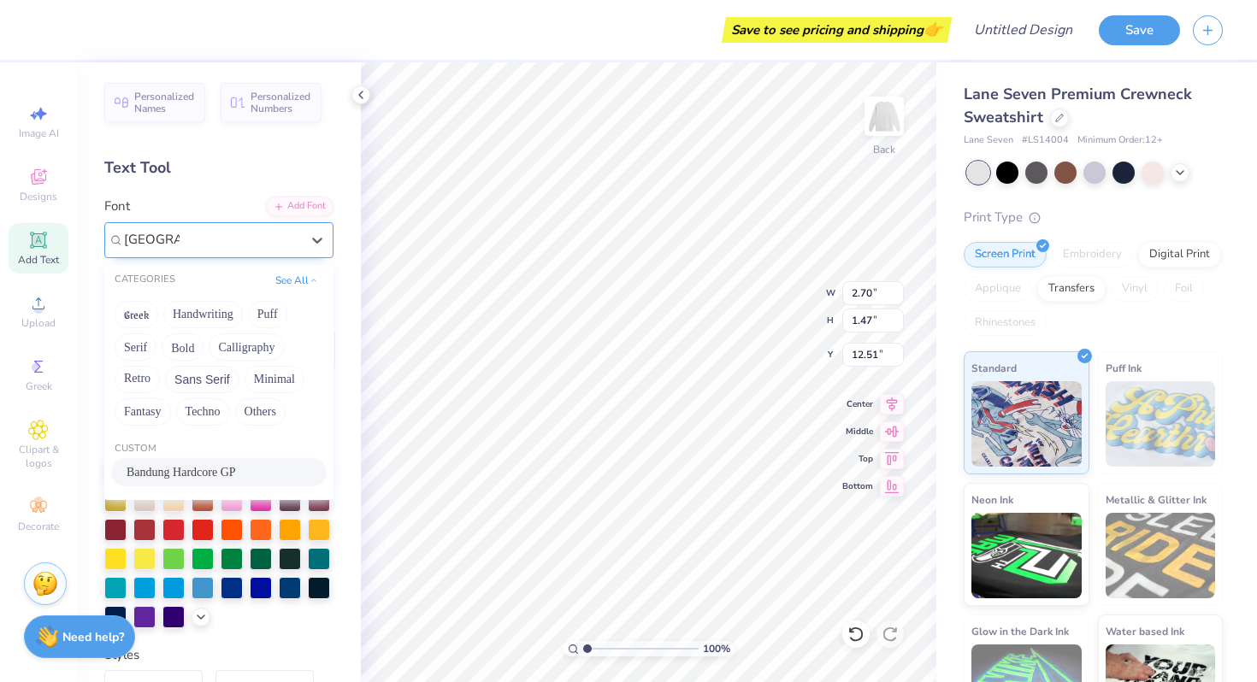
click at [174, 467] on span "Bandung Hardcore GP" at bounding box center [181, 472] width 109 height 18
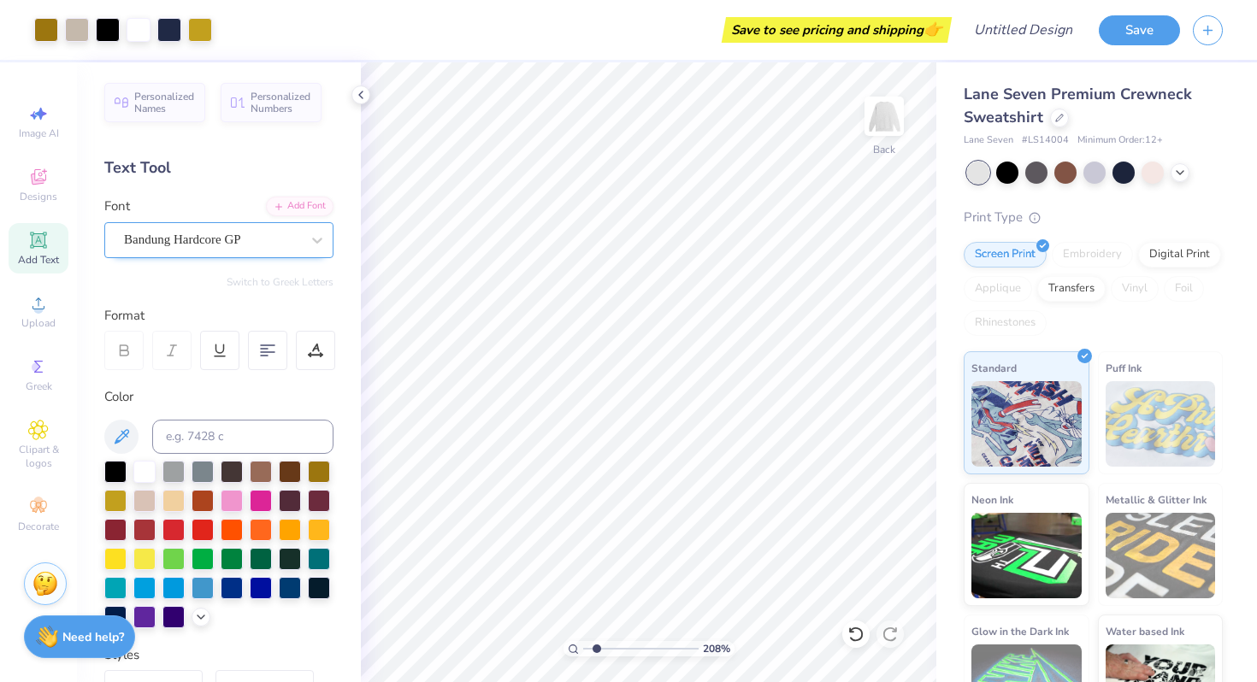
type input "1.81"
click at [596, 647] on input "range" at bounding box center [640, 648] width 115 height 15
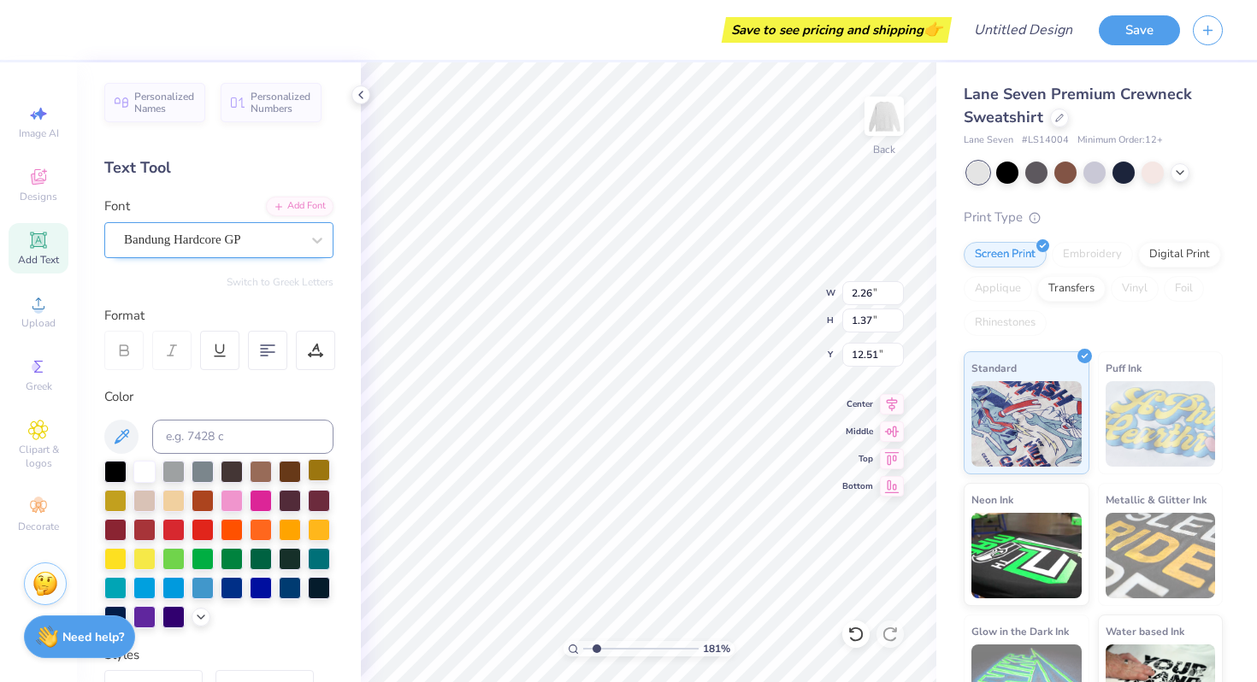
click at [308, 472] on div at bounding box center [319, 470] width 22 height 22
click at [318, 468] on div at bounding box center [319, 470] width 22 height 22
click at [109, 475] on div at bounding box center [115, 470] width 22 height 22
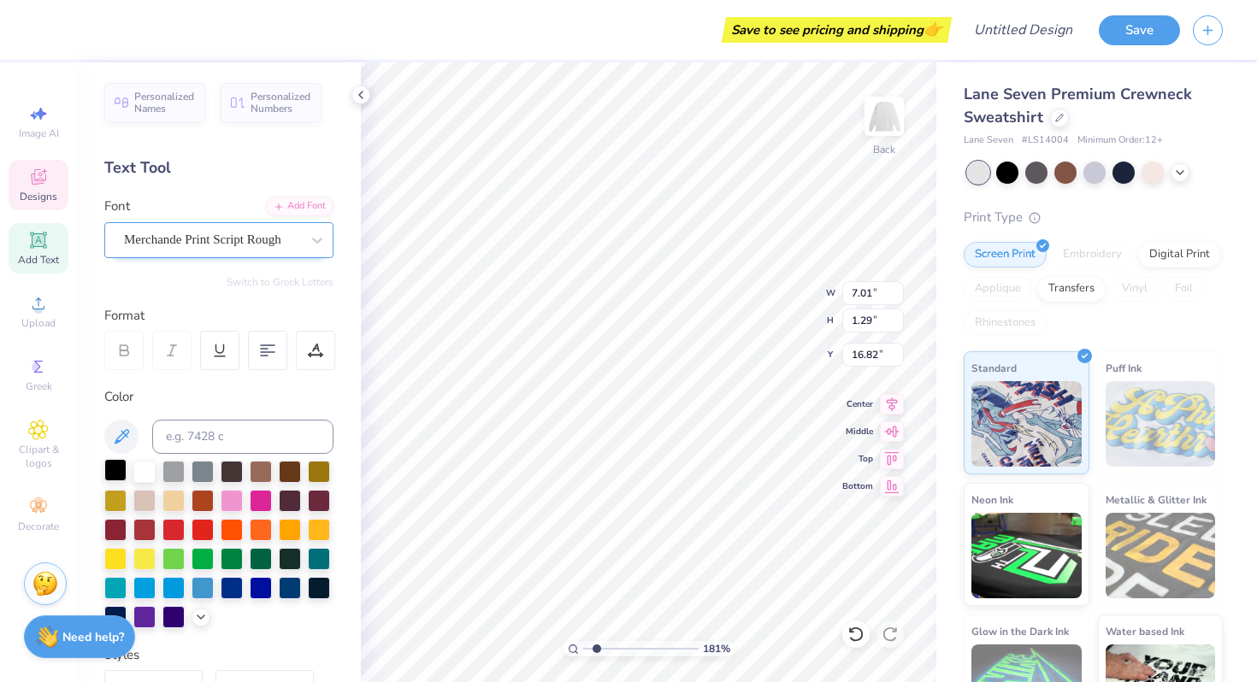
click at [109, 475] on div at bounding box center [115, 470] width 22 height 22
type input "16.85"
type input "5.82"
type input "1.07"
type input "17.07"
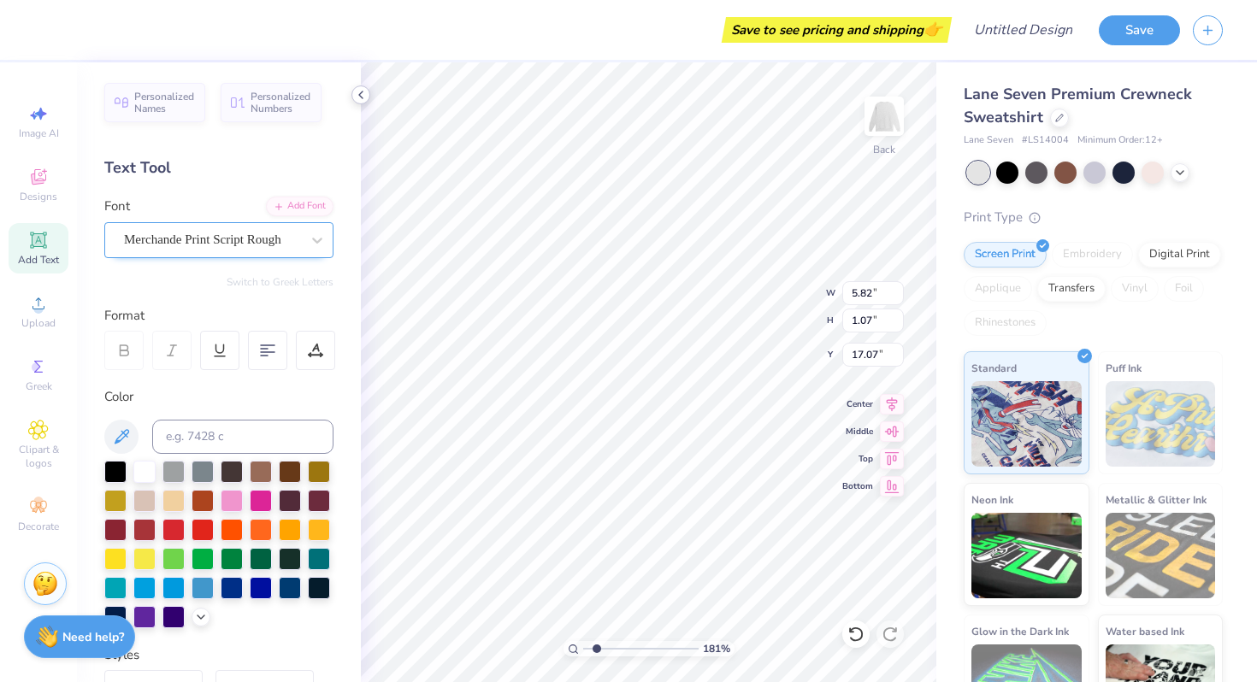
click at [362, 98] on icon at bounding box center [361, 95] width 14 height 14
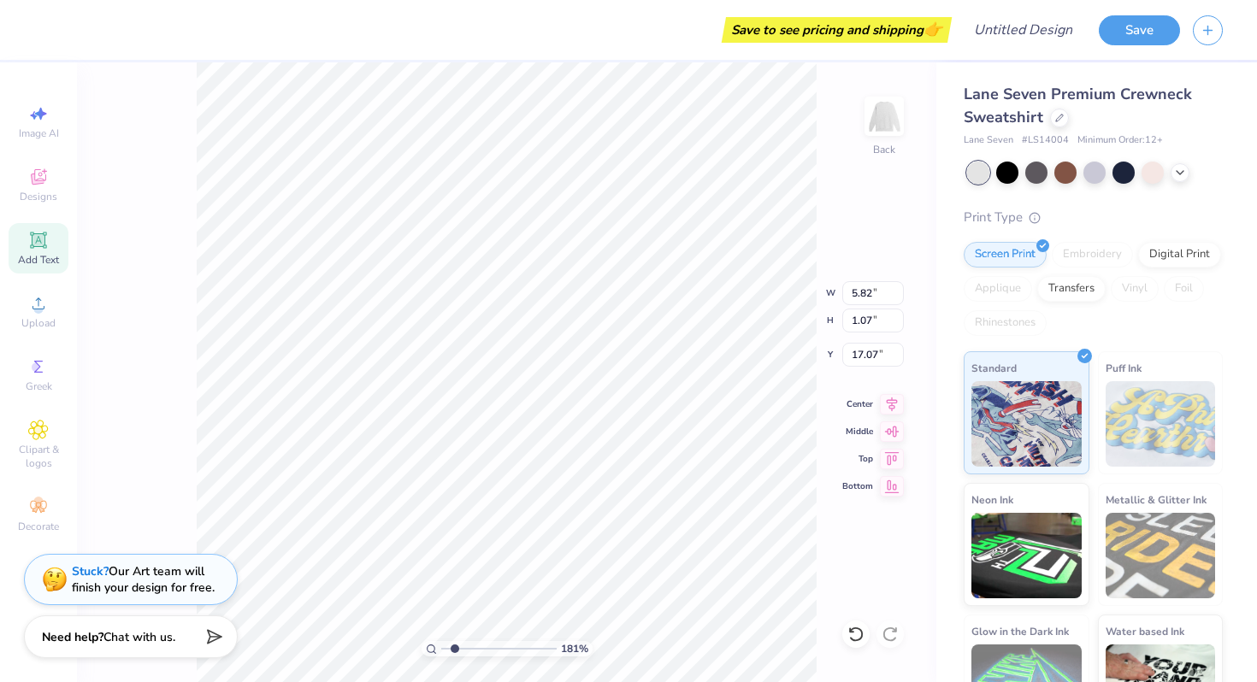
type input "6.24"
type input "4.82"
type input "12.03"
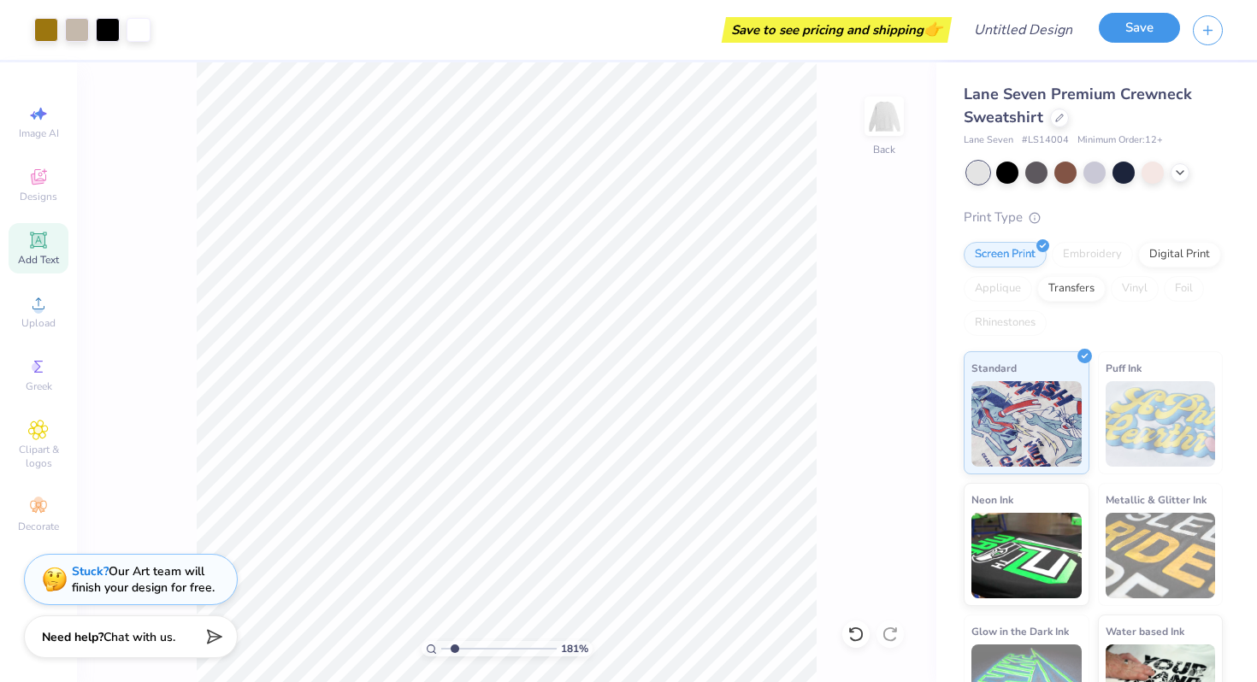
click at [1132, 34] on button "Save" at bounding box center [1138, 28] width 81 height 30
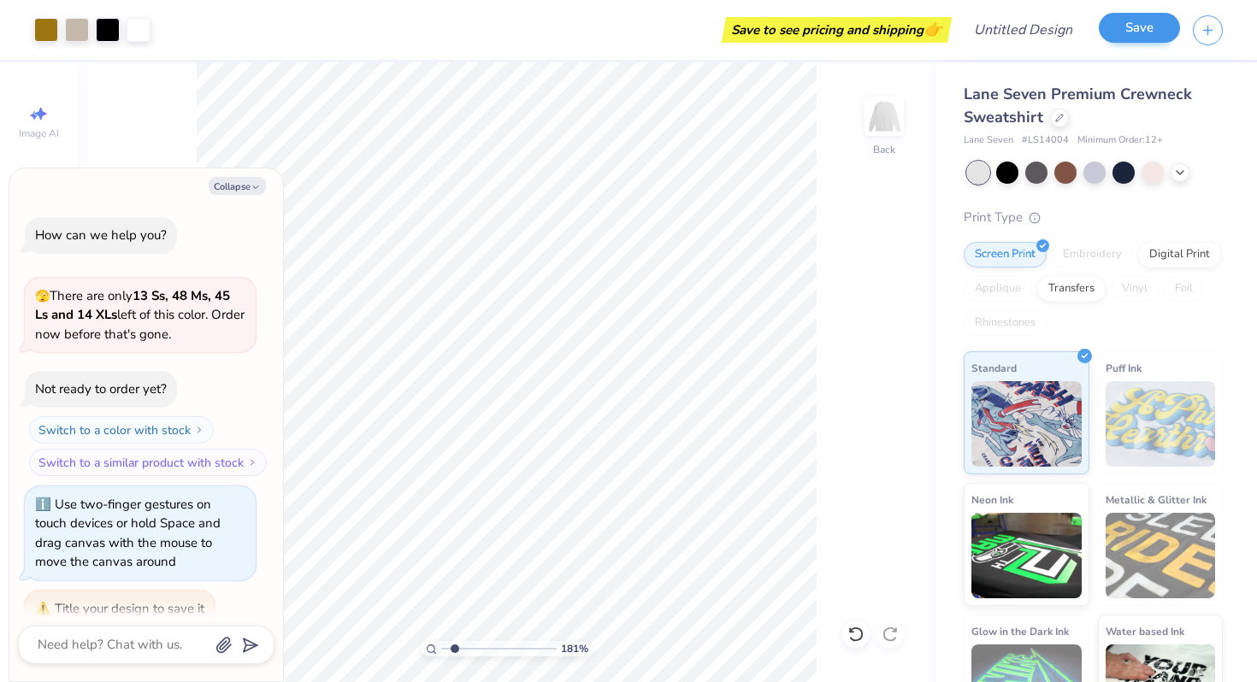
scroll to position [23, 0]
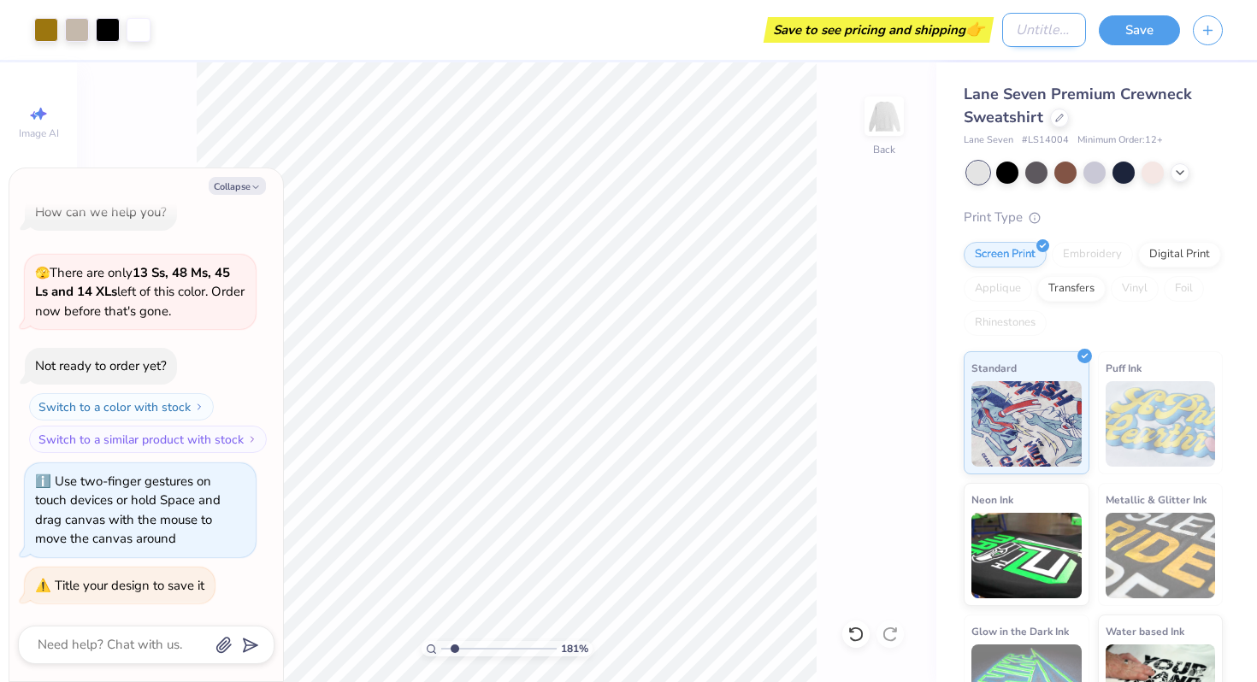
type textarea "x"
click at [1054, 38] on input "Design Title" at bounding box center [1044, 30] width 84 height 34
click at [1140, 28] on button "Save" at bounding box center [1138, 28] width 81 height 30
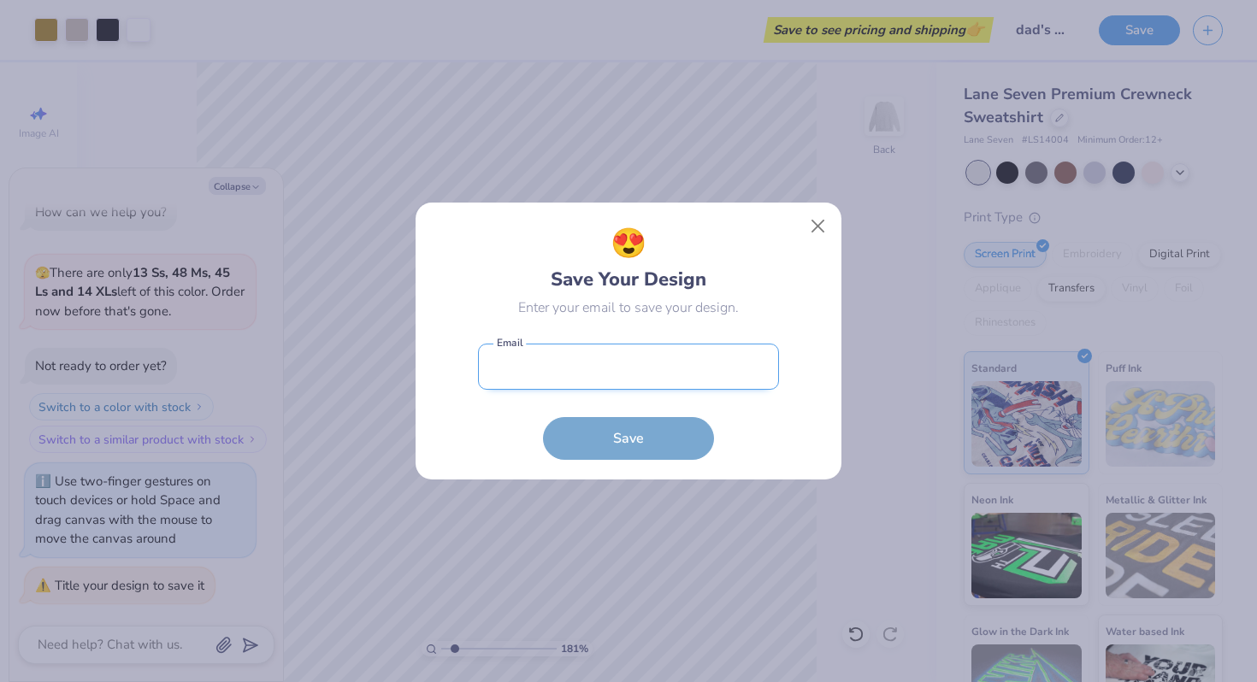
click at [625, 345] on input "email" at bounding box center [628, 367] width 301 height 47
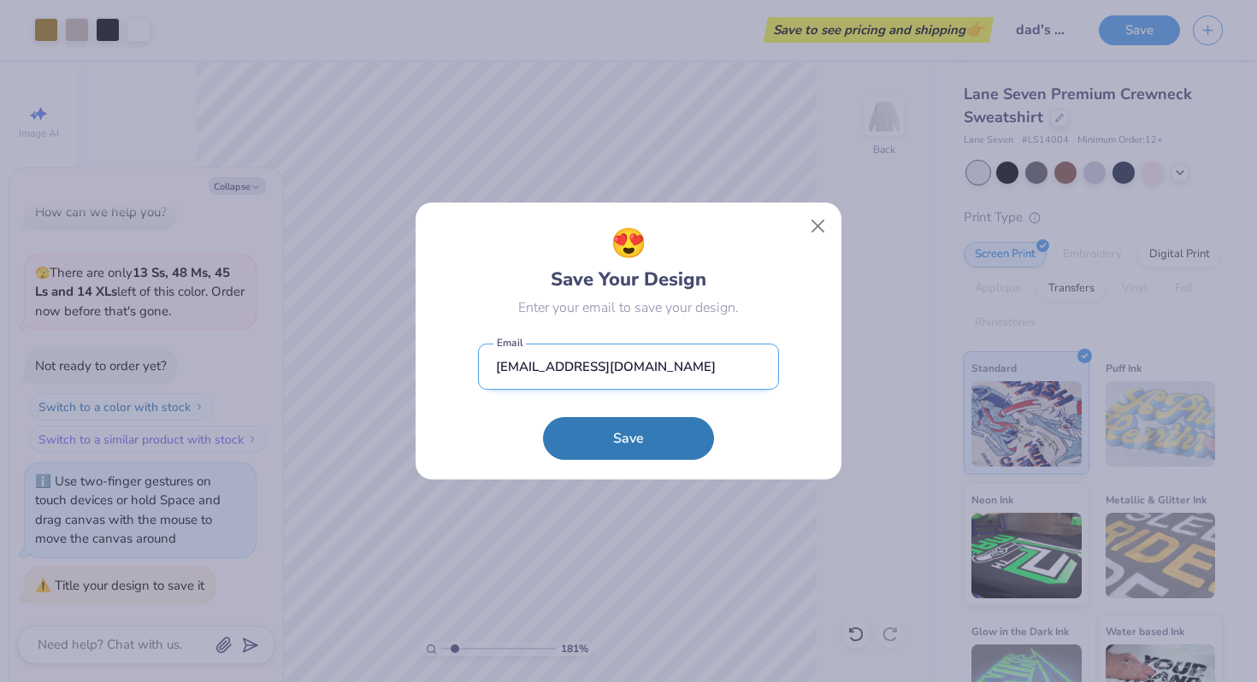
click at [543, 417] on button "Save" at bounding box center [628, 438] width 171 height 43
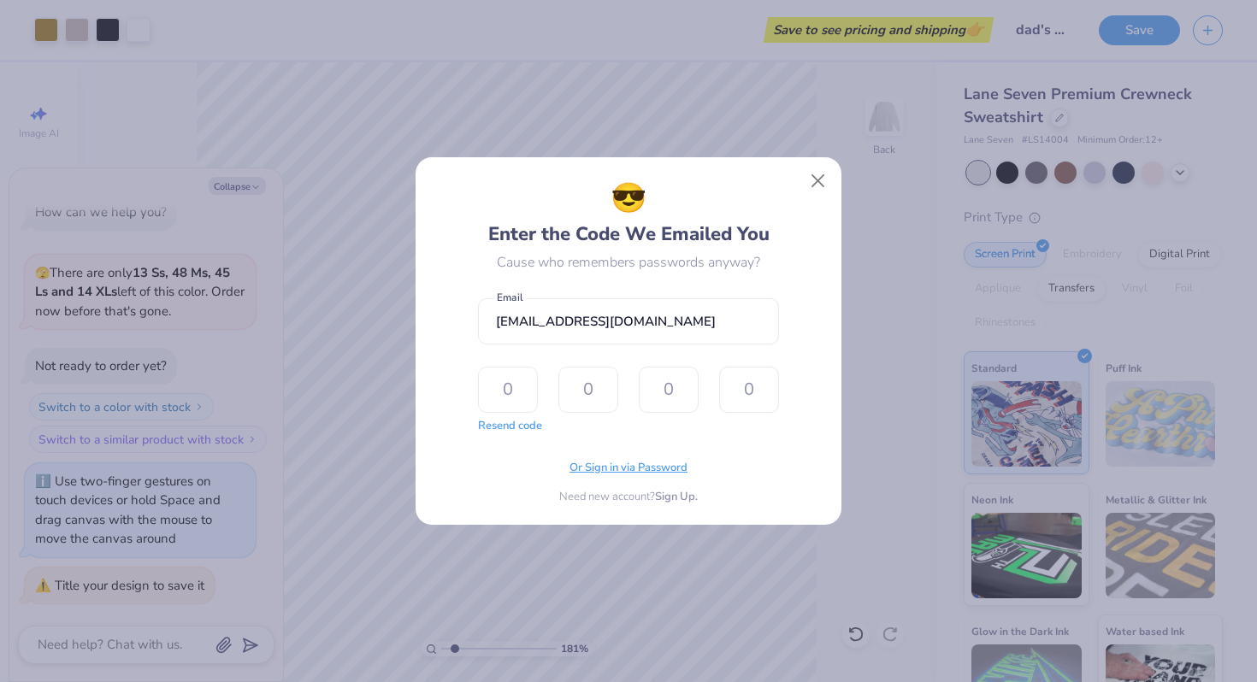
click at [611, 468] on span "Or Sign in via Password" at bounding box center [628, 468] width 118 height 17
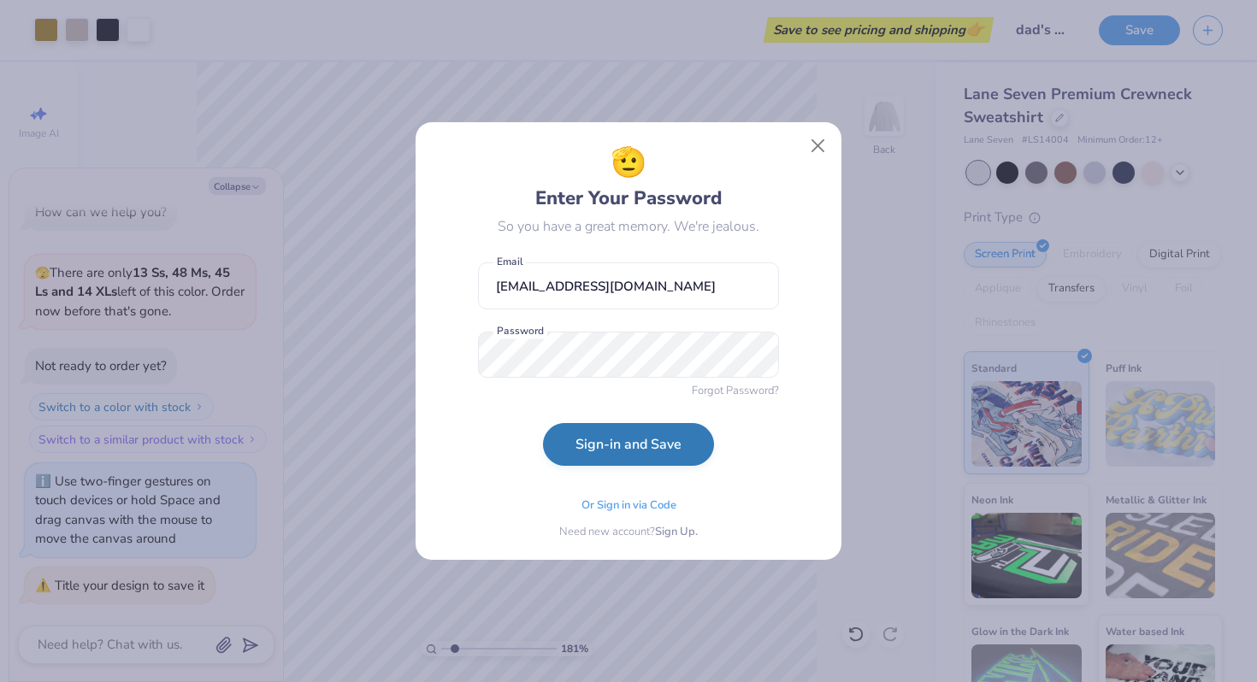
click at [627, 439] on button "Sign-in and Save" at bounding box center [628, 444] width 171 height 43
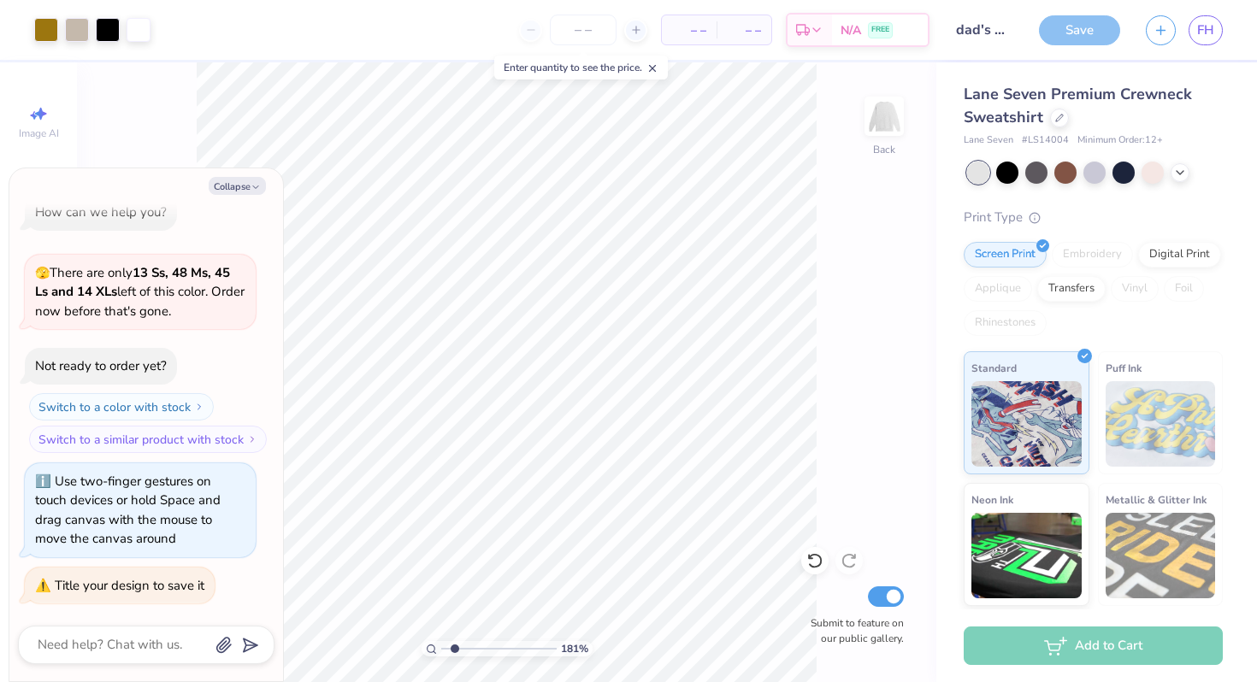
drag, startPoint x: 1104, startPoint y: 32, endPoint x: 244, endPoint y: 180, distance: 872.6
click at [1104, 33] on div at bounding box center [628, 341] width 1257 height 682
click at [1084, 33] on div at bounding box center [628, 341] width 1257 height 682
click at [243, 188] on div at bounding box center [628, 341] width 1257 height 682
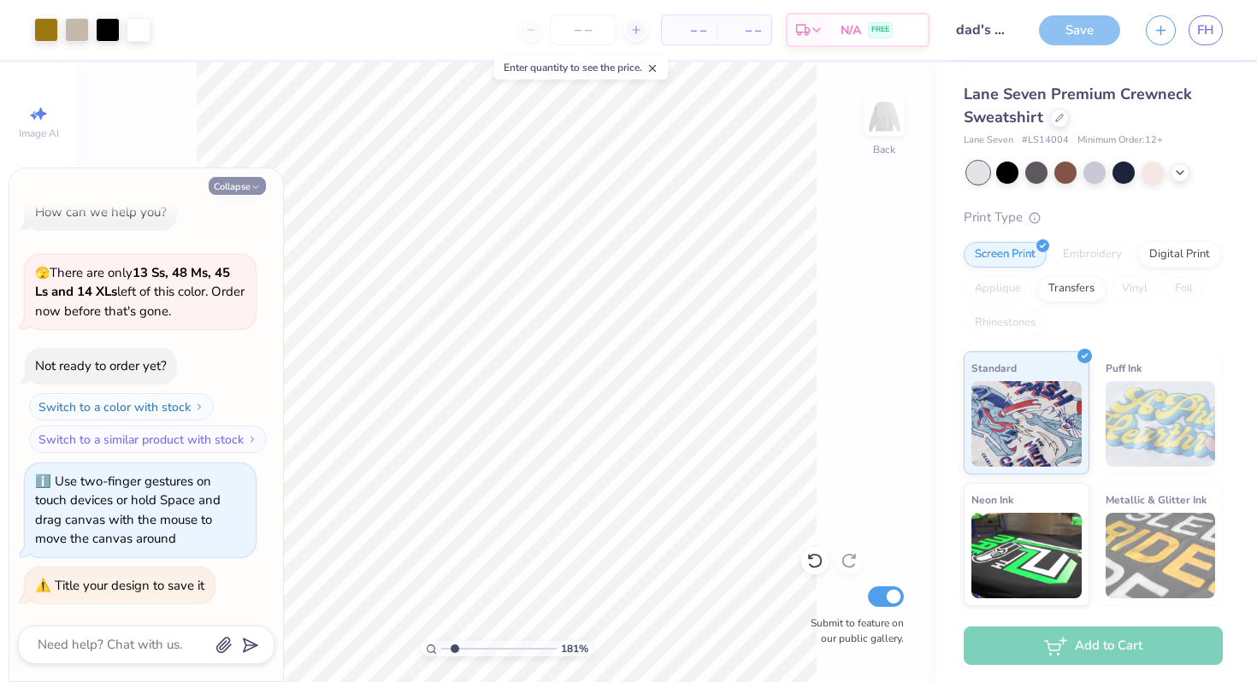
click at [251, 187] on icon "button" at bounding box center [255, 187] width 10 height 10
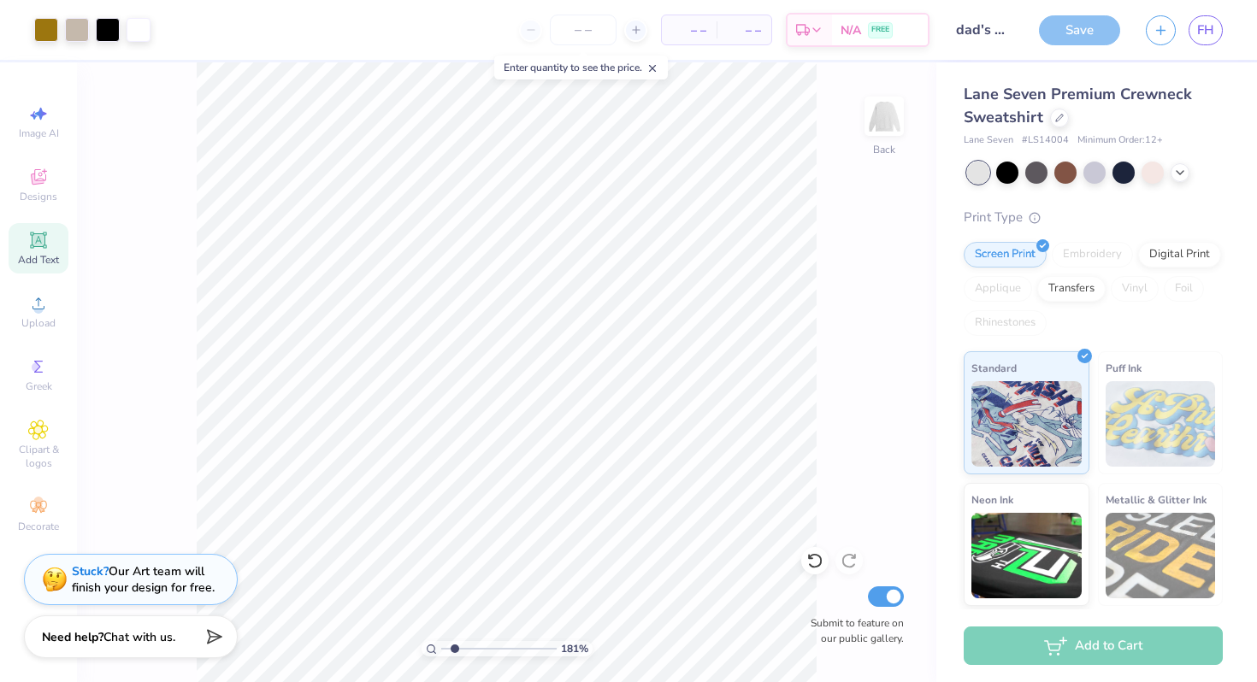
click at [1088, 35] on div "Save" at bounding box center [1079, 30] width 81 height 30
click at [1092, 23] on div "Save" at bounding box center [1079, 30] width 81 height 30
click at [891, 599] on input "Submit to feature on our public gallery." at bounding box center [886, 596] width 36 height 21
click at [1084, 18] on div "Save" at bounding box center [1079, 30] width 81 height 30
click at [1080, 44] on div "Save" at bounding box center [1079, 30] width 81 height 30
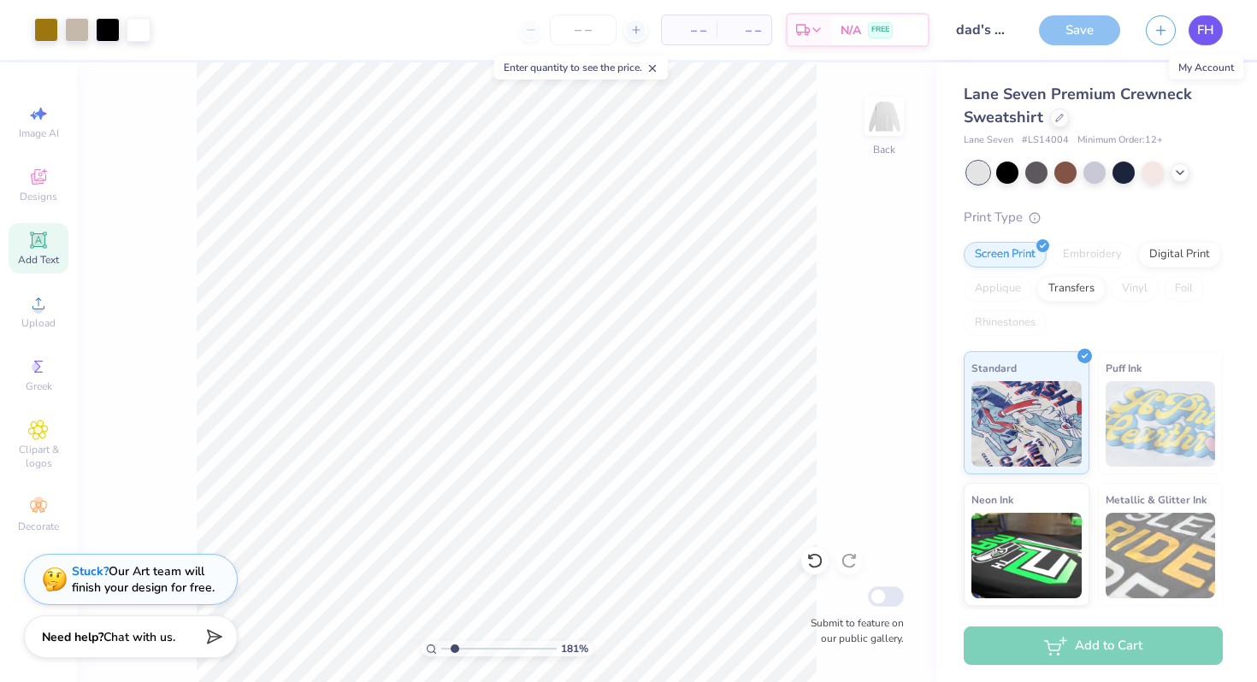
click at [1195, 24] on link "FH" at bounding box center [1205, 30] width 34 height 30
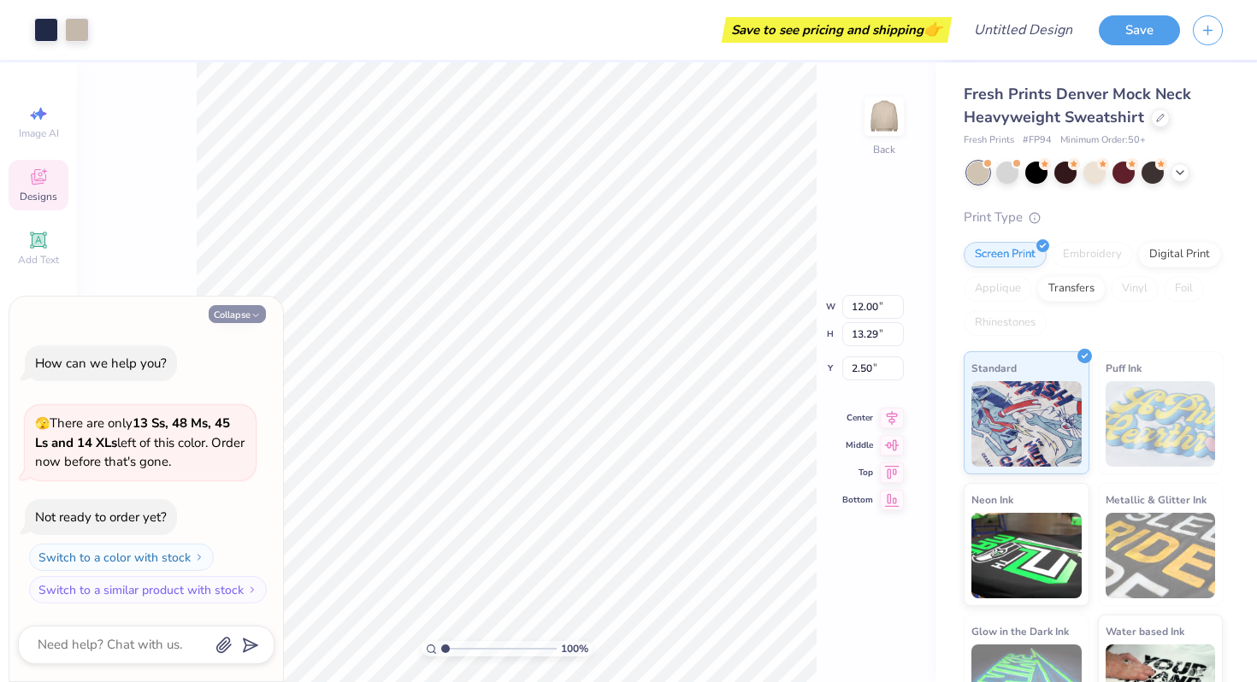
click at [238, 312] on button "Collapse" at bounding box center [237, 314] width 57 height 18
type textarea "x"
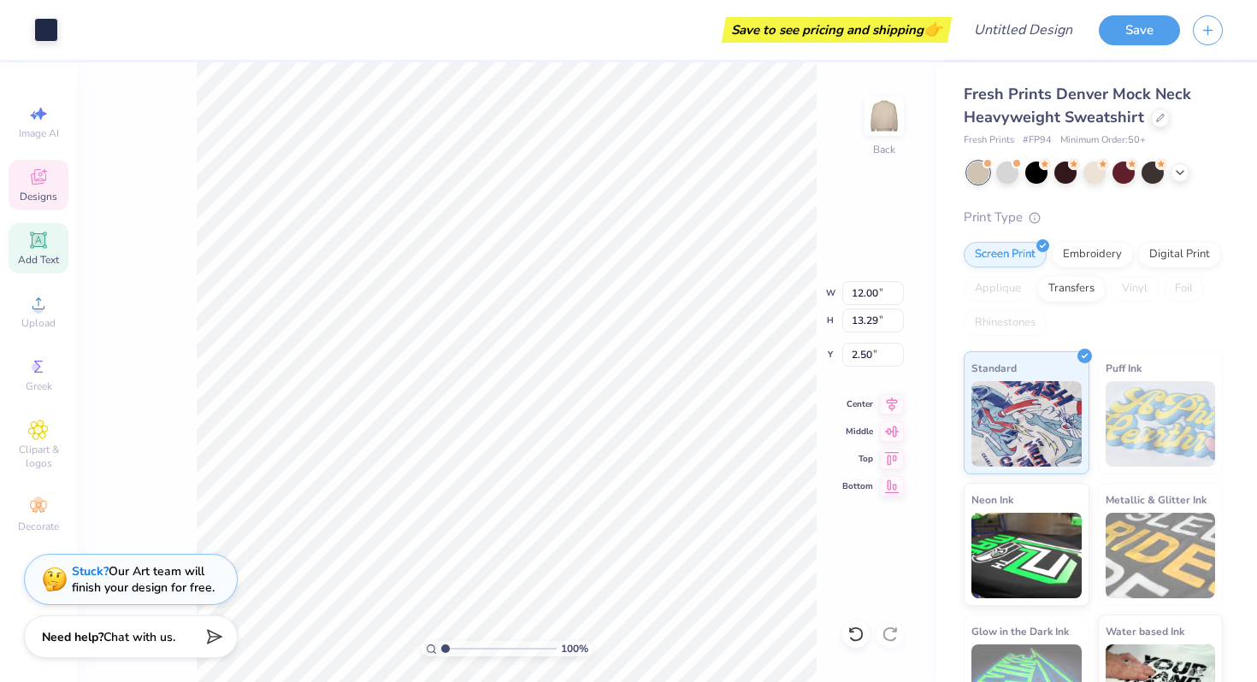
click at [36, 244] on icon at bounding box center [38, 239] width 13 height 13
click at [44, 246] on icon at bounding box center [38, 240] width 21 height 21
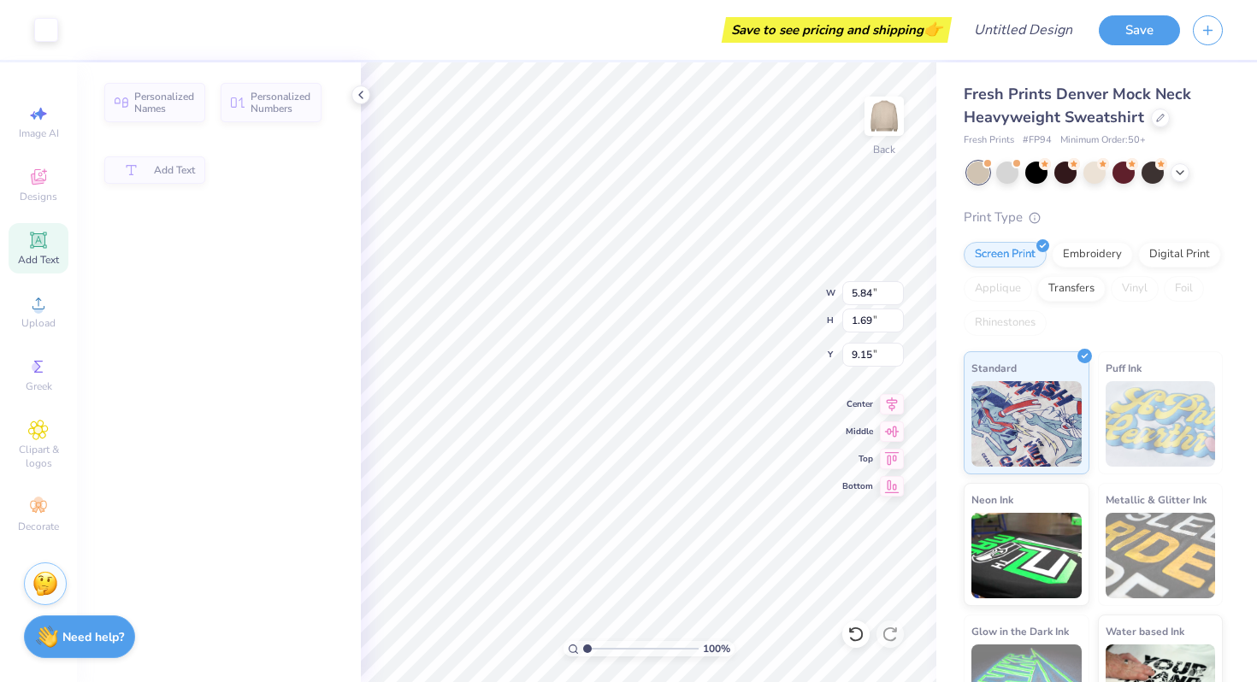
type input "5.84"
type input "1.69"
type input "9.15"
click at [44, 246] on icon at bounding box center [38, 240] width 21 height 21
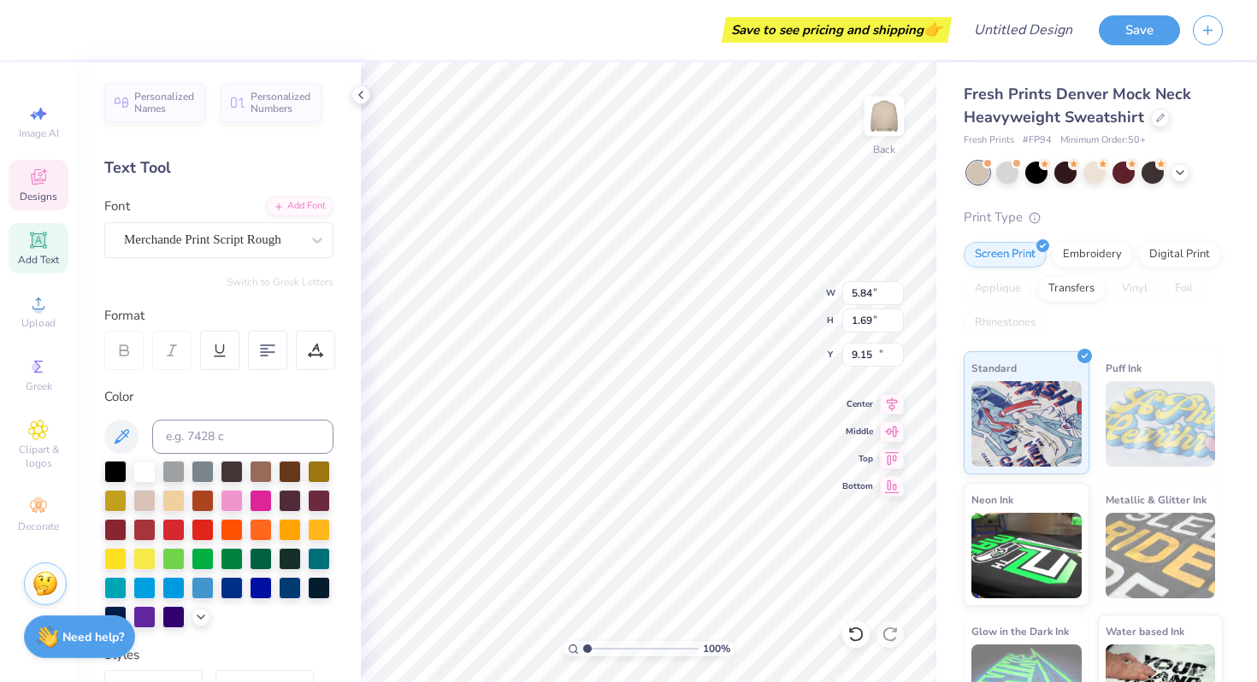
type input "6.01"
type input "1.63"
type input "14.31"
type input "2.03"
type input "1.25"
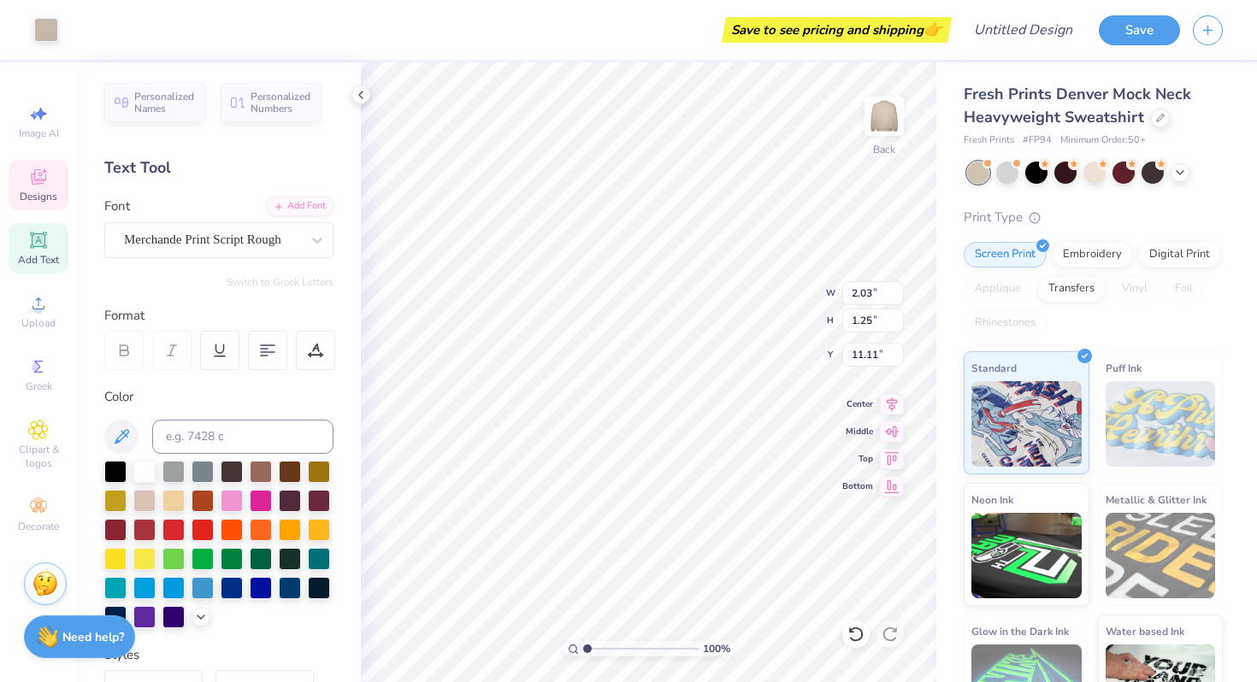
type input "11.14"
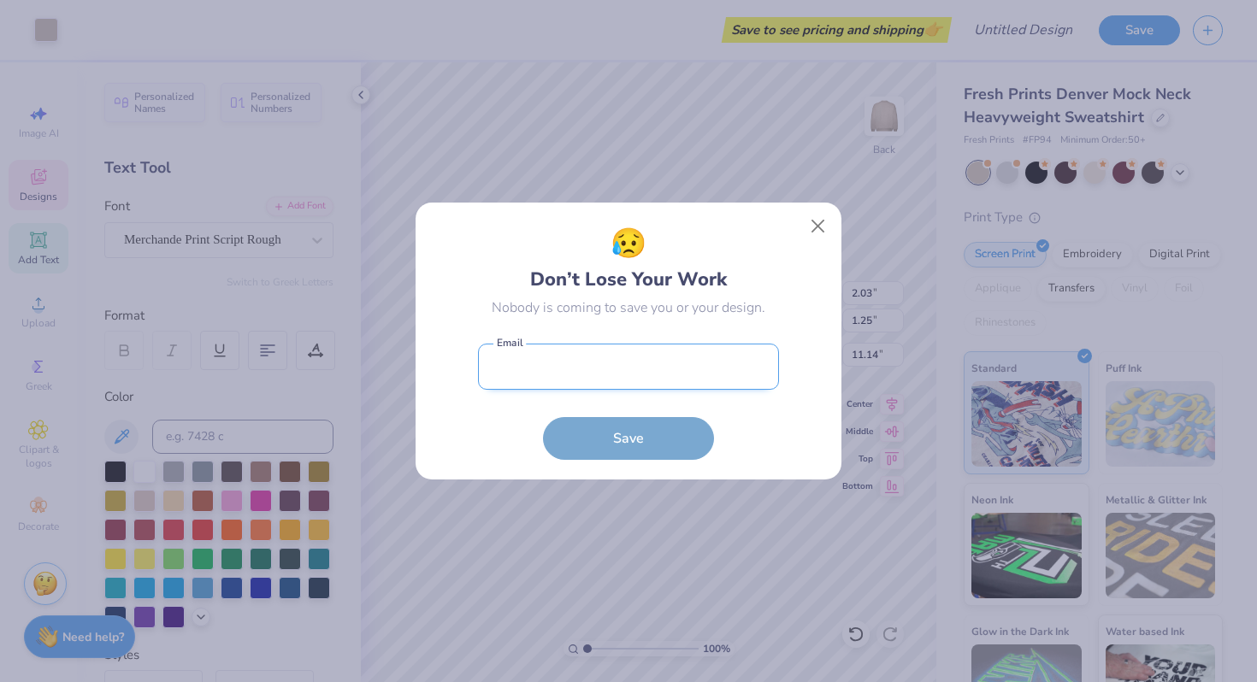
click at [617, 375] on input "email" at bounding box center [628, 367] width 301 height 47
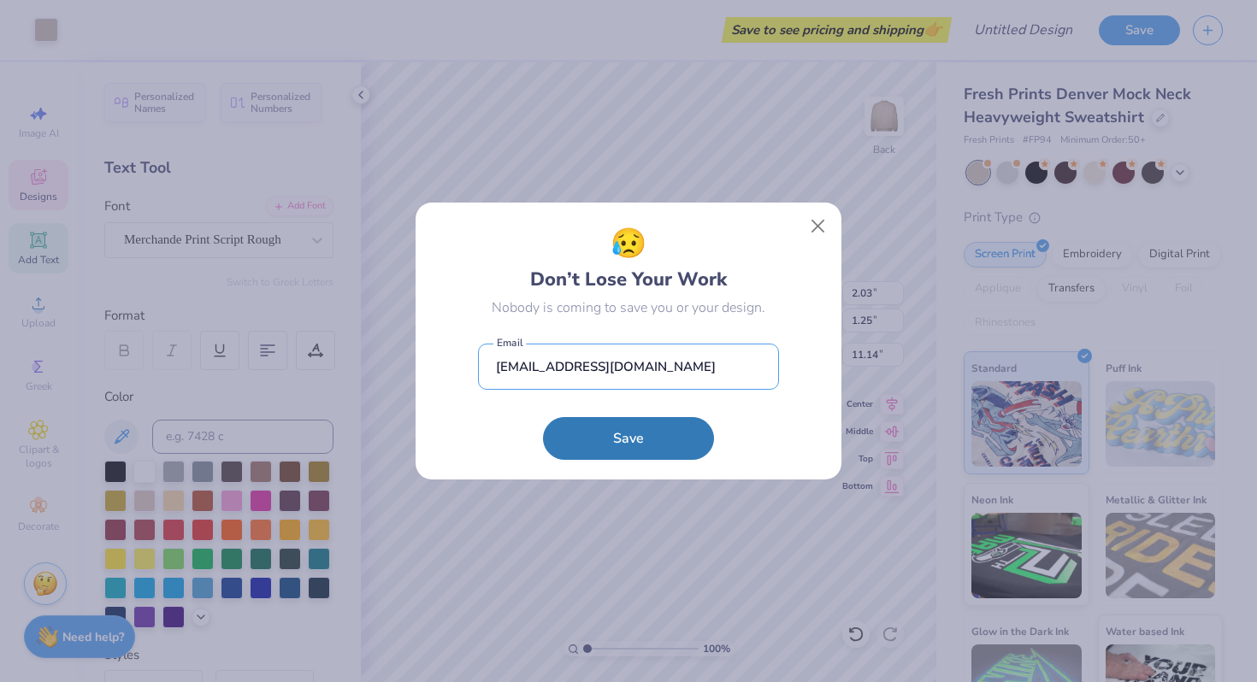
type input "[EMAIL_ADDRESS][DOMAIN_NAME]"
